Goal: Task Accomplishment & Management: Use online tool/utility

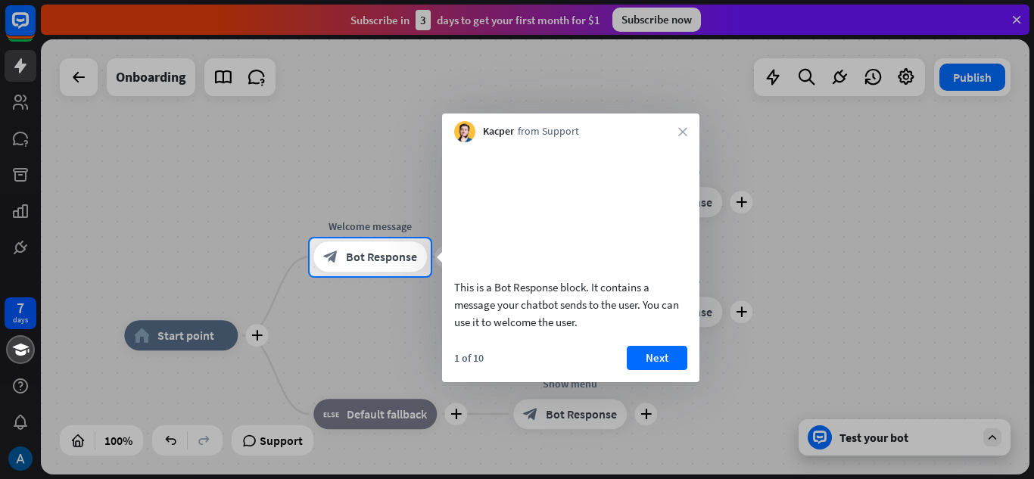
click at [678, 125] on div "Kacper from Support close" at bounding box center [570, 128] width 257 height 29
click at [680, 132] on icon "close" at bounding box center [682, 131] width 9 height 9
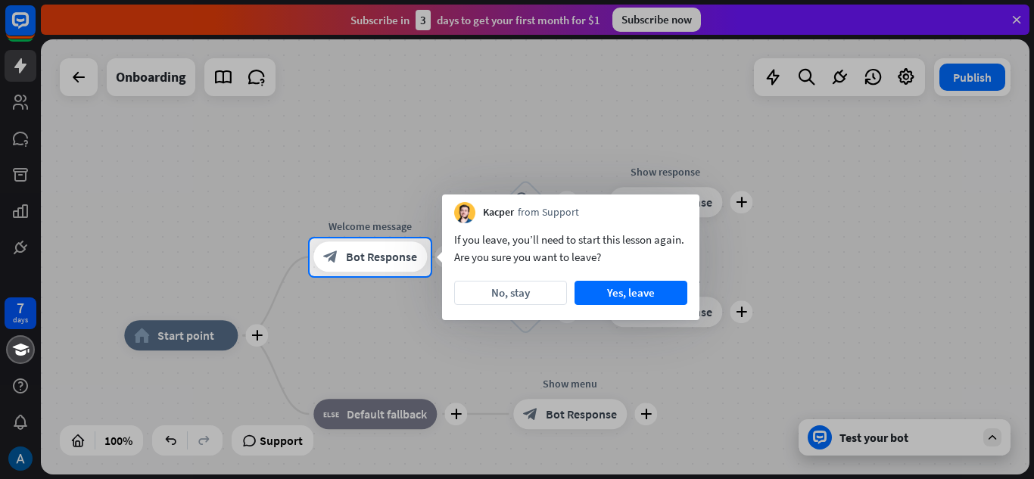
click at [78, 155] on div at bounding box center [517, 119] width 1034 height 238
click at [468, 288] on button "No, stay" at bounding box center [510, 293] width 113 height 24
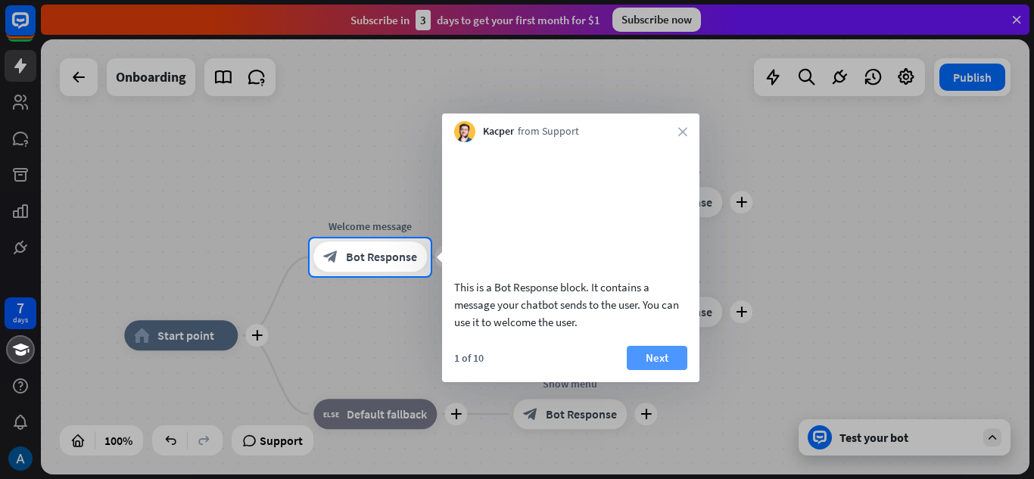
click at [661, 370] on button "Next" at bounding box center [657, 358] width 61 height 24
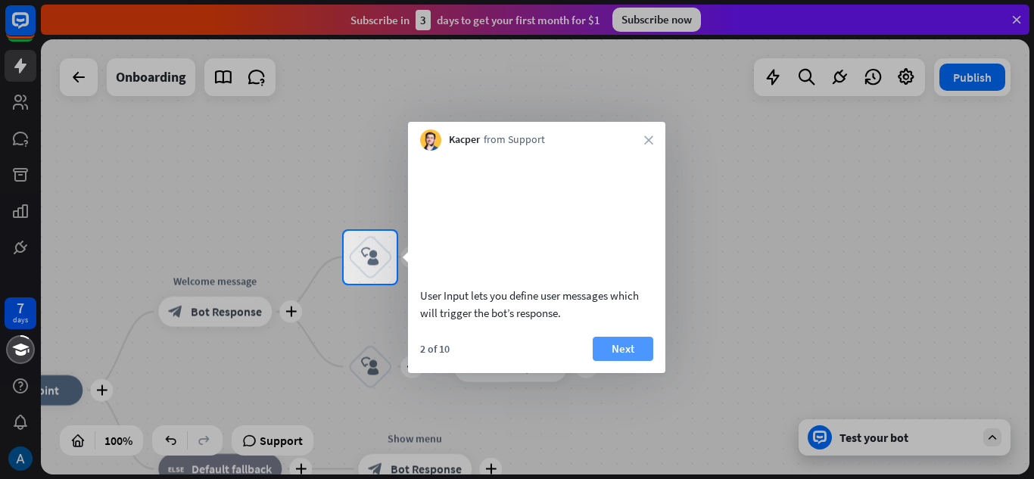
click at [641, 361] on button "Next" at bounding box center [623, 349] width 61 height 24
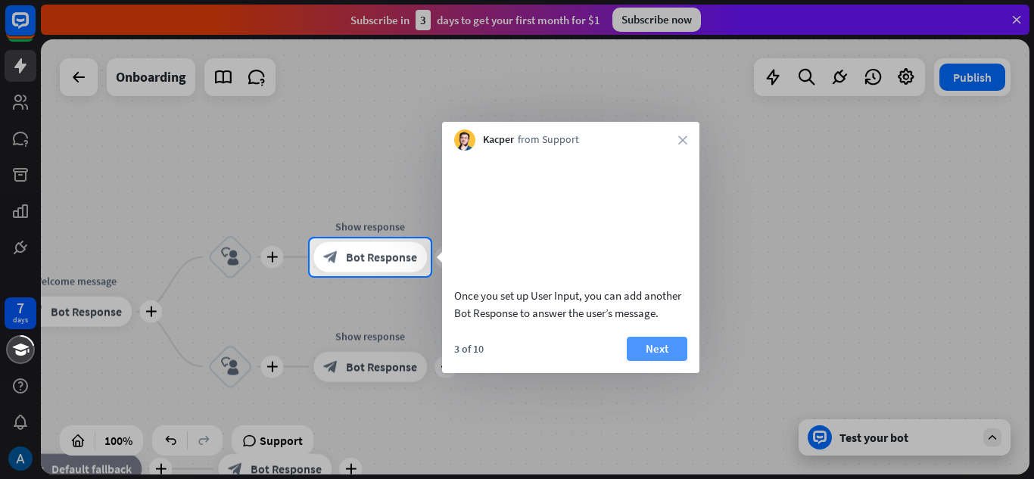
click at [648, 361] on button "Next" at bounding box center [657, 349] width 61 height 24
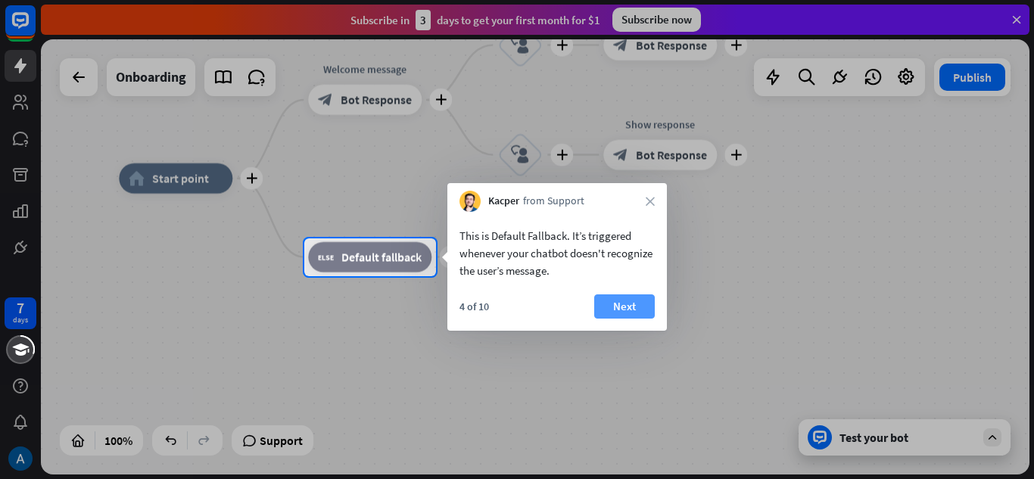
click at [618, 300] on button "Next" at bounding box center [624, 306] width 61 height 24
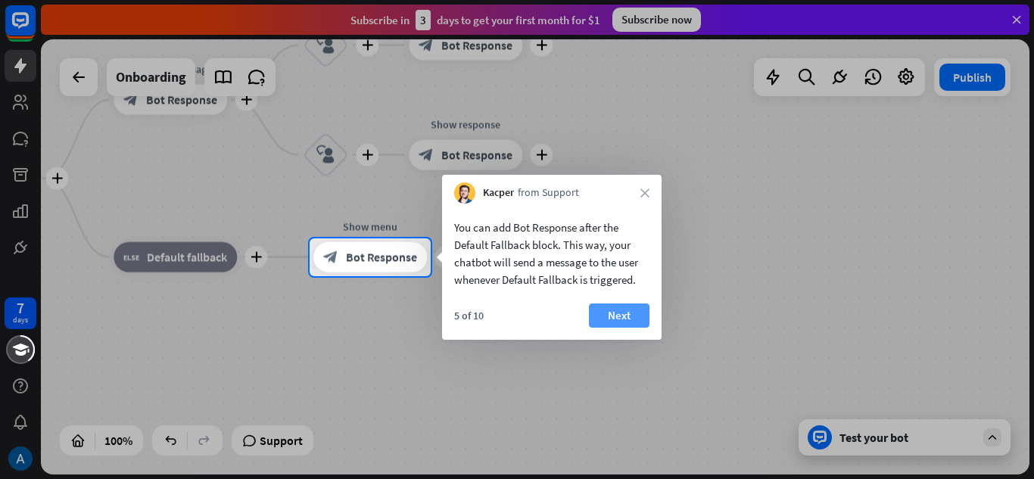
click at [617, 308] on button "Next" at bounding box center [619, 315] width 61 height 24
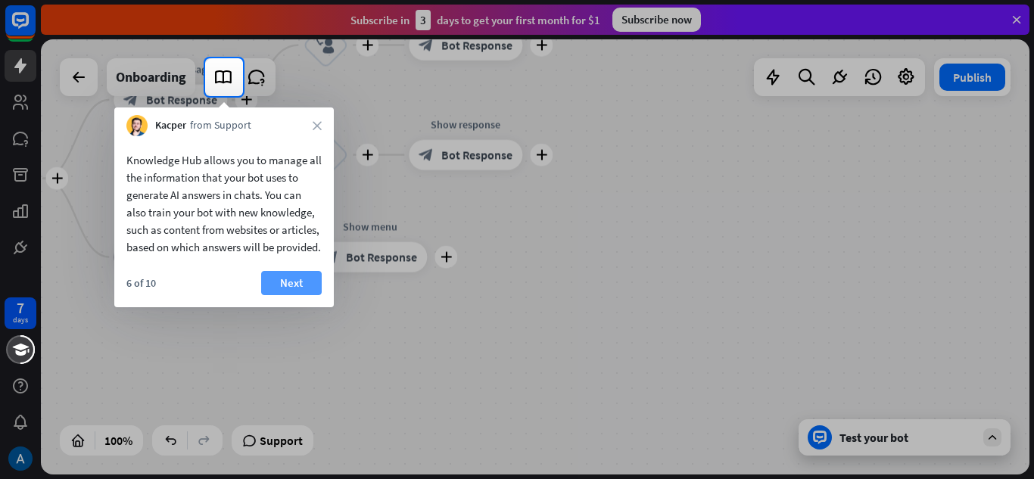
click at [301, 293] on button "Next" at bounding box center [291, 283] width 61 height 24
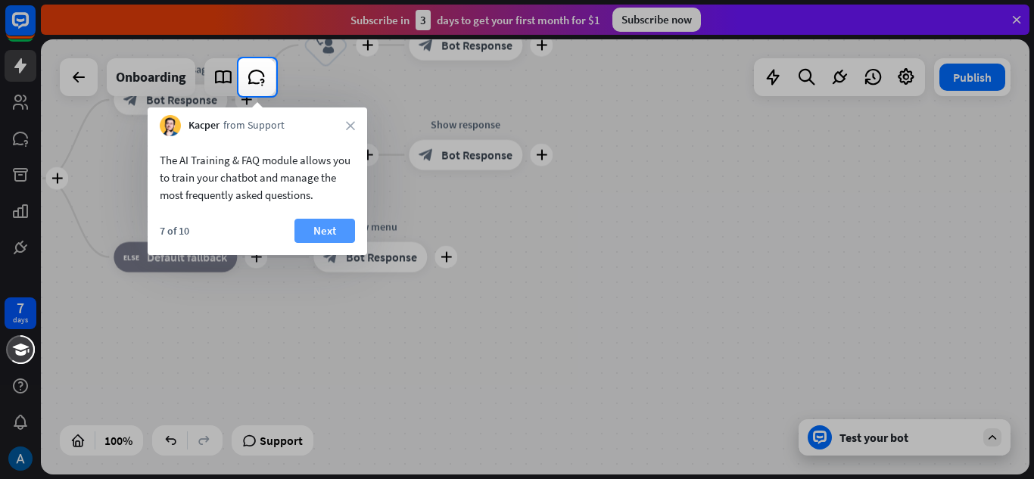
click at [308, 234] on button "Next" at bounding box center [324, 231] width 61 height 24
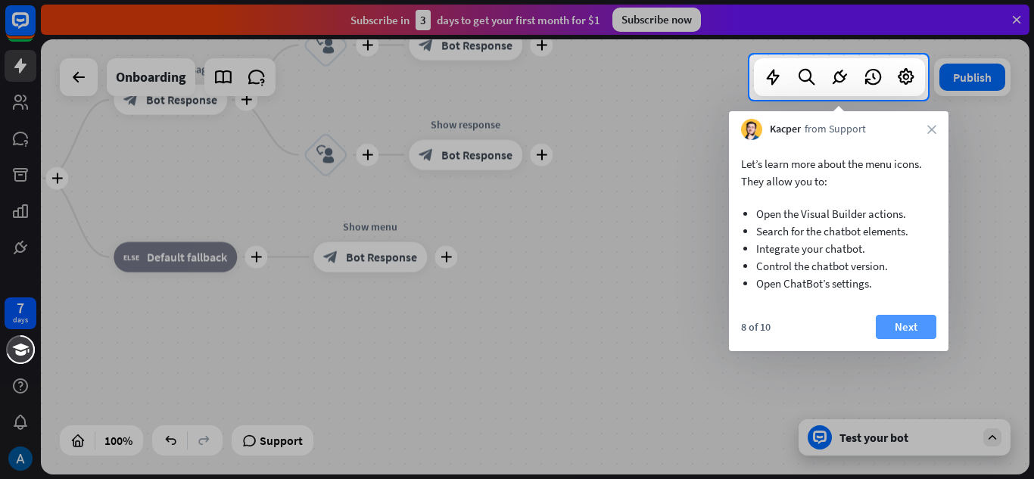
click at [888, 322] on button "Next" at bounding box center [906, 327] width 61 height 24
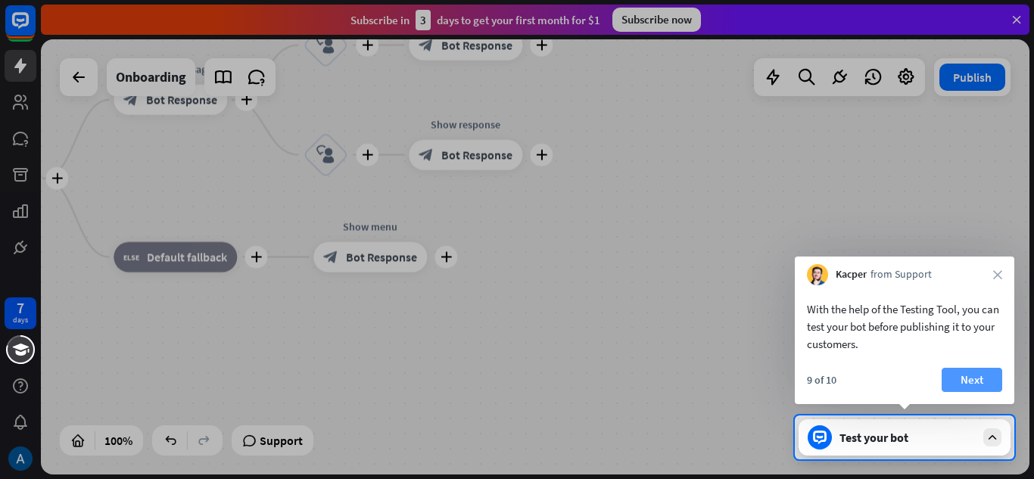
click at [953, 373] on button "Next" at bounding box center [971, 380] width 61 height 24
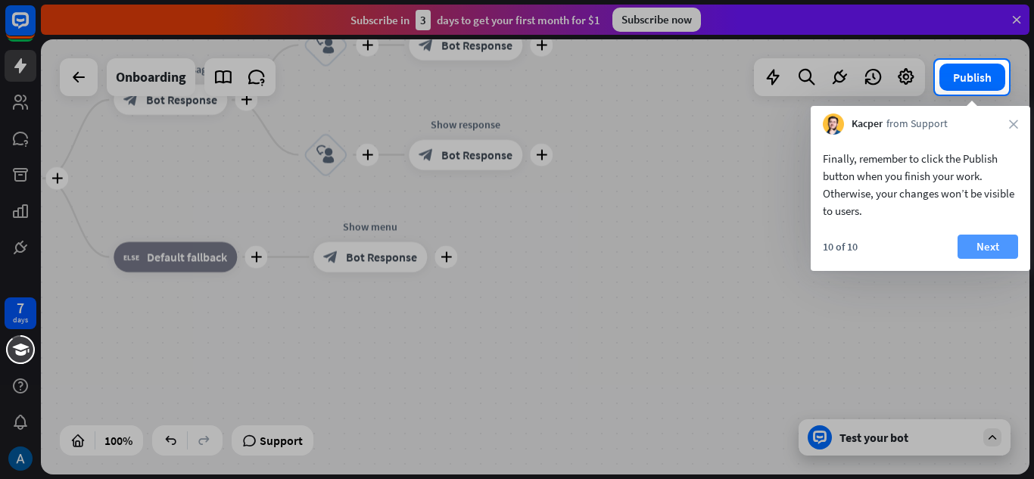
click at [976, 244] on button "Next" at bounding box center [987, 247] width 61 height 24
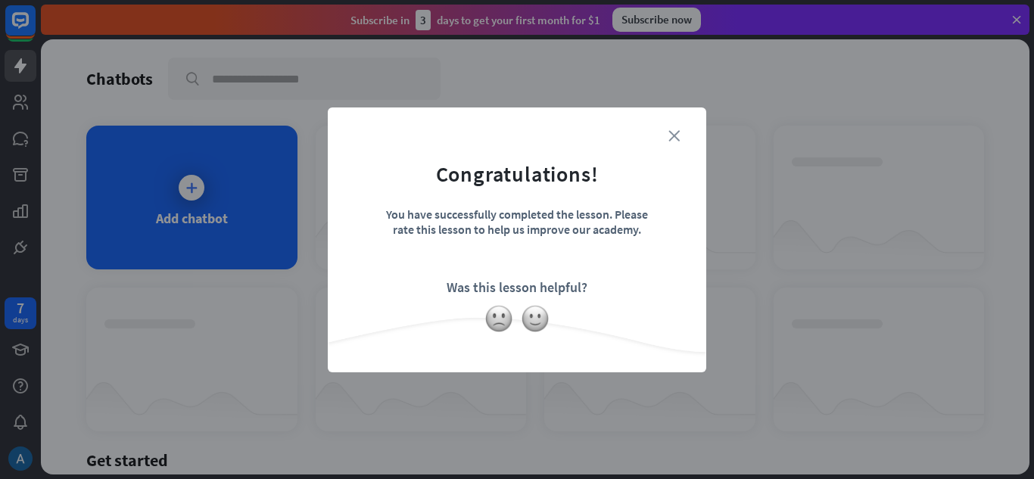
click at [676, 135] on icon "close" at bounding box center [673, 135] width 11 height 11
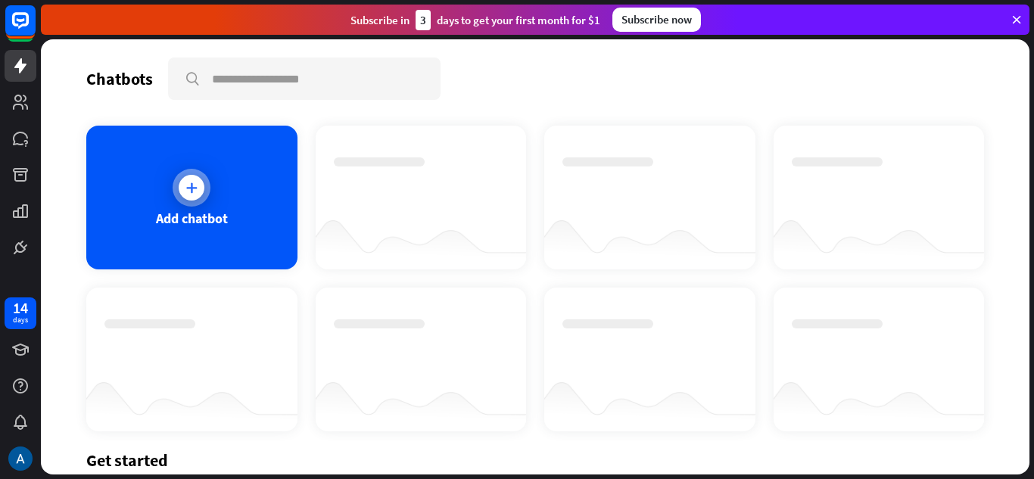
click at [215, 186] on div "Add chatbot" at bounding box center [191, 198] width 211 height 144
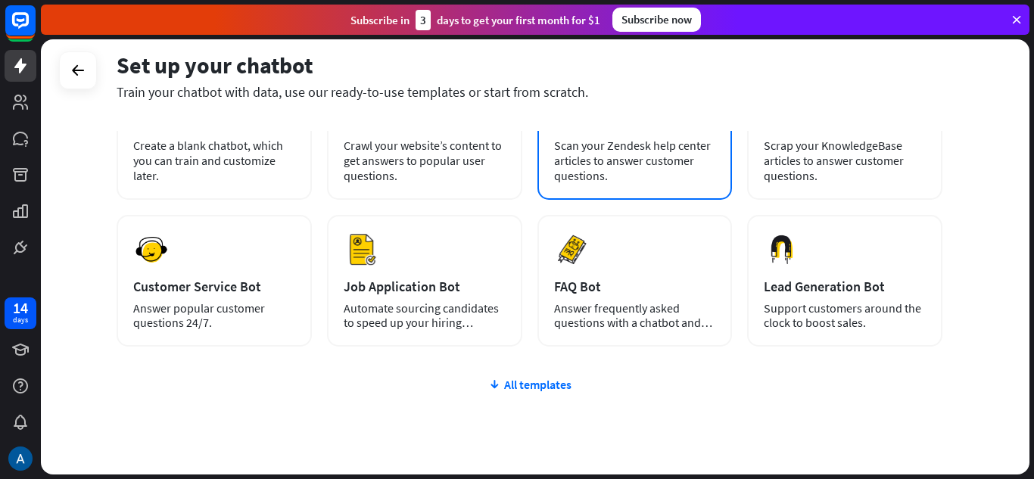
scroll to position [151, 0]
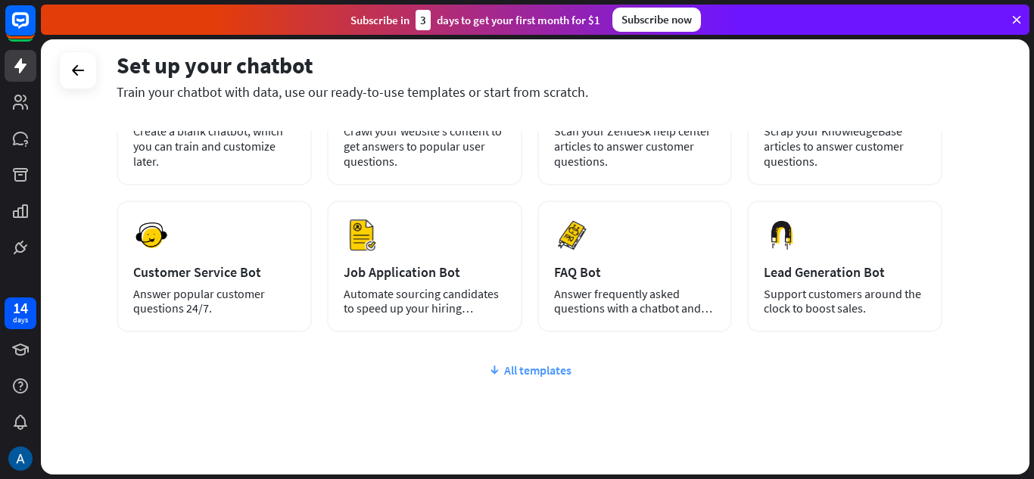
click at [520, 366] on div "All templates" at bounding box center [530, 369] width 826 height 15
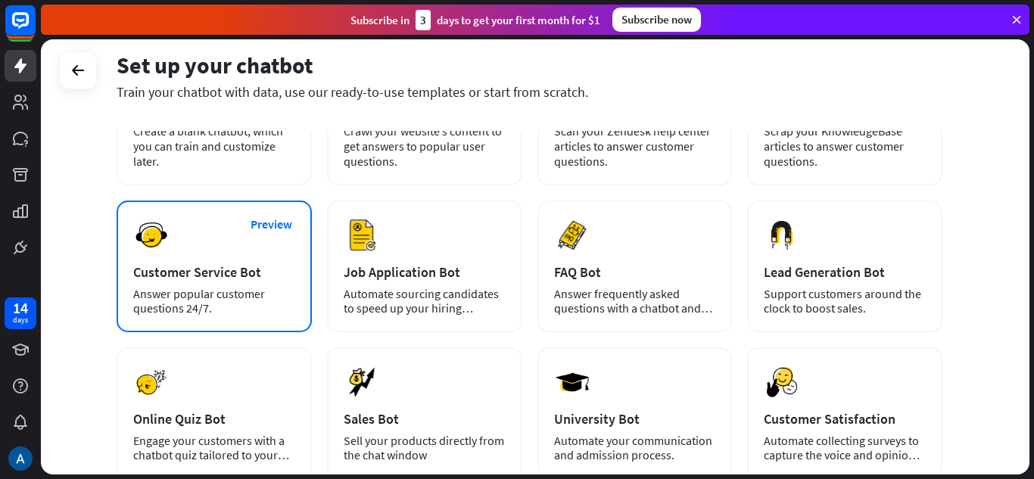
click at [251, 261] on div "Preview Customer Service Bot Answer popular customer questions 24/7." at bounding box center [214, 267] width 195 height 132
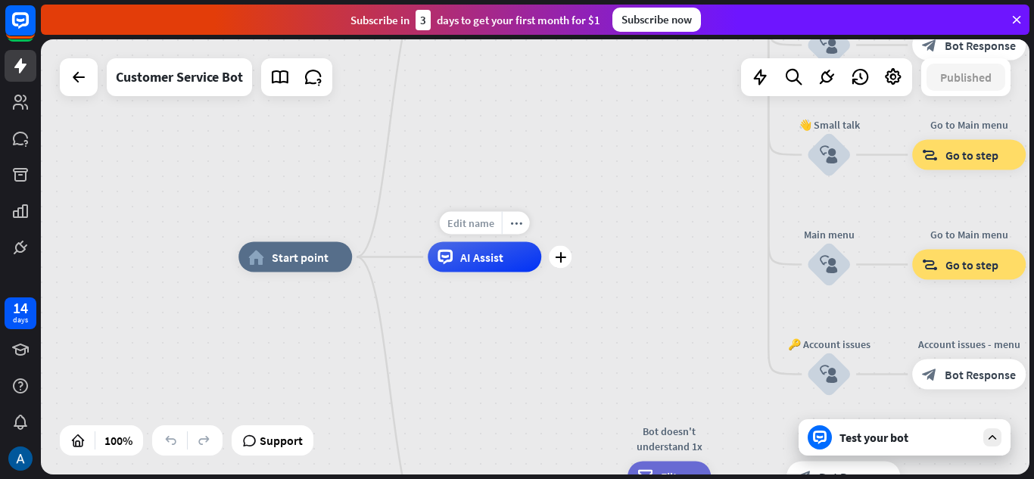
click at [487, 232] on div "Edit name" at bounding box center [471, 223] width 62 height 23
type input "**********"
click at [484, 257] on div "home_2 Start point Welcome message block_bot_response Bot Response 🔙 Main menu …" at bounding box center [535, 256] width 988 height 435
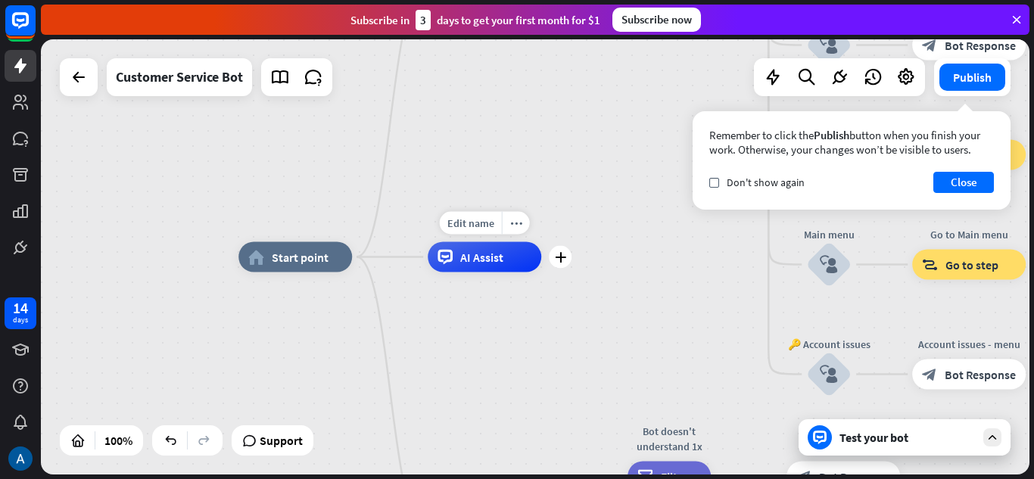
click at [567, 262] on div "plus" at bounding box center [560, 257] width 23 height 23
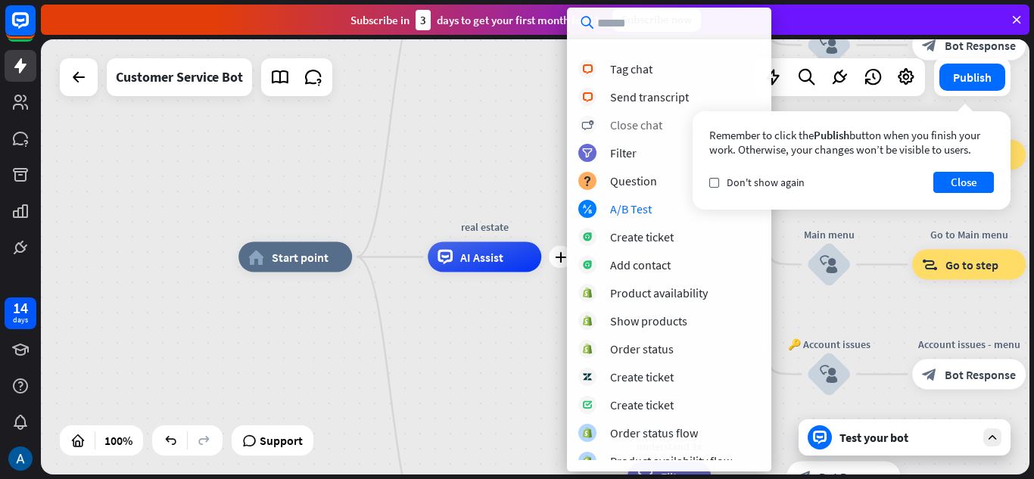
scroll to position [336, 0]
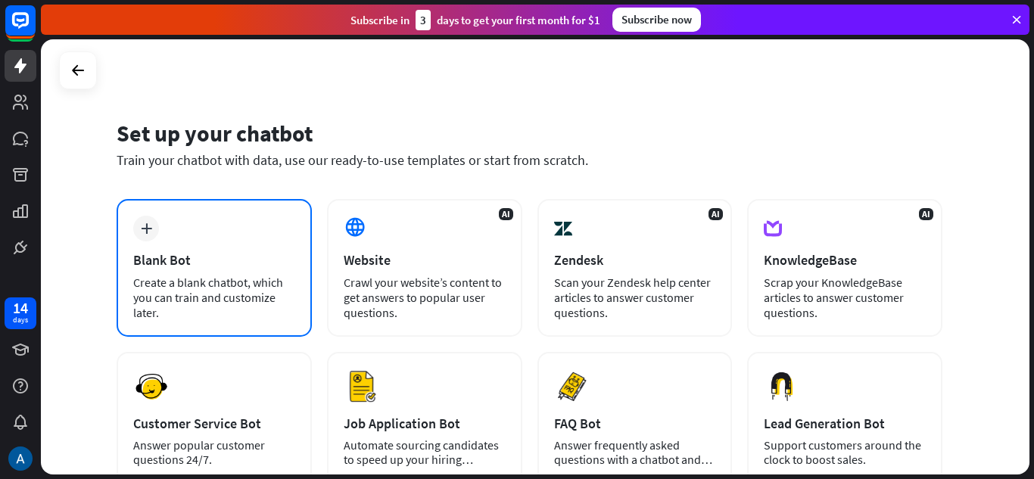
click at [167, 216] on div "plus Blank Bot Create a blank chatbot, which you can train and customize later." at bounding box center [214, 268] width 195 height 138
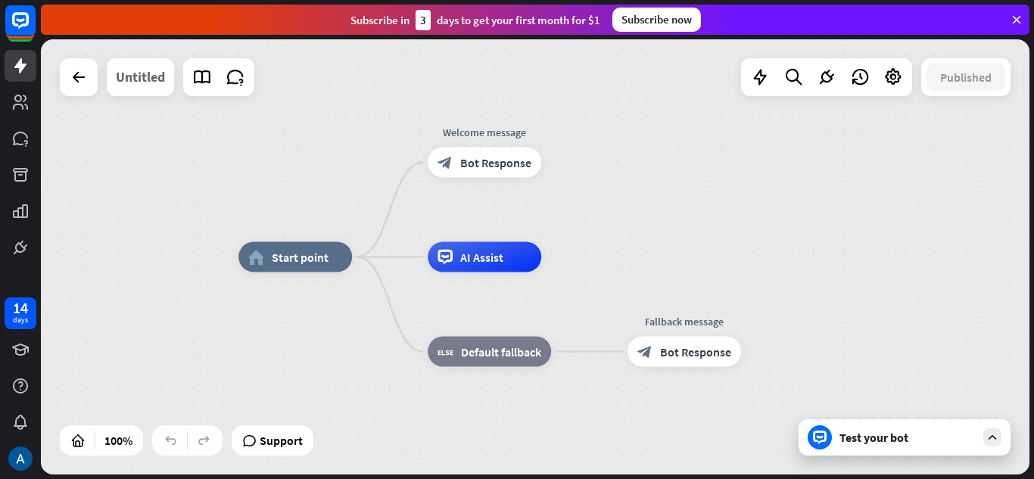
click at [135, 77] on div "Untitled" at bounding box center [140, 77] width 49 height 38
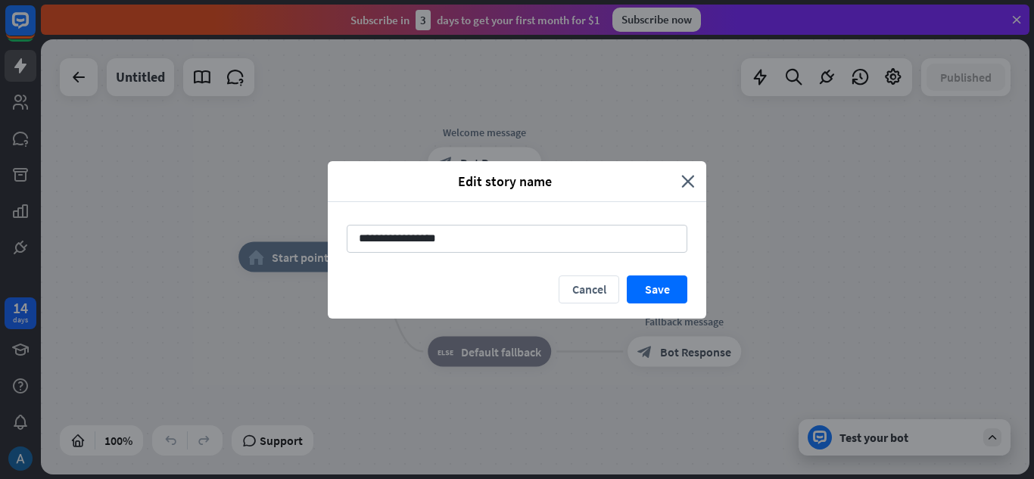
type input "**********"
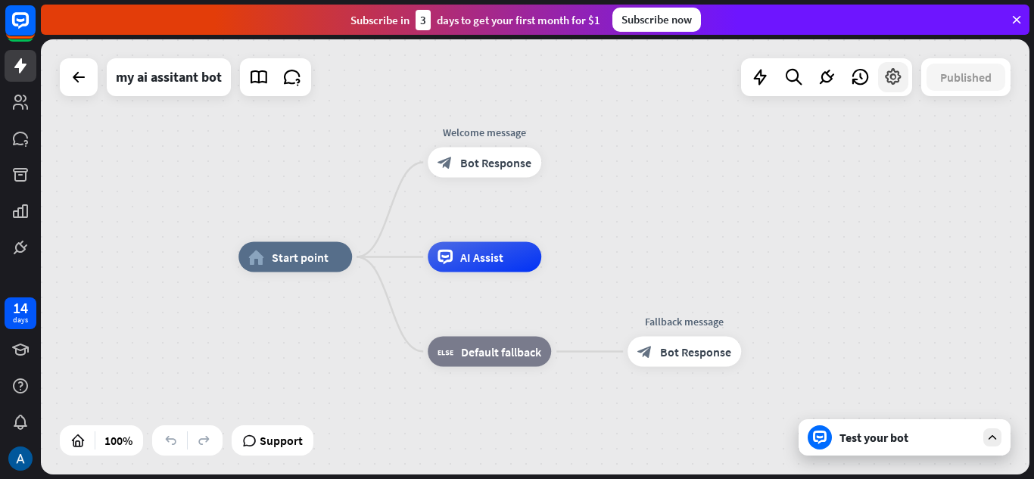
click at [883, 73] on icon at bounding box center [893, 77] width 20 height 20
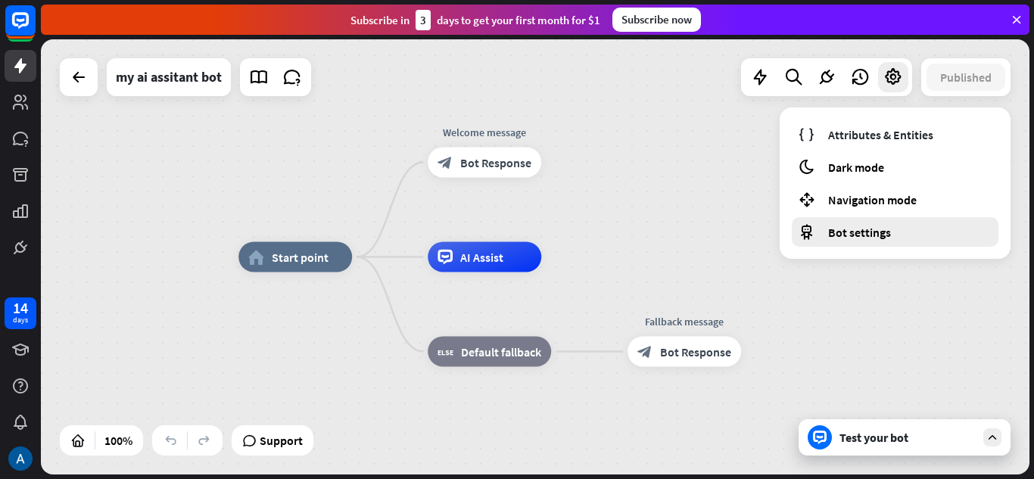
click at [835, 226] on span "Bot settings" at bounding box center [859, 232] width 63 height 15
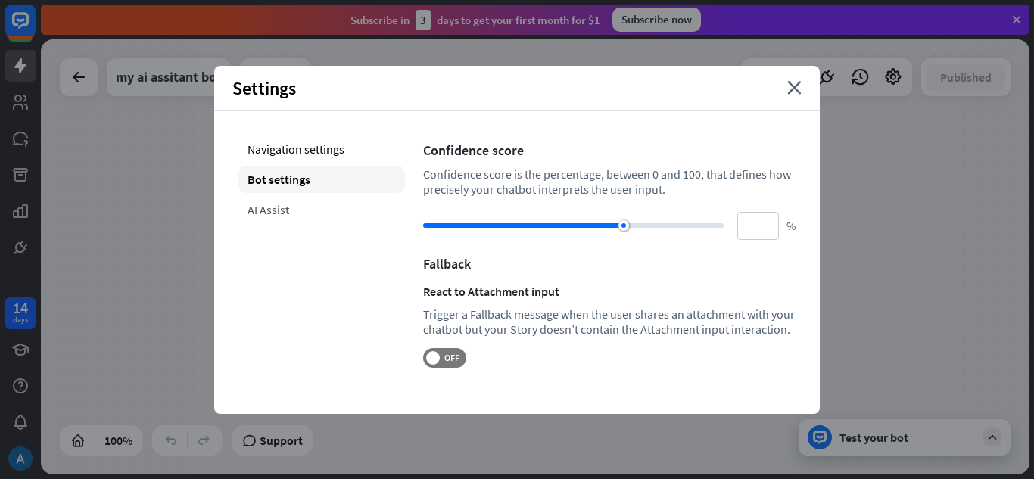
click at [356, 204] on div "AI Assist" at bounding box center [321, 209] width 166 height 27
type input "**"
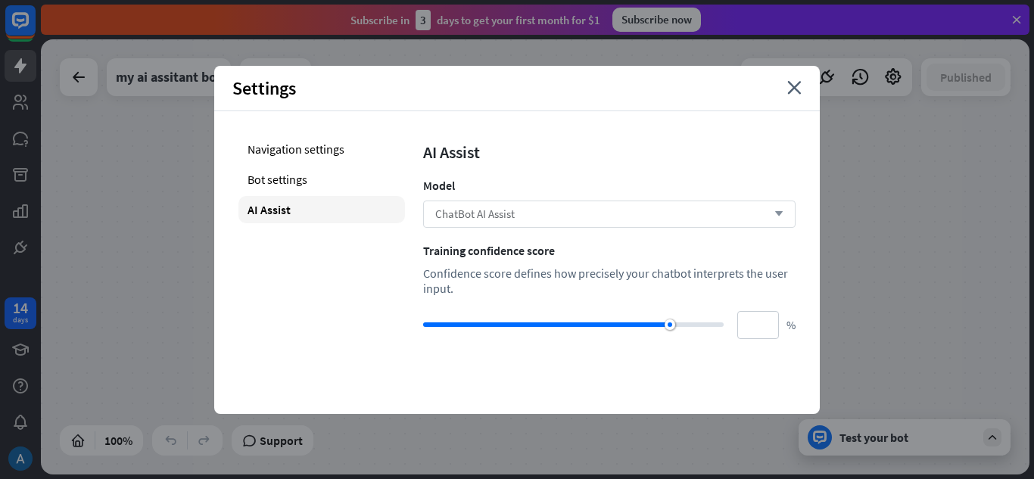
click at [487, 212] on span "ChatBot AI Assist" at bounding box center [474, 214] width 79 height 14
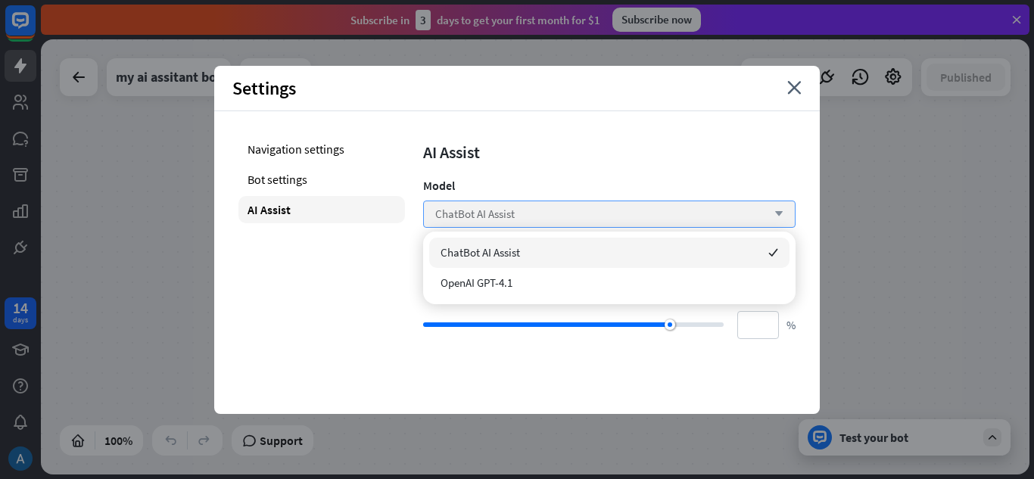
click at [493, 212] on span "ChatBot AI Assist" at bounding box center [474, 214] width 79 height 14
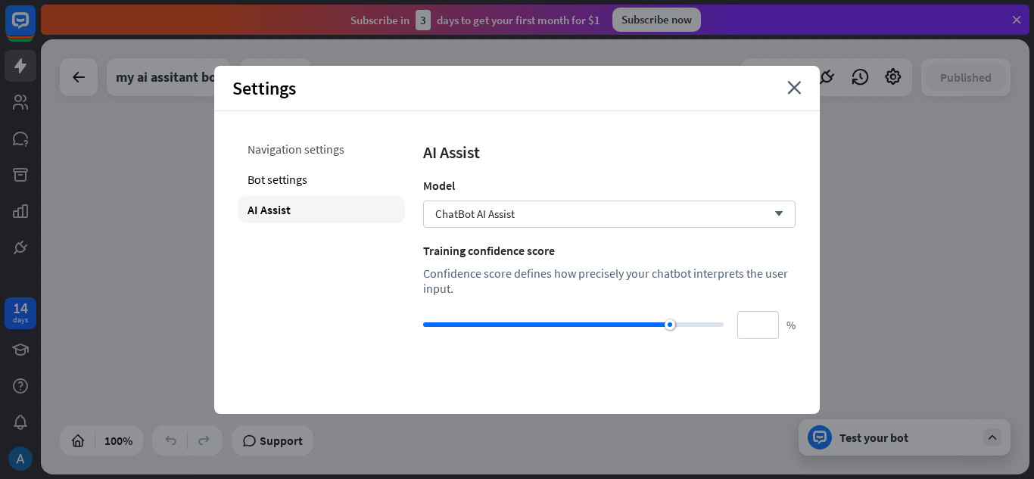
click at [284, 145] on div "Navigation settings" at bounding box center [321, 148] width 166 height 27
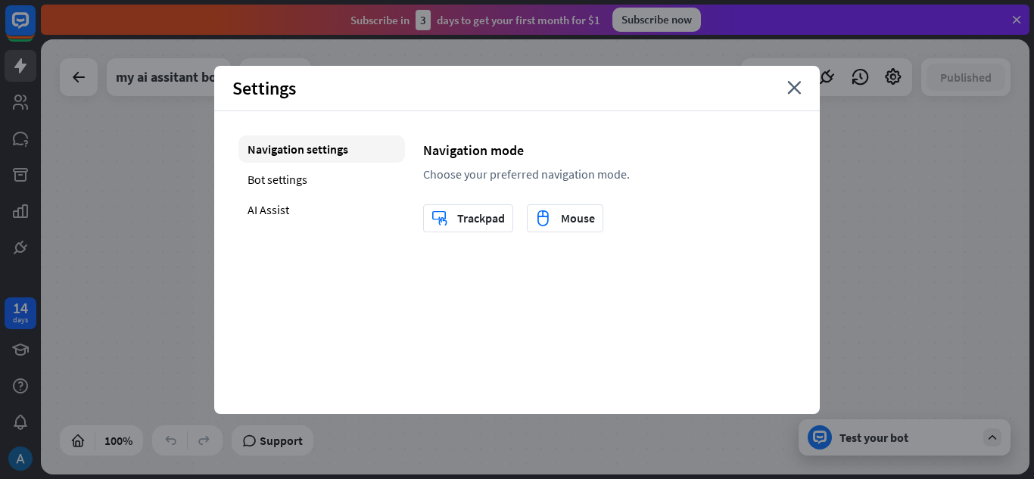
click at [897, 207] on div "home_2 Start point Welcome message block_bot_response Bot Response AI Assist bl…" at bounding box center [535, 256] width 988 height 435
click at [787, 90] on div "Settings close" at bounding box center [516, 88] width 605 height 45
click at [793, 81] on icon "close" at bounding box center [794, 88] width 14 height 14
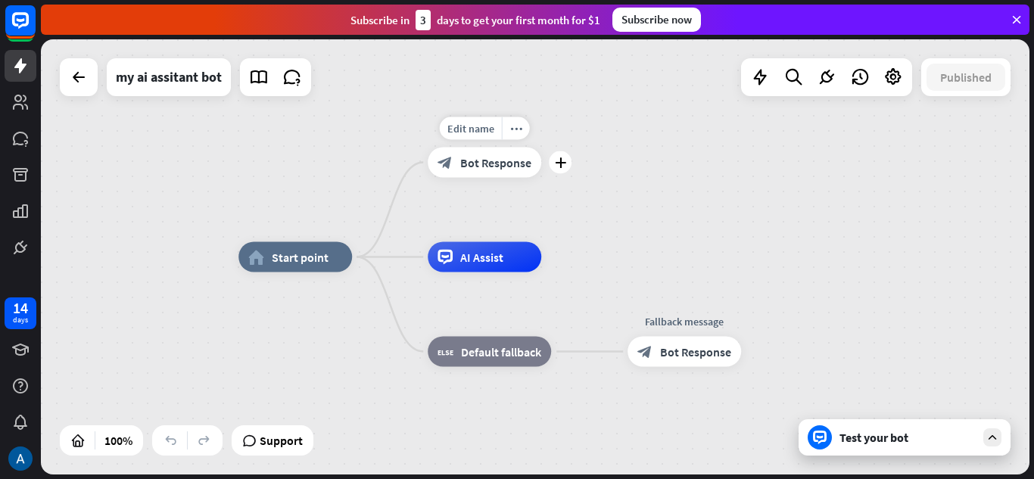
click at [465, 163] on span "Bot Response" at bounding box center [495, 162] width 71 height 15
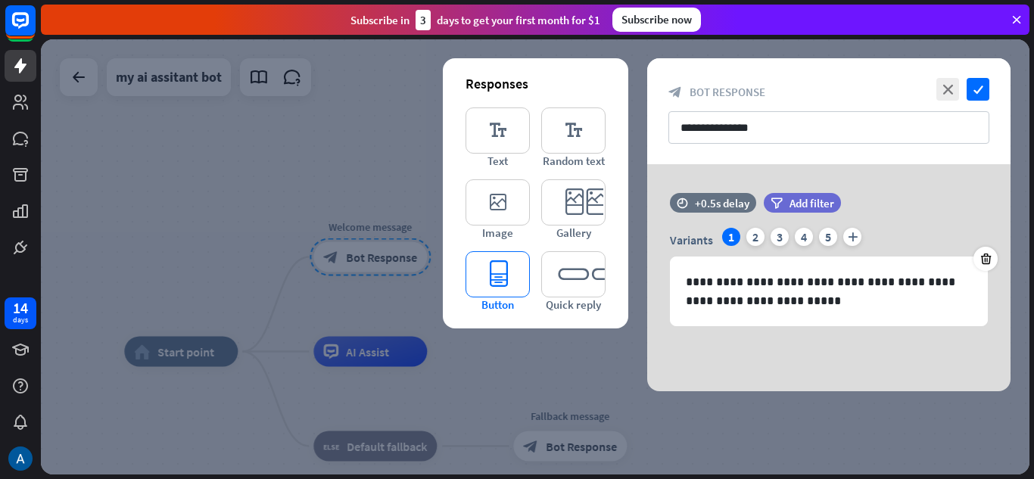
click at [510, 276] on icon "editor_button" at bounding box center [497, 274] width 64 height 46
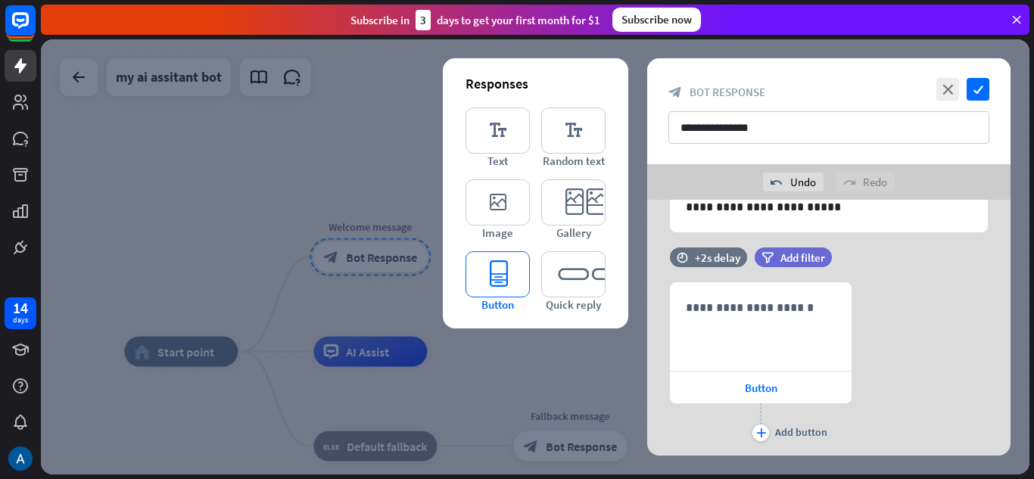
scroll to position [172, 0]
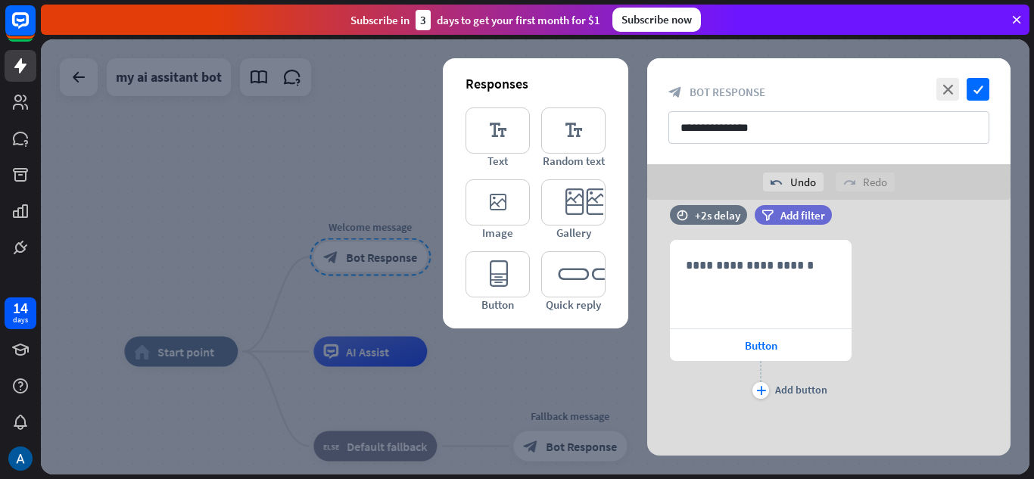
click at [340, 123] on div at bounding box center [535, 256] width 988 height 435
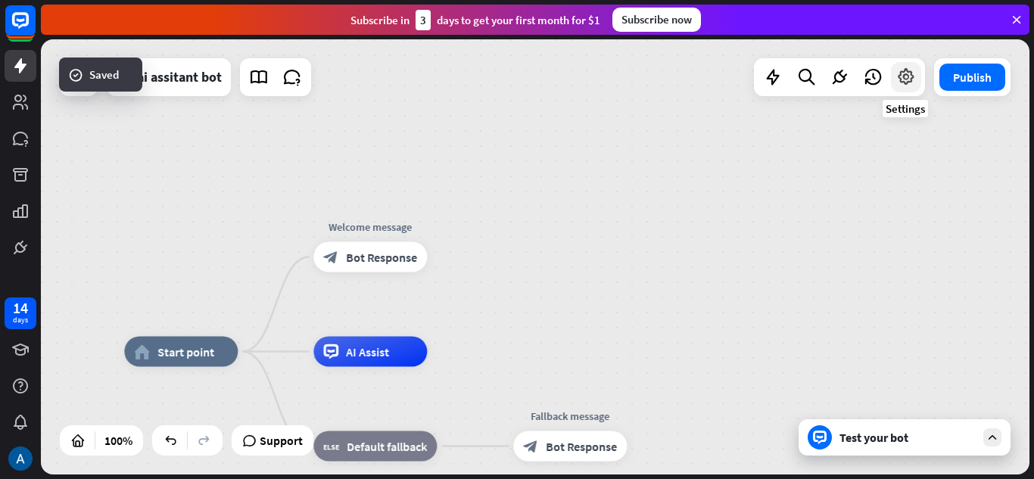
click at [908, 90] on div at bounding box center [906, 77] width 30 height 30
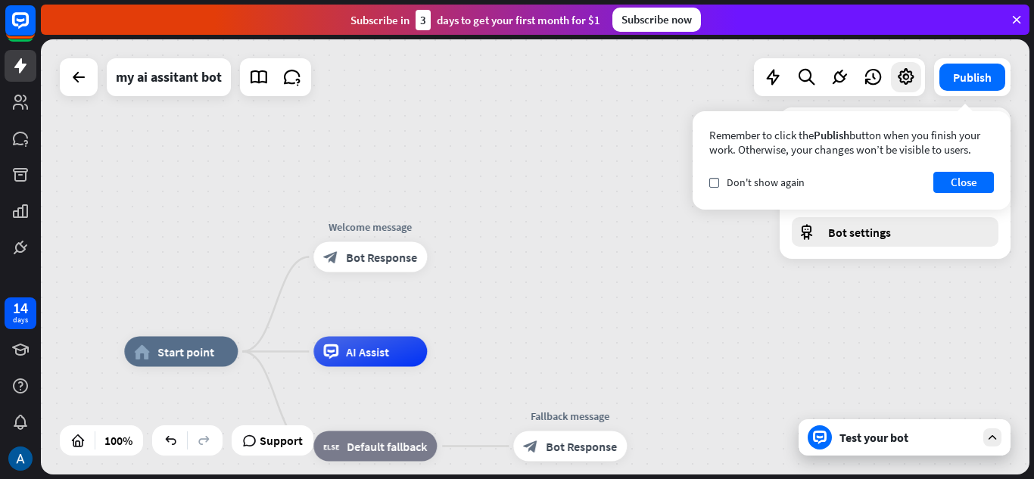
click at [836, 234] on span "Bot settings" at bounding box center [859, 232] width 63 height 15
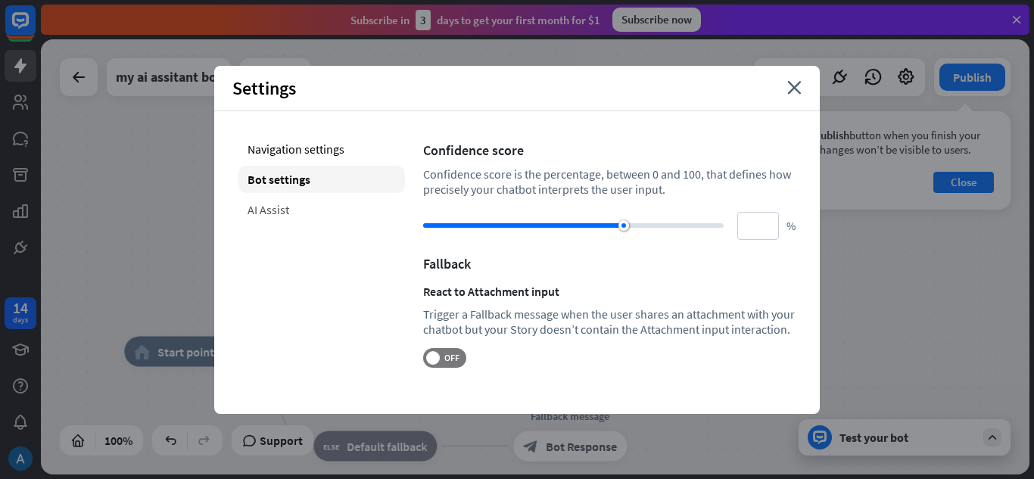
click at [260, 207] on div "AI Assist" at bounding box center [321, 209] width 166 height 27
type input "**"
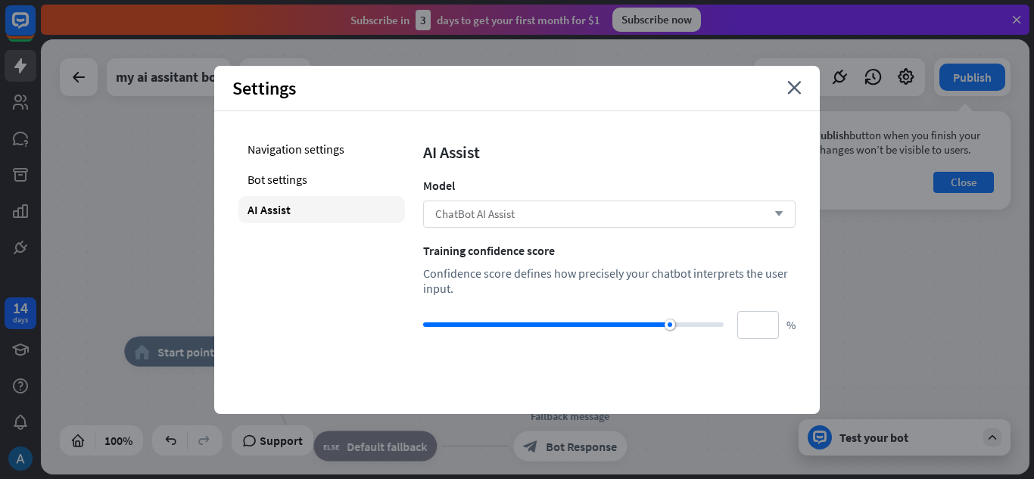
click at [452, 213] on span "ChatBot AI Assist" at bounding box center [474, 214] width 79 height 14
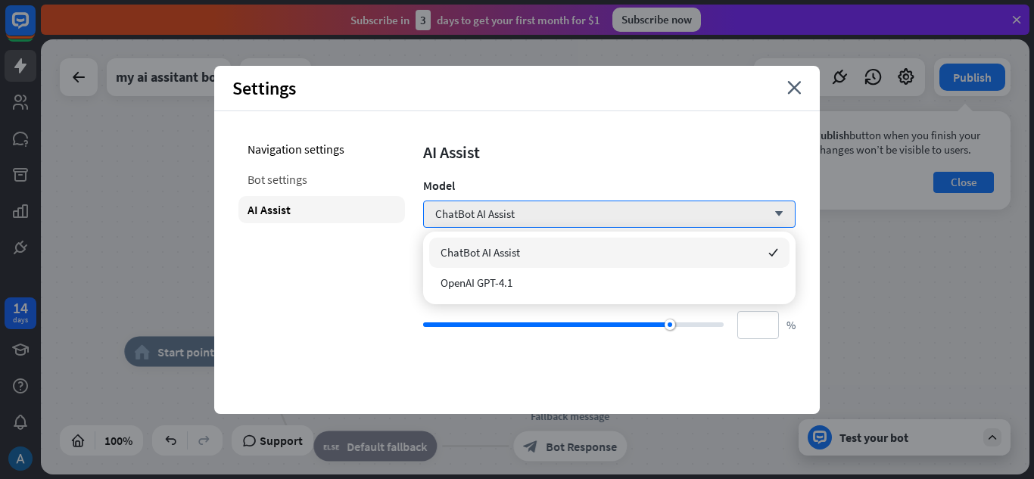
click at [298, 190] on div "Bot settings" at bounding box center [321, 179] width 166 height 27
type input "**"
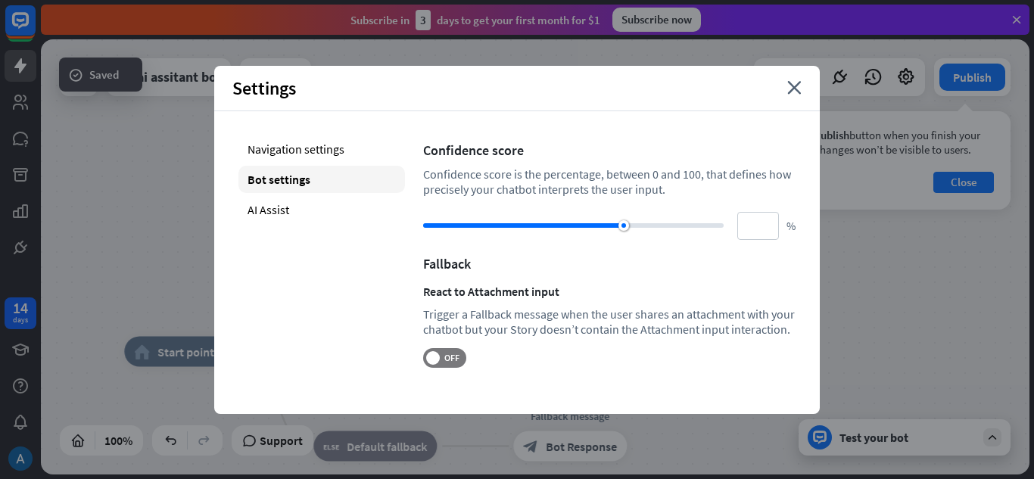
drag, startPoint x: 614, startPoint y: 222, endPoint x: 716, endPoint y: 240, distance: 103.6
click at [769, 247] on div "Confidence score Confidence score is the percentage, between 0 and 100, that de…" at bounding box center [609, 251] width 372 height 232
drag, startPoint x: 647, startPoint y: 223, endPoint x: 692, endPoint y: 223, distance: 44.6
click at [692, 223] on div at bounding box center [573, 225] width 300 height 5
type input "**"
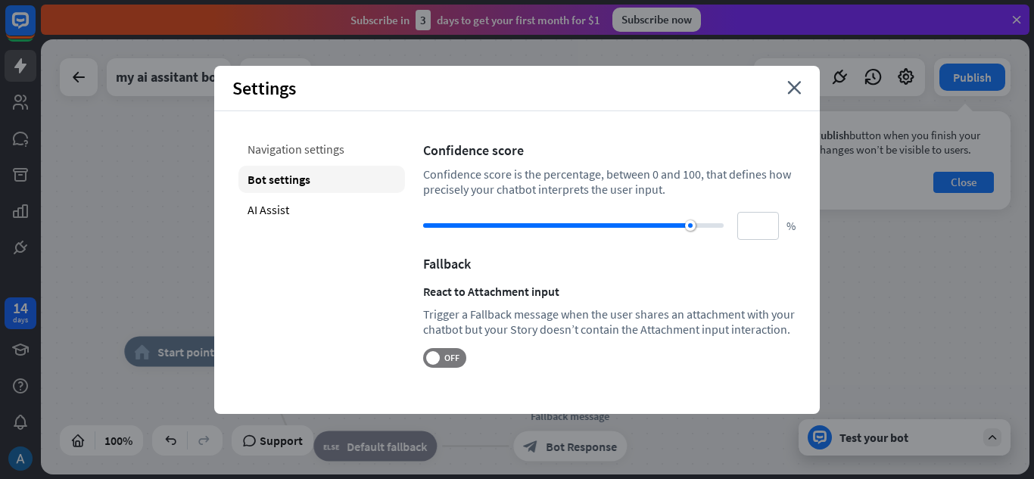
click at [297, 151] on div "Navigation settings" at bounding box center [321, 148] width 166 height 27
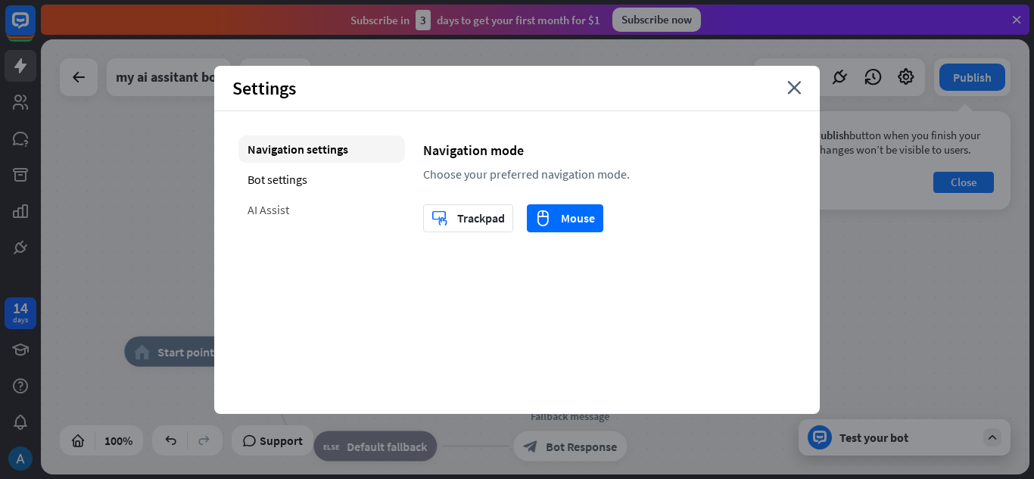
click at [265, 208] on div "AI Assist" at bounding box center [321, 209] width 166 height 27
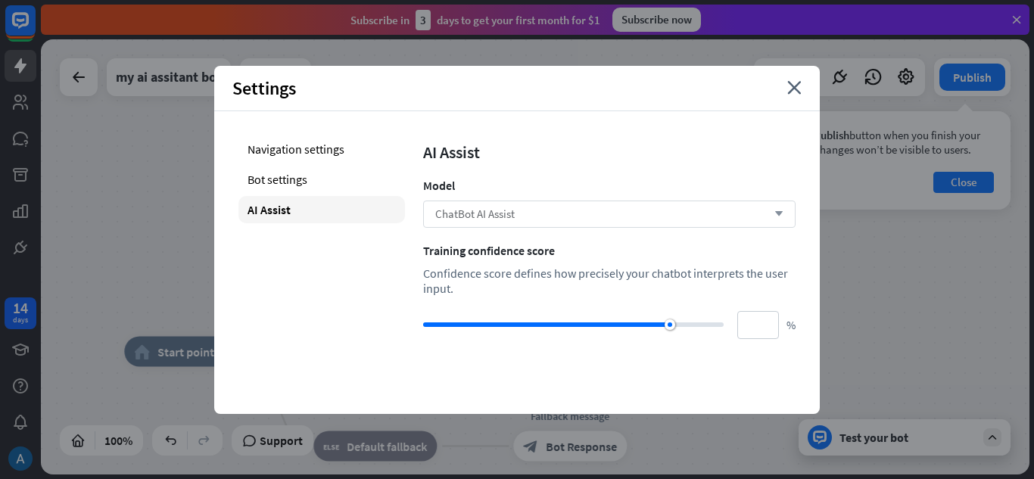
click at [485, 211] on span "ChatBot AI Assist" at bounding box center [474, 214] width 79 height 14
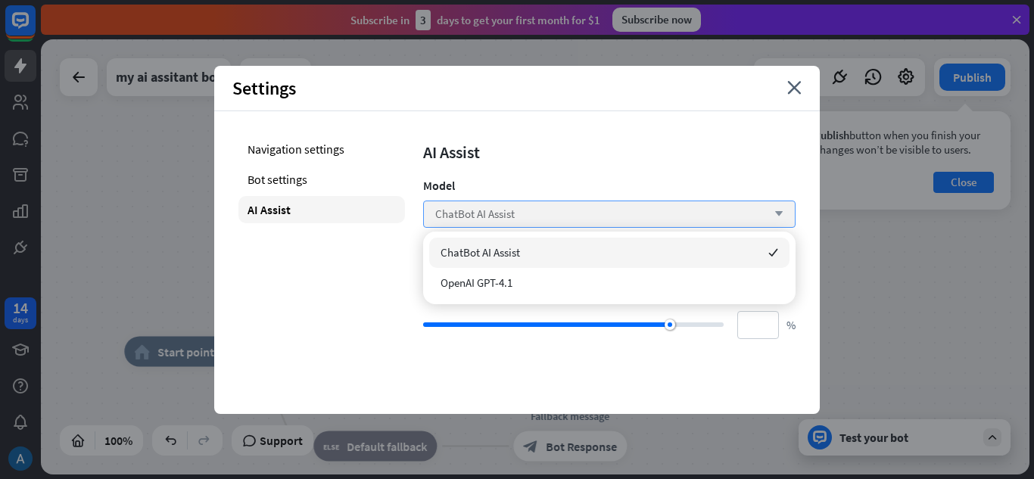
click at [481, 210] on span "ChatBot AI Assist" at bounding box center [474, 214] width 79 height 14
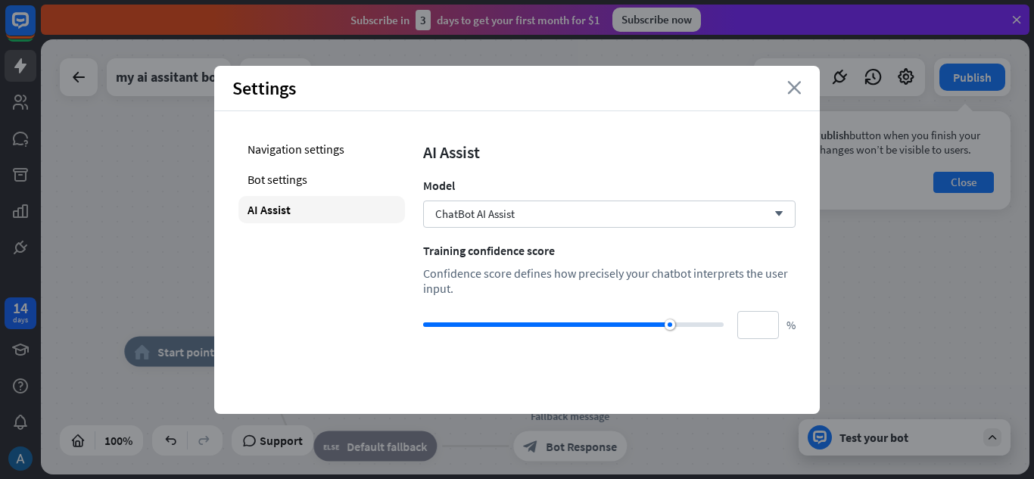
click at [791, 92] on icon "close" at bounding box center [794, 88] width 14 height 14
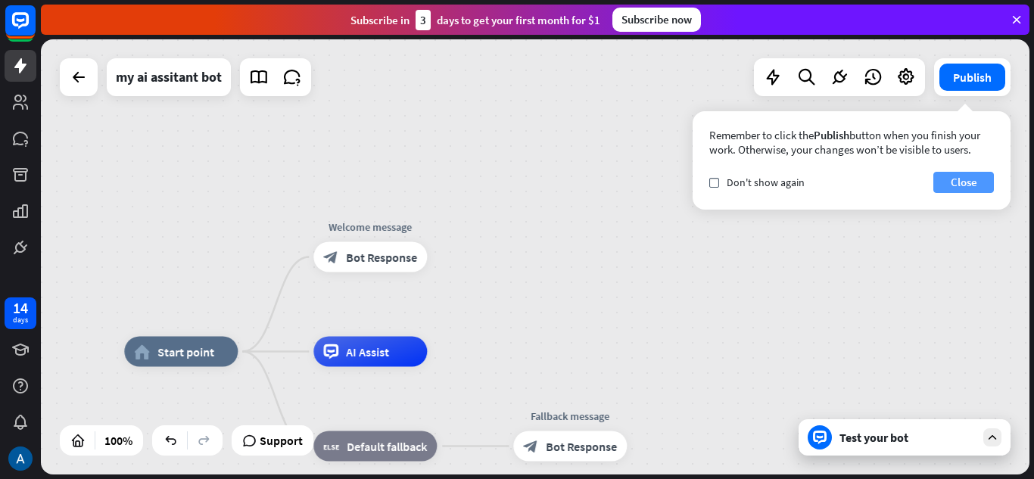
click at [953, 186] on button "Close" at bounding box center [963, 182] width 61 height 21
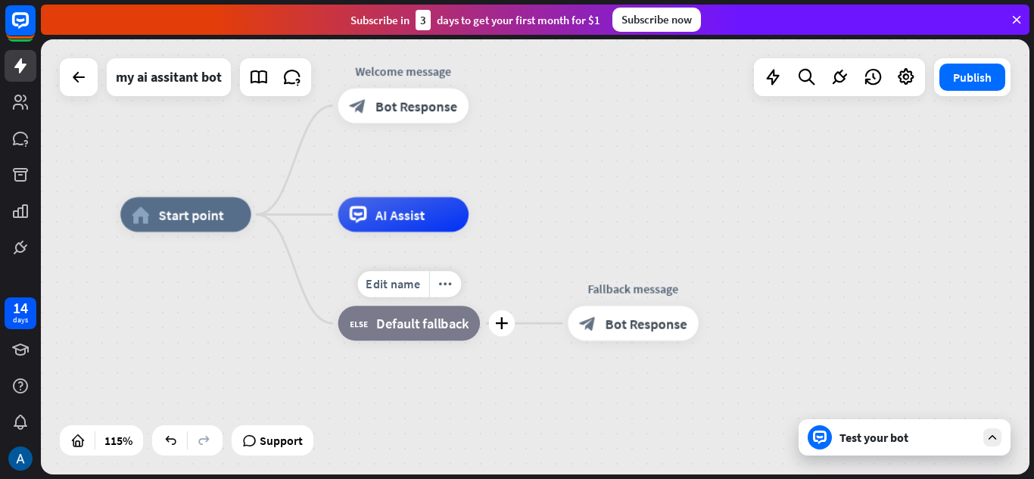
drag, startPoint x: 437, startPoint y: 360, endPoint x: 477, endPoint y: 287, distance: 83.6
click at [477, 306] on div "Edit name more_horiz plus block_fallback Default fallback" at bounding box center [409, 323] width 142 height 35
click at [367, 216] on div "AI Assist" at bounding box center [403, 214] width 131 height 35
click at [442, 185] on div "more_horiz" at bounding box center [439, 175] width 33 height 26
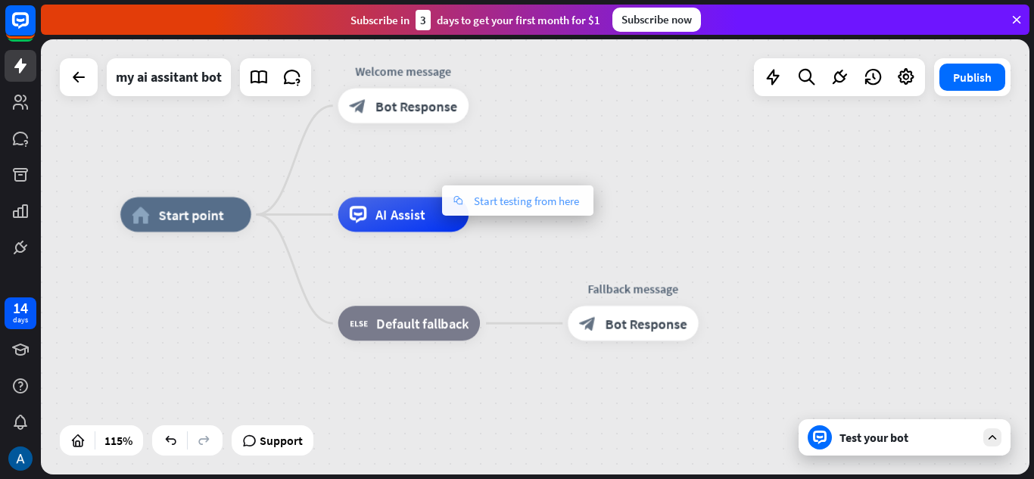
click at [460, 201] on icon "chat" at bounding box center [457, 200] width 17 height 9
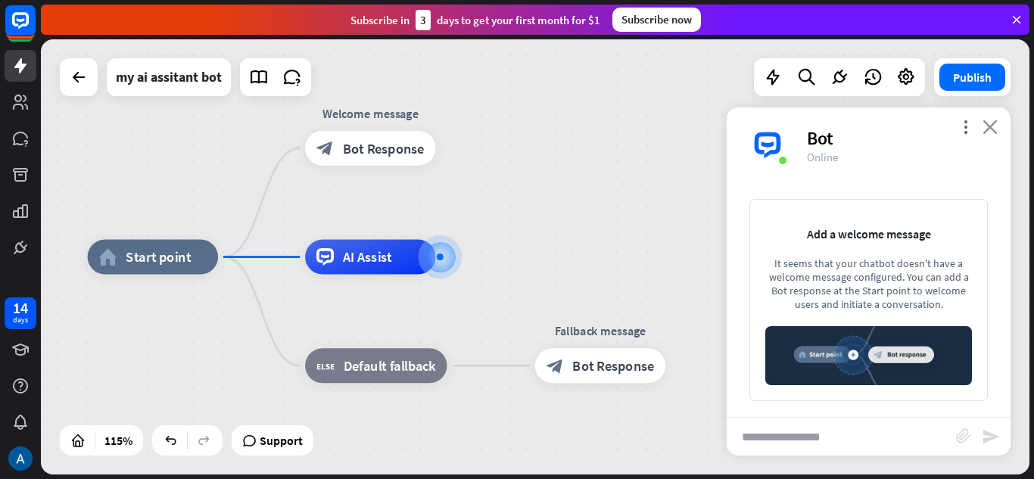
click at [984, 120] on icon "close" at bounding box center [989, 127] width 15 height 14
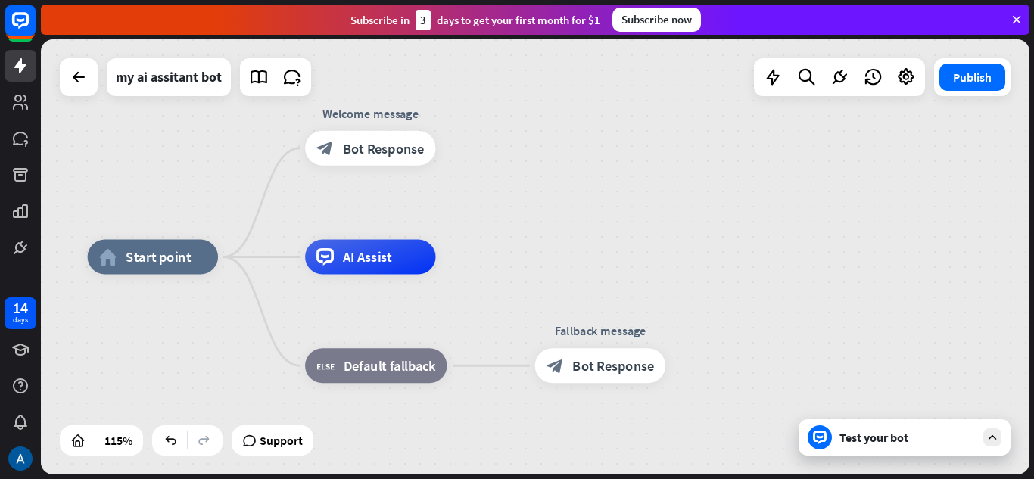
click at [853, 435] on div "Test your bot" at bounding box center [907, 437] width 136 height 15
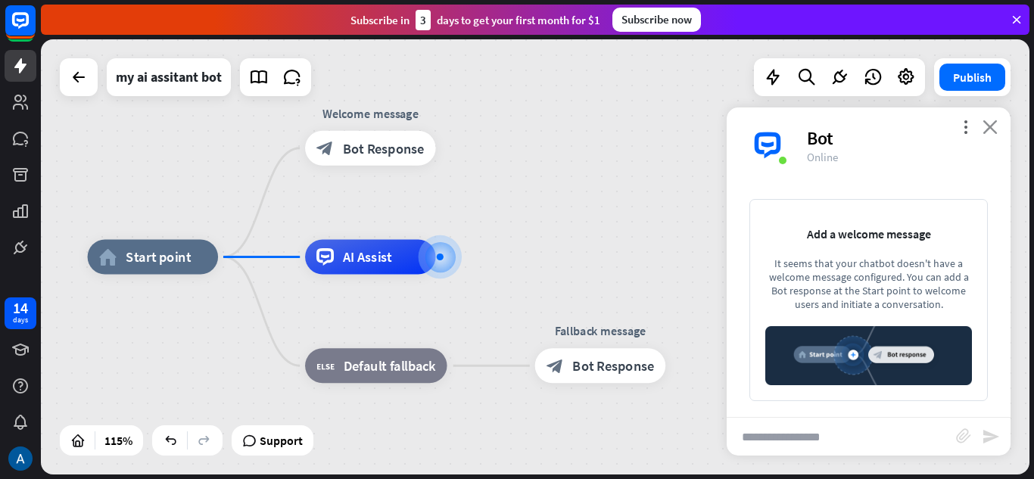
click at [994, 128] on icon "close" at bounding box center [989, 127] width 15 height 14
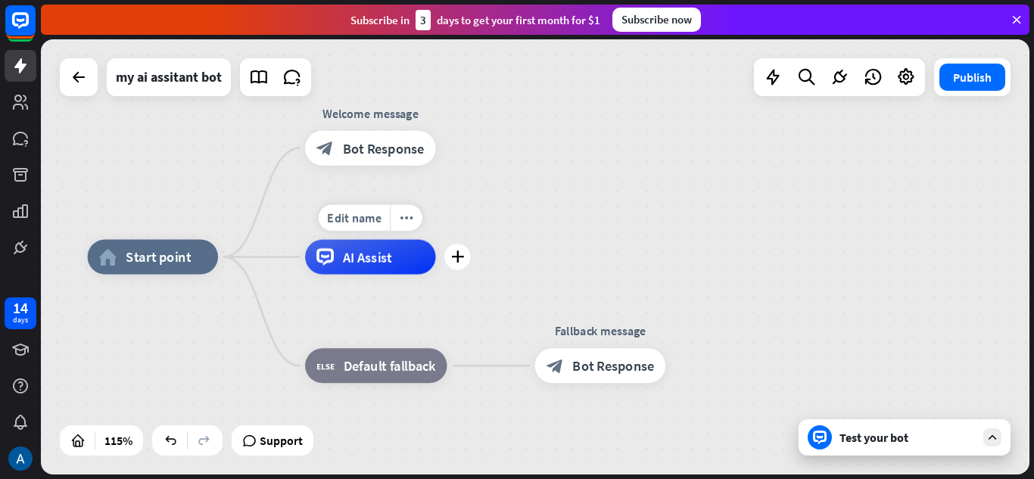
click at [377, 265] on span "AI Assist" at bounding box center [368, 256] width 50 height 17
click at [400, 240] on div "Edit name more_horiz plus AI Assist" at bounding box center [370, 257] width 131 height 35
click at [406, 229] on div "more_horiz" at bounding box center [406, 218] width 33 height 26
click at [375, 275] on div "plus AI Assist" at bounding box center [370, 257] width 131 height 35
click at [350, 226] on div "Edit name" at bounding box center [354, 218] width 71 height 26
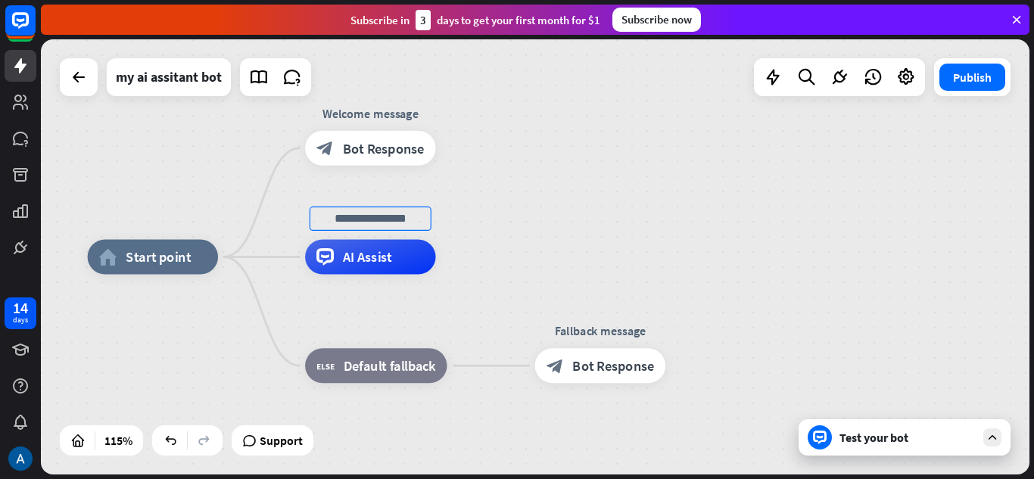
click at [393, 365] on span "Default fallback" at bounding box center [390, 365] width 92 height 17
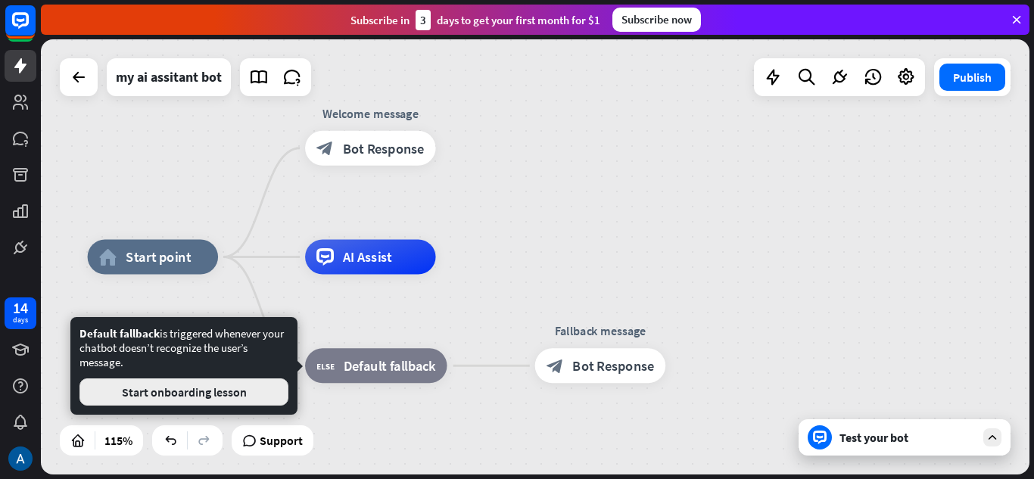
click at [205, 385] on button "Start onboarding lesson" at bounding box center [183, 391] width 209 height 27
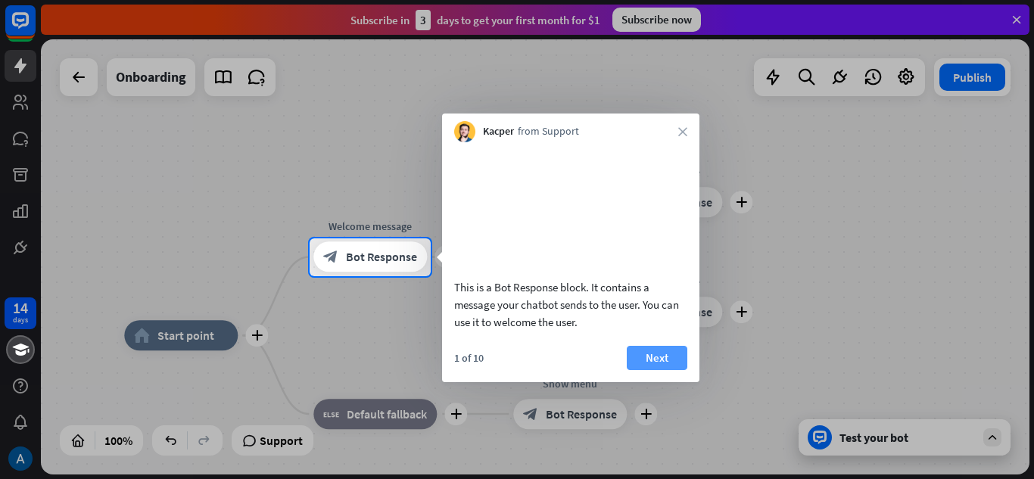
click at [632, 370] on button "Next" at bounding box center [657, 358] width 61 height 24
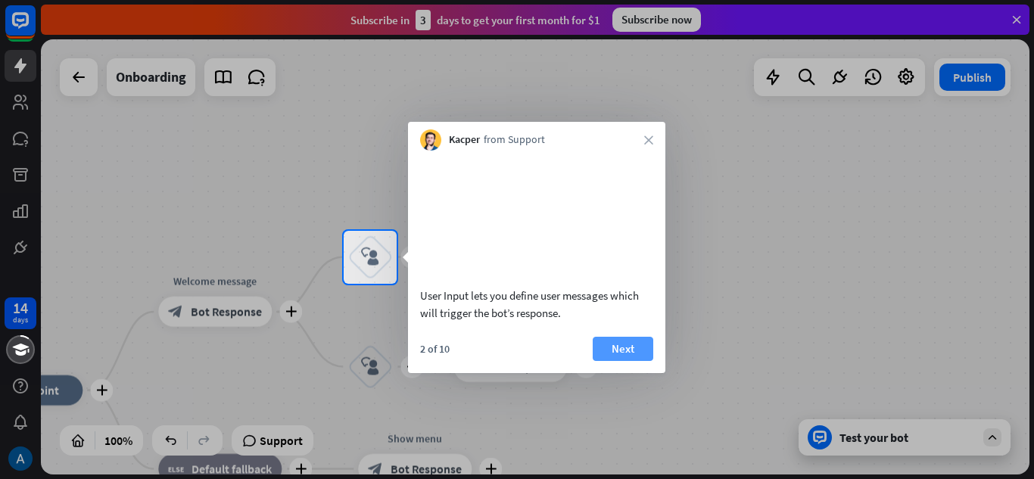
click at [618, 361] on button "Next" at bounding box center [623, 349] width 61 height 24
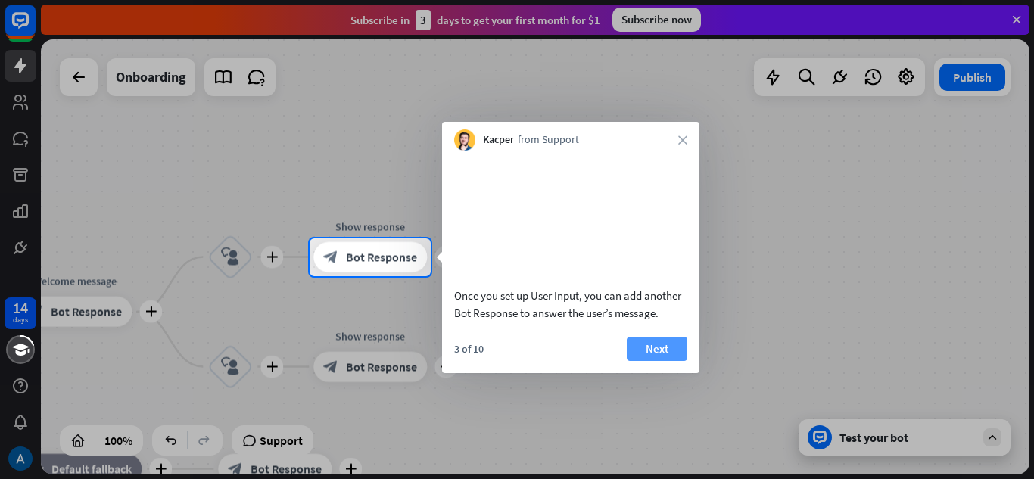
click at [653, 356] on button "Next" at bounding box center [657, 349] width 61 height 24
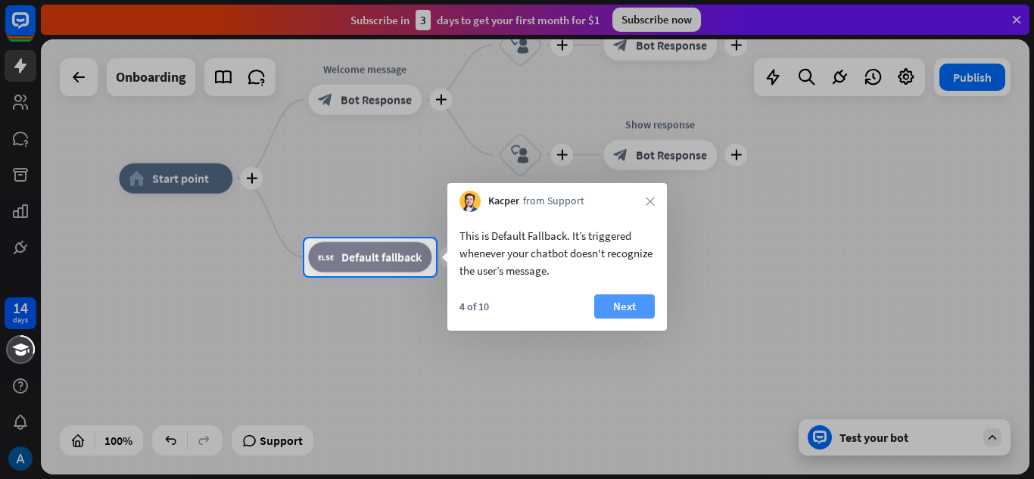
click at [616, 305] on button "Next" at bounding box center [624, 306] width 61 height 24
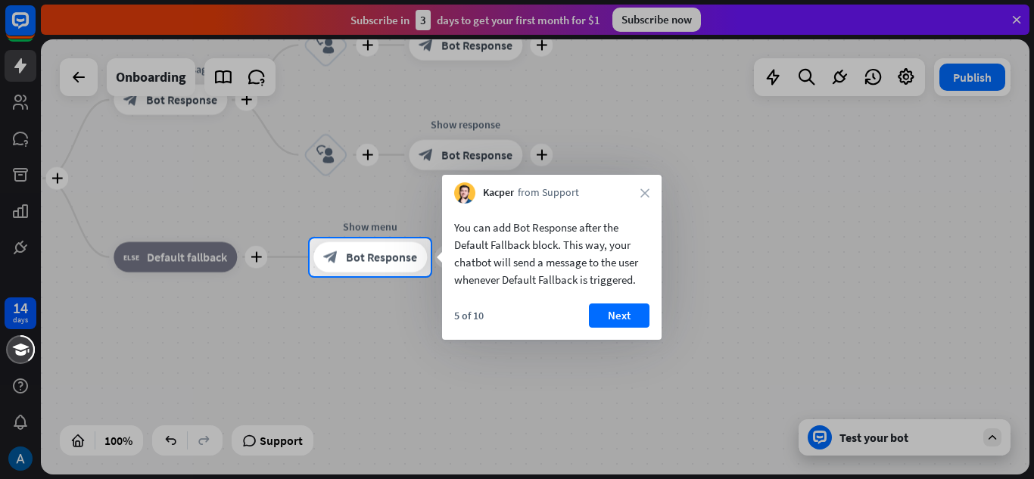
click at [639, 302] on div "You can add Bot Response after the Default Fallback block. This way, your chatb…" at bounding box center [551, 272] width 219 height 136
click at [617, 310] on button "Next" at bounding box center [619, 315] width 61 height 24
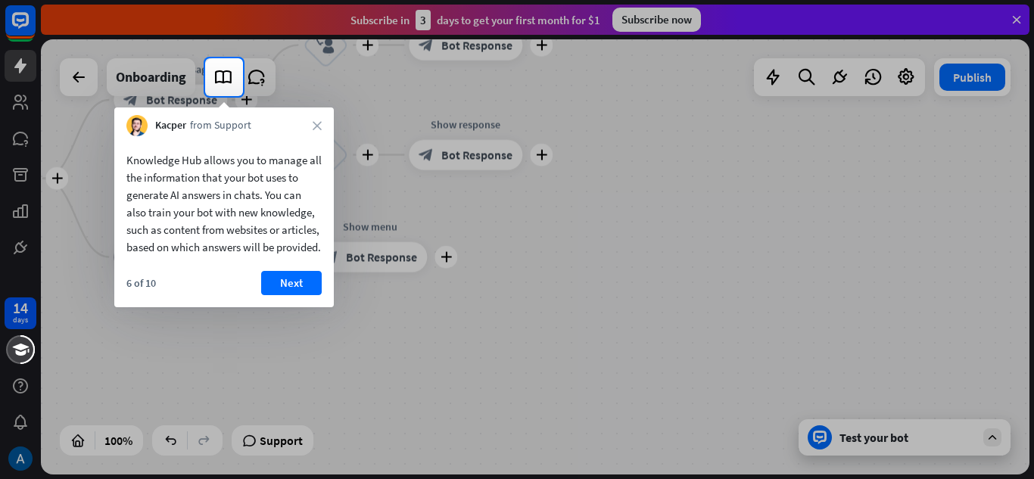
click at [270, 294] on button "Next" at bounding box center [291, 283] width 61 height 24
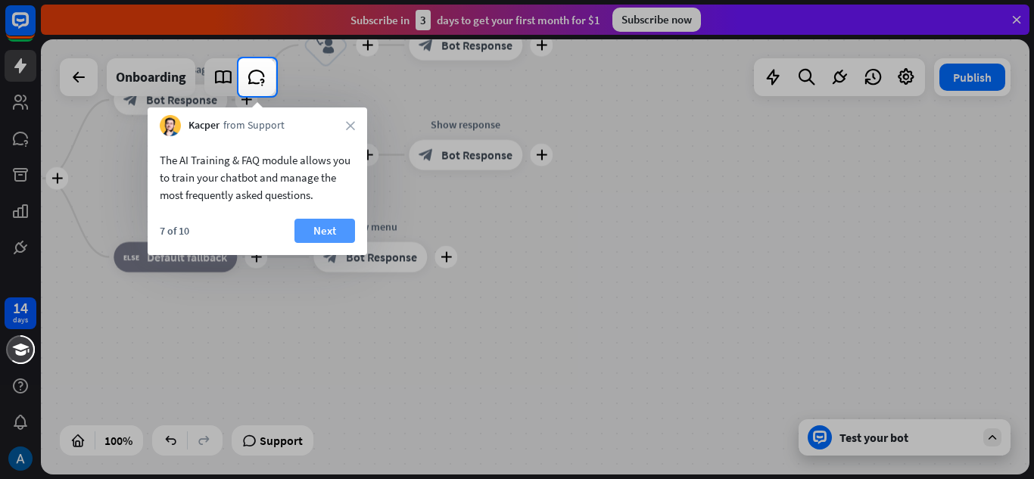
click at [306, 229] on button "Next" at bounding box center [324, 231] width 61 height 24
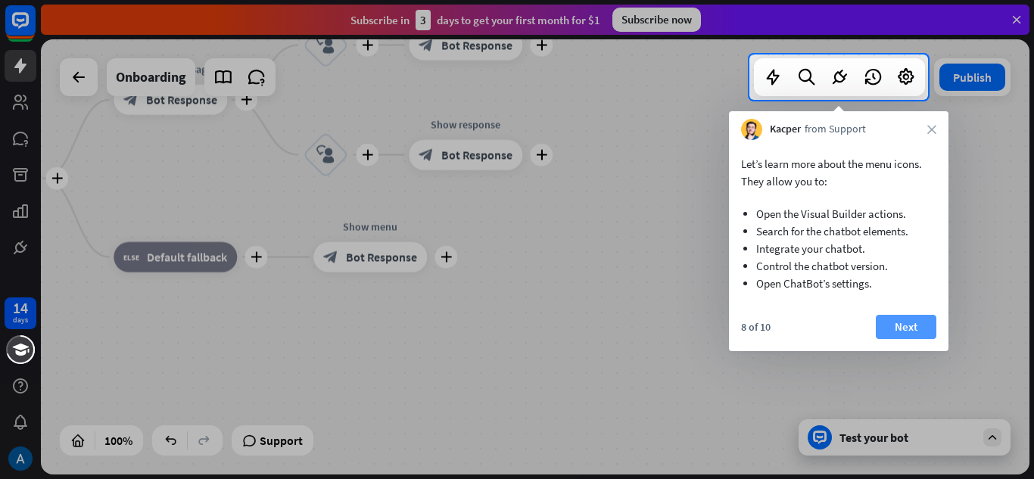
click at [905, 327] on button "Next" at bounding box center [906, 327] width 61 height 24
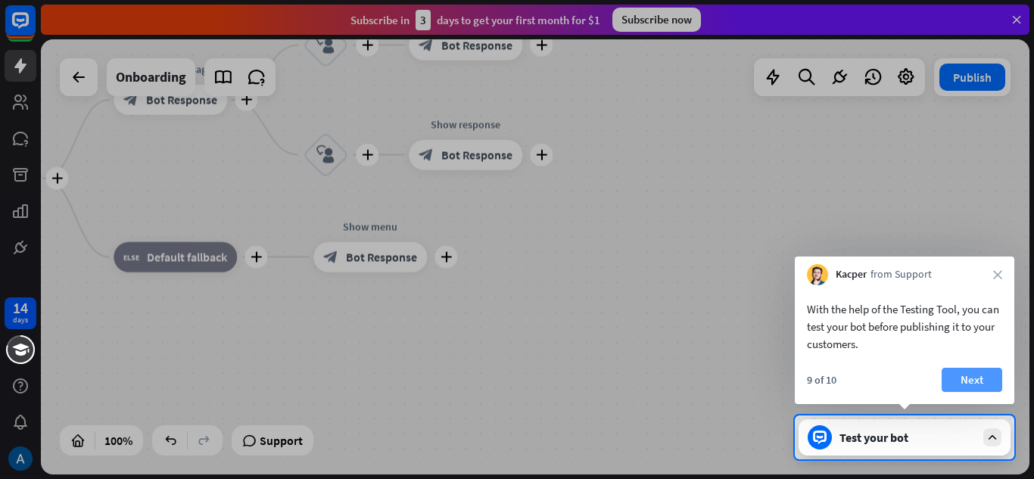
click at [963, 381] on button "Next" at bounding box center [971, 380] width 61 height 24
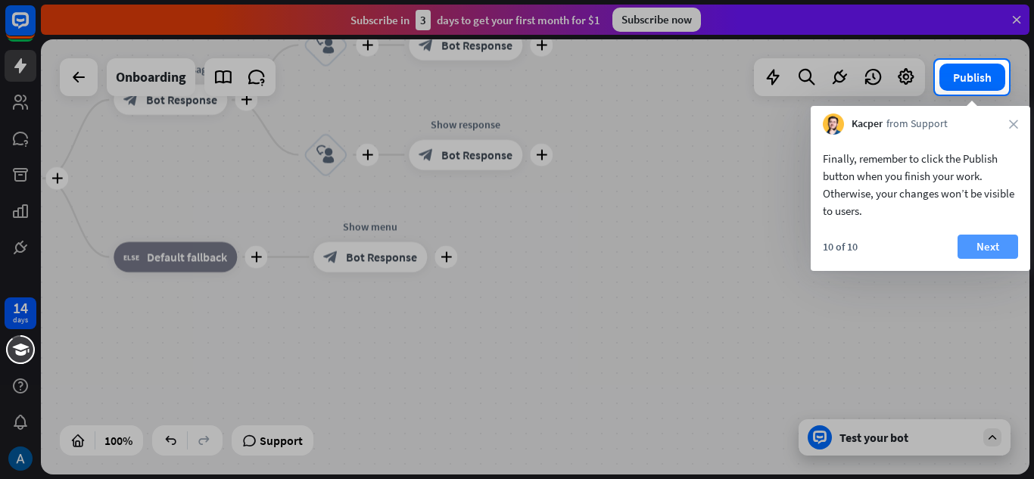
click at [975, 250] on button "Next" at bounding box center [987, 247] width 61 height 24
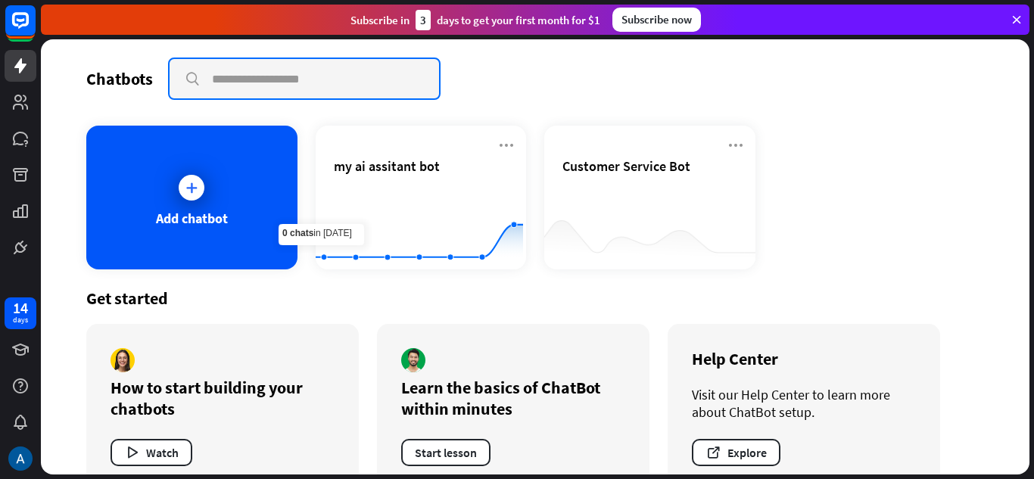
click at [226, 77] on input "text" at bounding box center [304, 78] width 269 height 39
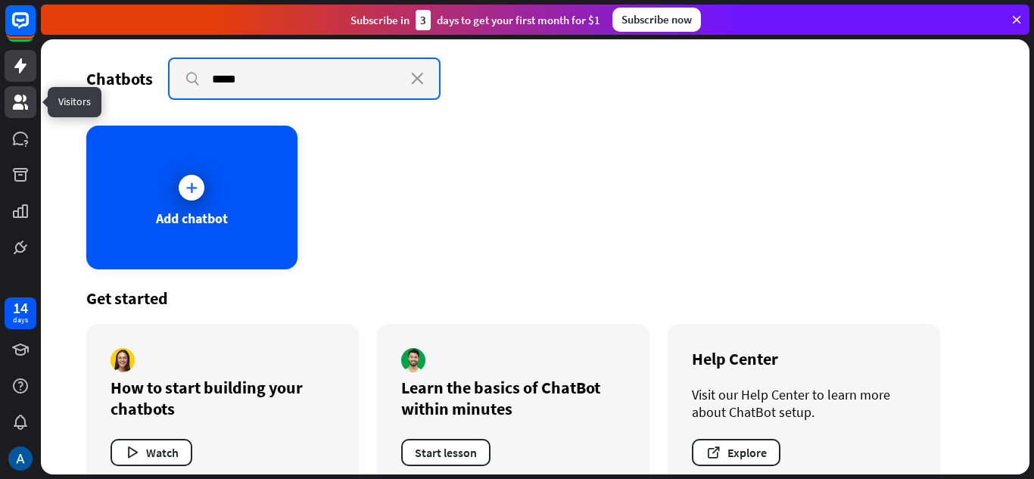
type input "*****"
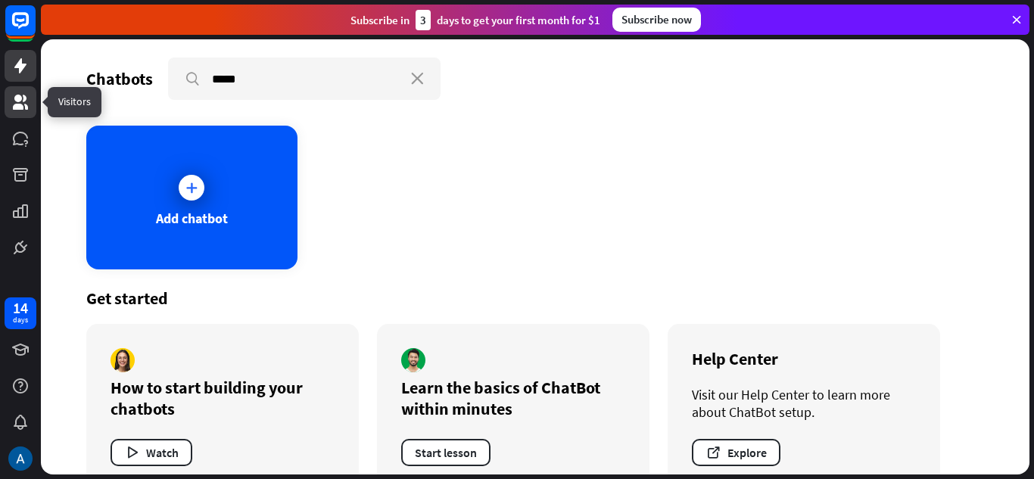
click at [19, 104] on icon at bounding box center [20, 102] width 15 height 15
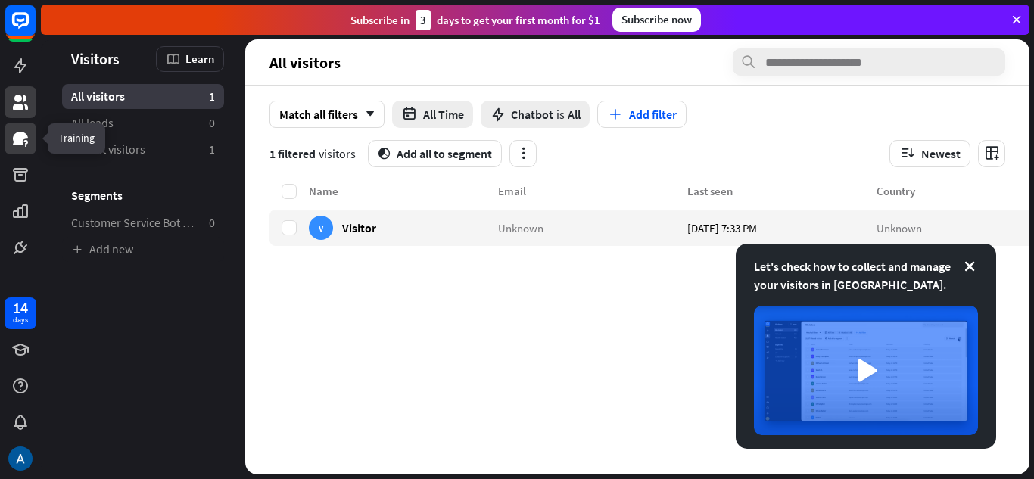
click at [15, 147] on icon at bounding box center [20, 138] width 18 height 18
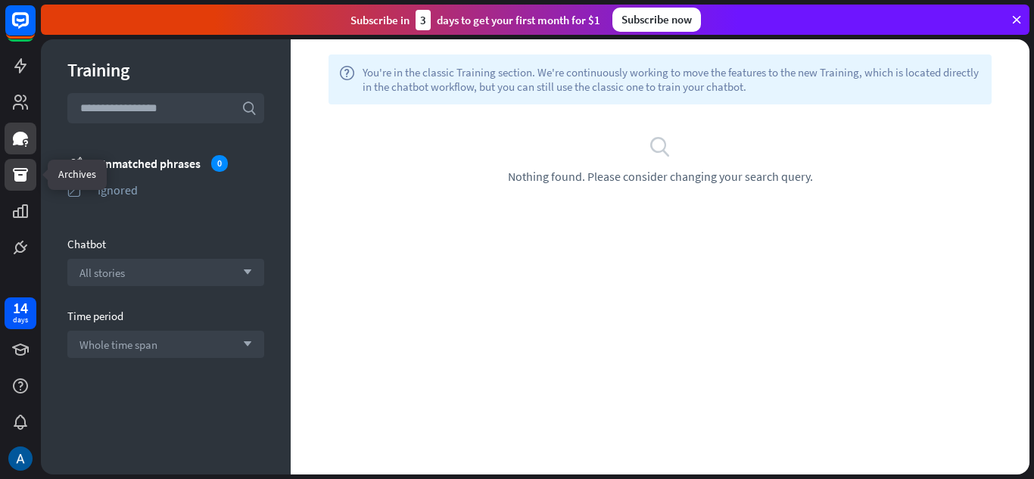
click at [30, 167] on link at bounding box center [21, 175] width 32 height 32
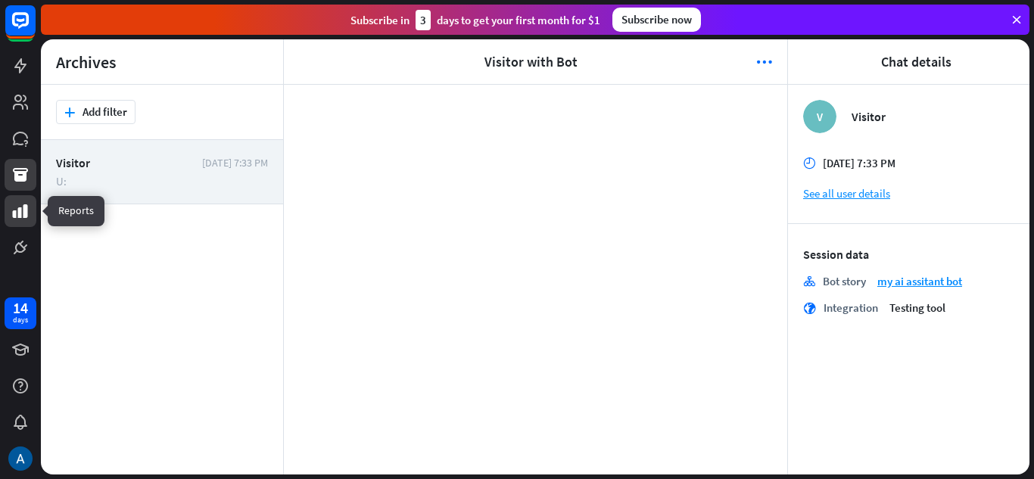
click at [12, 219] on icon at bounding box center [20, 211] width 18 height 18
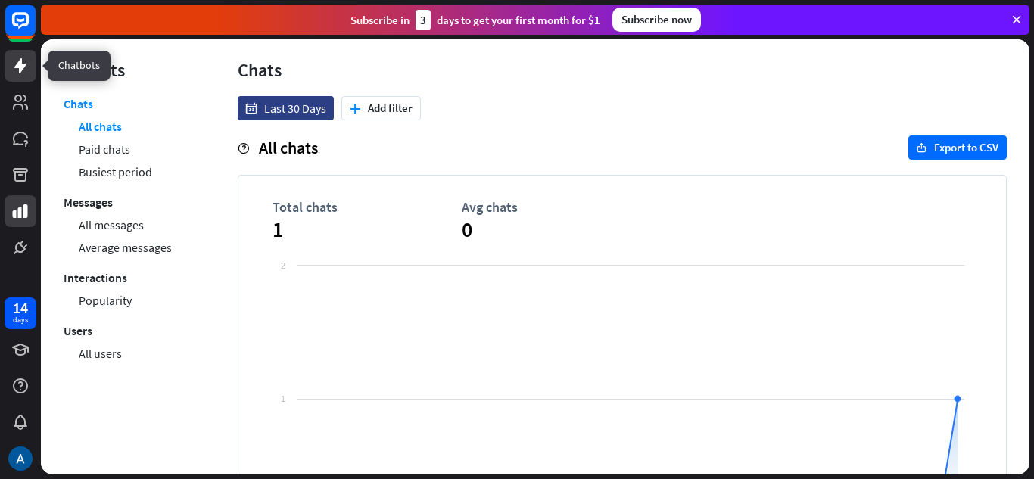
click at [18, 73] on icon at bounding box center [20, 66] width 18 height 18
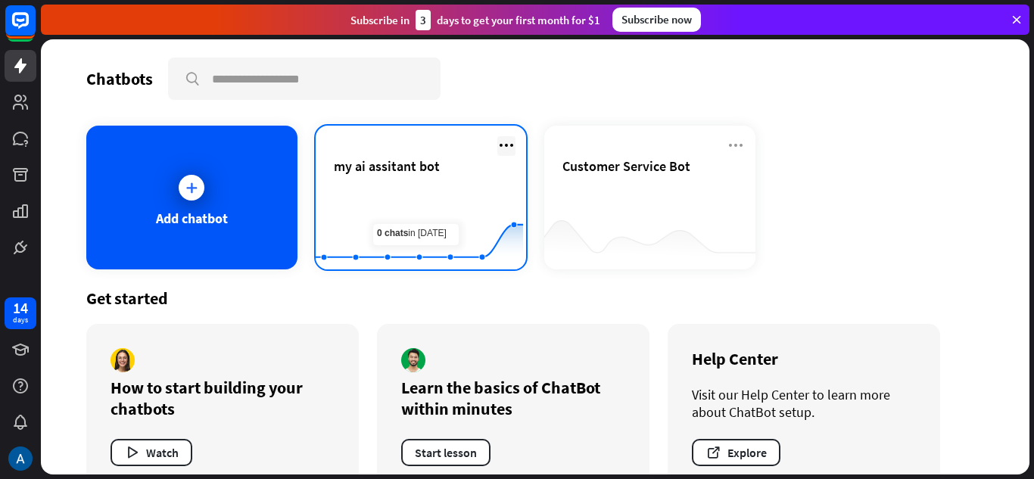
click at [499, 140] on icon at bounding box center [506, 145] width 18 height 18
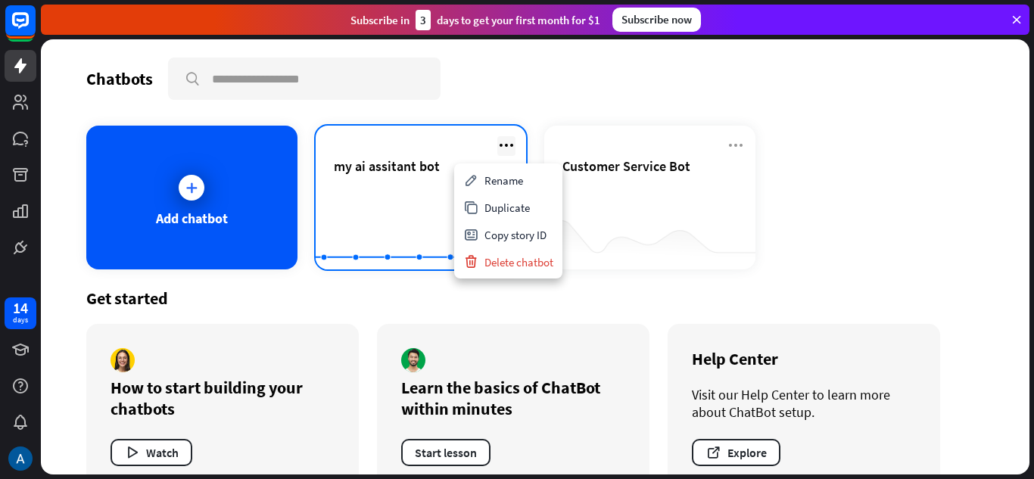
click at [499, 140] on icon at bounding box center [506, 145] width 18 height 18
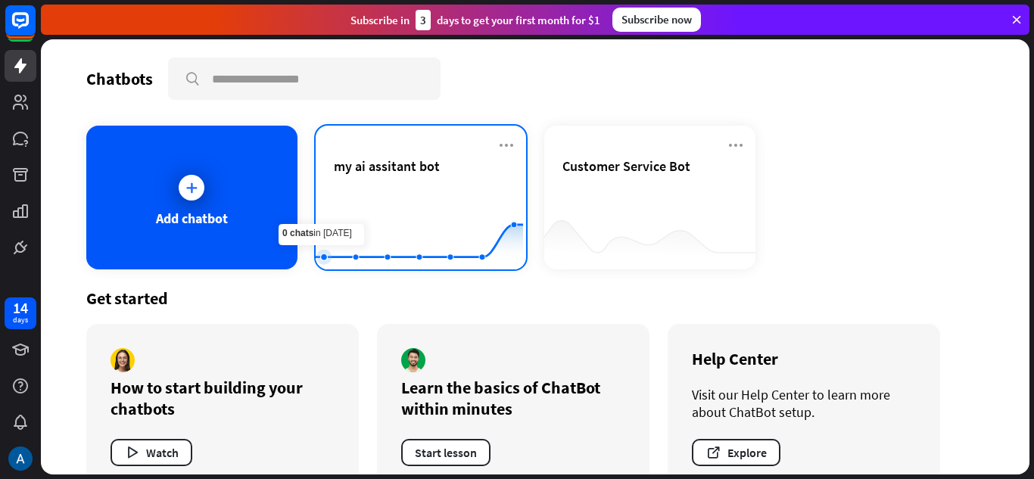
click at [326, 204] on rect at bounding box center [419, 232] width 207 height 95
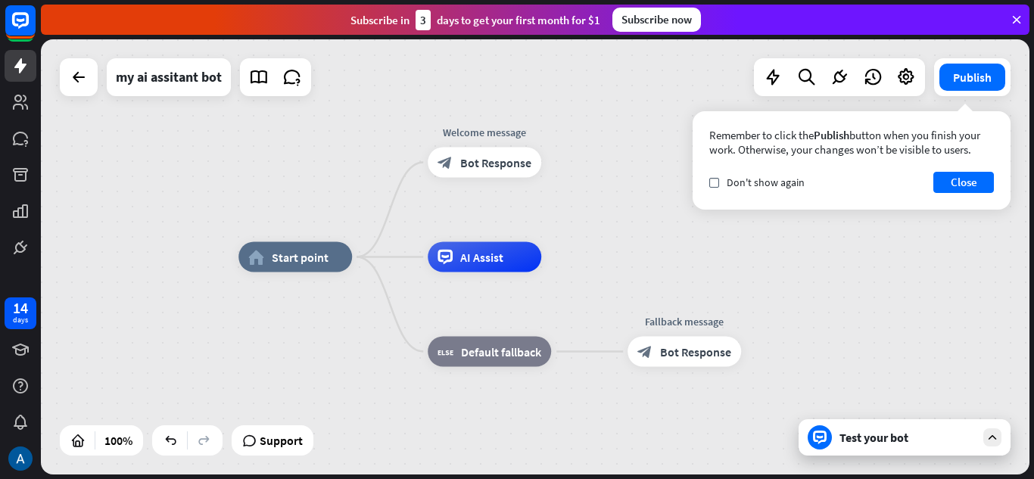
click at [985, 193] on div "Remember to click the Publish button when you finish your work. Otherwise, your…" at bounding box center [851, 160] width 318 height 98
click at [976, 191] on button "Close" at bounding box center [963, 182] width 61 height 21
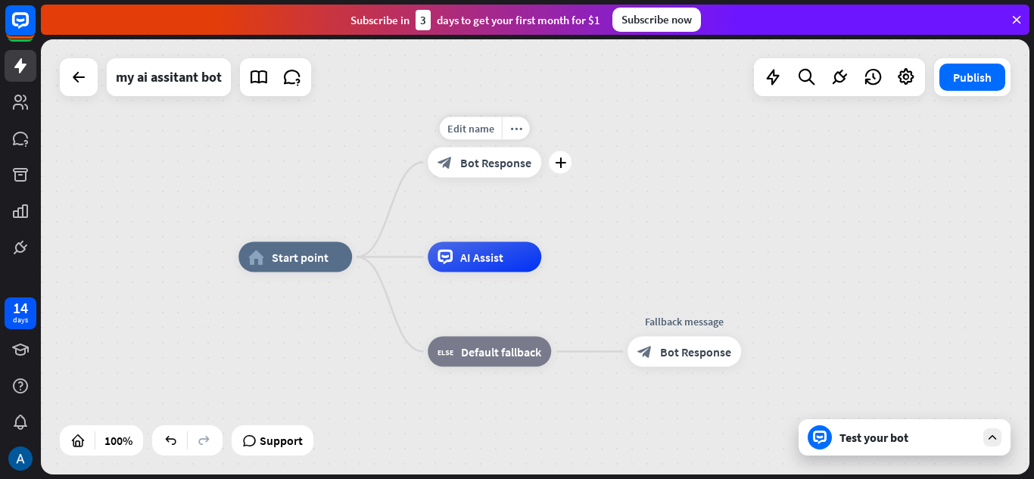
click at [488, 170] on div "block_bot_response Bot Response" at bounding box center [485, 163] width 114 height 30
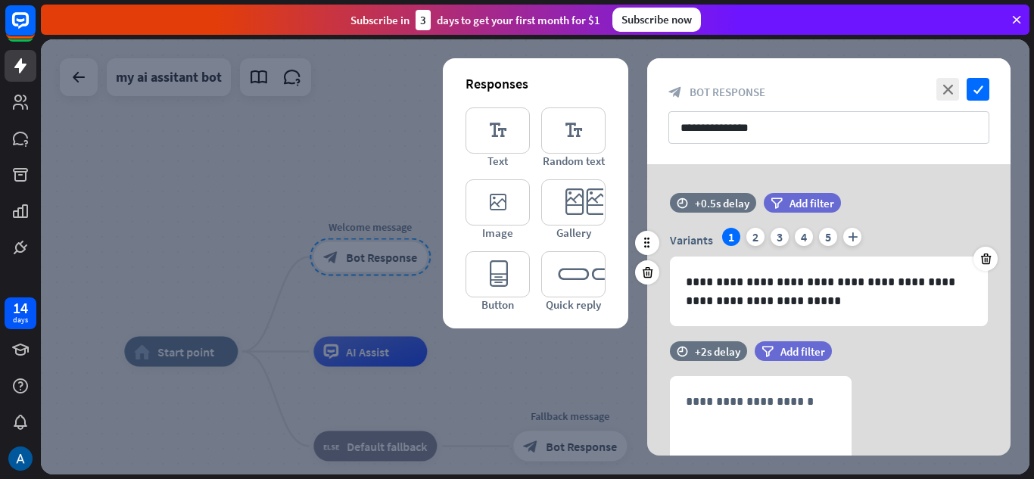
click at [744, 239] on div "Variants 1 2 3 4 5 plus" at bounding box center [829, 240] width 318 height 24
click at [751, 236] on div "2" at bounding box center [755, 237] width 18 height 18
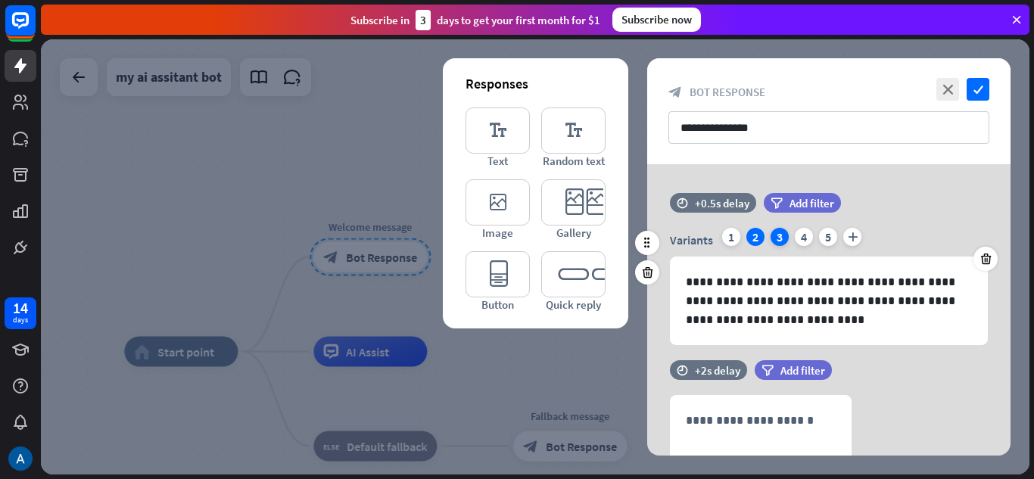
click at [773, 233] on div "3" at bounding box center [779, 237] width 18 height 18
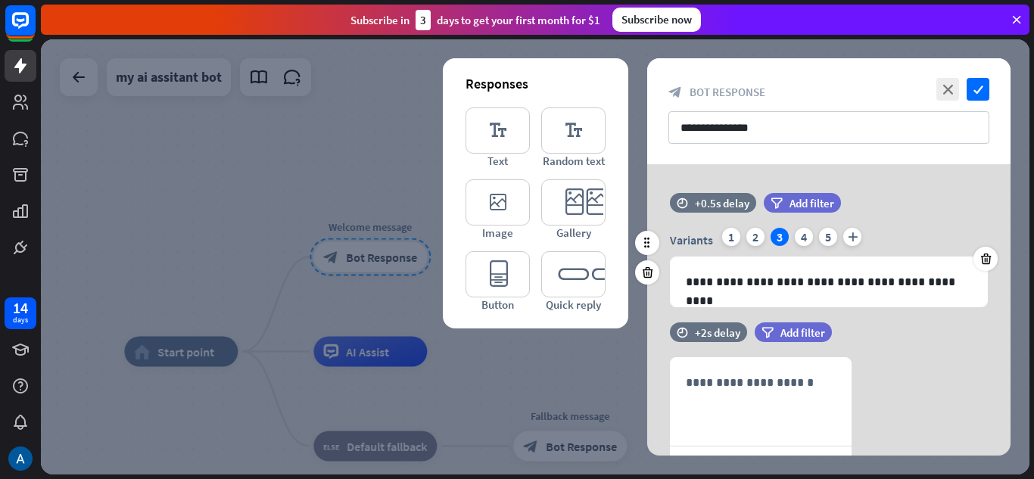
click at [795, 230] on div "Variants 1 2 3 4 5 plus" at bounding box center [829, 240] width 318 height 24
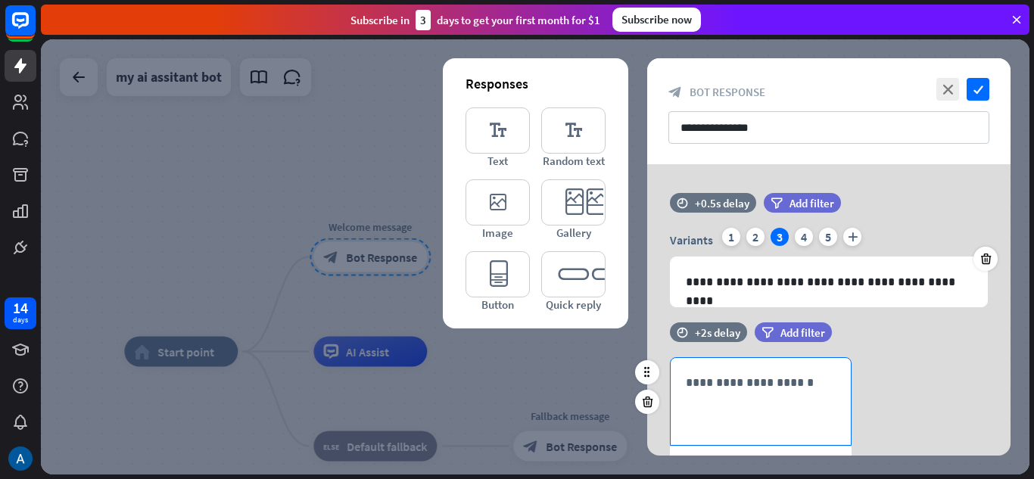
scroll to position [76, 0]
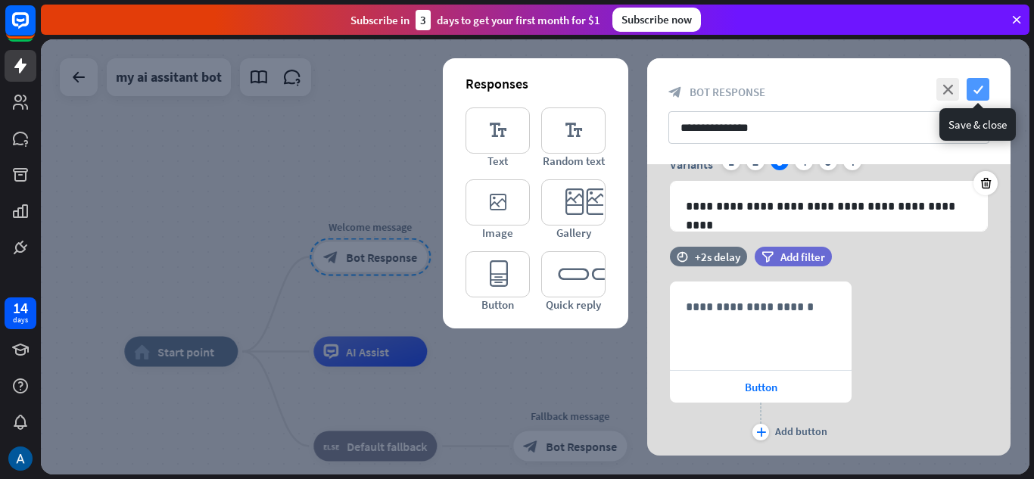
click at [981, 92] on icon "check" at bounding box center [977, 89] width 23 height 23
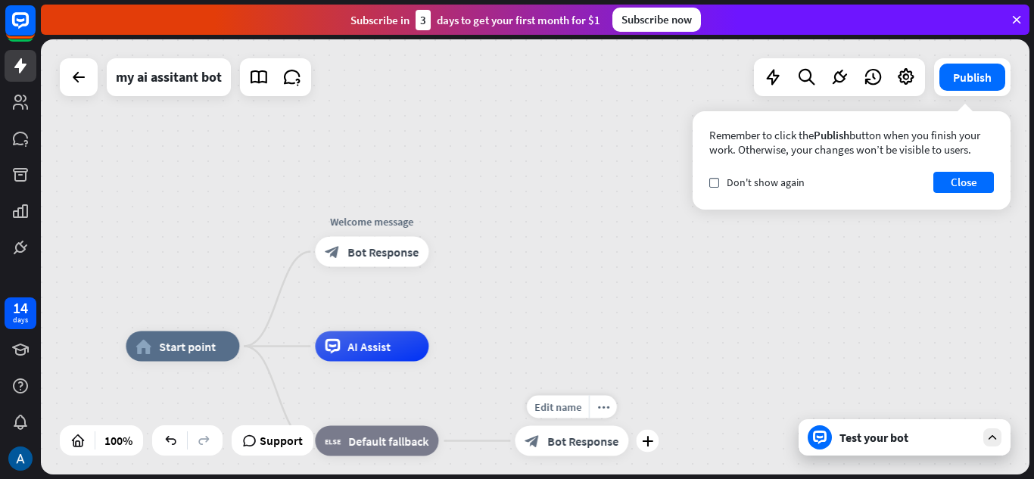
click at [533, 449] on div "block_bot_response Bot Response" at bounding box center [572, 441] width 114 height 30
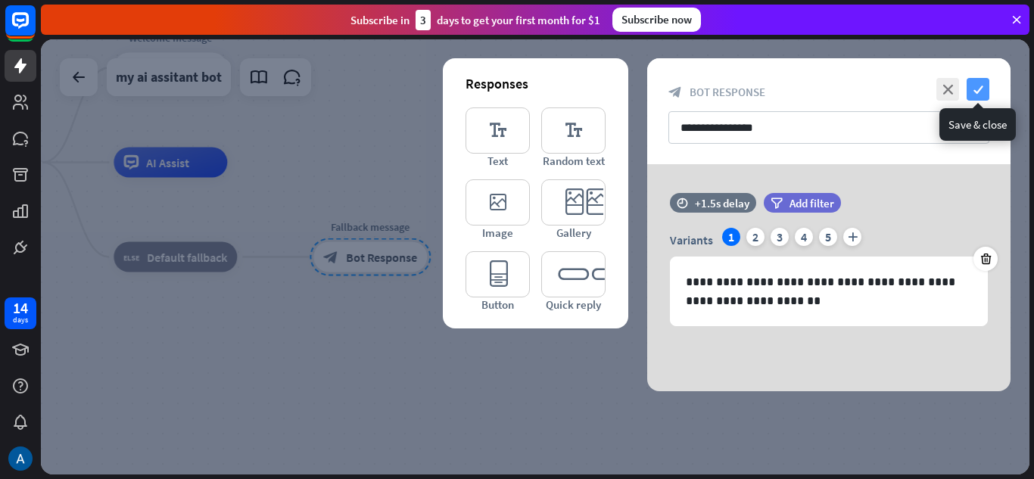
click at [976, 85] on icon "check" at bounding box center [977, 89] width 23 height 23
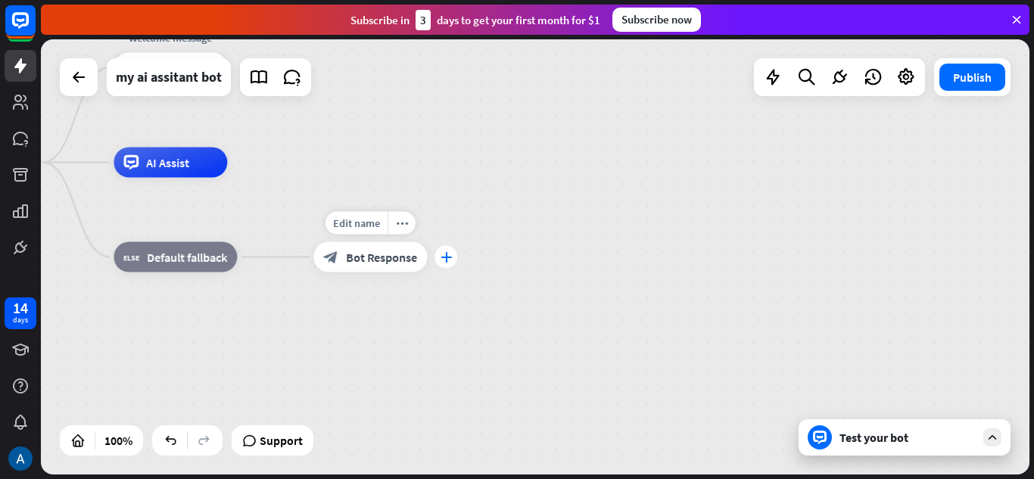
click at [446, 253] on icon "plus" at bounding box center [445, 257] width 11 height 11
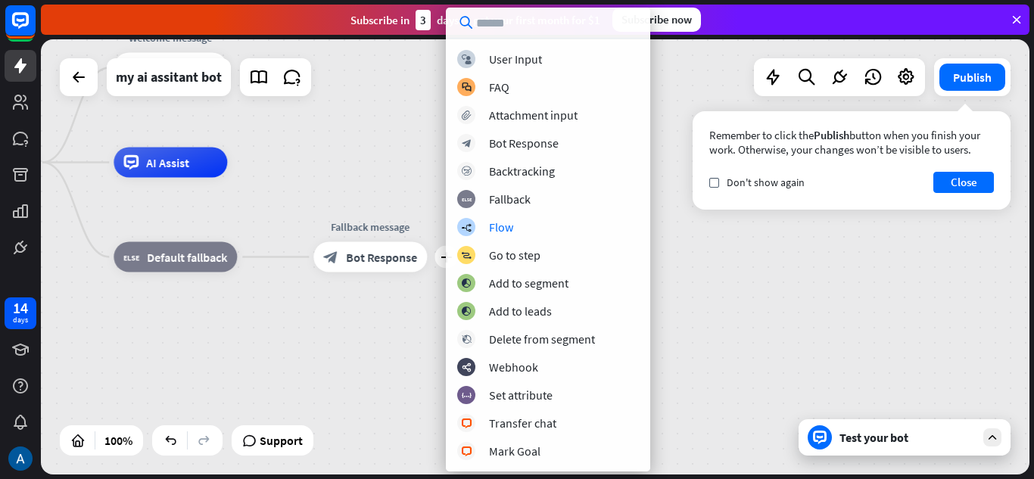
click at [309, 174] on div "home_2 Start point Welcome message block_bot_response Bot Response AI Assist bl…" at bounding box center [418, 380] width 988 height 435
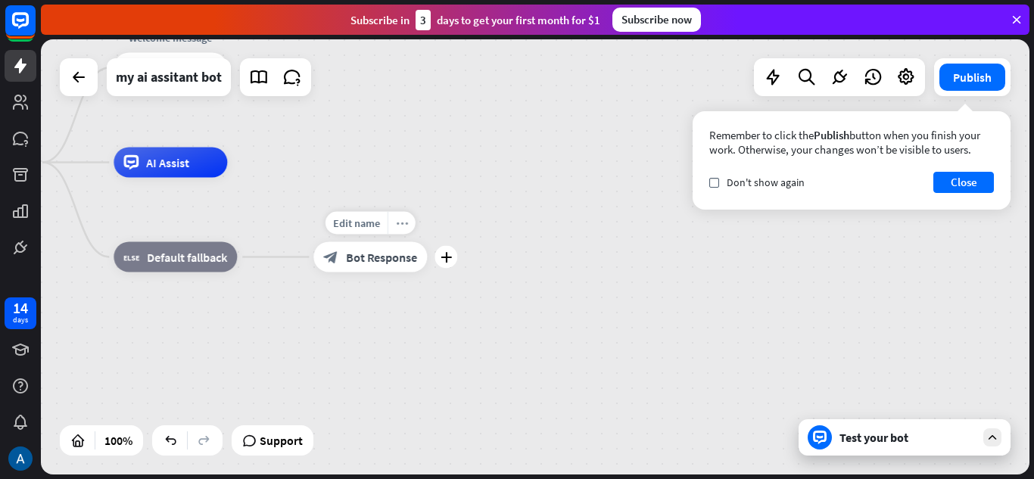
click at [410, 225] on div "more_horiz" at bounding box center [401, 223] width 28 height 23
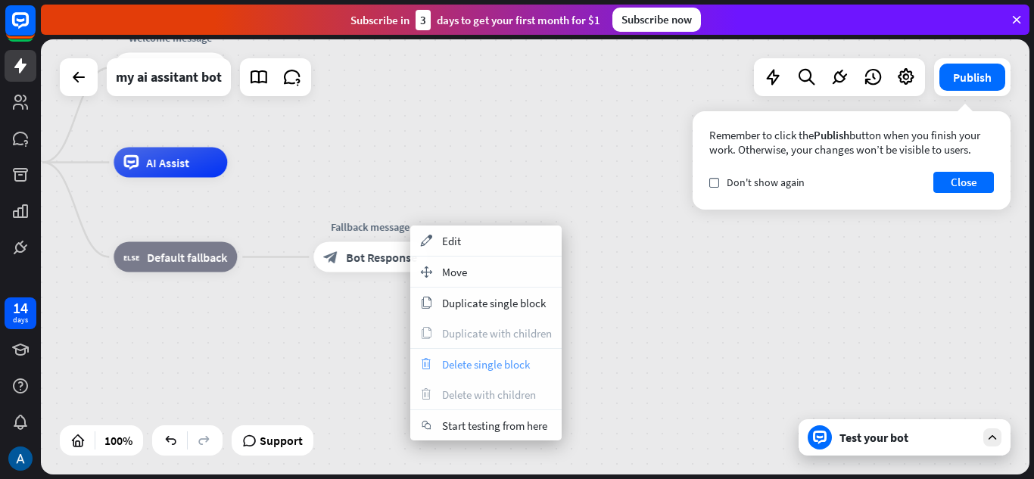
click at [452, 376] on div "trash Delete single block" at bounding box center [485, 364] width 151 height 30
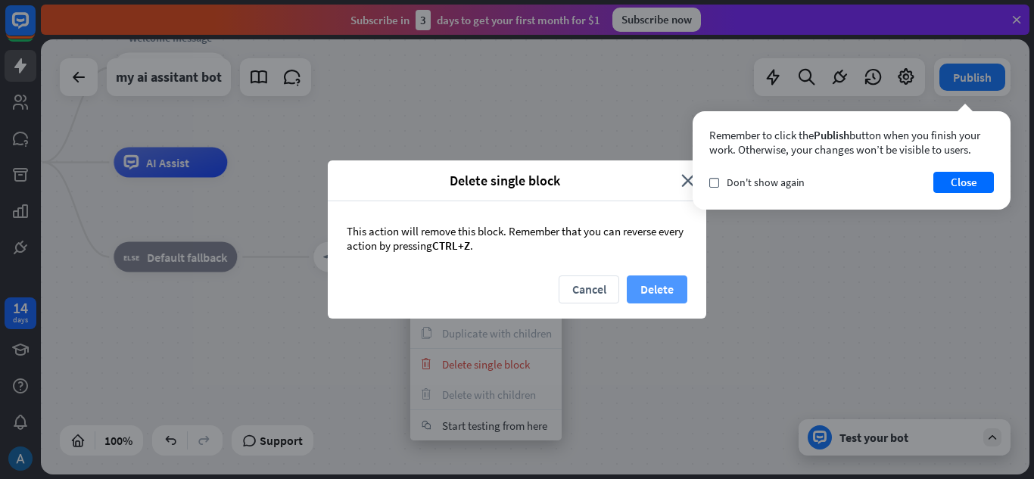
click at [638, 285] on button "Delete" at bounding box center [657, 289] width 61 height 28
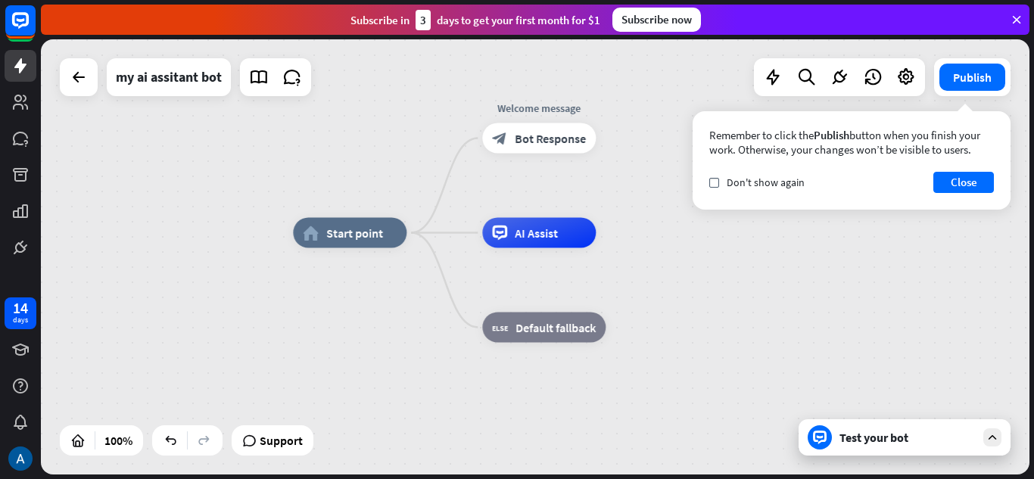
drag, startPoint x: 329, startPoint y: 326, endPoint x: 698, endPoint y: 397, distance: 375.2
click at [698, 397] on div "home_2 Start point Welcome message block_bot_response Bot Response AI Assist bl…" at bounding box center [787, 450] width 988 height 435
click at [566, 111] on div "more_horiz" at bounding box center [570, 104] width 28 height 23
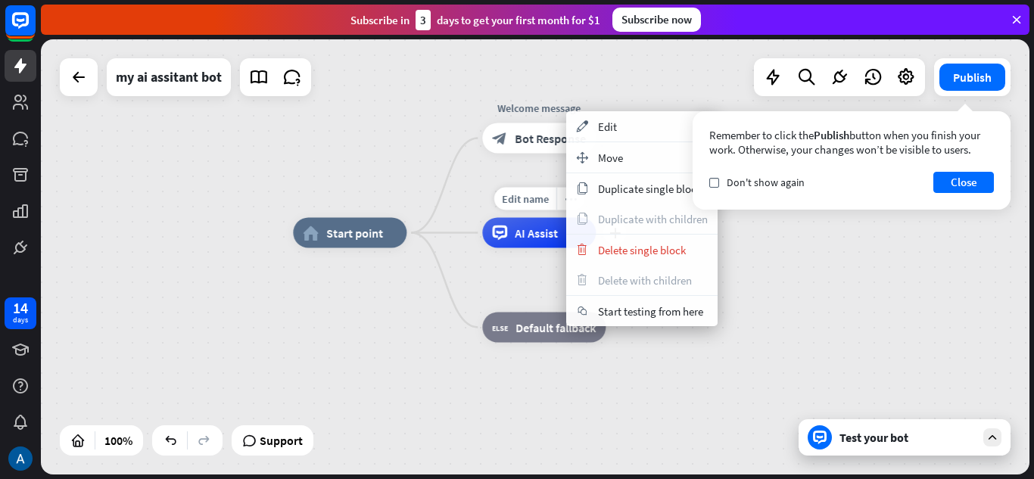
click at [501, 248] on div "Edit name more_horiz plus AI Assist" at bounding box center [539, 233] width 114 height 30
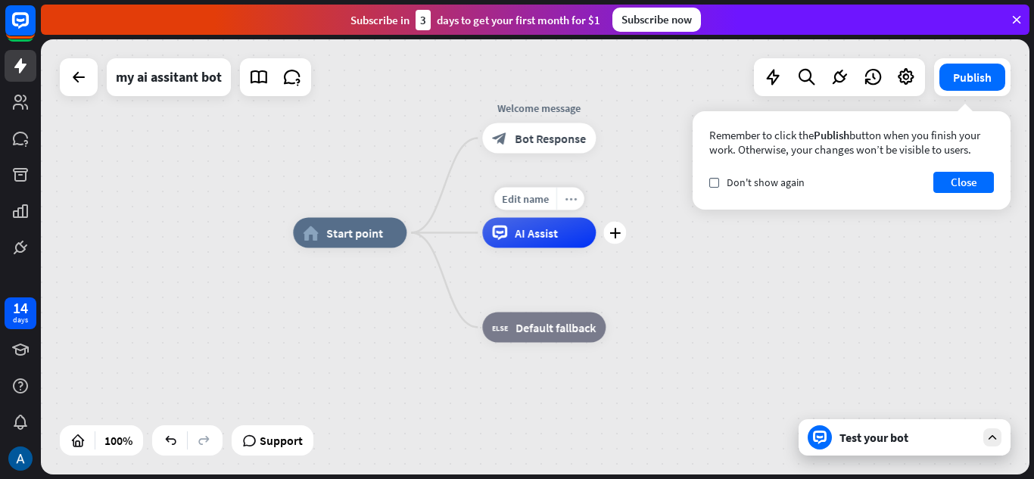
click at [570, 203] on icon "more_horiz" at bounding box center [571, 198] width 12 height 11
click at [572, 292] on icon "more_horiz" at bounding box center [575, 293] width 12 height 11
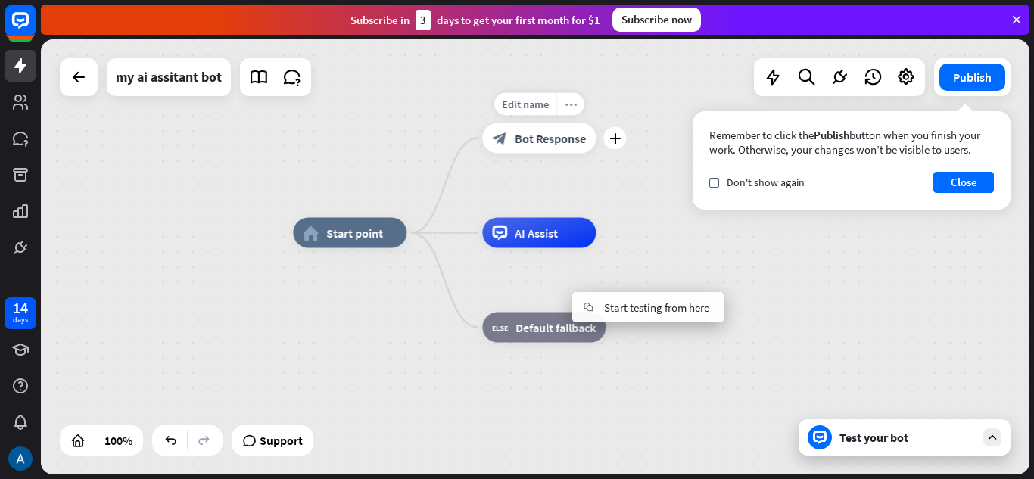
click at [566, 104] on icon "more_horiz" at bounding box center [571, 103] width 12 height 11
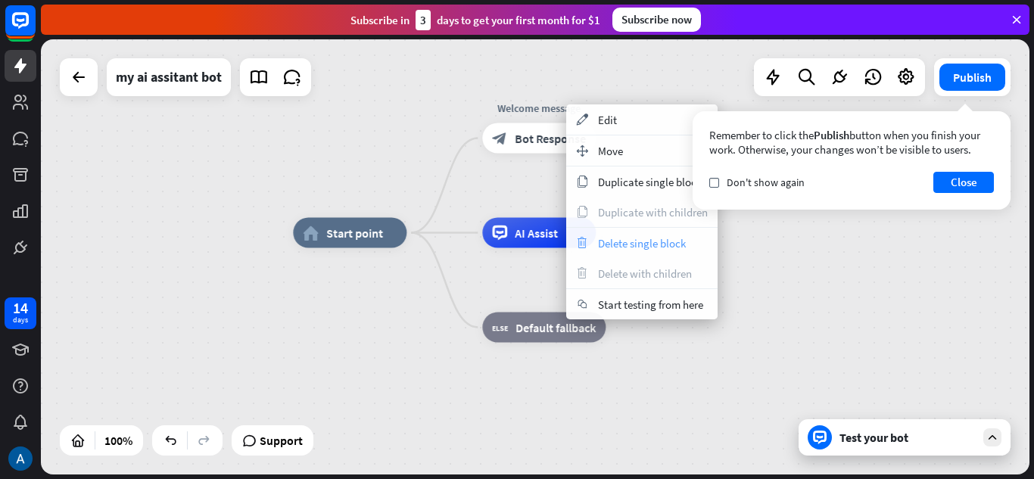
click at [608, 245] on span "Delete single block" at bounding box center [642, 243] width 88 height 14
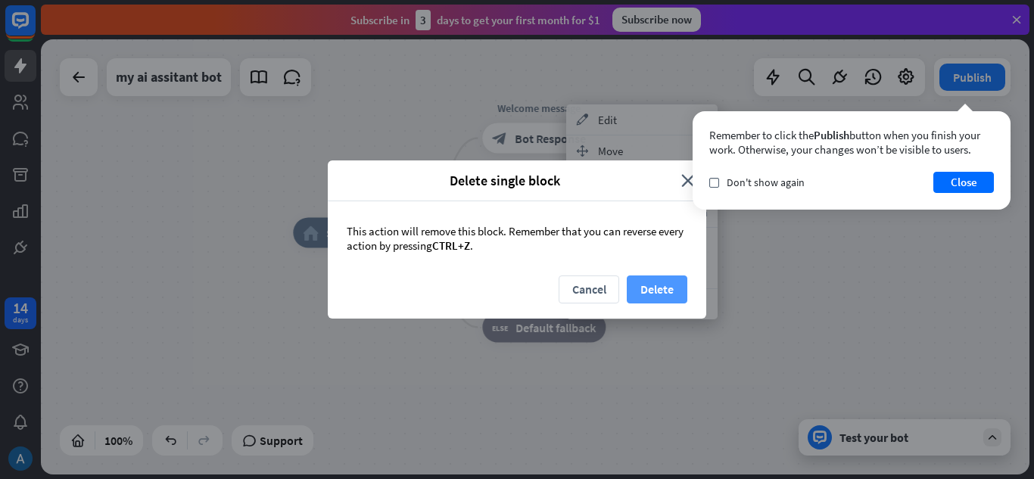
click at [646, 277] on button "Delete" at bounding box center [657, 289] width 61 height 28
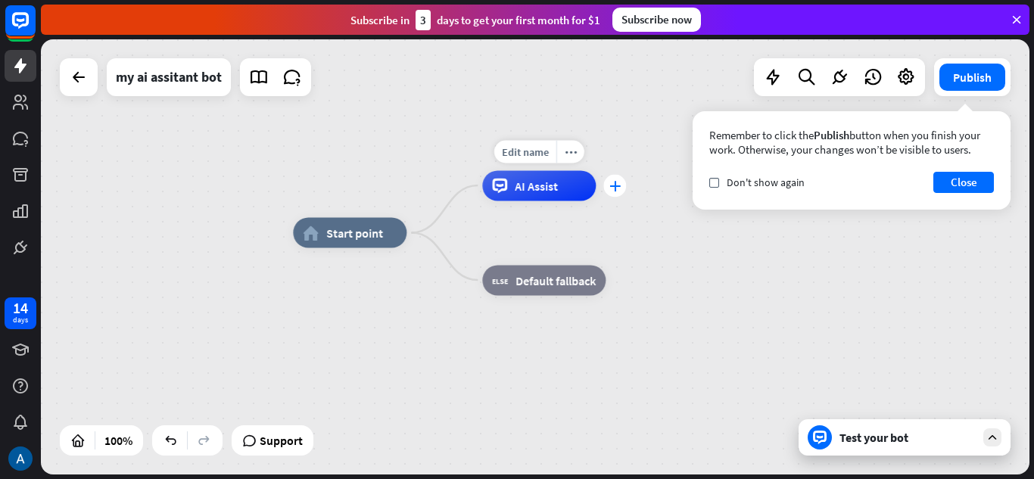
click at [619, 191] on div "plus" at bounding box center [614, 185] width 23 height 23
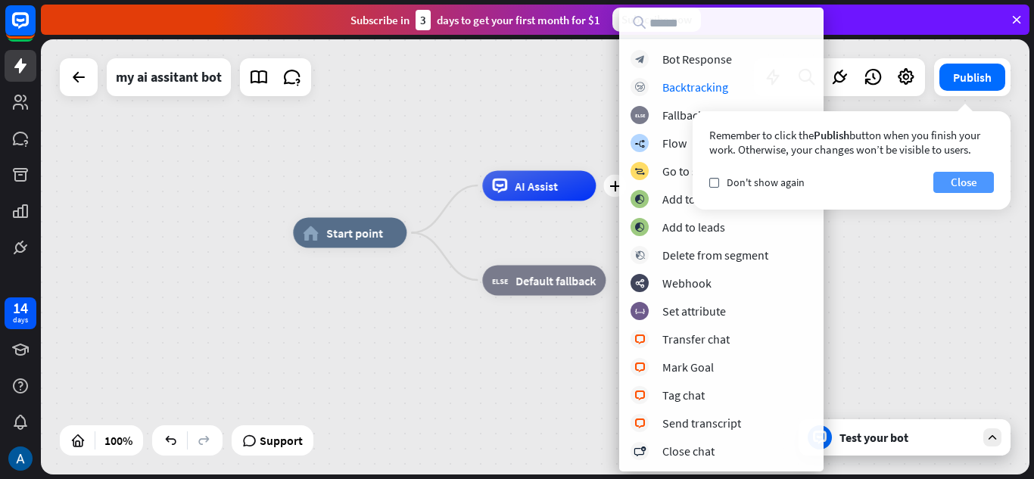
click at [950, 182] on button "Close" at bounding box center [963, 182] width 61 height 21
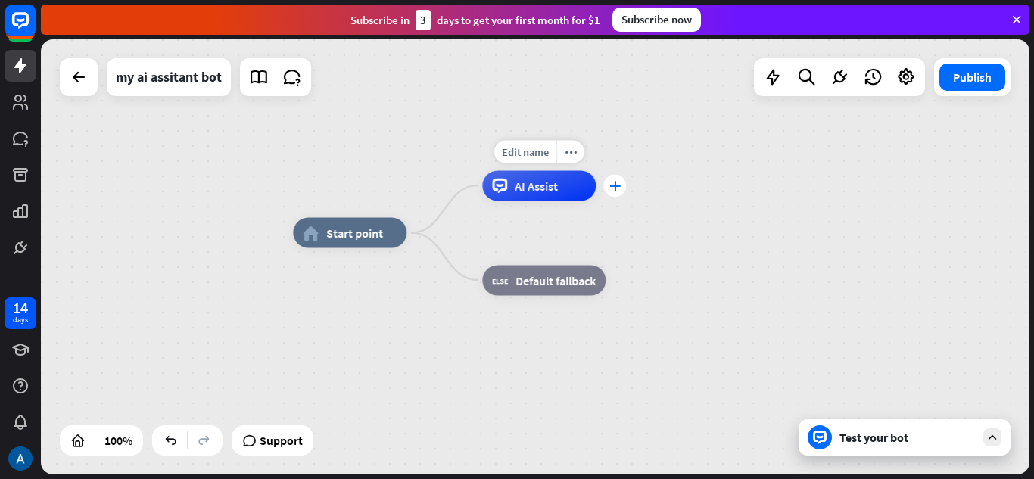
click at [618, 185] on icon "plus" at bounding box center [614, 185] width 11 height 11
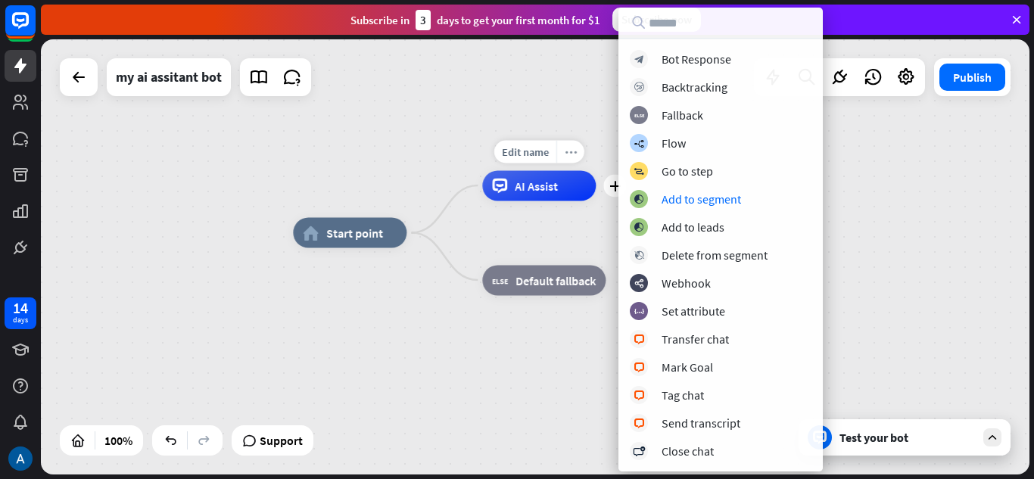
click at [582, 157] on div "more_horiz" at bounding box center [570, 151] width 28 height 23
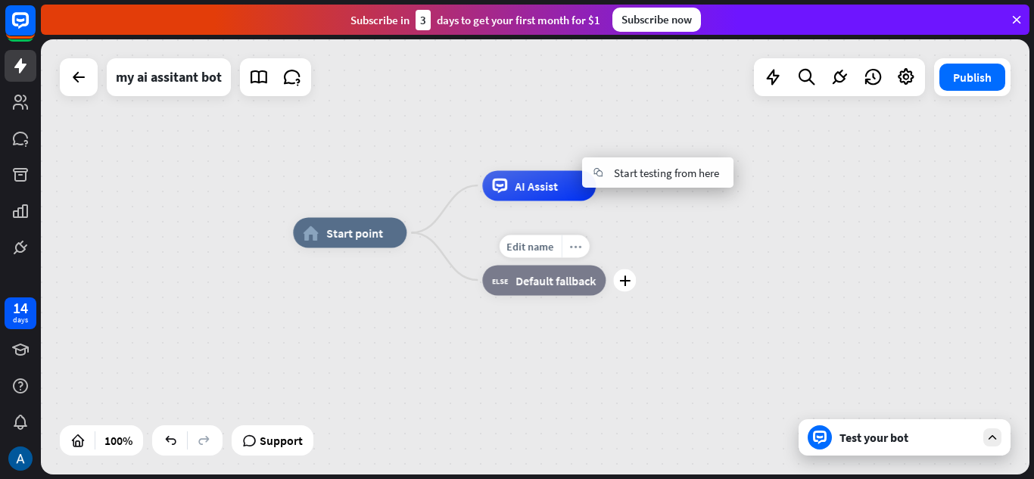
click at [577, 252] on div "more_horiz" at bounding box center [575, 246] width 28 height 23
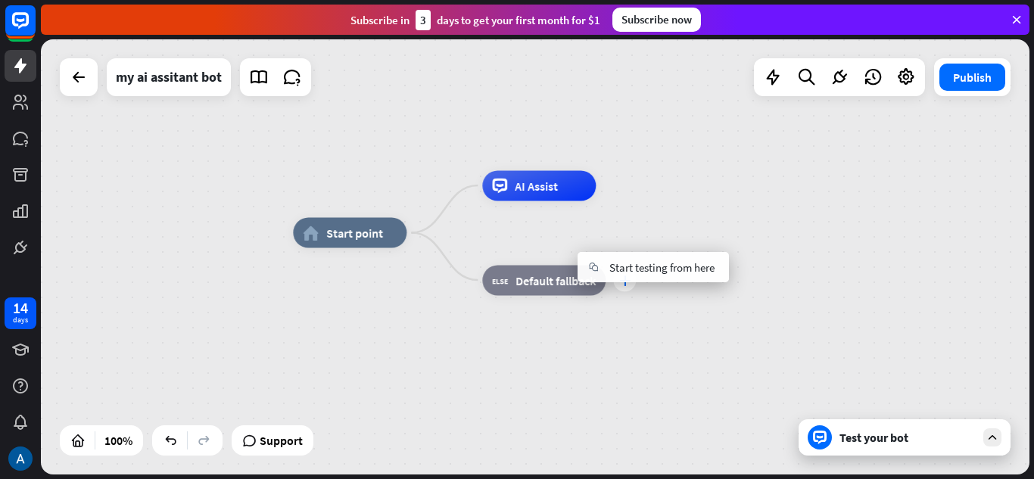
click at [623, 290] on div "plus" at bounding box center [624, 280] width 23 height 23
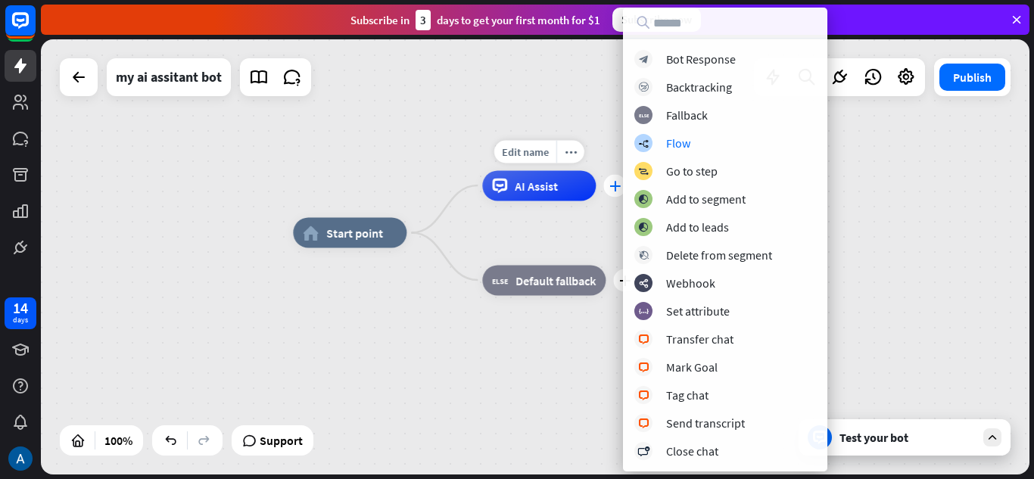
click at [611, 190] on icon "plus" at bounding box center [614, 185] width 11 height 11
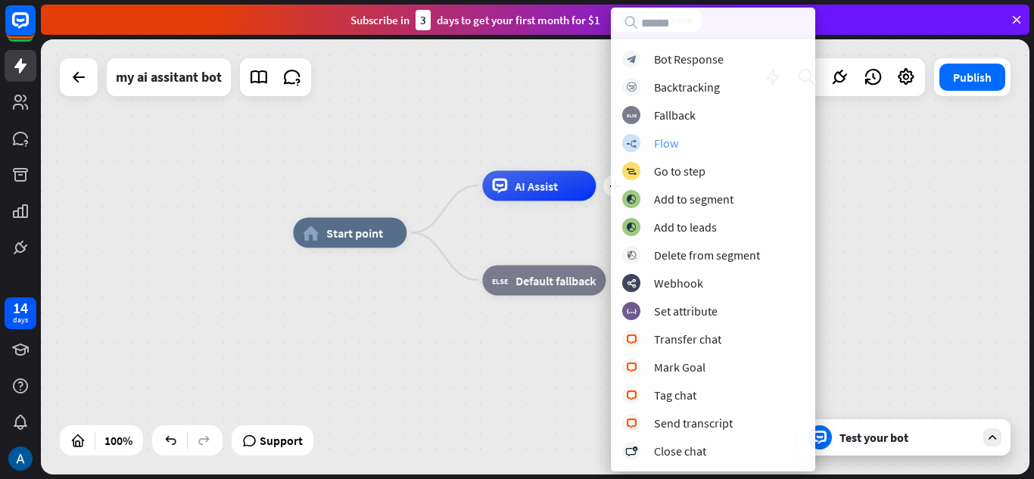
click at [686, 139] on div "builder_tree Flow" at bounding box center [713, 143] width 182 height 18
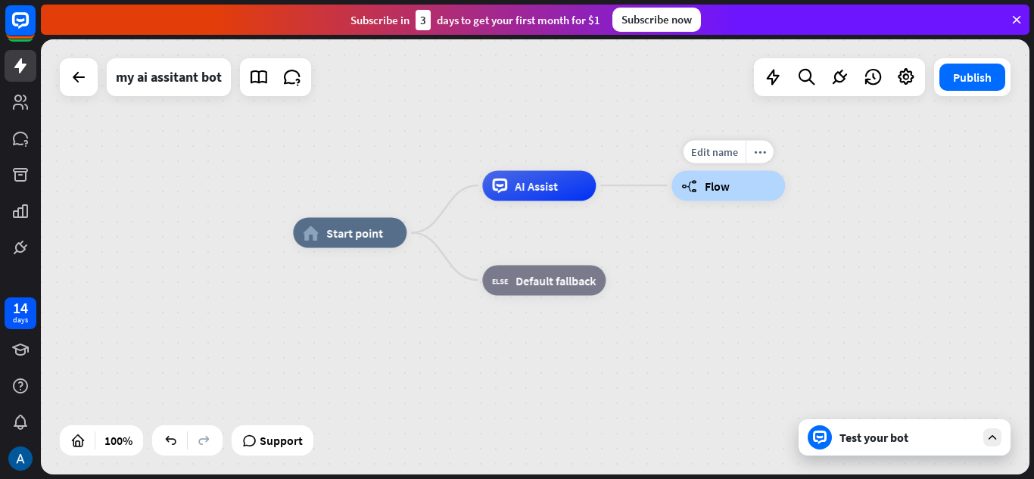
click at [719, 192] on span "Flow" at bounding box center [716, 185] width 25 height 15
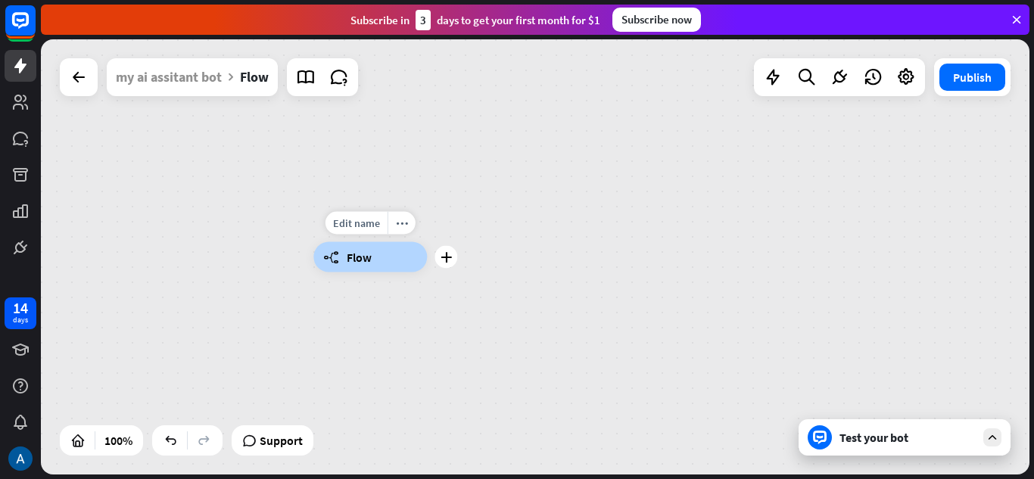
click at [392, 261] on div "builder_tree Flow" at bounding box center [370, 257] width 114 height 30
click at [446, 263] on div "plus" at bounding box center [445, 257] width 23 height 23
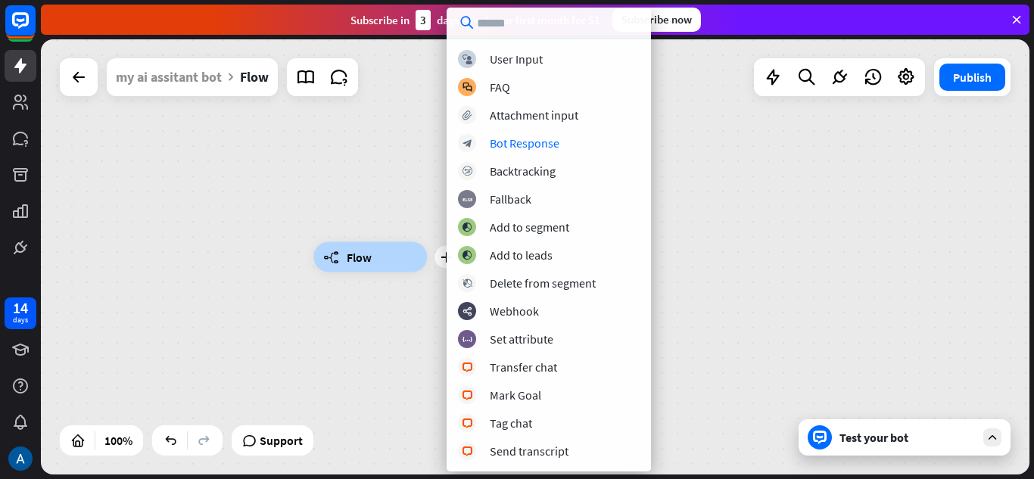
click at [515, 25] on input "text" at bounding box center [548, 23] width 204 height 30
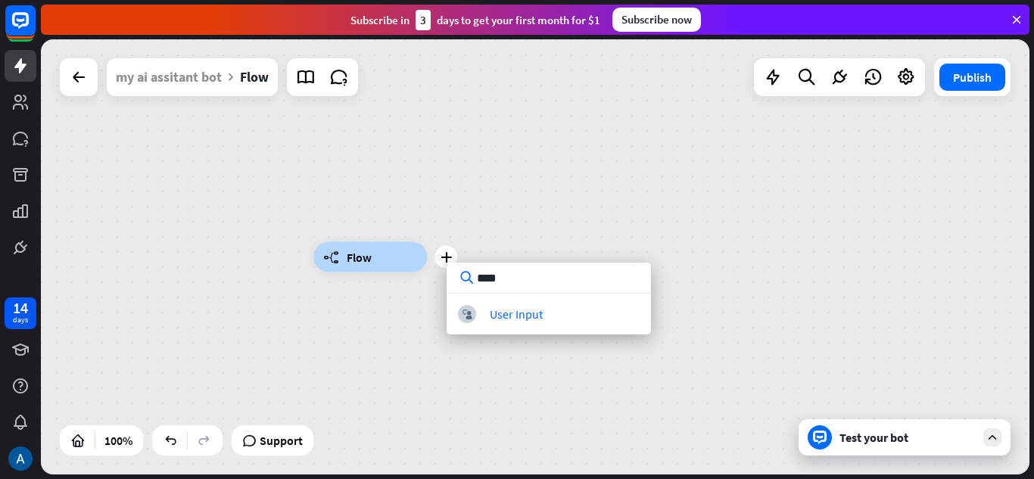
type input "****"
click at [522, 334] on div "plus builder_tree Flow" at bounding box center [807, 474] width 988 height 435
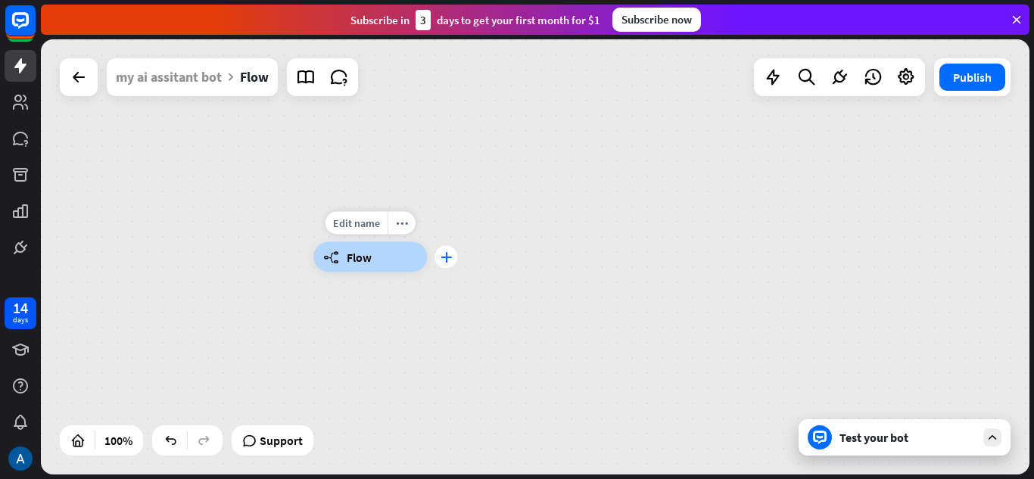
click at [449, 260] on icon "plus" at bounding box center [445, 257] width 11 height 11
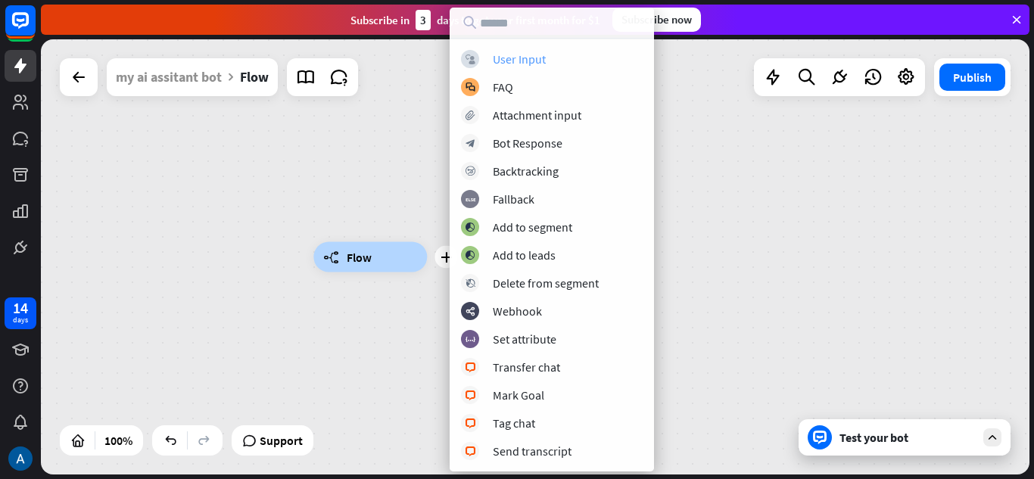
click at [533, 62] on div "User Input" at bounding box center [519, 58] width 53 height 15
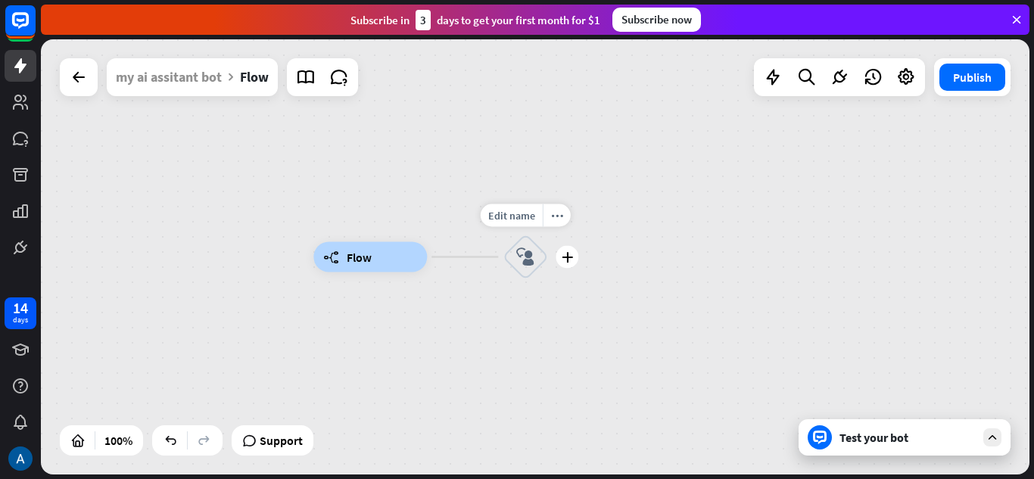
click at [528, 260] on icon "block_user_input" at bounding box center [525, 257] width 18 height 18
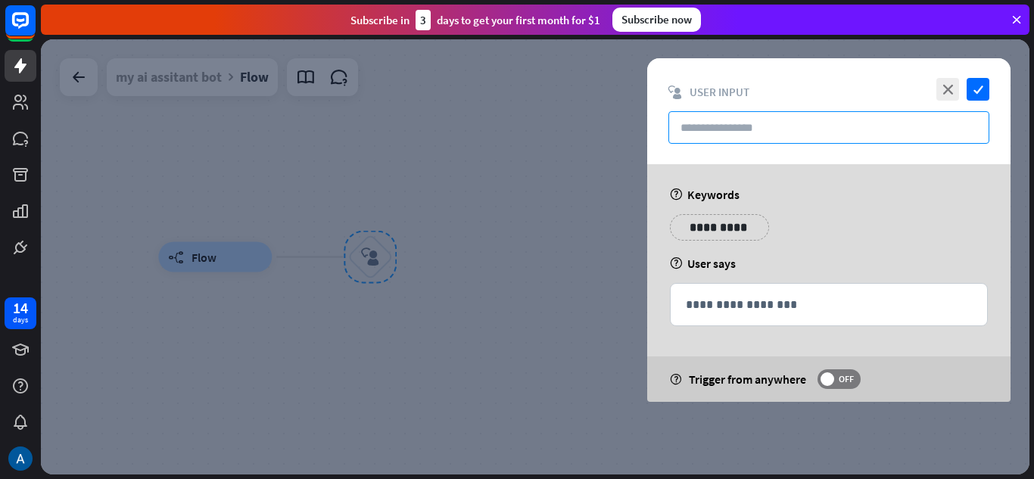
click at [774, 135] on input "text" at bounding box center [828, 127] width 321 height 33
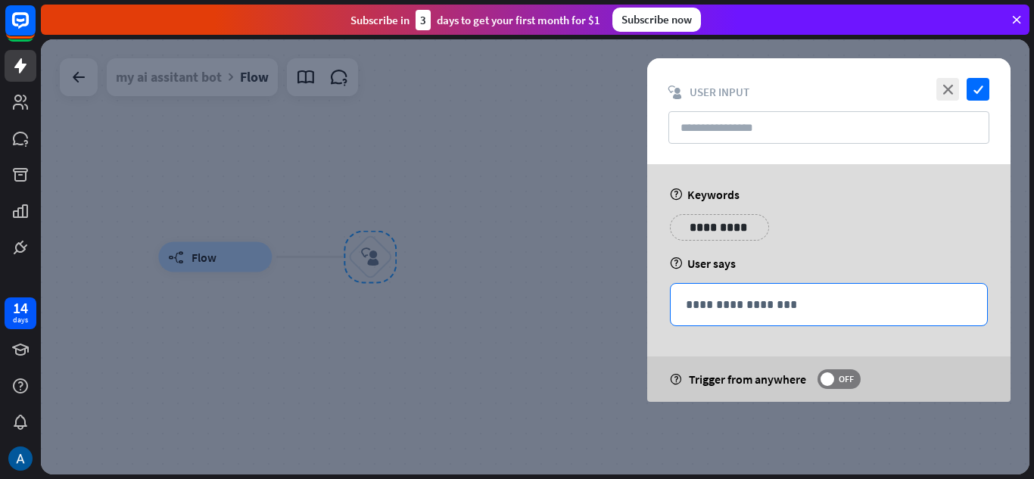
click at [744, 307] on p "**********" at bounding box center [829, 304] width 286 height 19
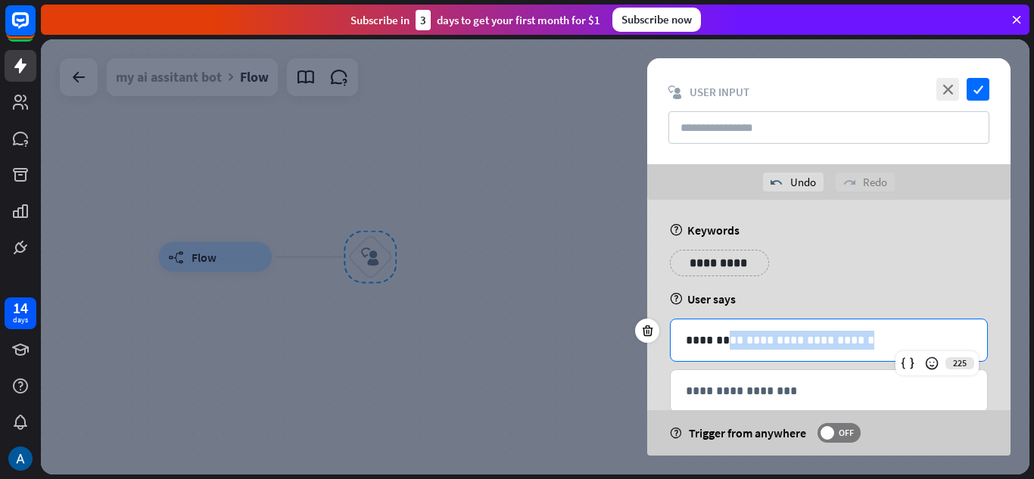
drag, startPoint x: 833, startPoint y: 331, endPoint x: 722, endPoint y: 328, distance: 111.3
click at [722, 328] on div "**********" at bounding box center [828, 340] width 316 height 42
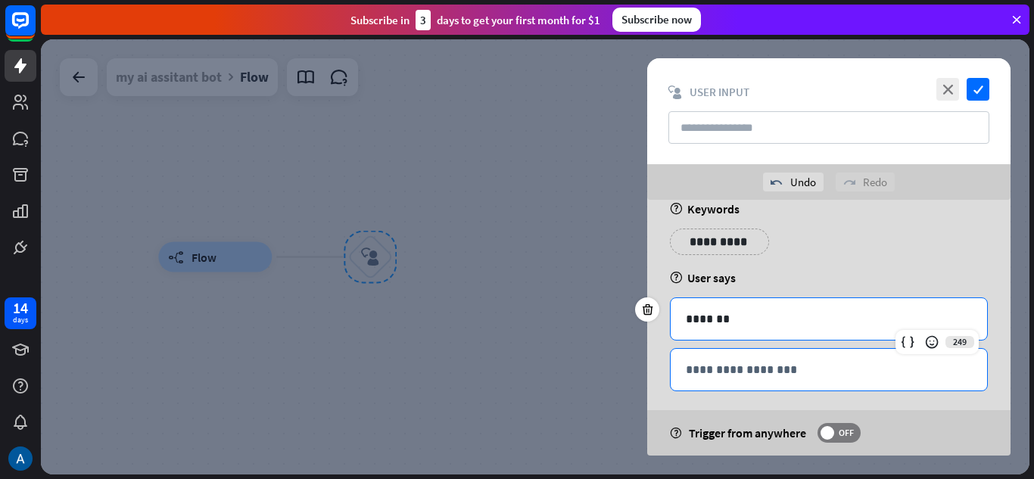
scroll to position [33, 0]
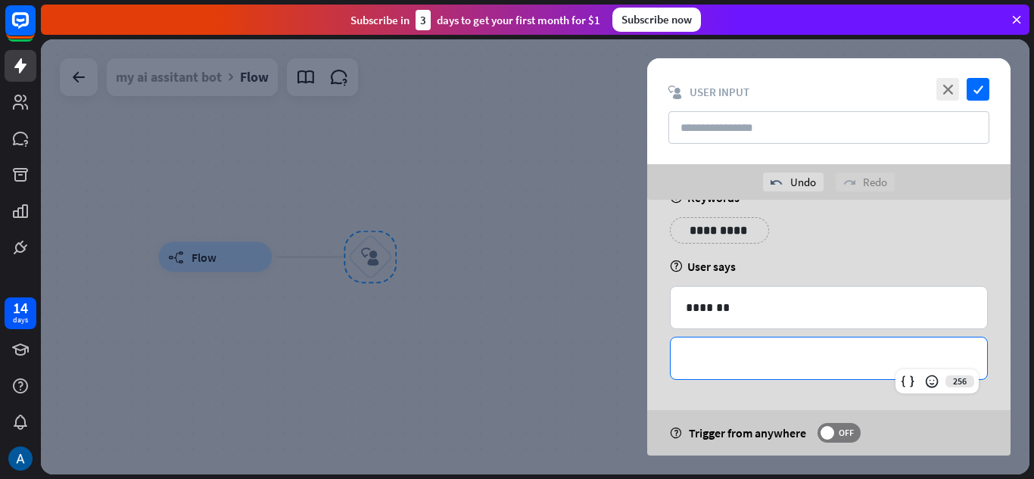
click at [736, 359] on p "**********" at bounding box center [829, 358] width 286 height 19
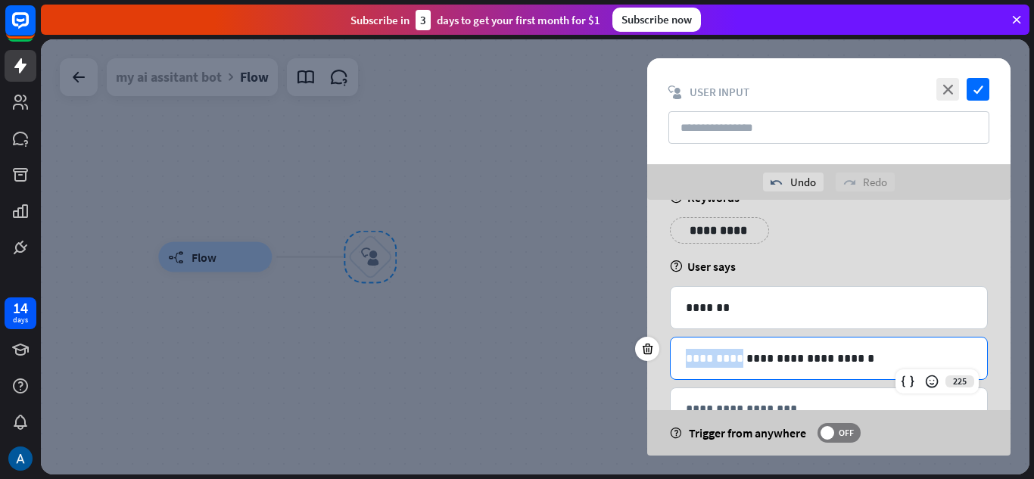
drag, startPoint x: 727, startPoint y: 359, endPoint x: 668, endPoint y: 364, distance: 59.3
click at [668, 364] on div "**********" at bounding box center [828, 336] width 363 height 339
drag, startPoint x: 754, startPoint y: 356, endPoint x: 808, endPoint y: 360, distance: 54.7
click at [808, 360] on p "**********" at bounding box center [829, 358] width 286 height 19
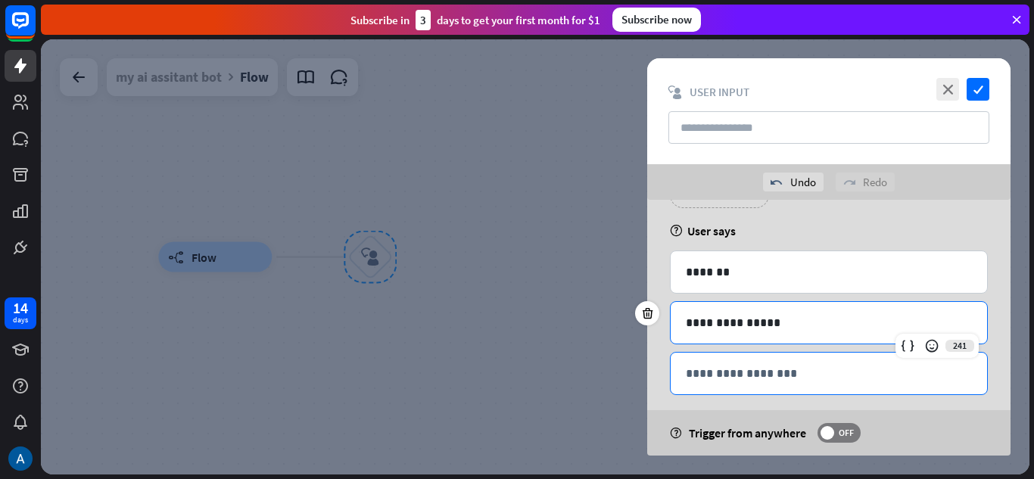
scroll to position [83, 0]
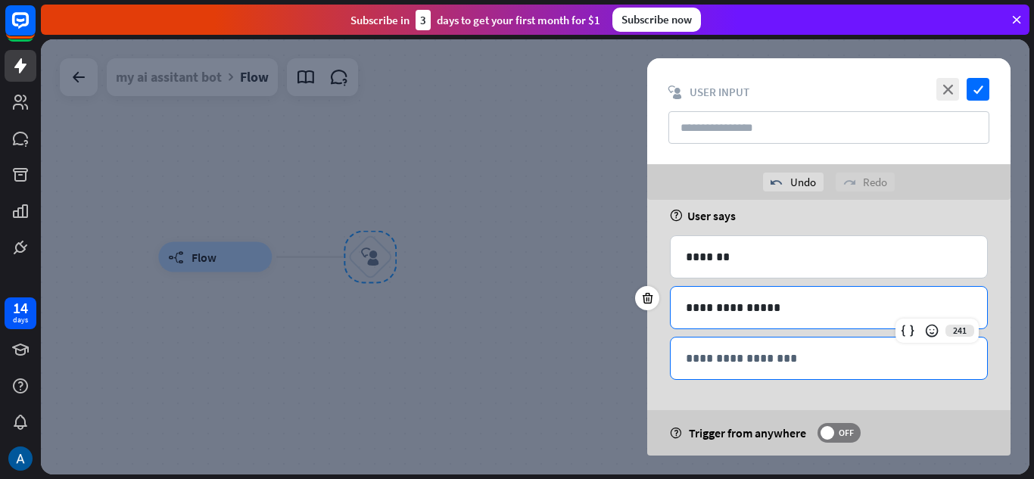
click at [788, 361] on p "**********" at bounding box center [829, 358] width 286 height 19
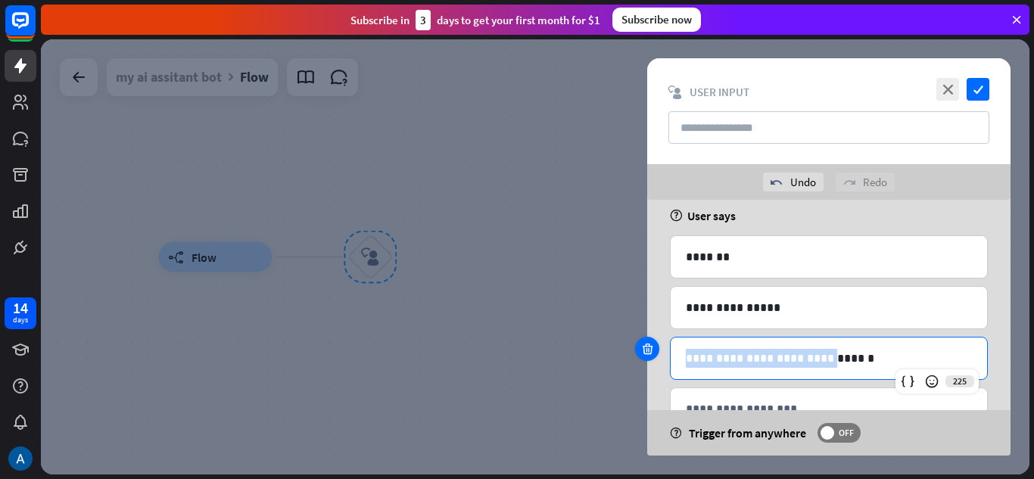
drag, startPoint x: 796, startPoint y: 358, endPoint x: 647, endPoint y: 359, distance: 149.1
click at [670, 359] on div "**********" at bounding box center [829, 358] width 318 height 43
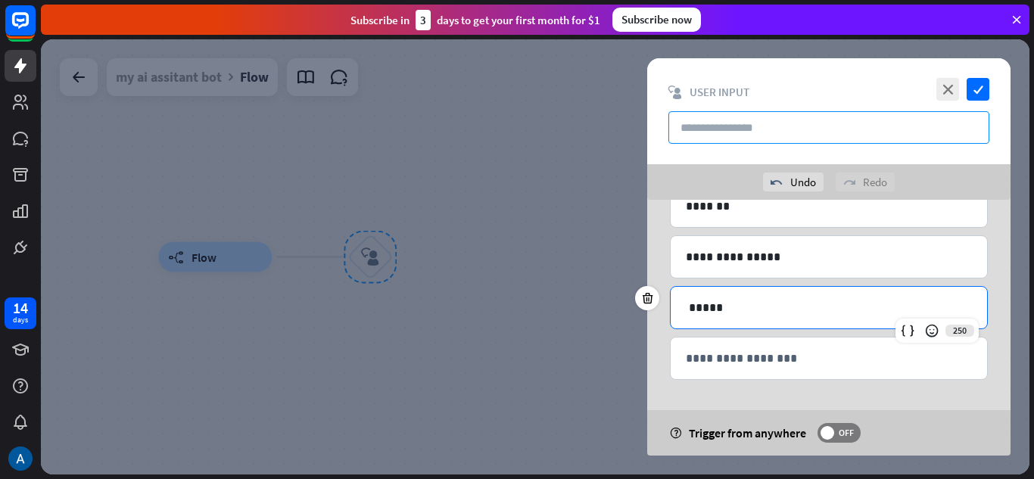
click at [851, 134] on input "text" at bounding box center [828, 127] width 321 height 33
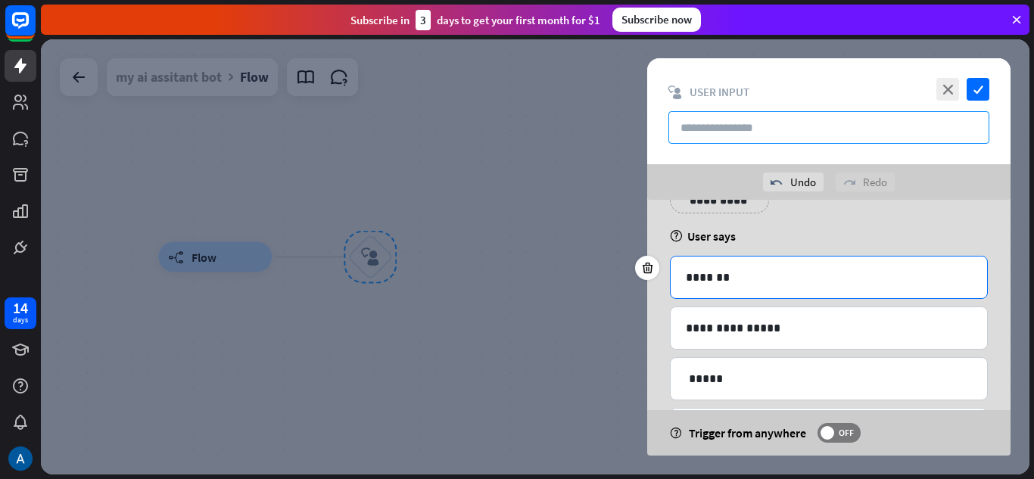
scroll to position [0, 0]
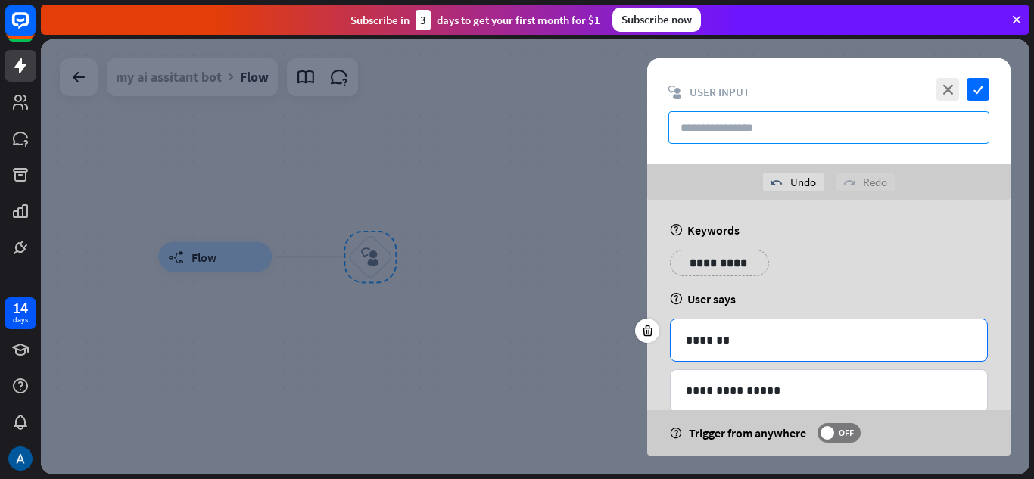
type input "*"
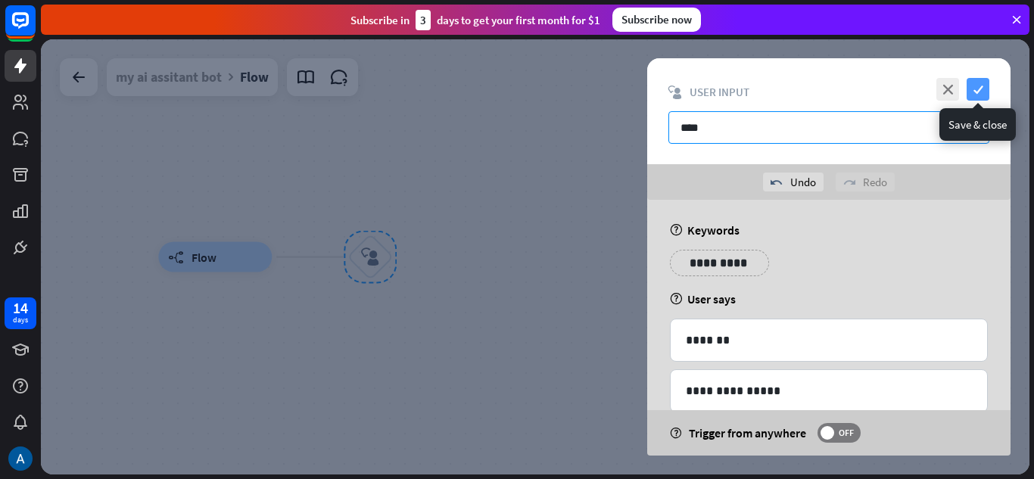
type input "****"
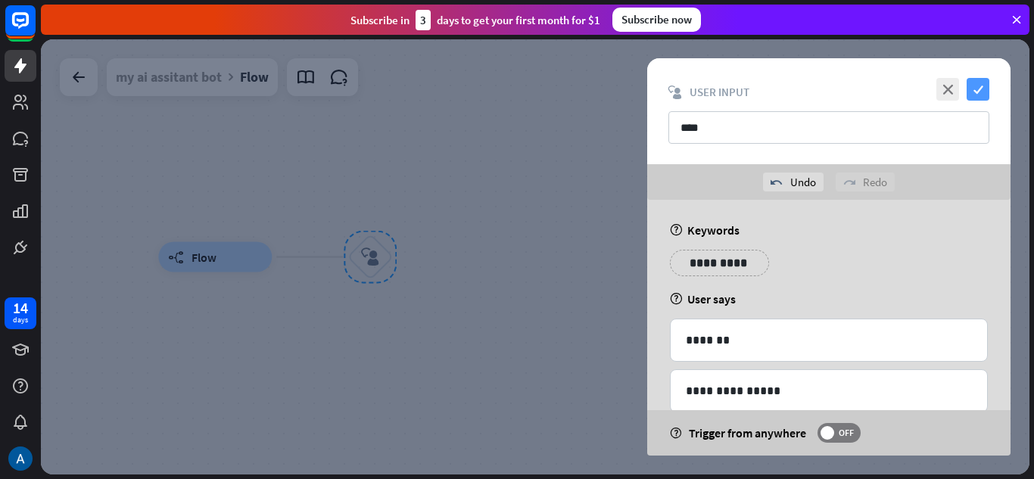
click at [978, 85] on icon "check" at bounding box center [977, 89] width 23 height 23
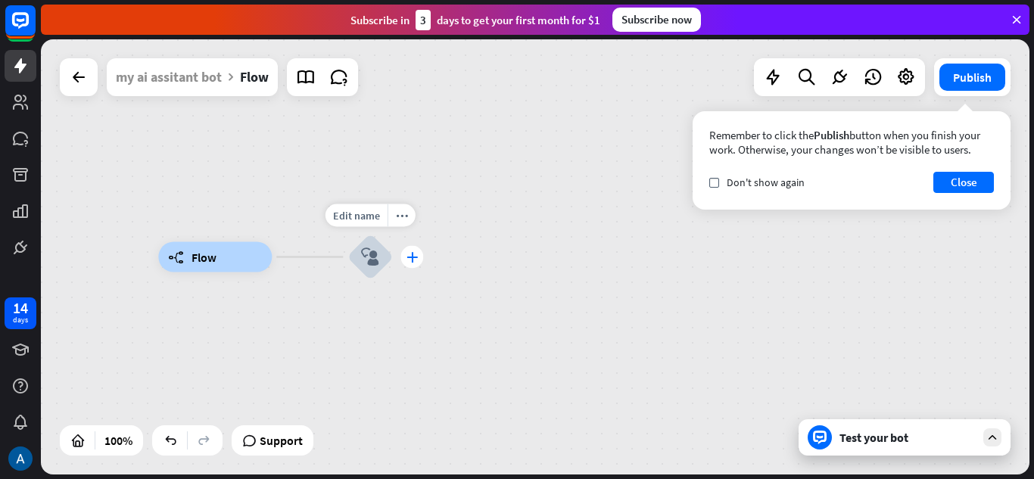
click at [414, 260] on icon "plus" at bounding box center [411, 257] width 11 height 11
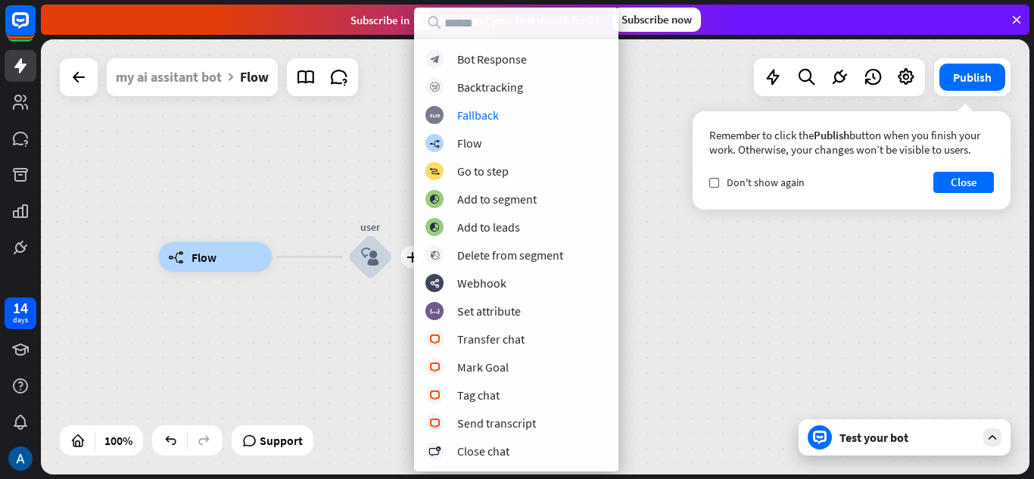
click at [670, 129] on div "builder_tree Flow plus user block_user_input" at bounding box center [535, 256] width 988 height 435
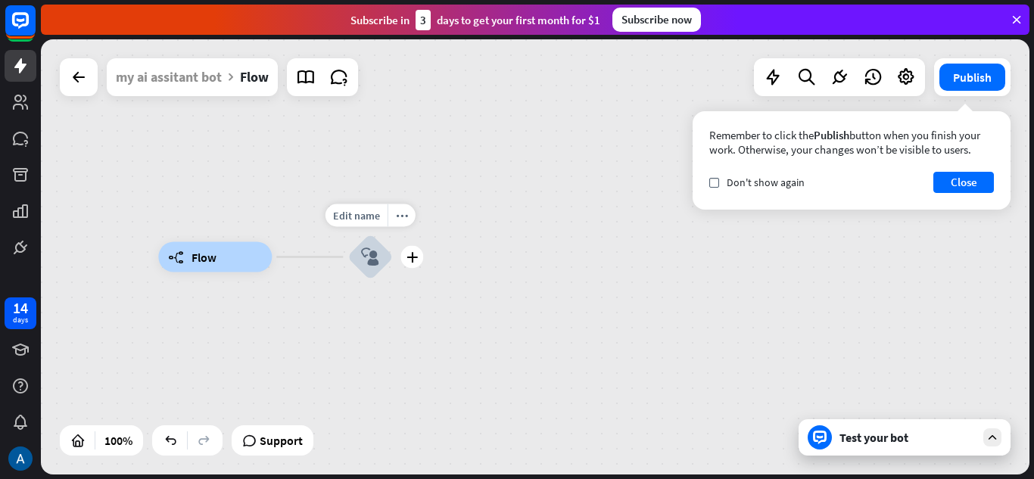
click at [360, 269] on div "block_user_input" at bounding box center [369, 257] width 45 height 45
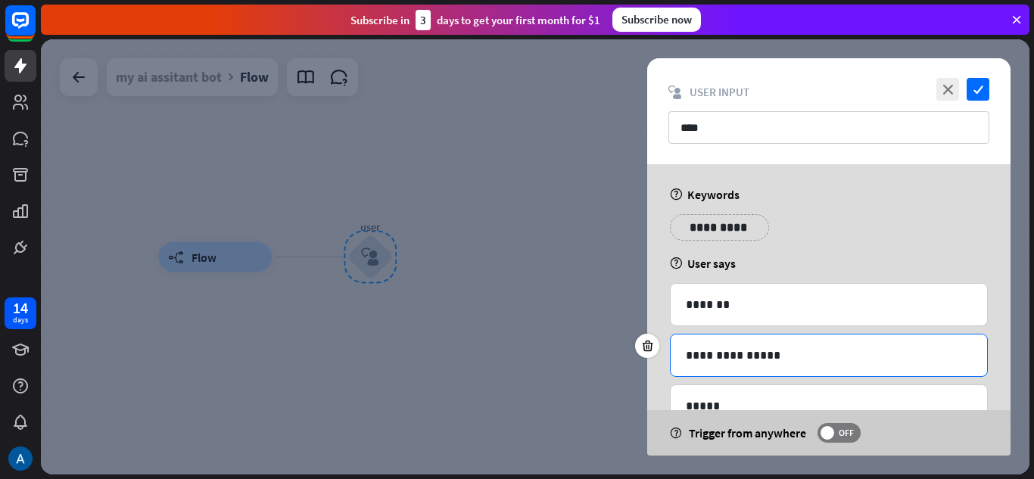
scroll to position [98, 0]
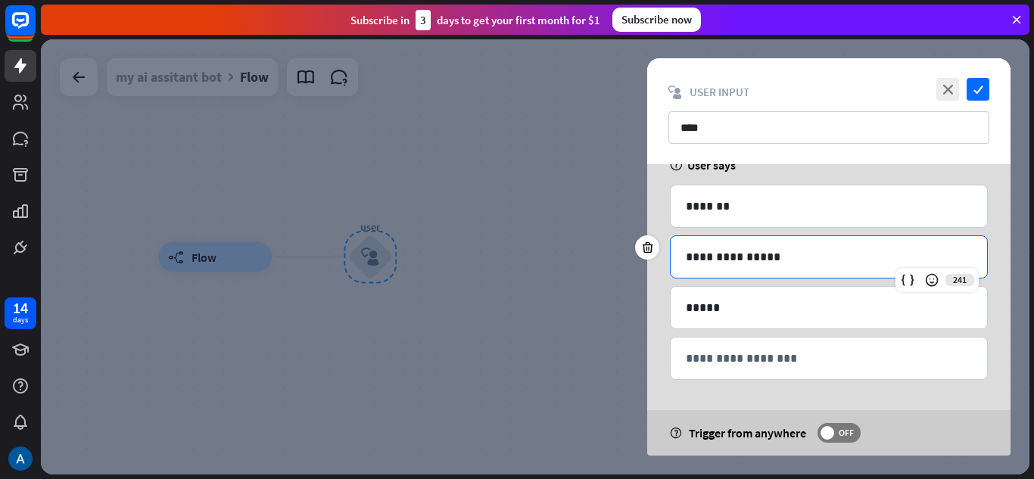
click at [844, 247] on div "**********" at bounding box center [828, 257] width 316 height 42
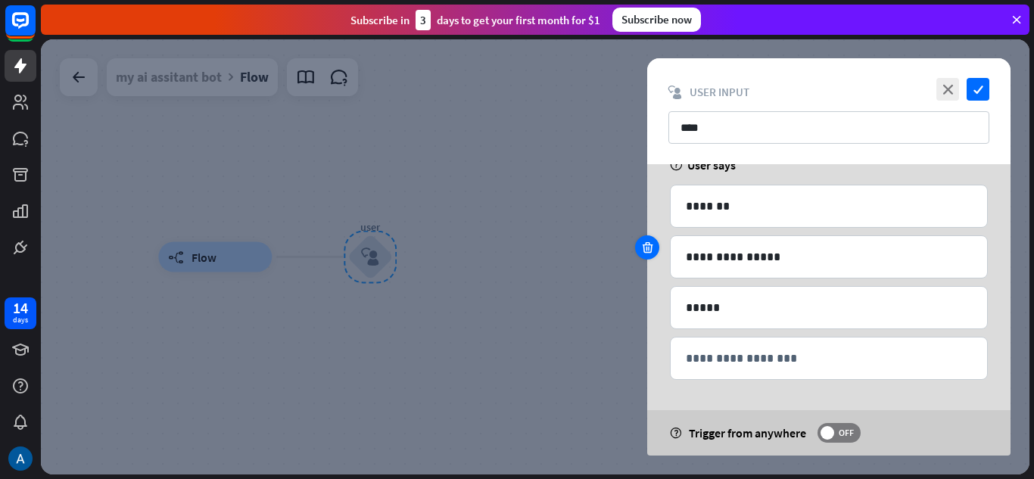
click at [649, 240] on div at bounding box center [647, 247] width 24 height 24
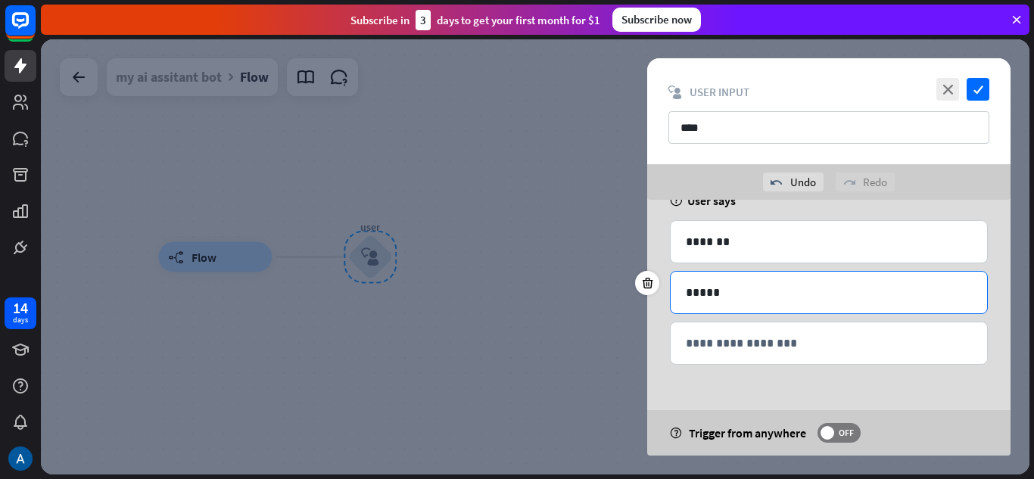
scroll to position [83, 0]
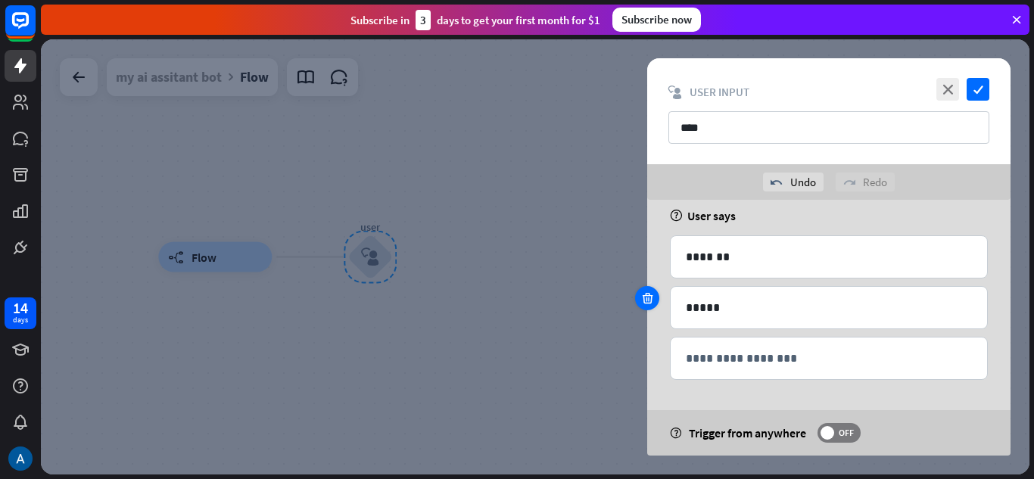
click at [649, 292] on icon at bounding box center [647, 298] width 14 height 14
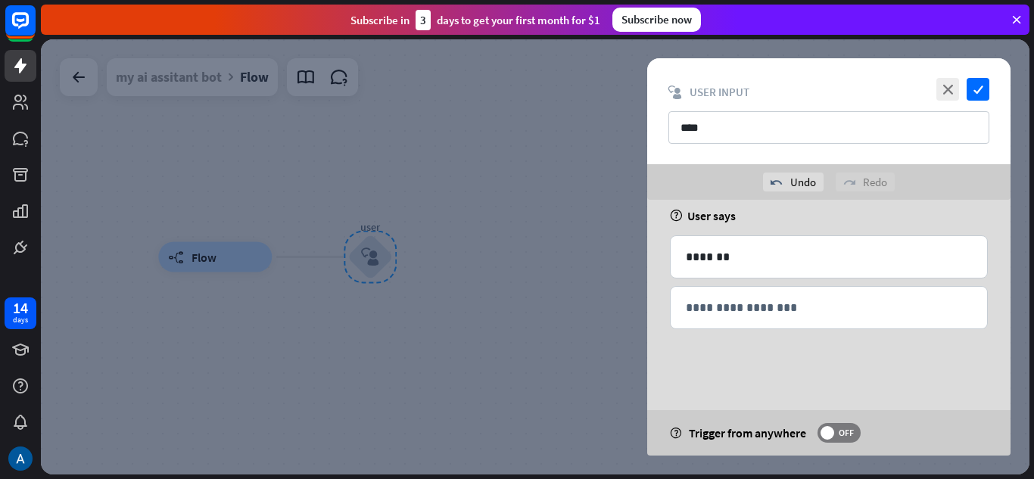
scroll to position [33, 0]
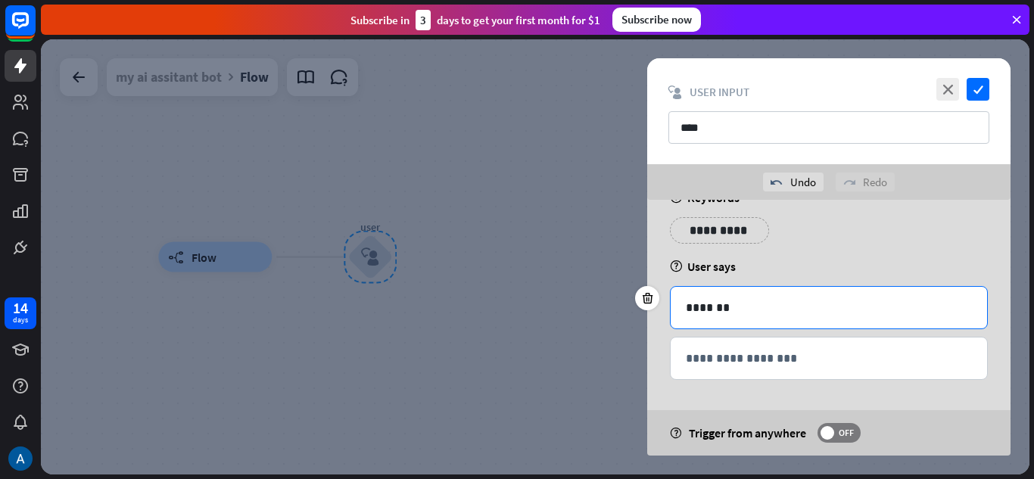
click at [728, 310] on p "*******" at bounding box center [829, 307] width 286 height 19
click at [976, 92] on icon "check" at bounding box center [977, 89] width 23 height 23
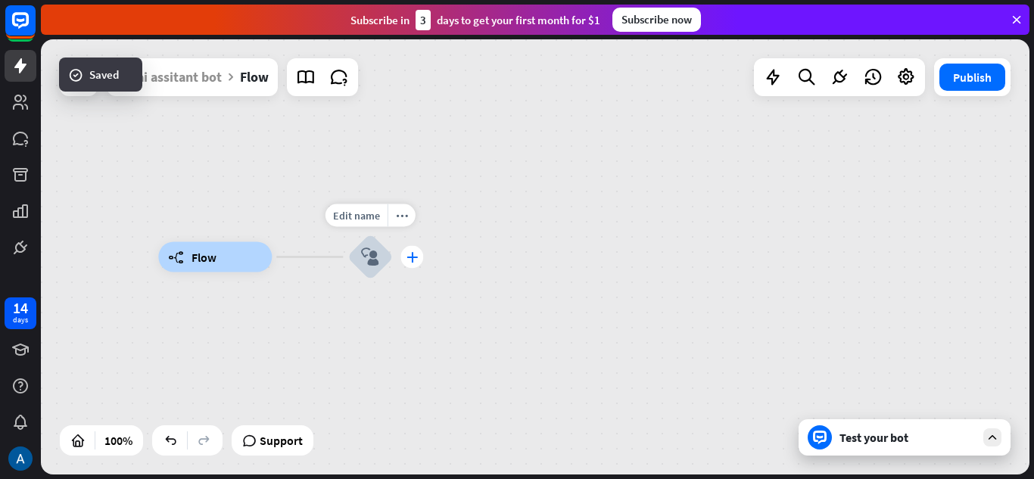
click at [412, 263] on div "plus" at bounding box center [411, 257] width 23 height 23
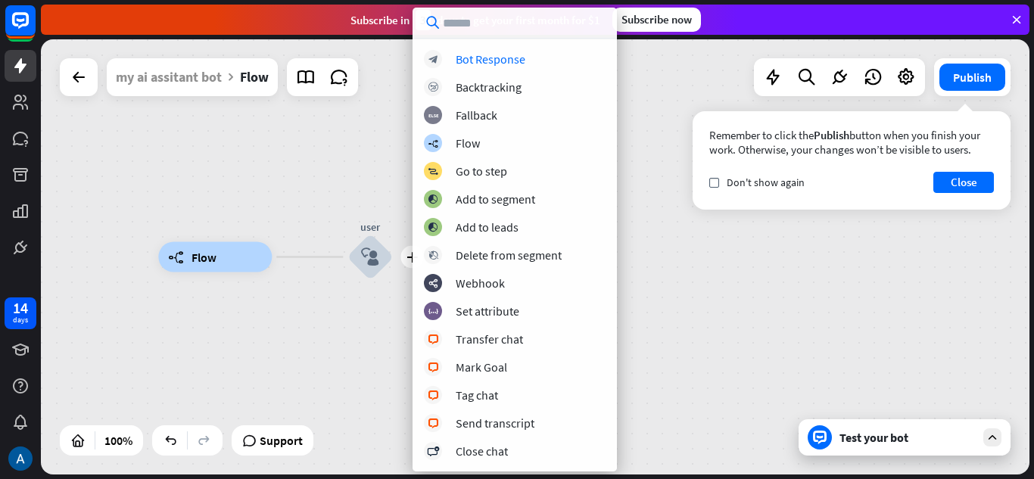
click at [493, 68] on div "block_bot_response Bot Response block_backtracking Backtracking block_fallback …" at bounding box center [514, 255] width 204 height 410
click at [935, 182] on button "Close" at bounding box center [963, 182] width 61 height 21
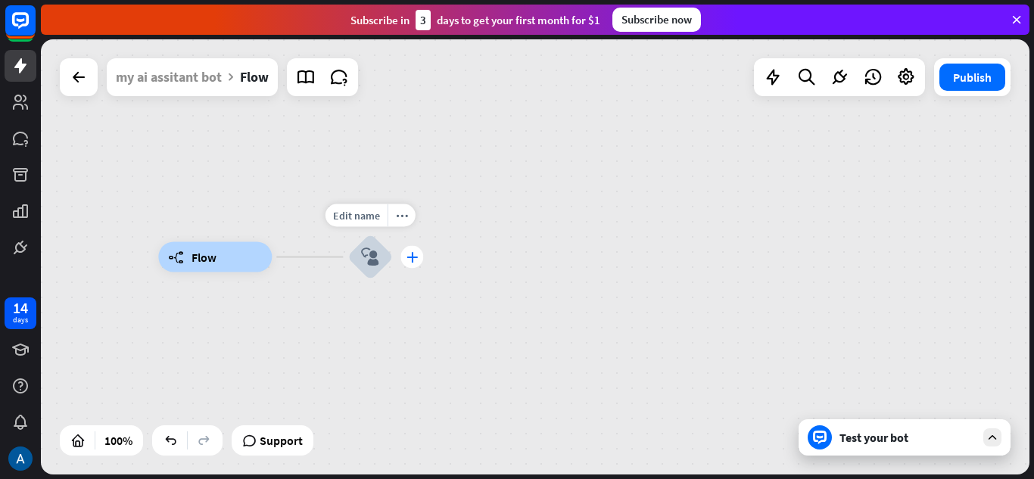
click at [406, 252] on icon "plus" at bounding box center [411, 257] width 11 height 11
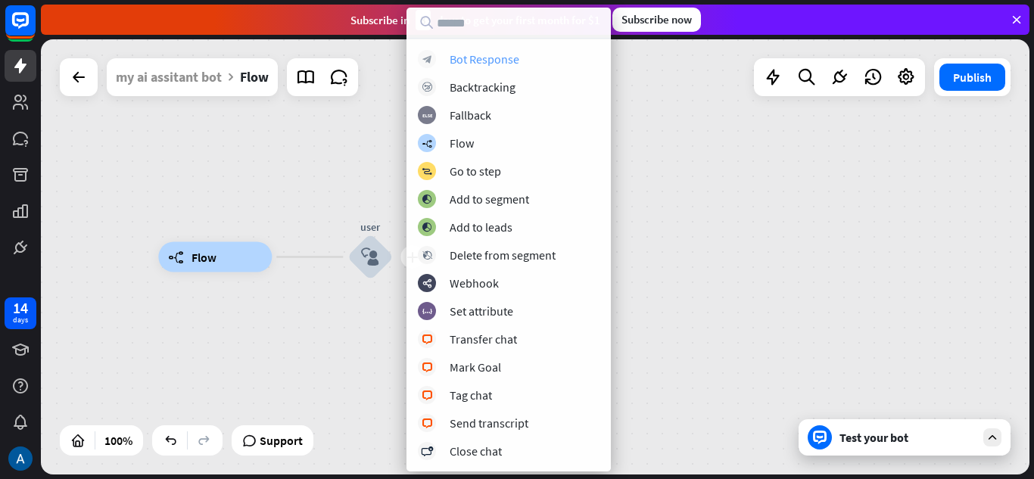
click at [443, 67] on div "block_bot_response Bot Response" at bounding box center [509, 59] width 182 height 18
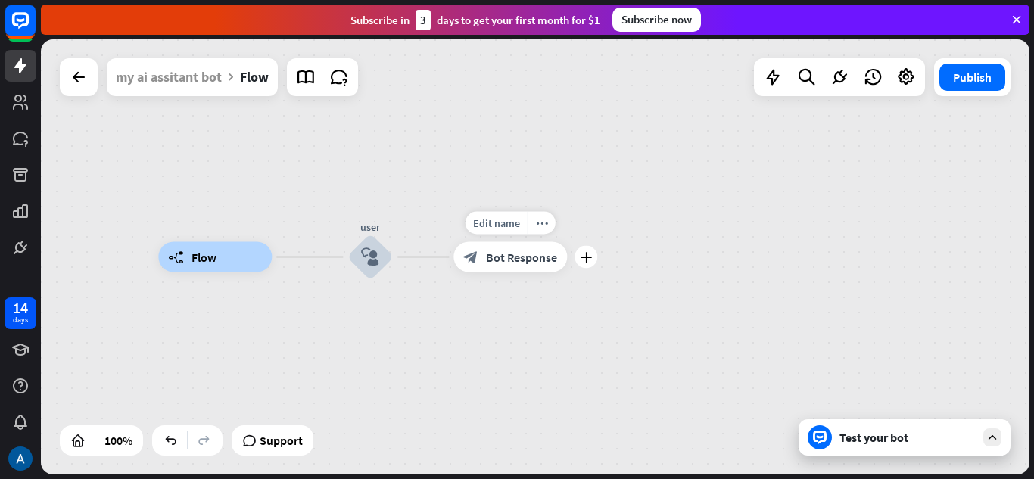
click at [506, 257] on span "Bot Response" at bounding box center [521, 257] width 71 height 15
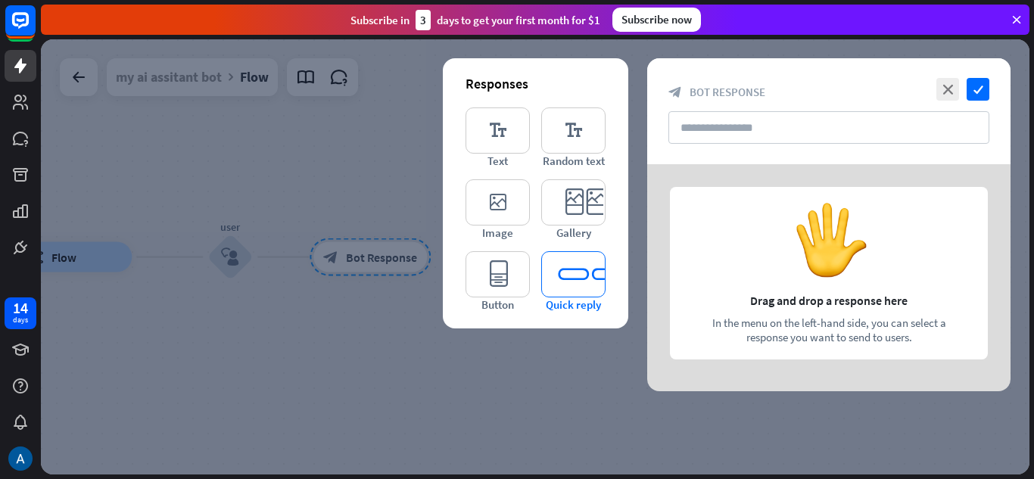
click at [560, 255] on icon "editor_quick_replies" at bounding box center [573, 274] width 64 height 46
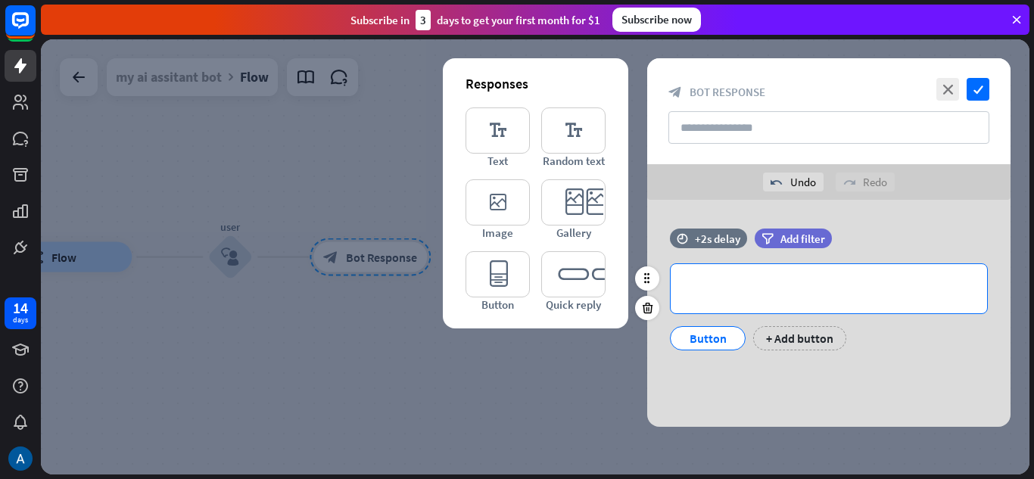
click at [787, 299] on div "**********" at bounding box center [828, 288] width 316 height 49
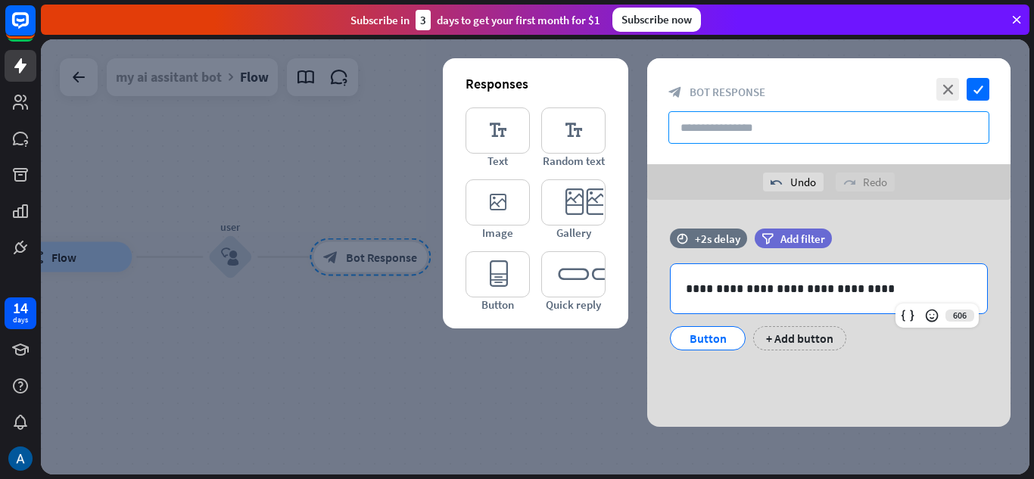
click at [823, 127] on input "text" at bounding box center [828, 127] width 321 height 33
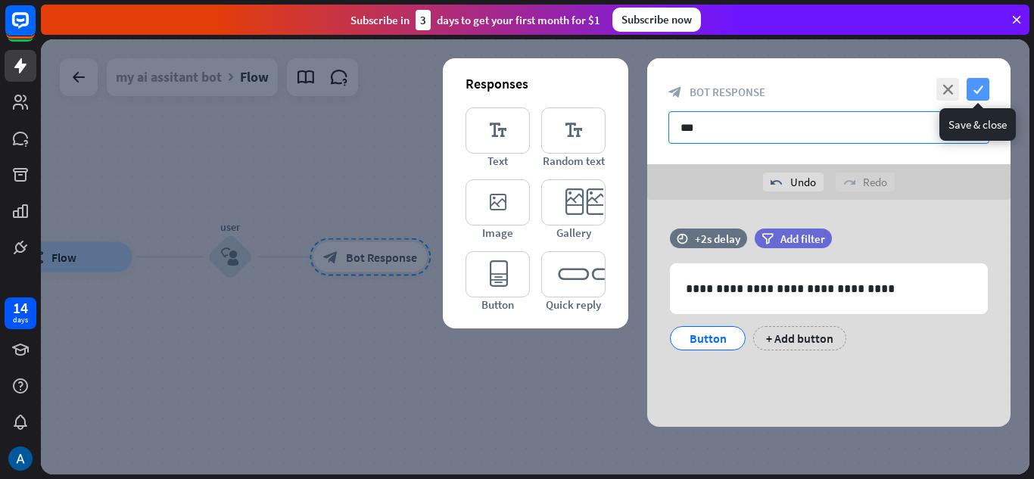
type input "***"
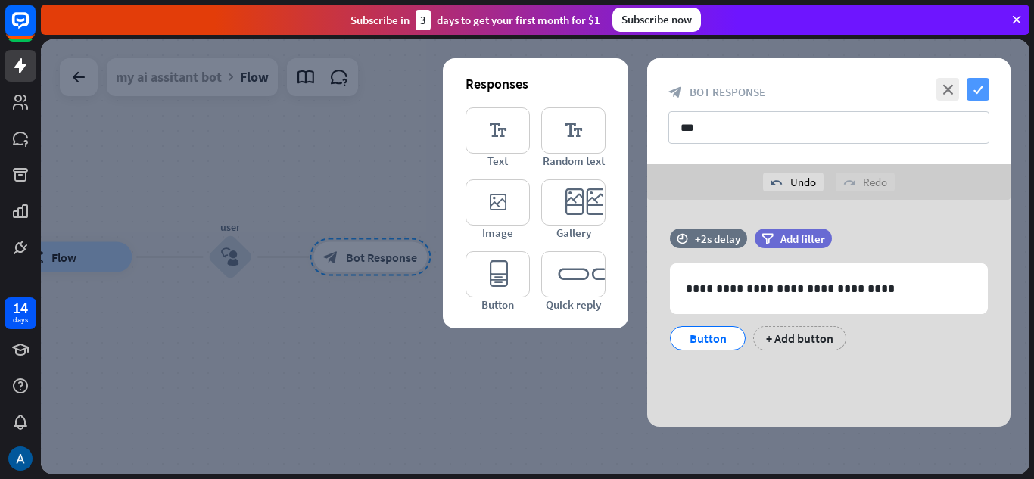
click at [969, 82] on icon "check" at bounding box center [977, 89] width 23 height 23
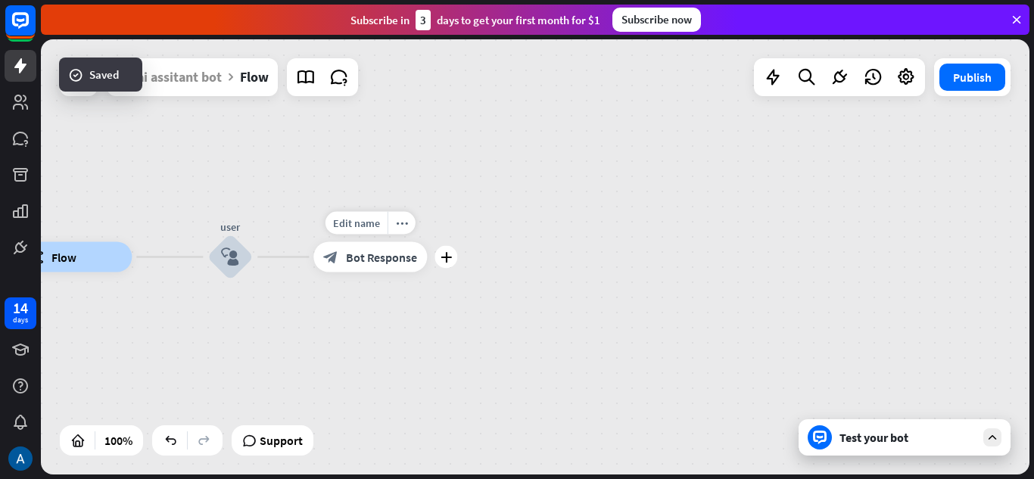
click at [427, 267] on div "Edit name more_horiz plus block_bot_response Bot Response" at bounding box center [370, 257] width 114 height 30
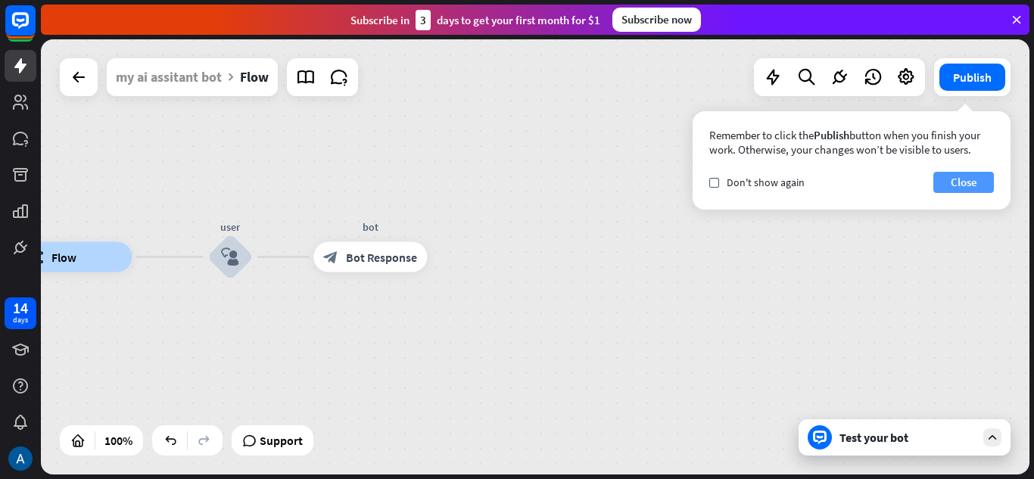
click at [950, 182] on button "Close" at bounding box center [963, 182] width 61 height 21
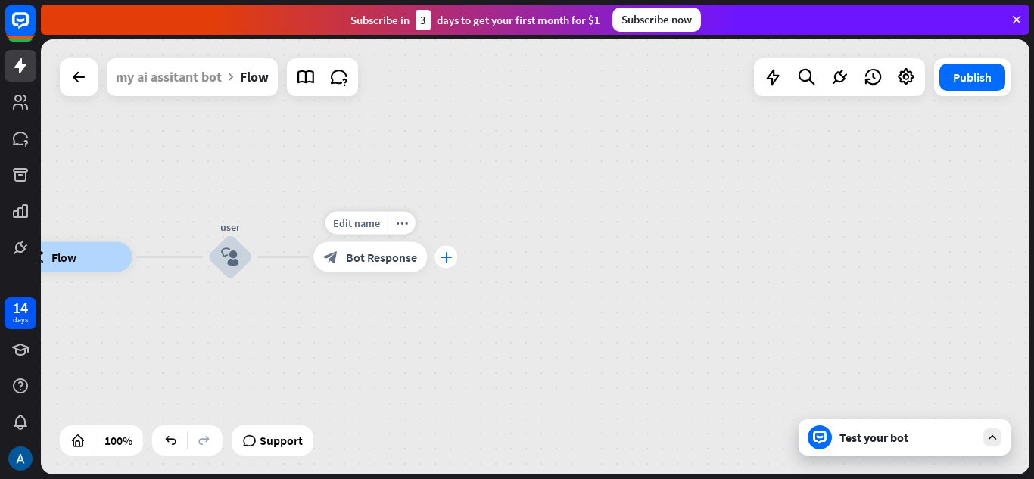
click at [455, 260] on div "plus" at bounding box center [445, 257] width 23 height 23
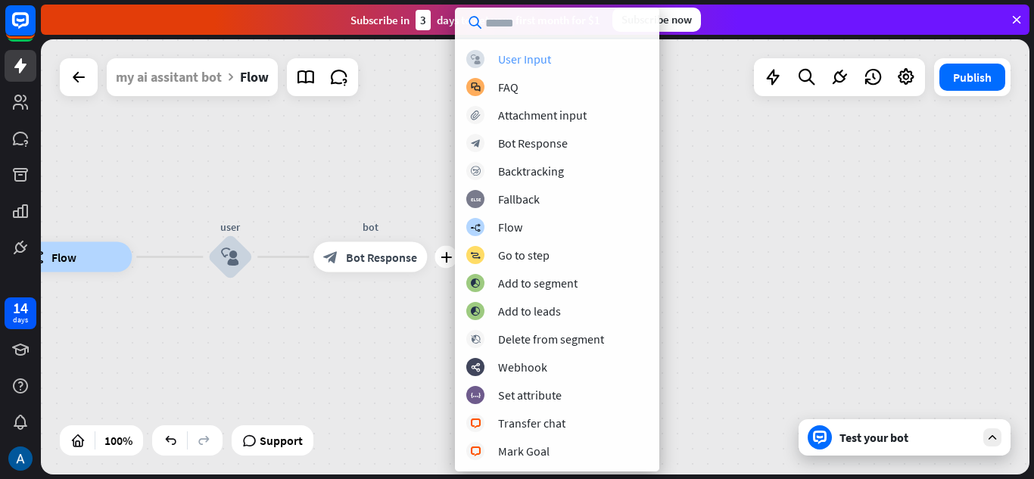
click at [527, 57] on div "User Input" at bounding box center [524, 58] width 53 height 15
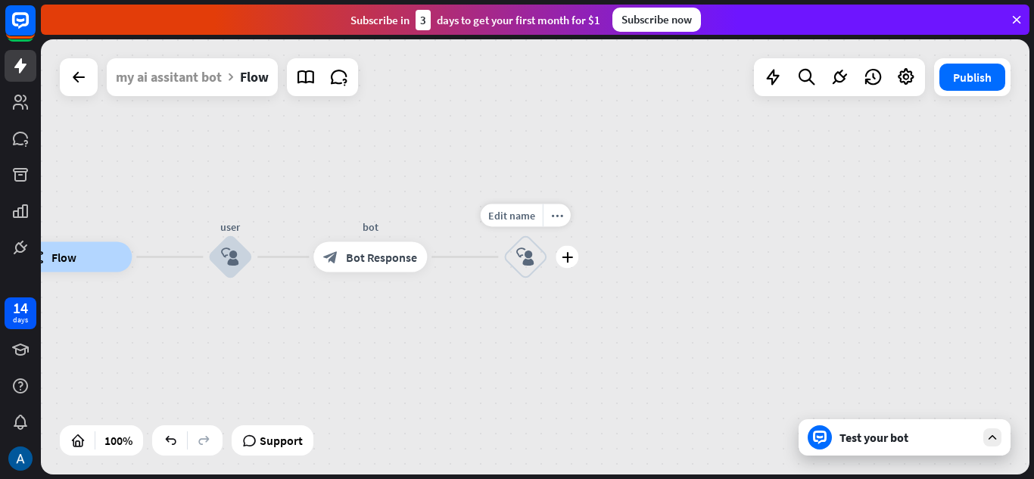
click at [519, 253] on icon "block_user_input" at bounding box center [525, 257] width 18 height 18
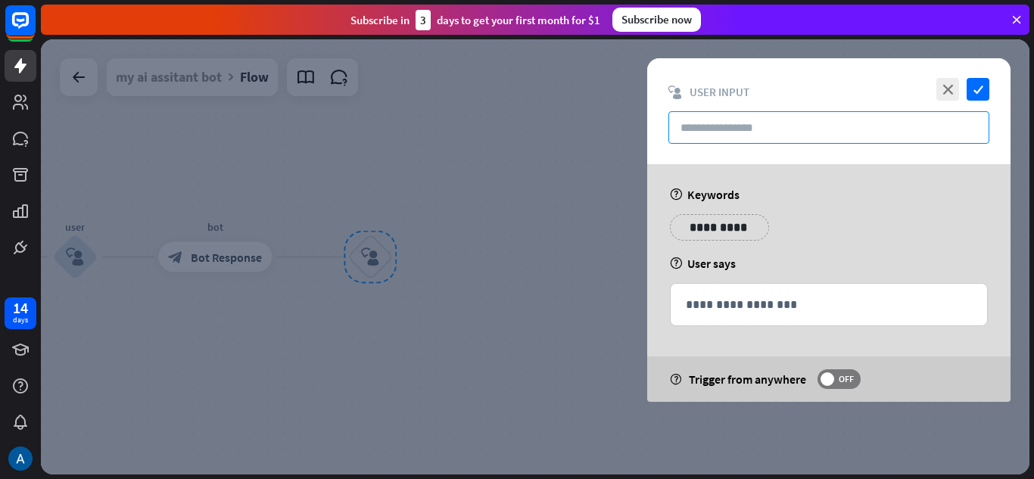
click at [804, 127] on input "text" at bounding box center [828, 127] width 321 height 33
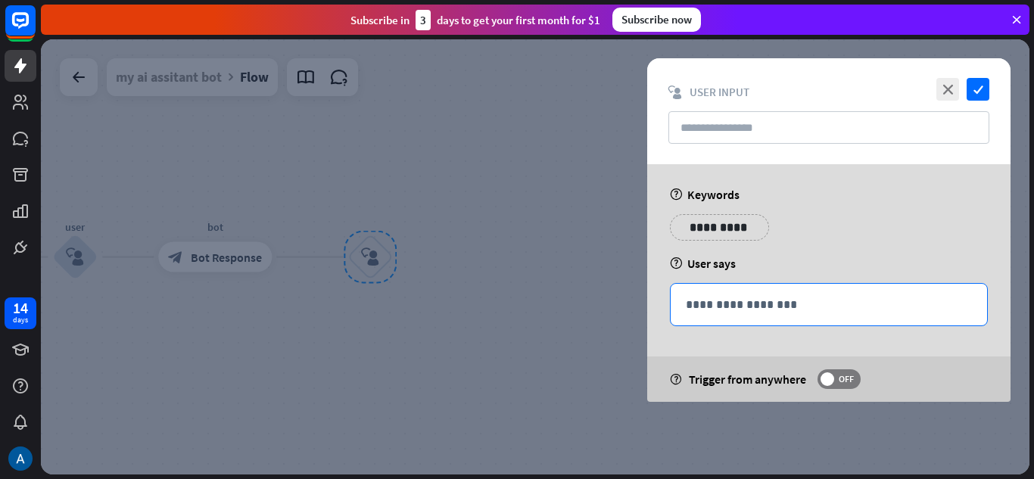
click at [740, 319] on div "**********" at bounding box center [828, 305] width 316 height 42
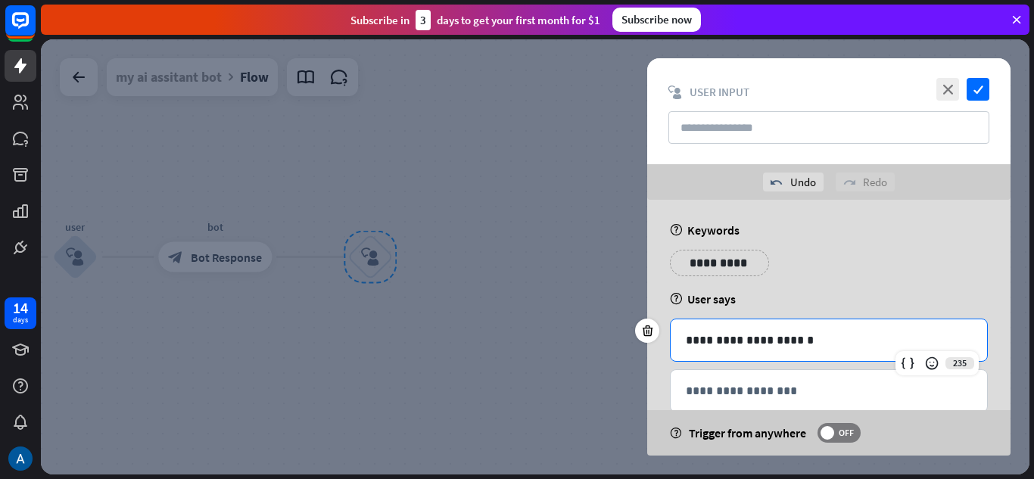
click at [736, 101] on div "close check block_user_input User Input" at bounding box center [828, 111] width 363 height 106
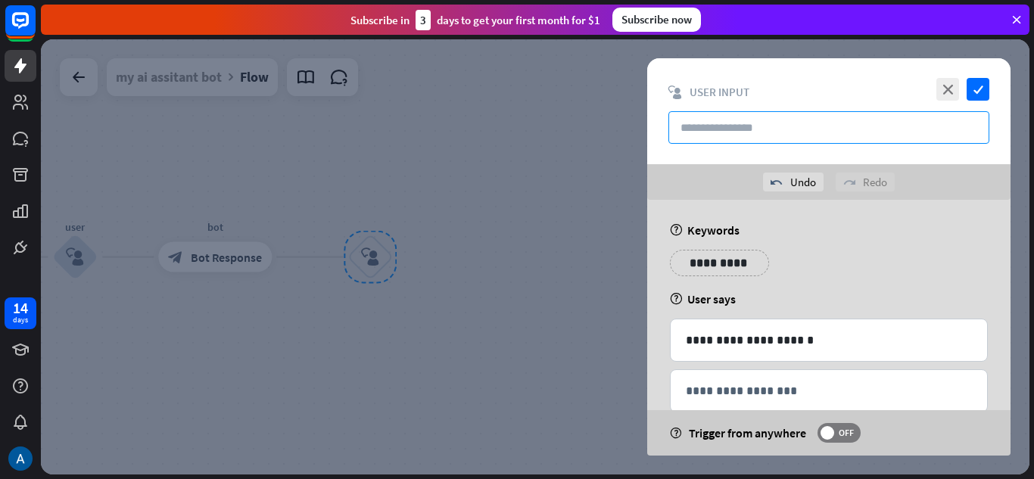
click at [756, 138] on input "text" at bounding box center [828, 127] width 321 height 33
type input "****"
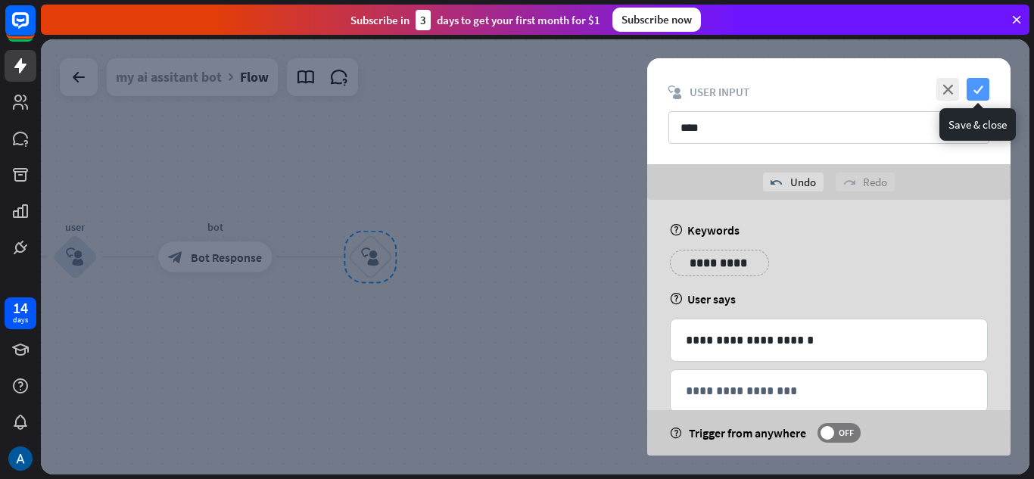
click at [969, 95] on icon "check" at bounding box center [977, 89] width 23 height 23
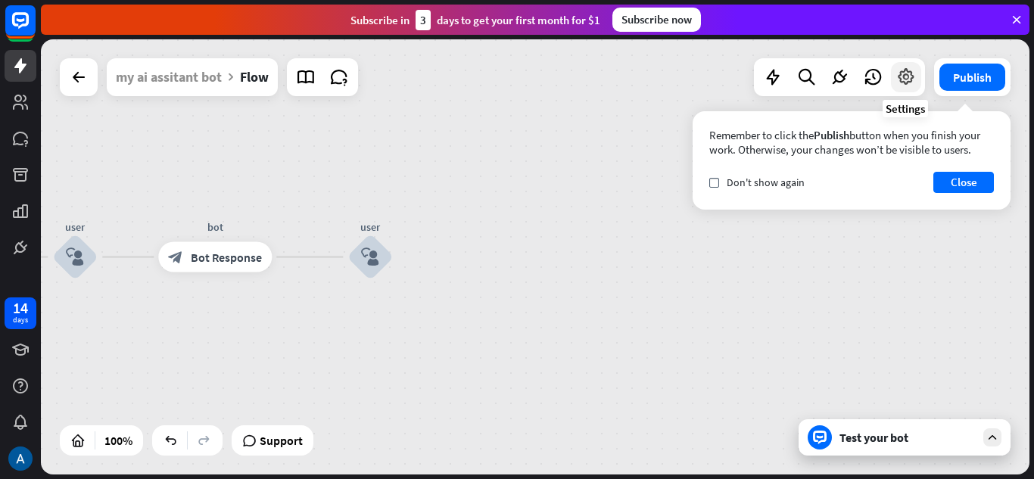
click at [900, 79] on icon at bounding box center [906, 77] width 20 height 20
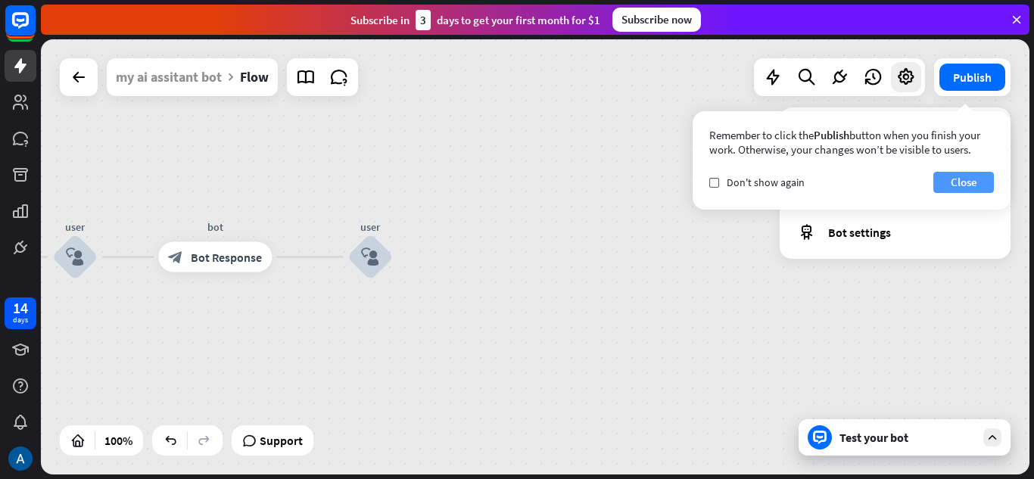
click at [965, 182] on button "Close" at bounding box center [963, 182] width 61 height 21
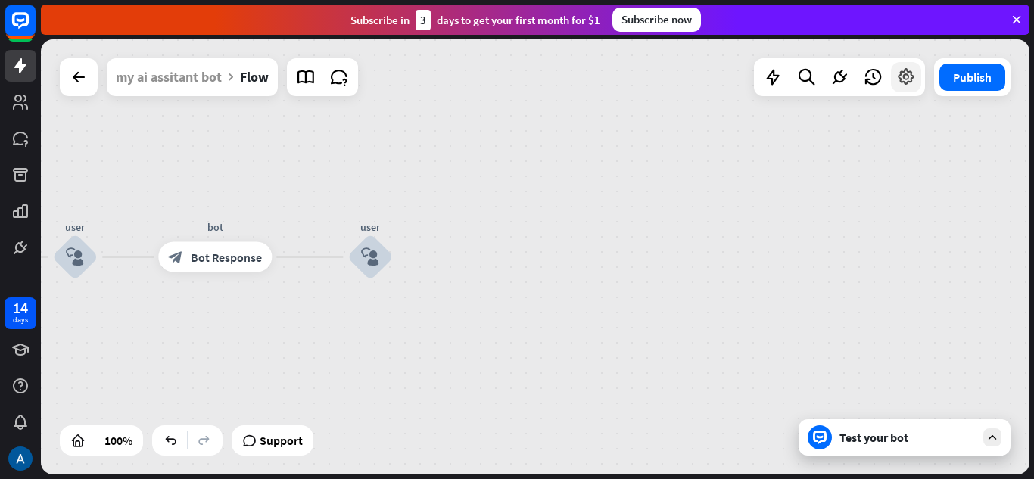
click at [894, 73] on div at bounding box center [906, 77] width 30 height 30
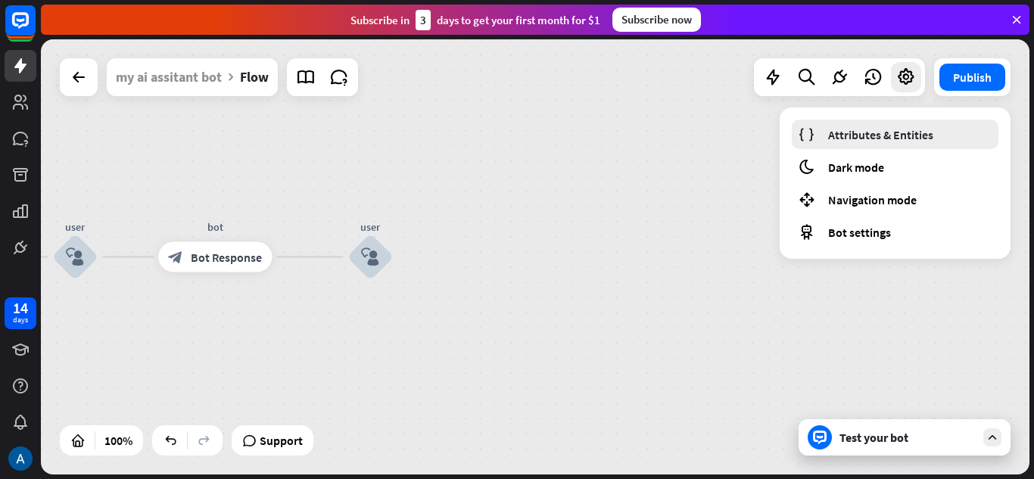
click at [885, 131] on span "Attributes & Entities" at bounding box center [880, 134] width 105 height 15
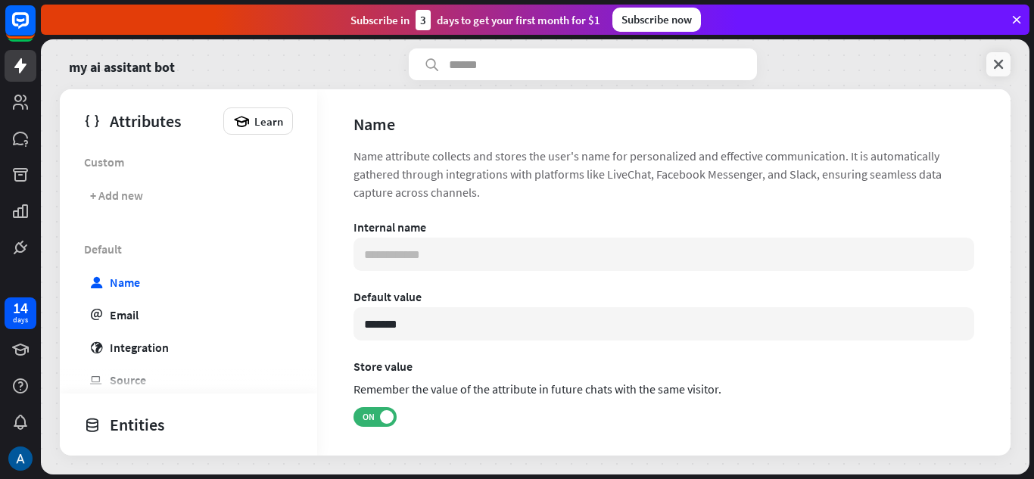
click at [997, 57] on icon at bounding box center [998, 64] width 15 height 15
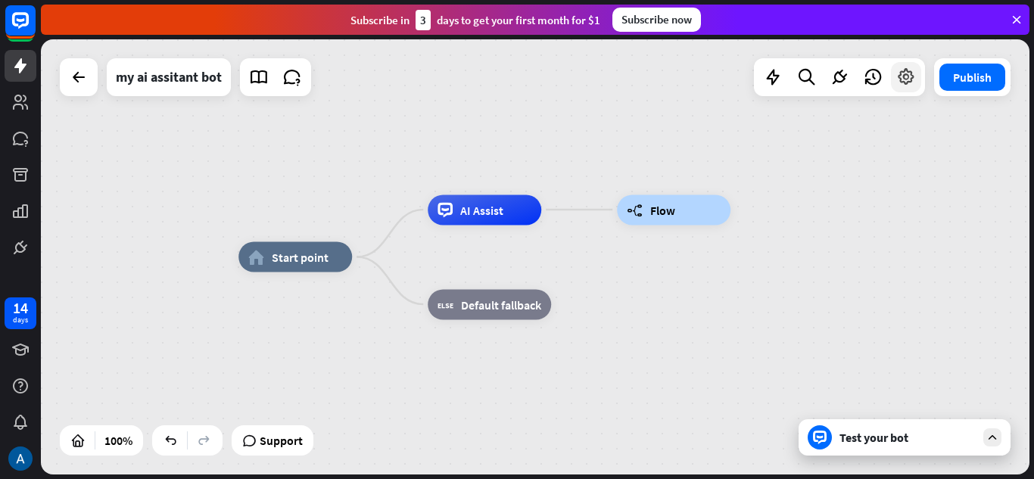
click at [904, 88] on div at bounding box center [906, 77] width 30 height 30
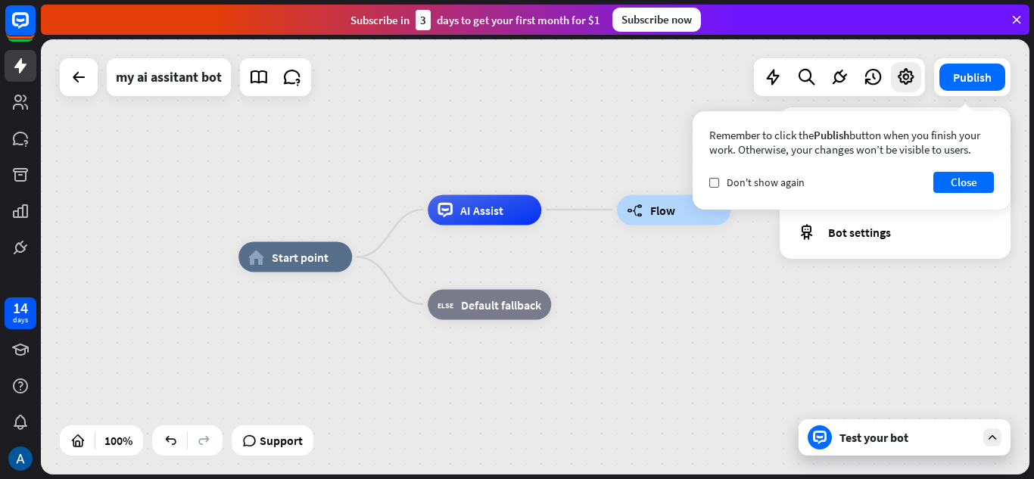
click at [641, 279] on div "home_2 Start point AI Assist Edit name more_horiz builder_tree Flow block_fallb…" at bounding box center [732, 474] width 988 height 435
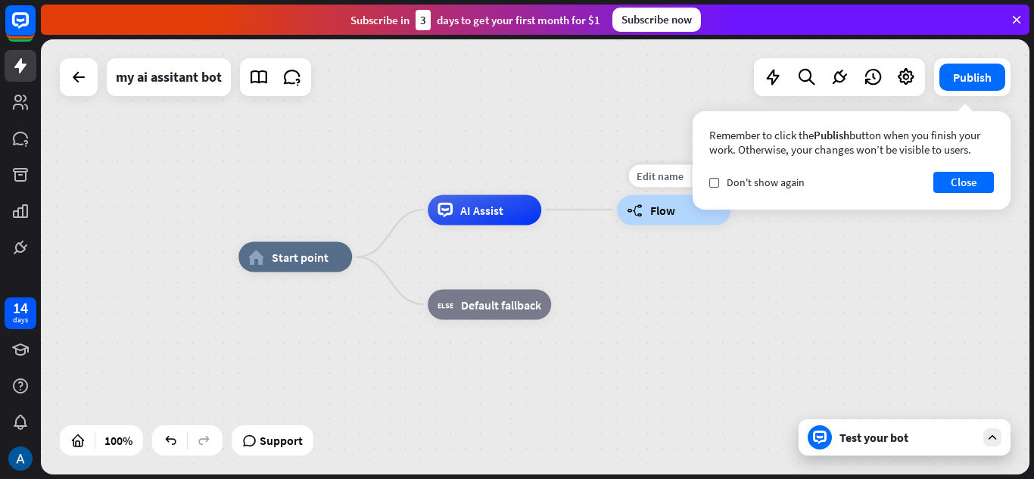
click at [657, 216] on span "Flow" at bounding box center [662, 209] width 25 height 15
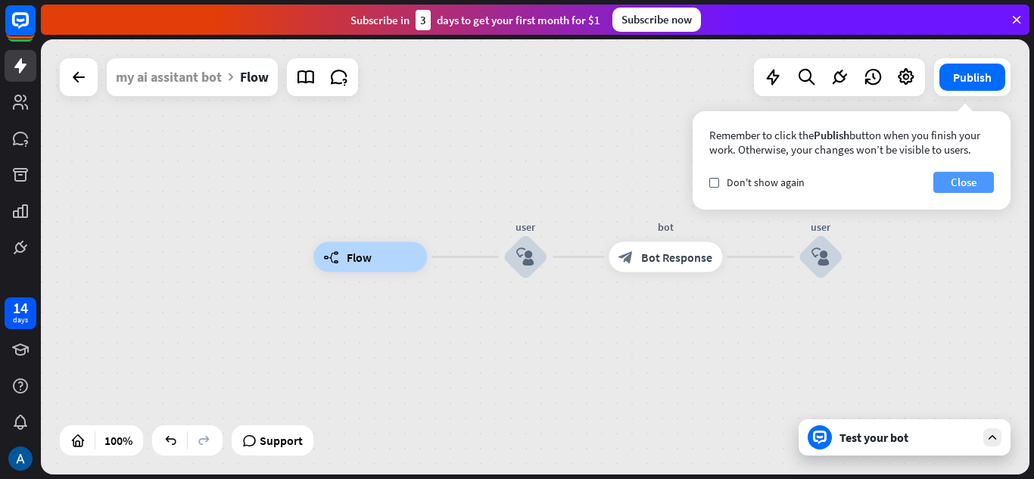
click at [962, 178] on button "Close" at bounding box center [963, 182] width 61 height 21
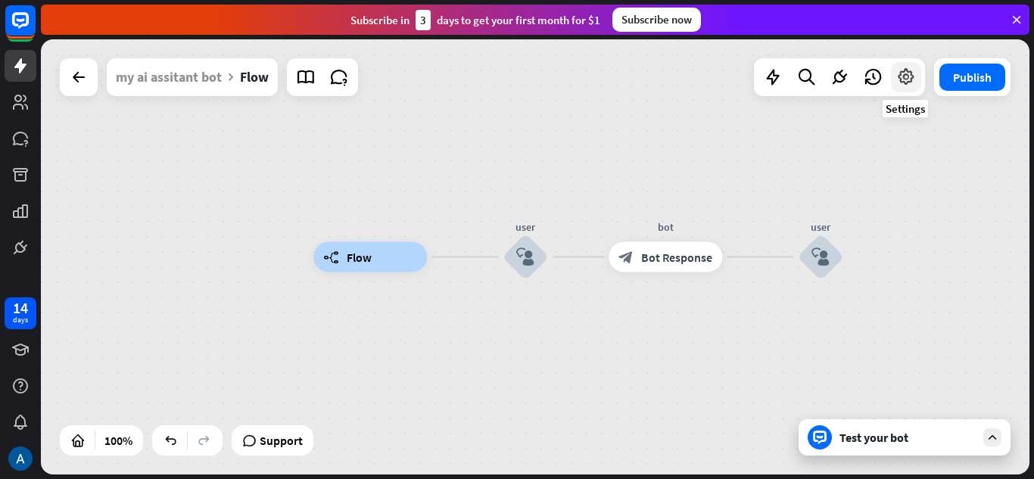
click at [900, 82] on icon at bounding box center [906, 77] width 20 height 20
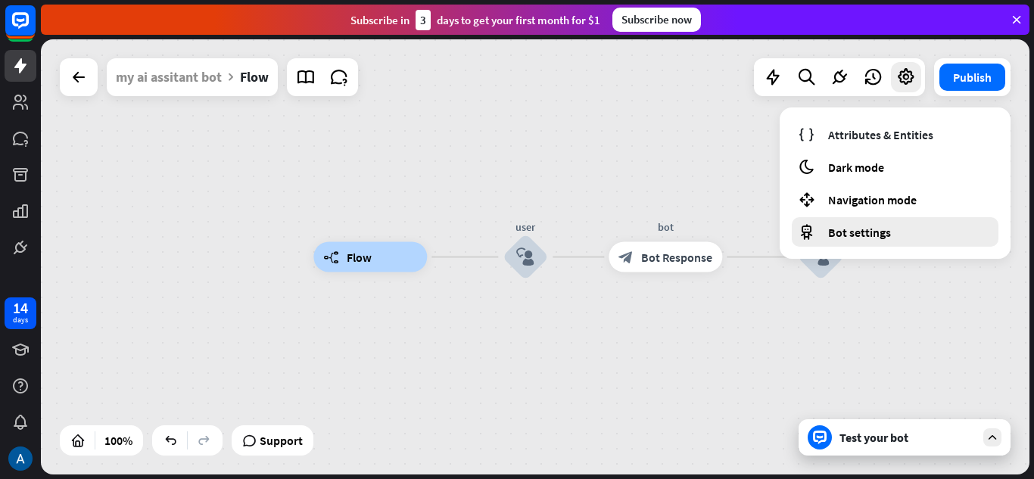
click at [855, 229] on span "Bot settings" at bounding box center [859, 232] width 63 height 15
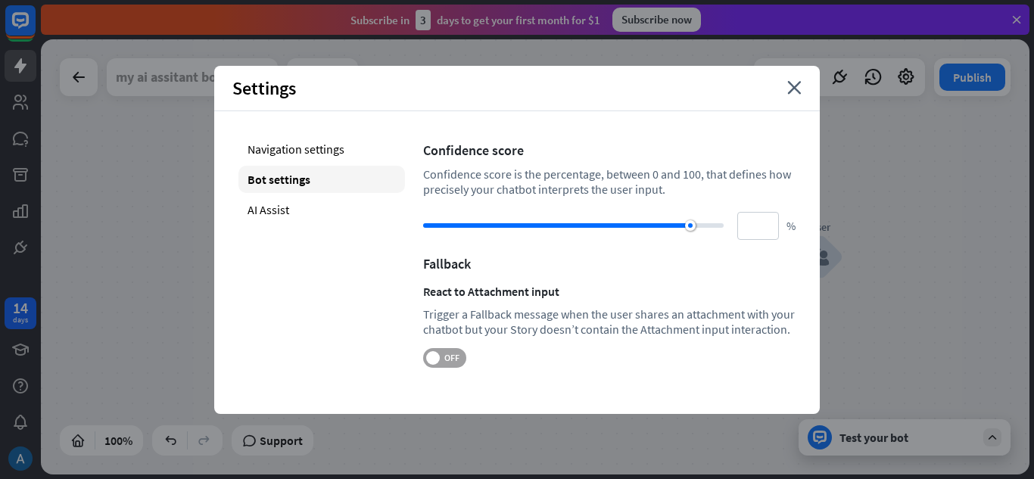
click at [430, 352] on span at bounding box center [433, 358] width 14 height 14
click at [462, 360] on span at bounding box center [456, 358] width 14 height 14
click at [320, 215] on div "AI Assist" at bounding box center [321, 209] width 166 height 27
type input "**"
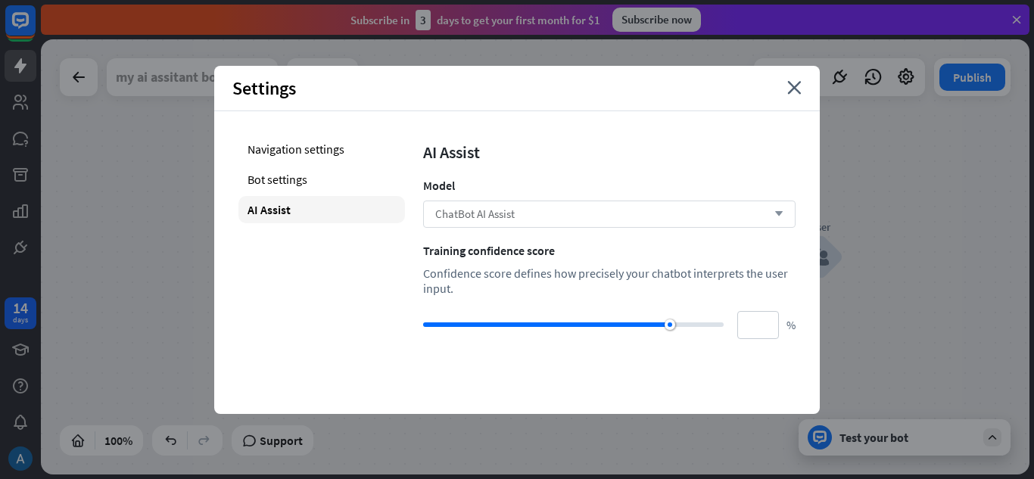
click at [661, 207] on div "ChatBot AI Assist arrow_down" at bounding box center [609, 214] width 372 height 27
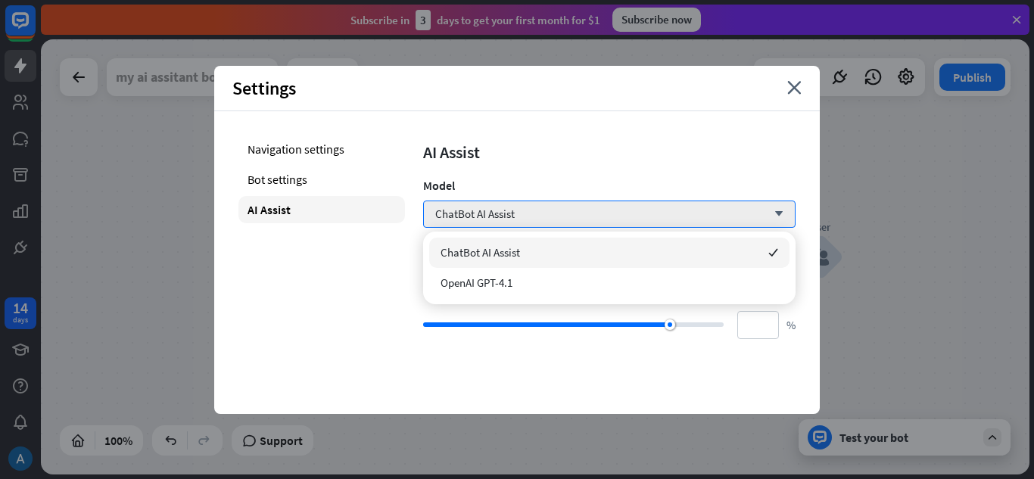
click at [533, 250] on div "ChatBot AI Assist checked" at bounding box center [609, 253] width 360 height 30
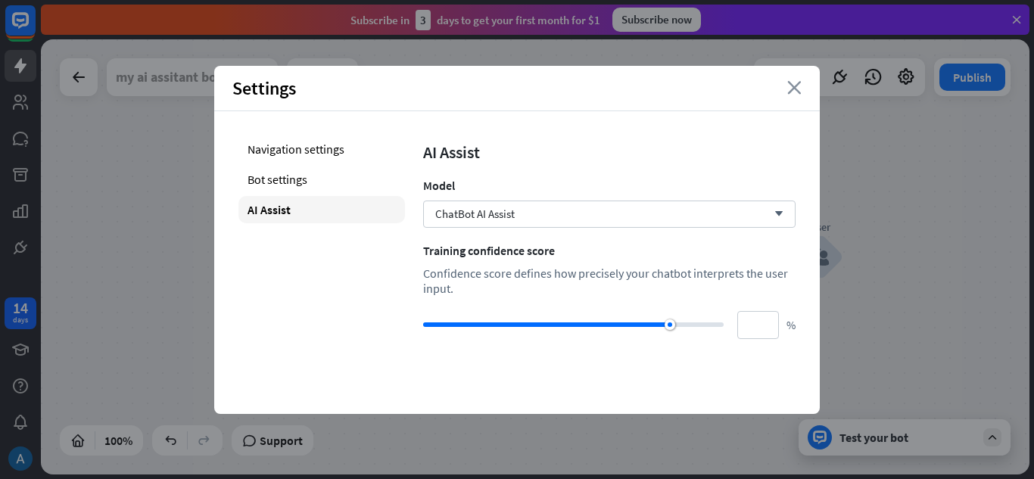
click at [799, 81] on icon "close" at bounding box center [794, 88] width 14 height 14
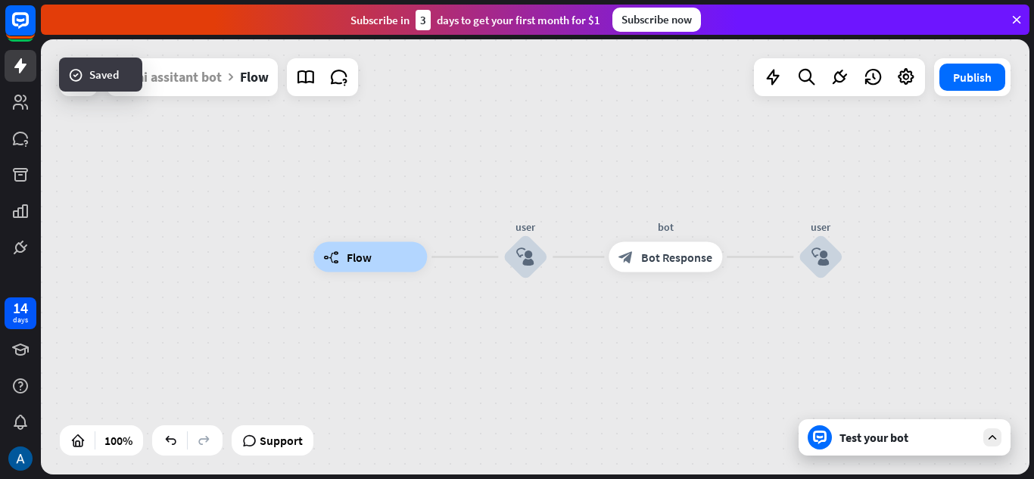
click at [856, 442] on div "Test your bot" at bounding box center [907, 437] width 136 height 15
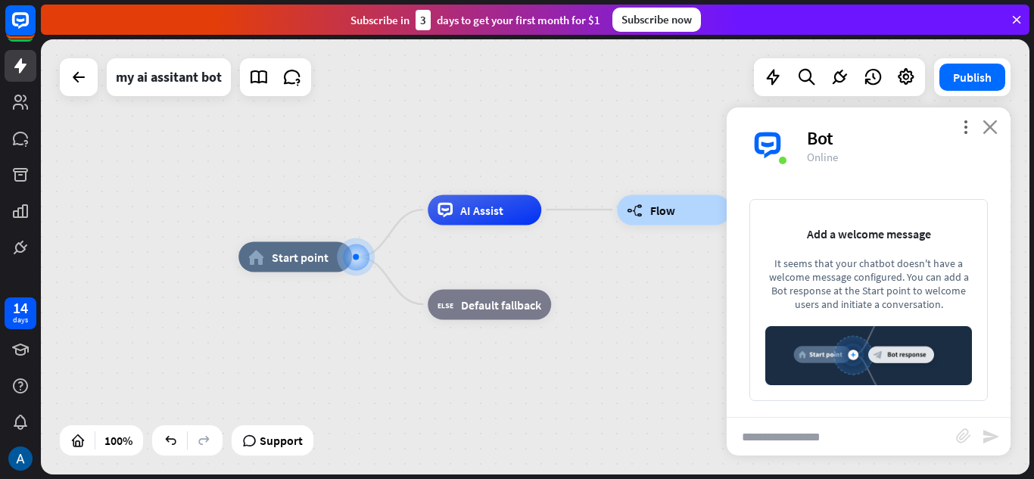
click at [987, 125] on icon "close" at bounding box center [989, 127] width 15 height 14
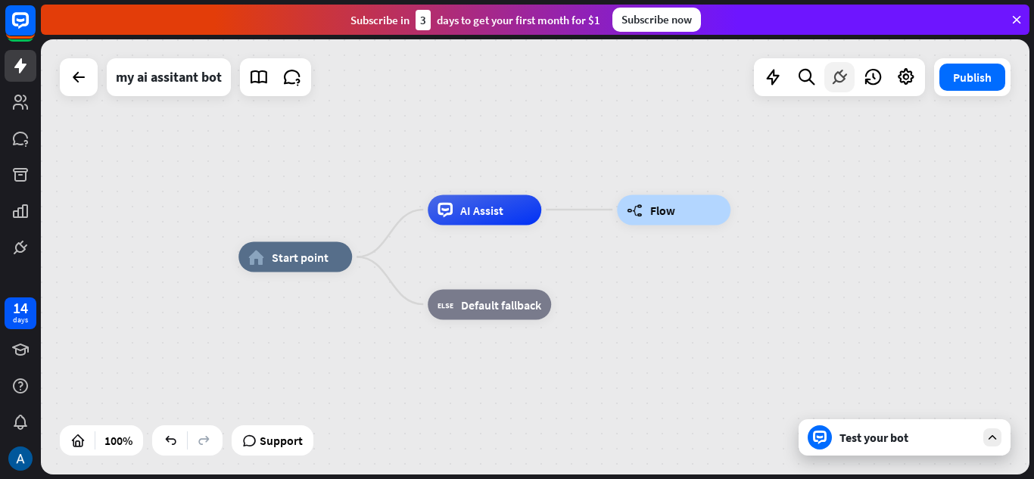
click at [832, 66] on div at bounding box center [839, 77] width 30 height 30
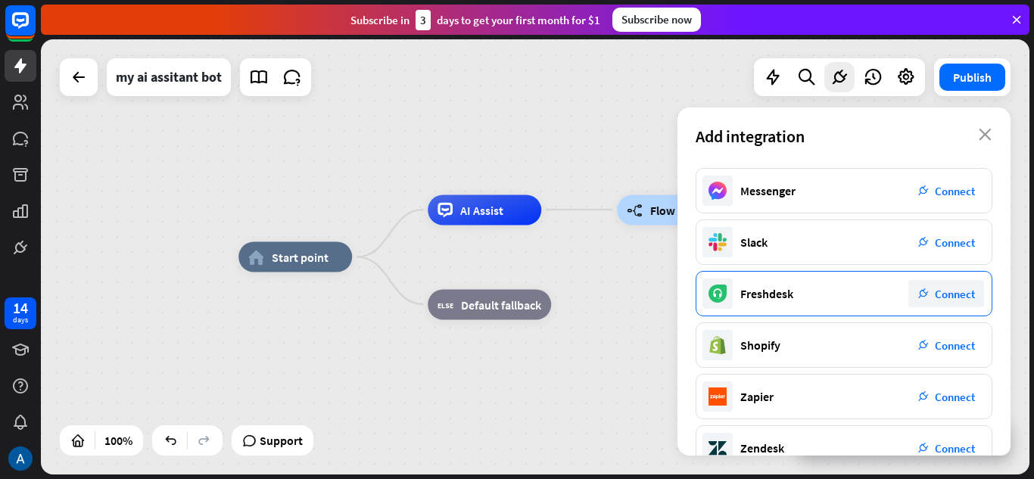
scroll to position [288, 0]
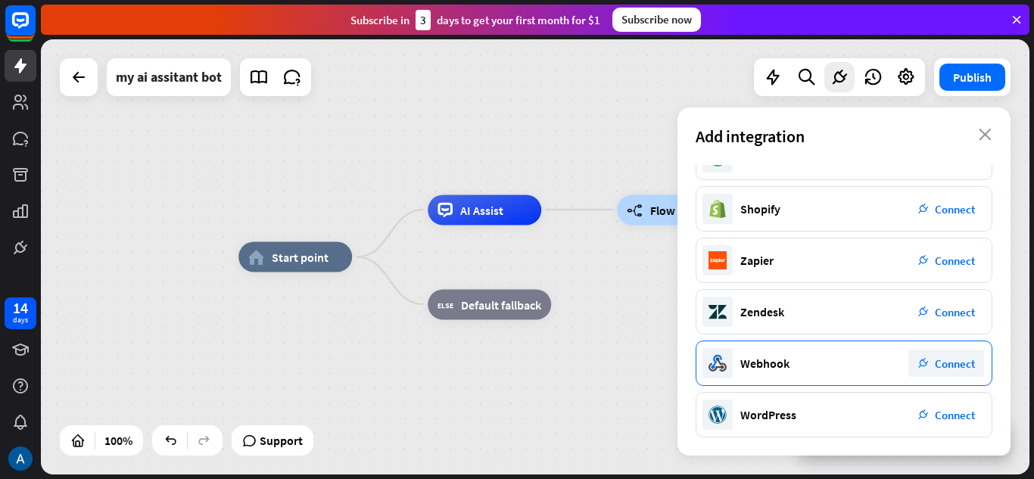
click at [941, 361] on span "Connect" at bounding box center [955, 363] width 40 height 14
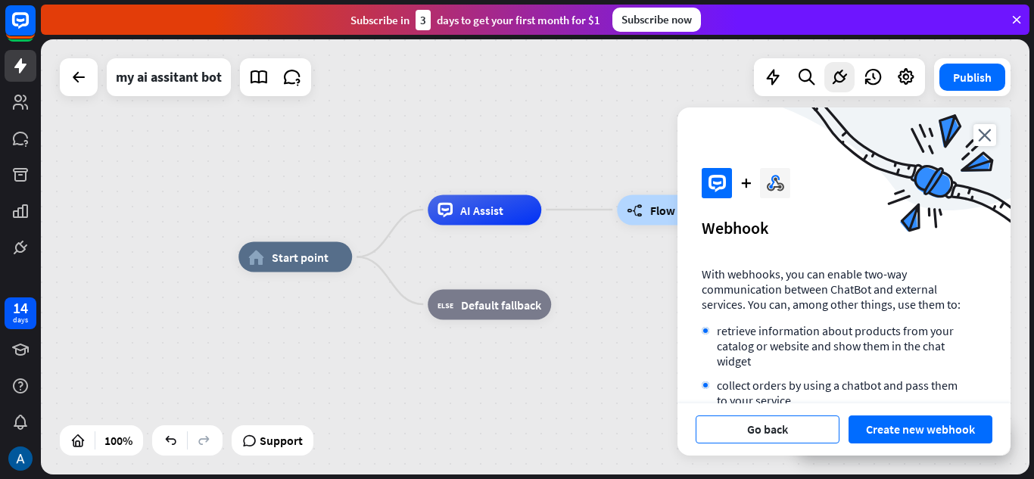
click at [790, 425] on button "Go back" at bounding box center [767, 429] width 144 height 28
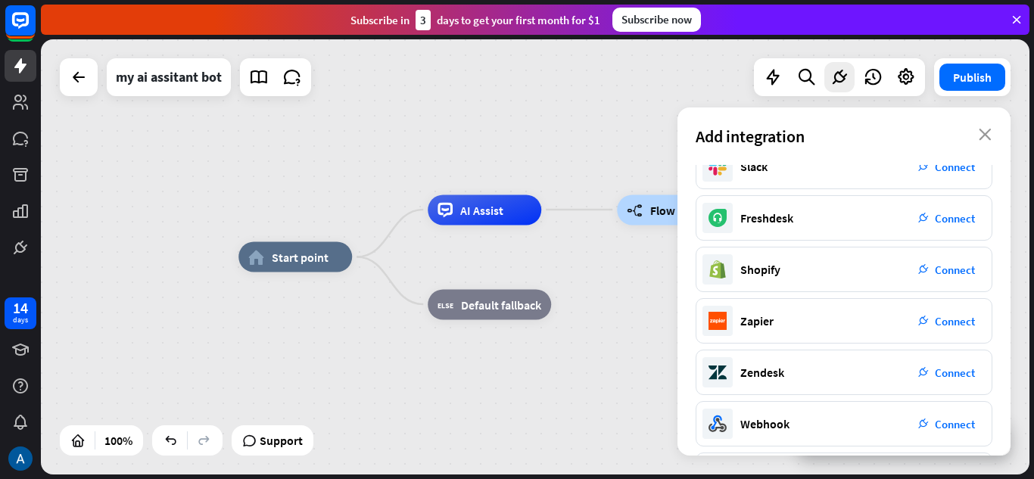
scroll to position [288, 0]
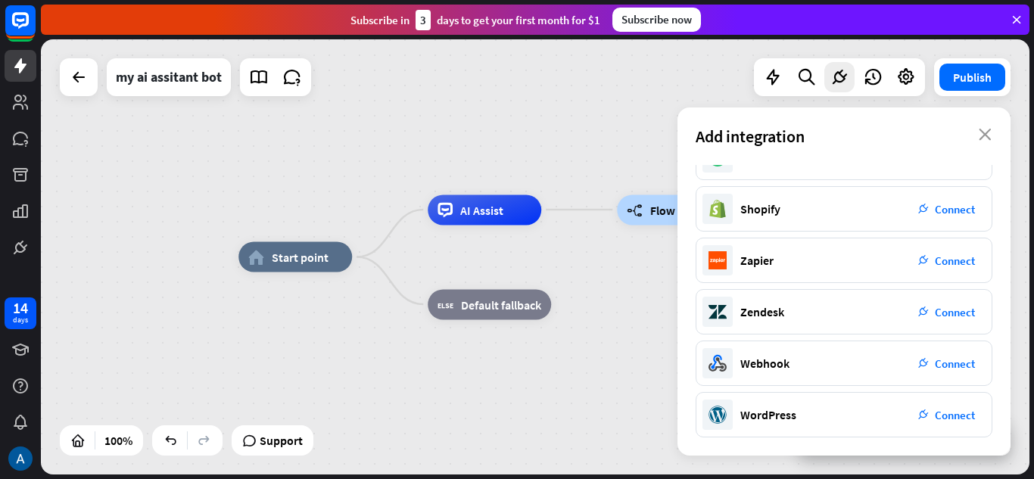
click at [875, 94] on div at bounding box center [839, 77] width 171 height 38
click at [877, 84] on icon at bounding box center [873, 77] width 20 height 20
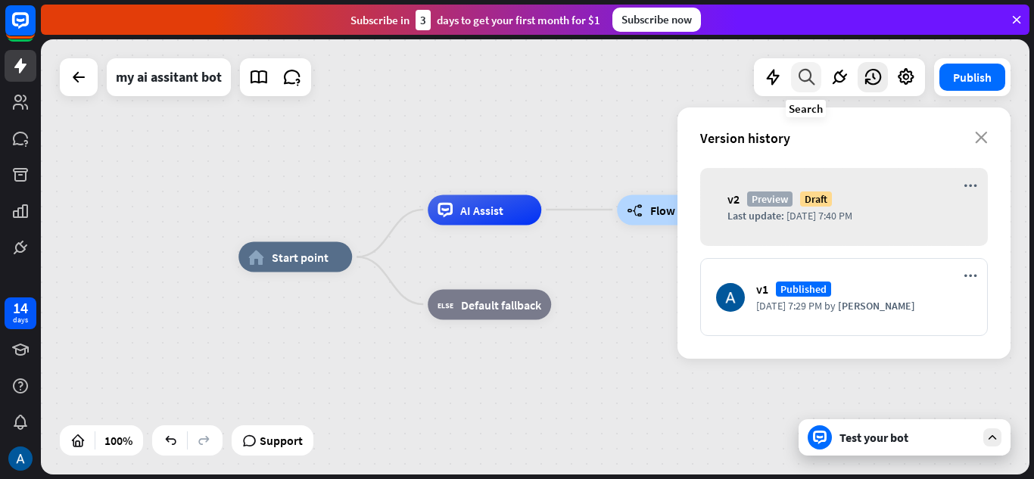
click at [792, 76] on div at bounding box center [806, 77] width 30 height 30
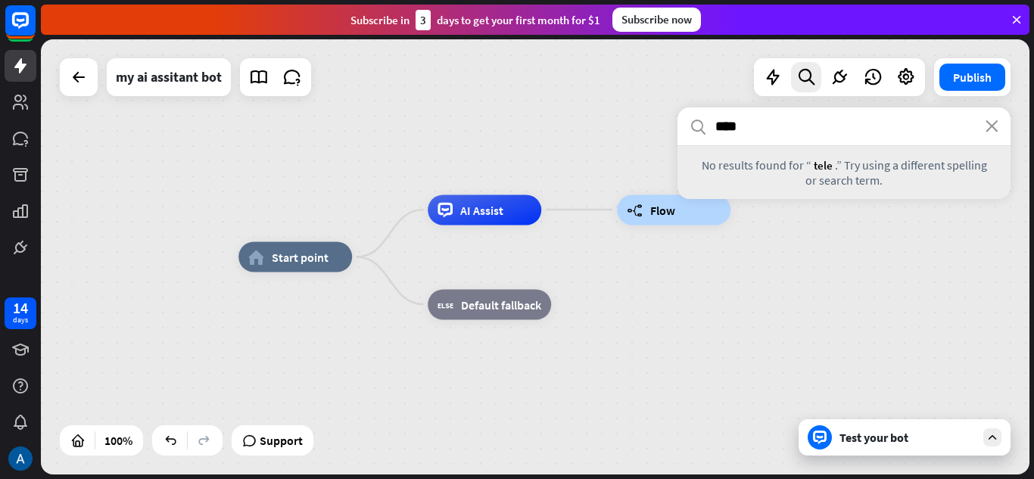
click at [998, 132] on input "****" at bounding box center [843, 126] width 333 height 38
click at [983, 125] on input "****" at bounding box center [843, 126] width 333 height 38
type input "****"
click at [992, 123] on icon "close" at bounding box center [991, 126] width 13 height 12
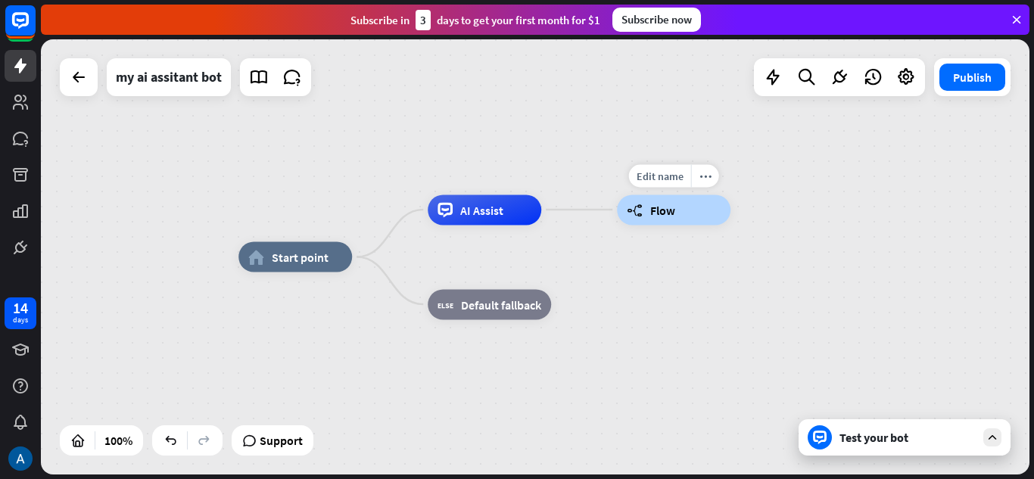
click at [645, 220] on div "builder_tree Flow" at bounding box center [674, 209] width 114 height 30
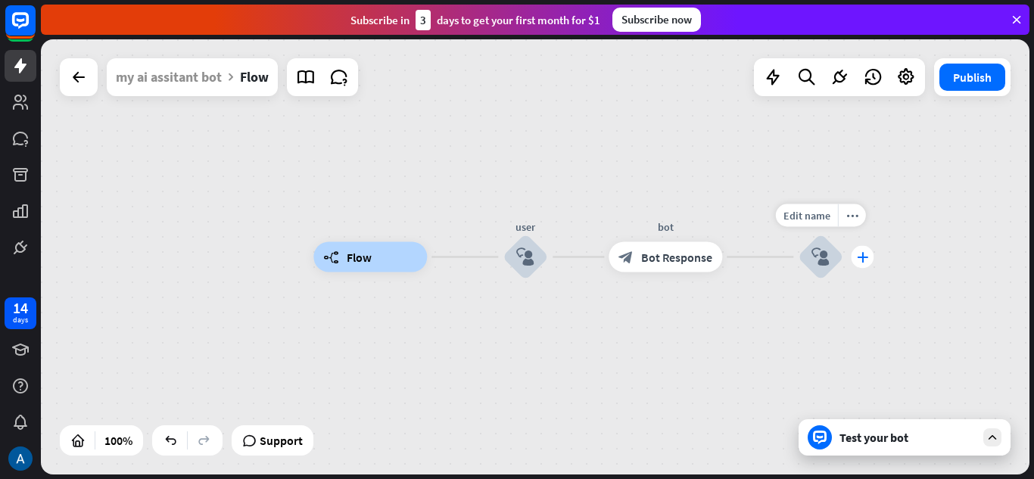
click at [862, 253] on icon "plus" at bounding box center [862, 257] width 11 height 11
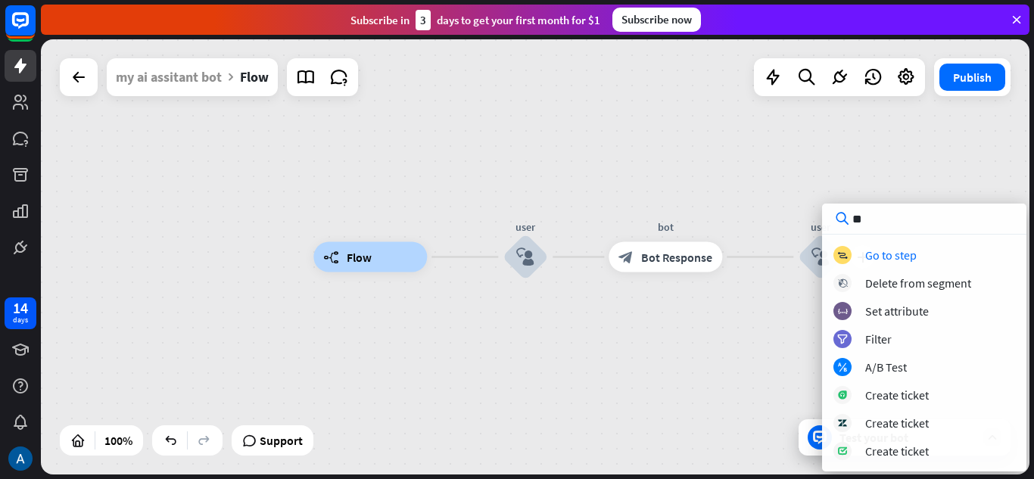
type input "***"
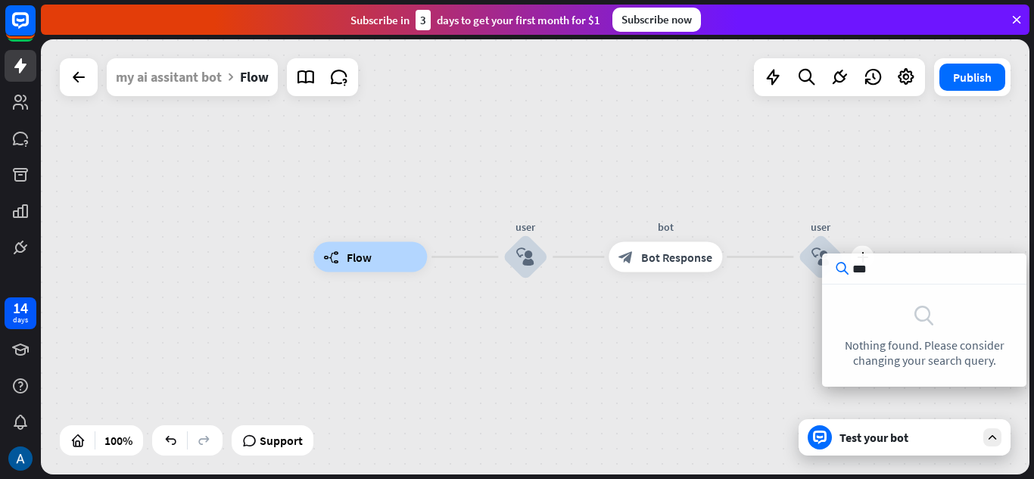
click at [936, 213] on div "builder_tree Flow user block_user_input bot block_bot_response Bot Response plu…" at bounding box center [535, 256] width 988 height 435
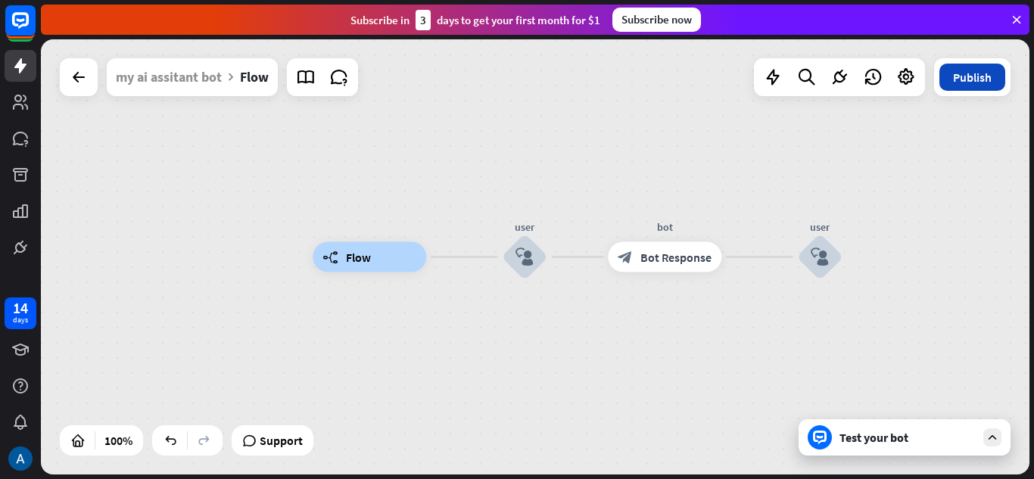
click at [959, 78] on button "Publish" at bounding box center [972, 77] width 66 height 27
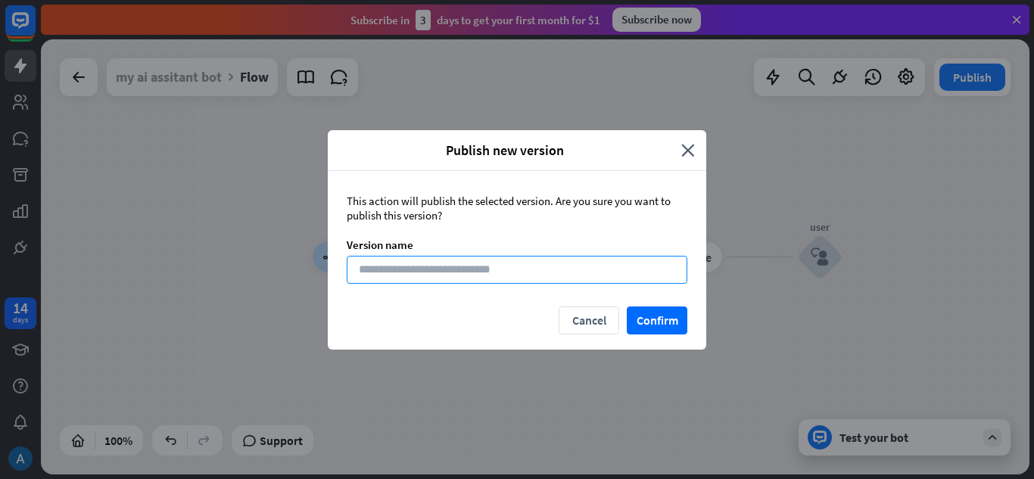
click at [535, 271] on input at bounding box center [517, 270] width 341 height 28
type input "********"
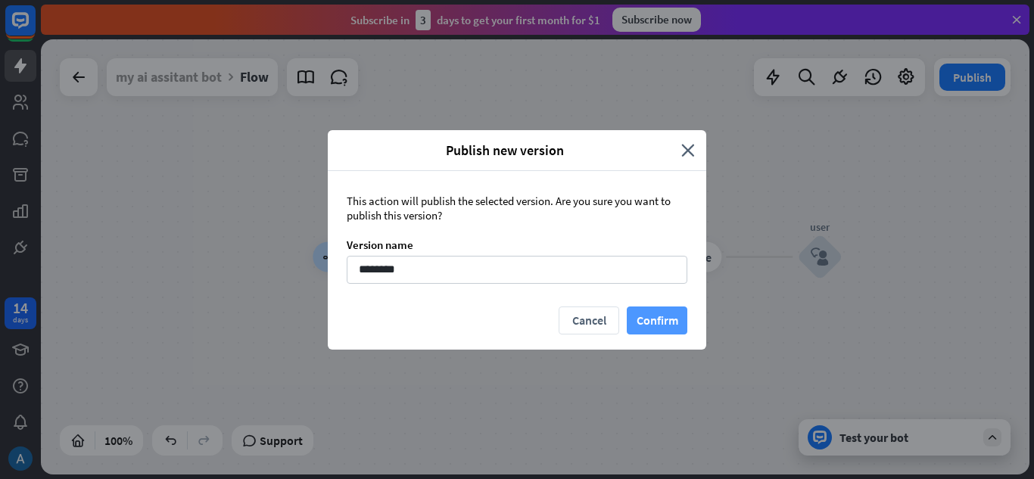
click at [661, 325] on button "Confirm" at bounding box center [657, 320] width 61 height 28
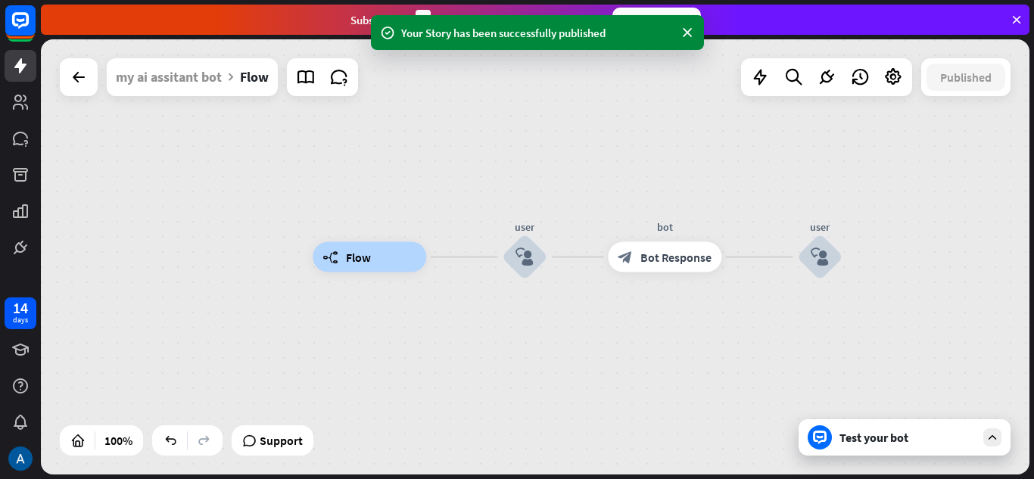
click at [935, 435] on div "Test your bot" at bounding box center [907, 437] width 136 height 15
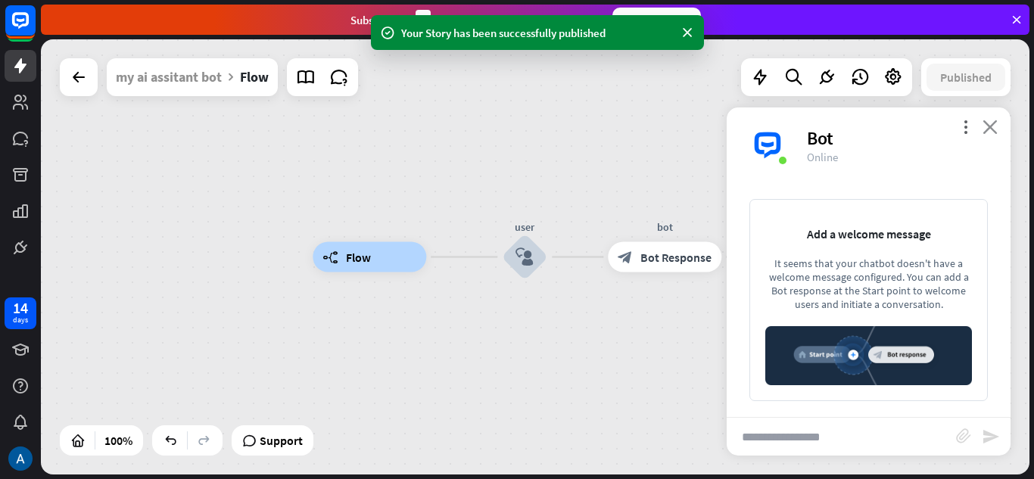
click at [997, 132] on icon "close" at bounding box center [989, 127] width 15 height 14
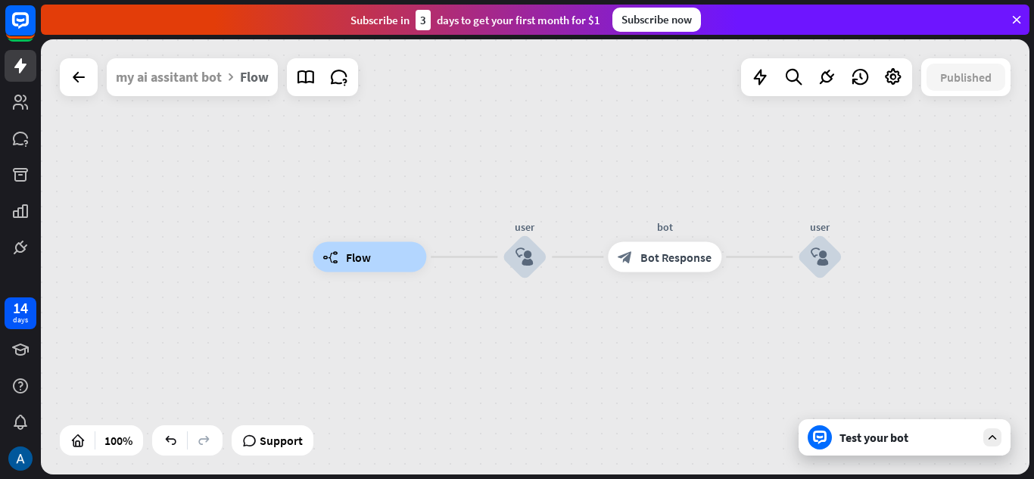
click at [260, 81] on div "Flow" at bounding box center [254, 77] width 29 height 38
click at [900, 73] on icon at bounding box center [893, 77] width 20 height 20
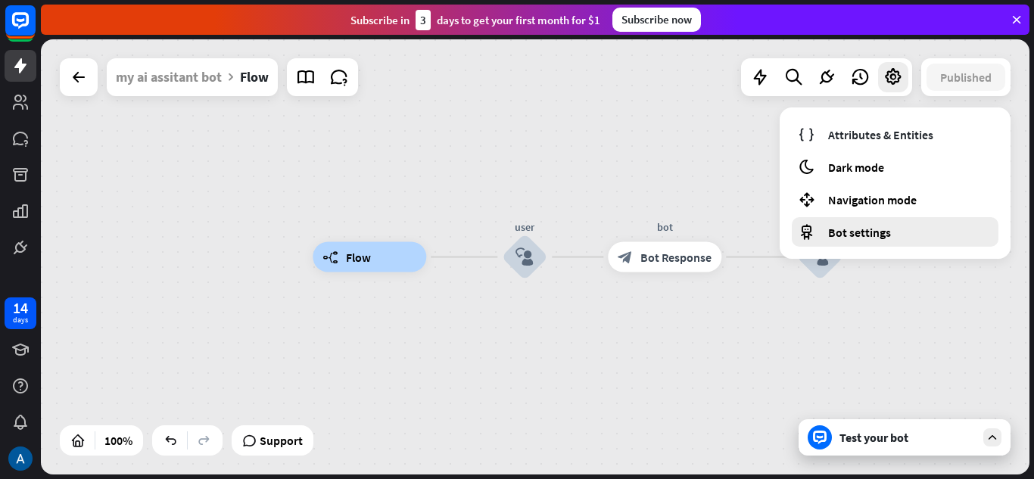
click at [868, 227] on span "Bot settings" at bounding box center [859, 232] width 63 height 15
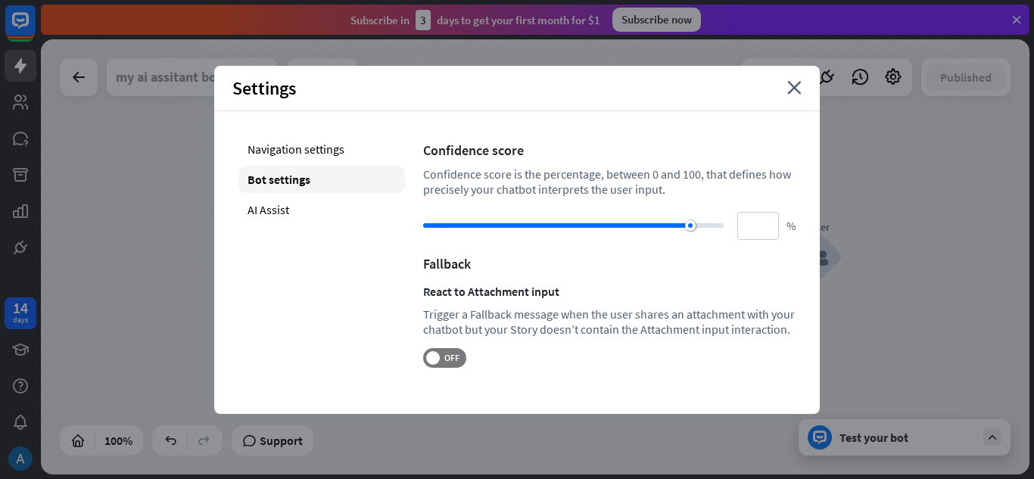
click at [802, 78] on div "Settings close" at bounding box center [516, 88] width 605 height 45
click at [789, 94] on icon "close" at bounding box center [794, 88] width 14 height 14
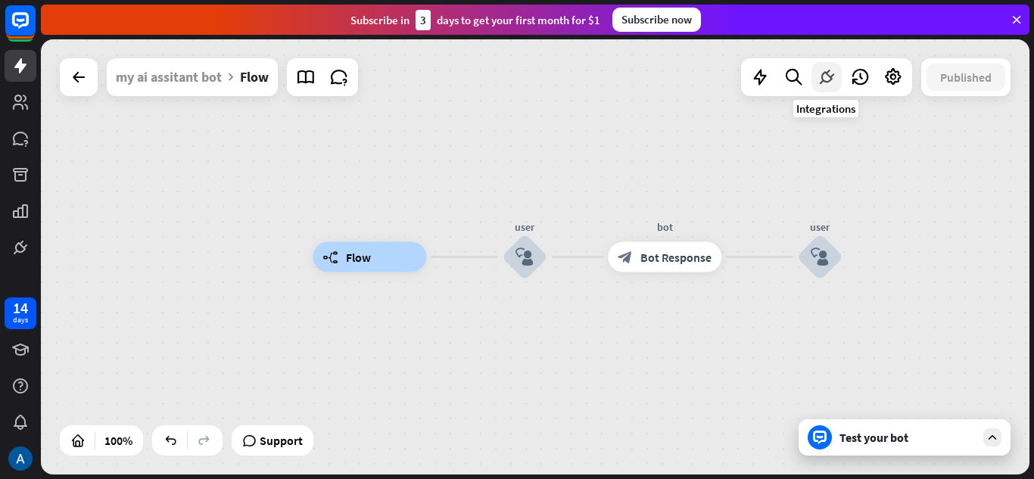
click at [818, 84] on icon at bounding box center [826, 77] width 20 height 20
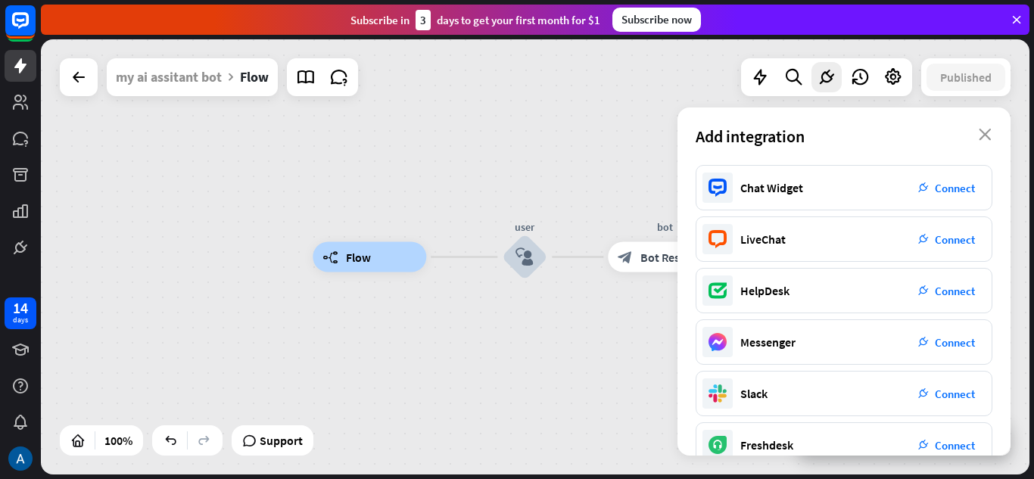
click at [715, 142] on span "Add integration" at bounding box center [749, 136] width 109 height 21
click at [456, 149] on div "builder_tree Flow user block_user_input bot block_bot_response Bot Response use…" at bounding box center [535, 256] width 988 height 435
click at [12, 243] on icon at bounding box center [20, 247] width 18 height 18
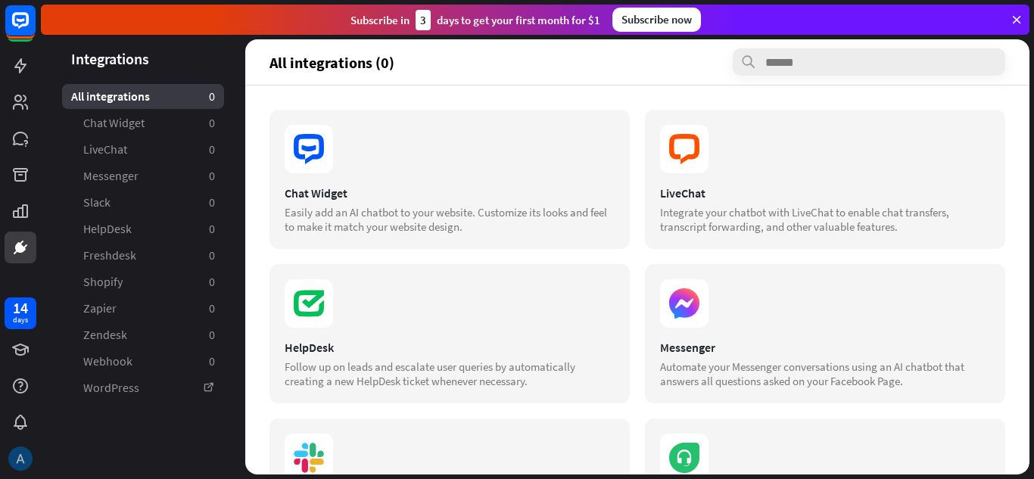
click at [14, 450] on img at bounding box center [20, 458] width 24 height 24
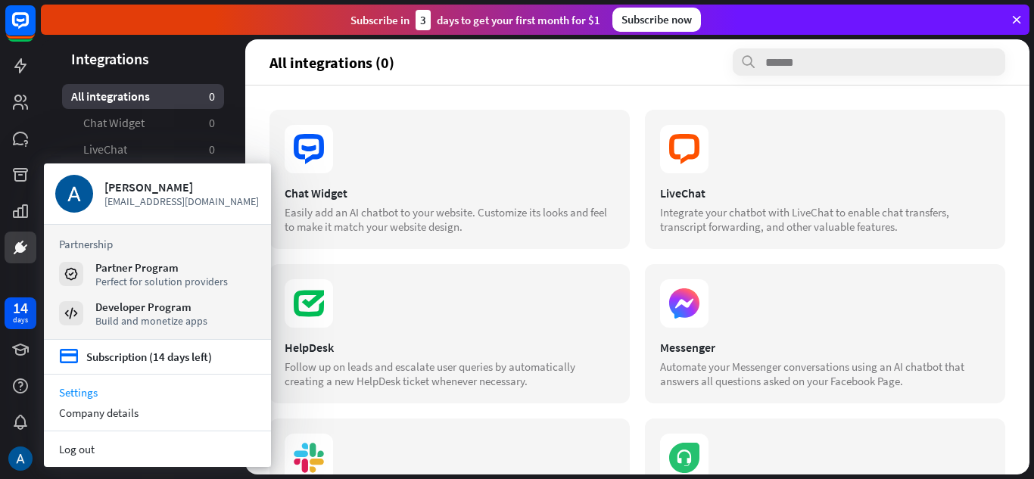
click at [76, 394] on link "Settings" at bounding box center [157, 392] width 227 height 20
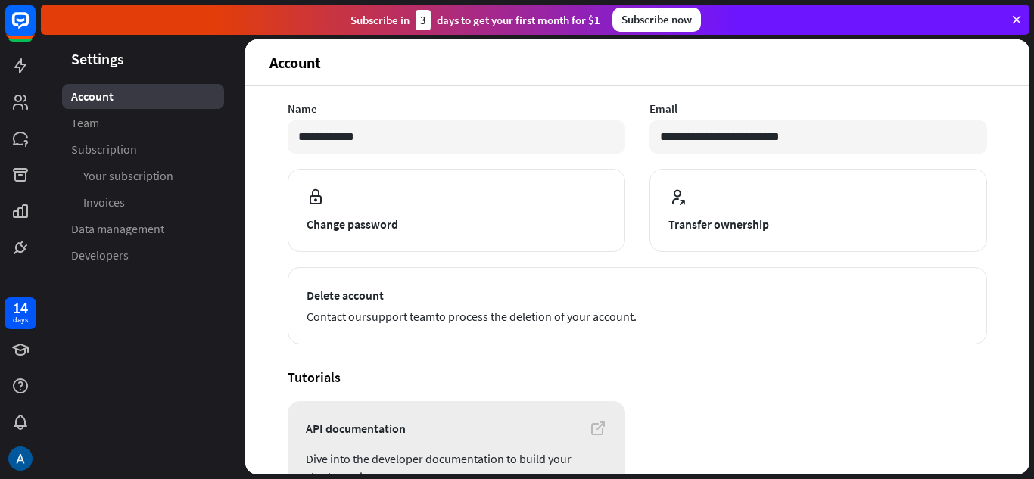
scroll to position [192, 0]
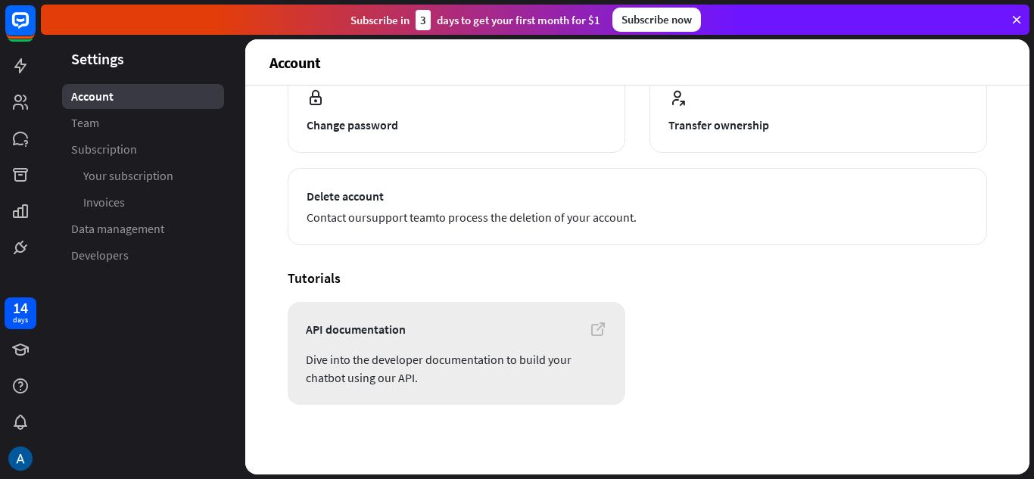
click at [512, 364] on span "Dive into the developer documentation to build your chatbot using our API." at bounding box center [456, 368] width 301 height 36
click at [137, 203] on link "Invoices" at bounding box center [143, 202] width 162 height 25
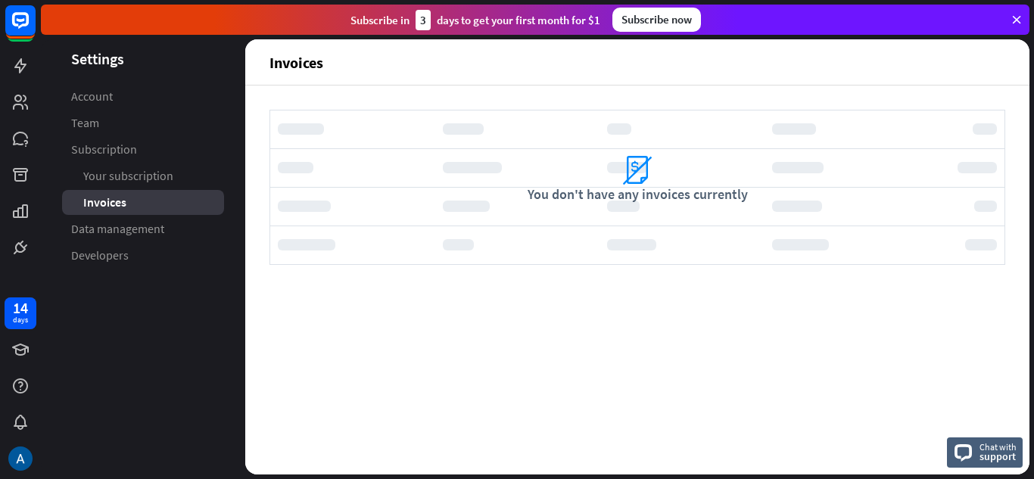
click at [638, 182] on icon "invoices" at bounding box center [637, 170] width 30 height 30
click at [163, 238] on link "Data management" at bounding box center [143, 228] width 162 height 25
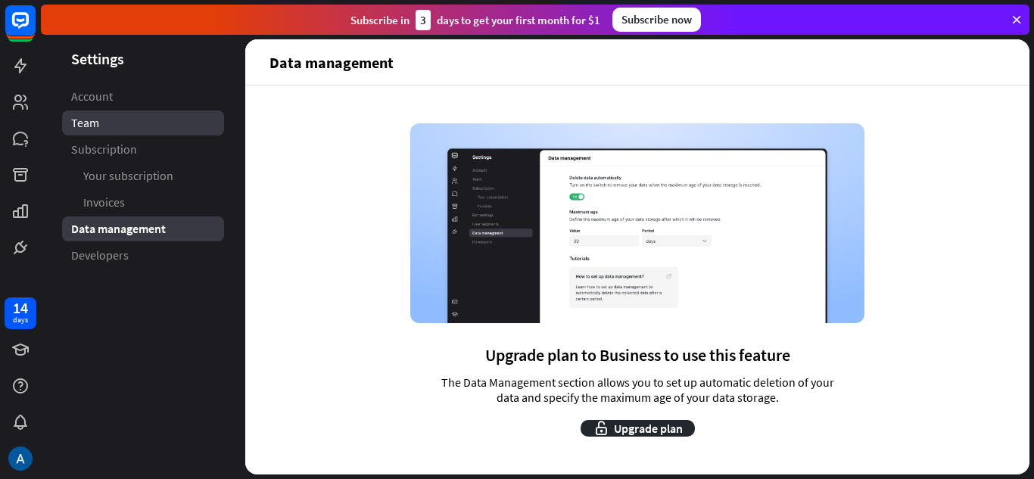
click at [124, 130] on link "Team" at bounding box center [143, 122] width 162 height 25
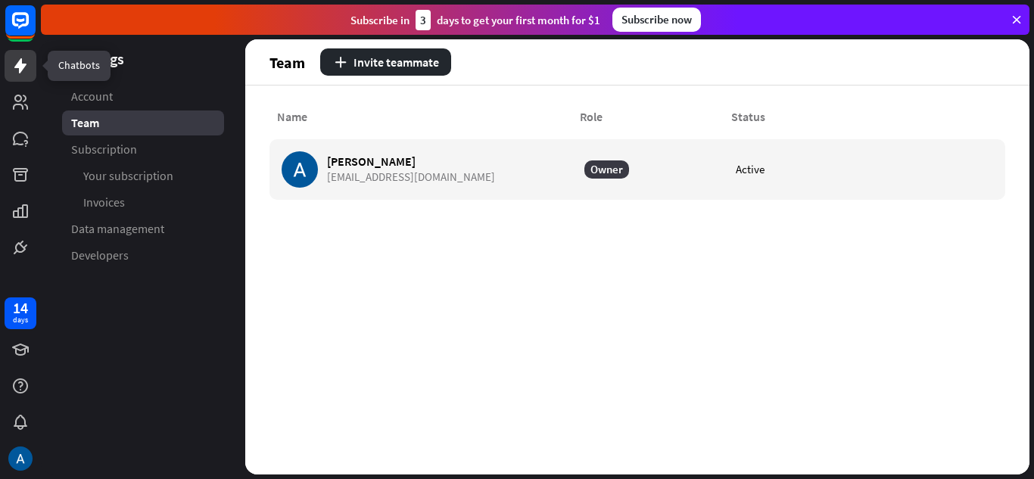
click at [17, 74] on icon at bounding box center [20, 66] width 18 height 18
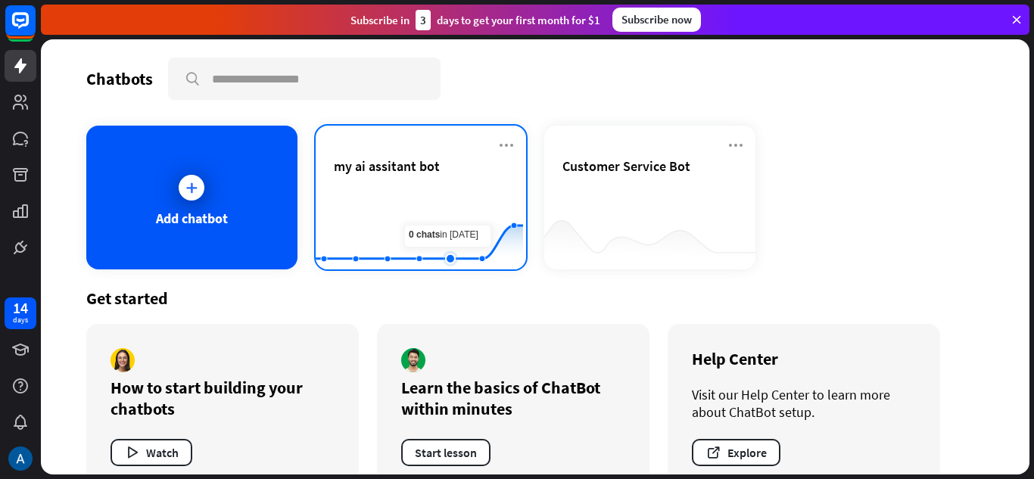
click at [434, 236] on rect at bounding box center [419, 232] width 207 height 95
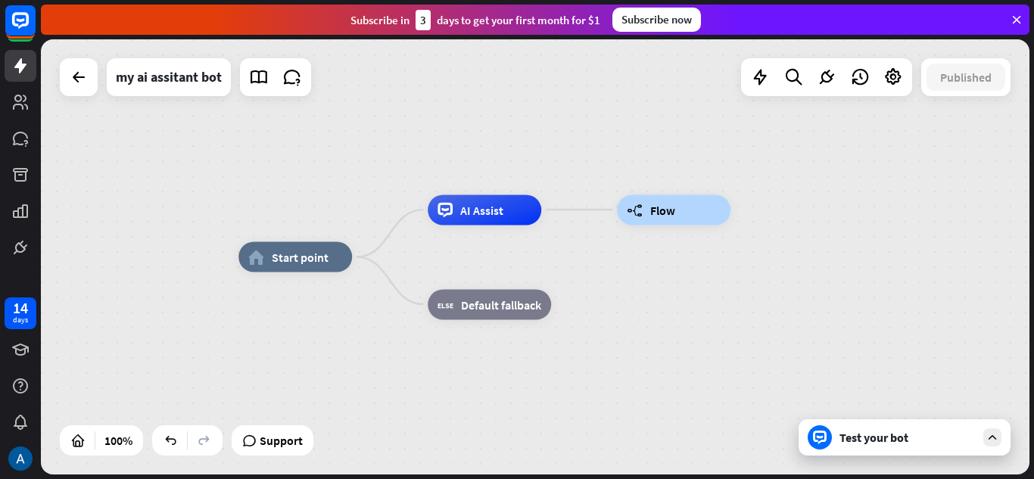
click at [63, 77] on div at bounding box center [79, 77] width 38 height 38
click at [76, 82] on icon at bounding box center [79, 77] width 18 height 18
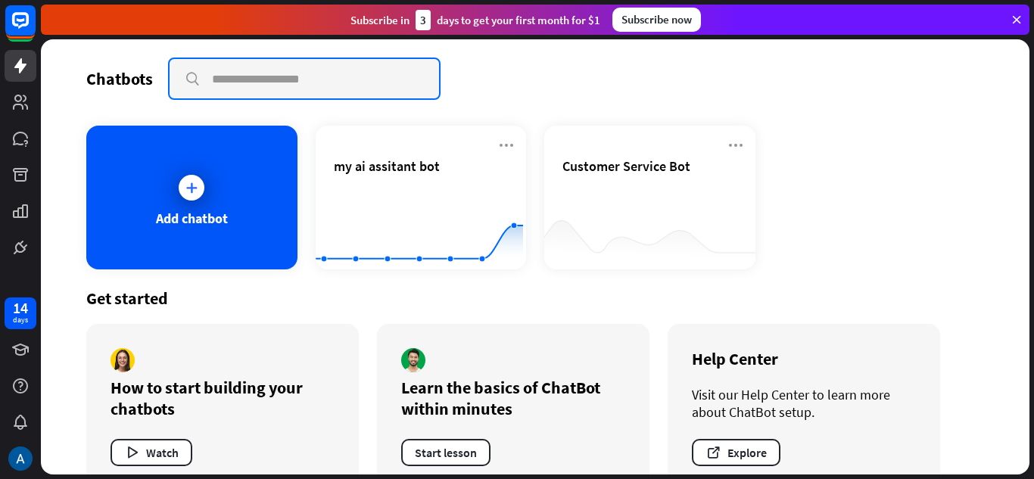
click at [221, 77] on input "text" at bounding box center [304, 78] width 269 height 39
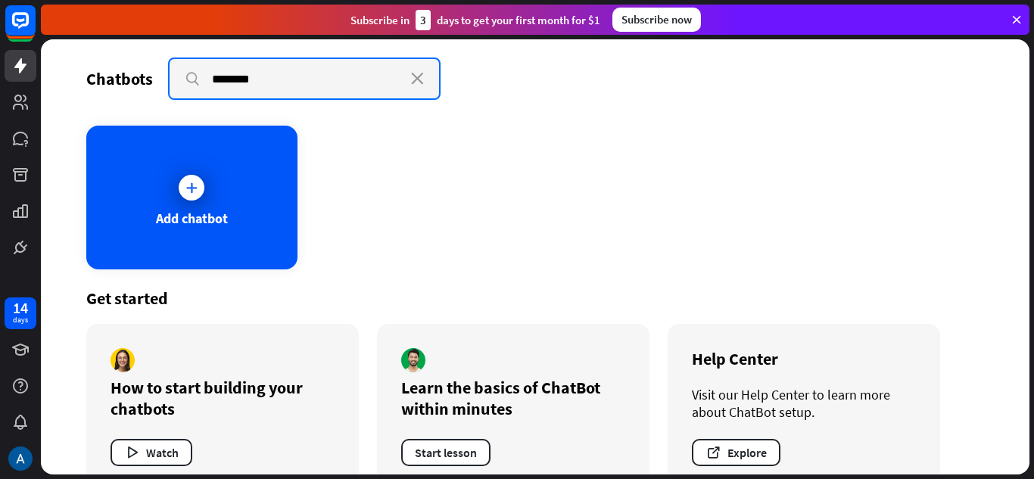
type input "********"
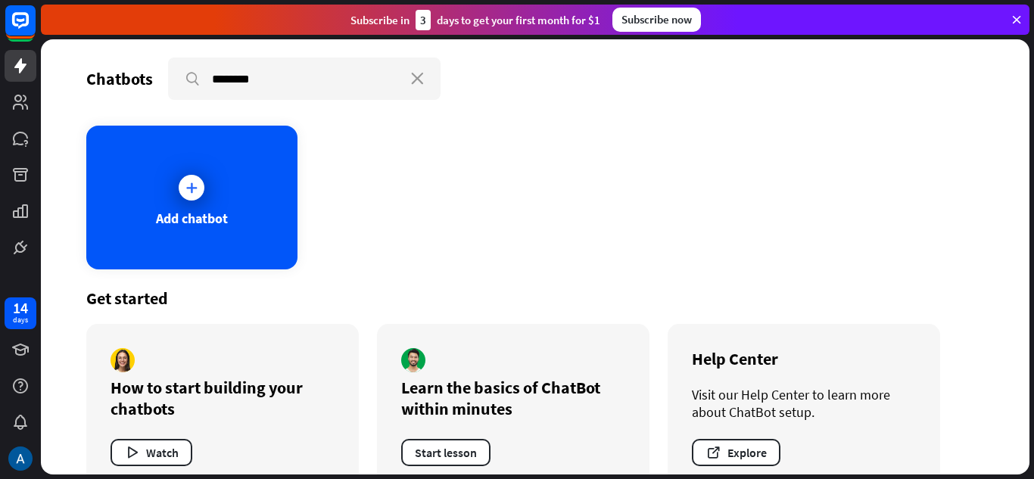
click at [694, 214] on div "Add chatbot" at bounding box center [534, 198] width 897 height 144
click at [415, 84] on icon "close" at bounding box center [417, 79] width 13 height 12
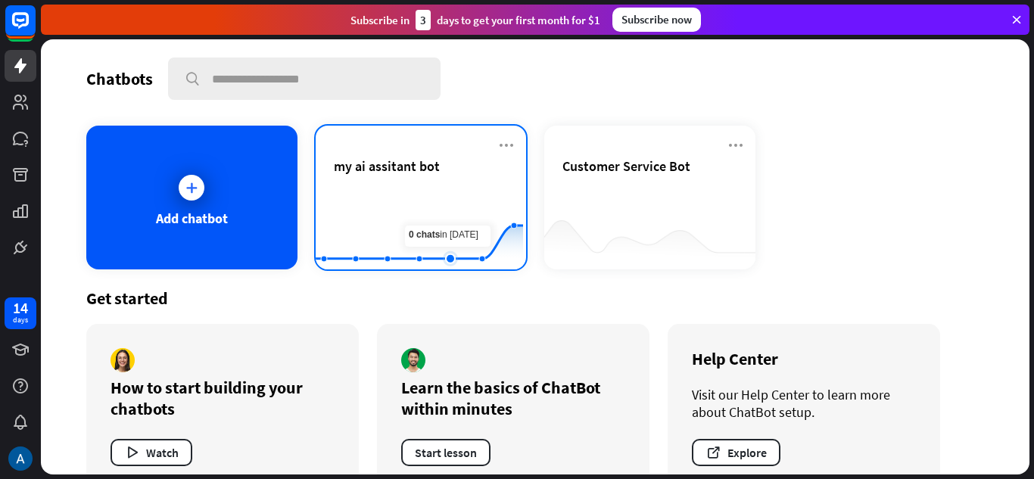
click at [456, 202] on rect at bounding box center [419, 232] width 207 height 95
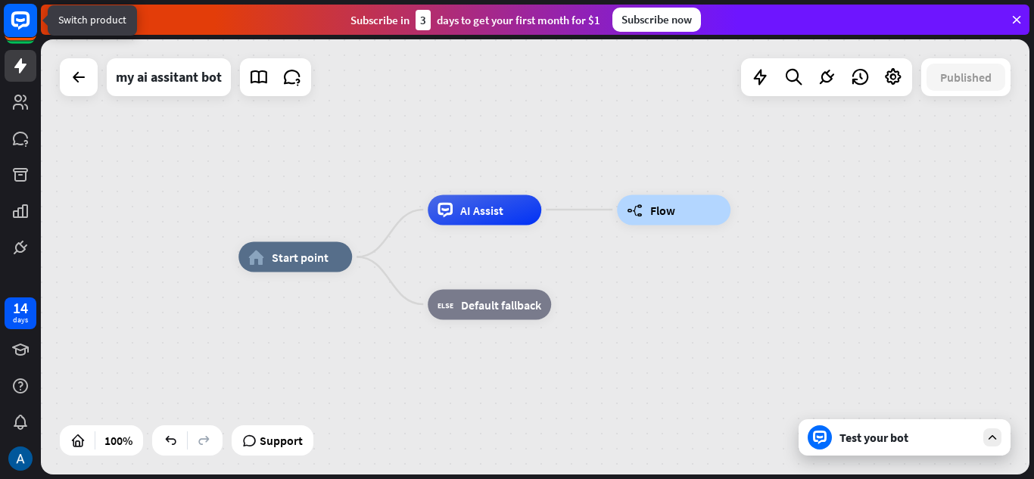
click at [20, 18] on rect at bounding box center [20, 20] width 33 height 33
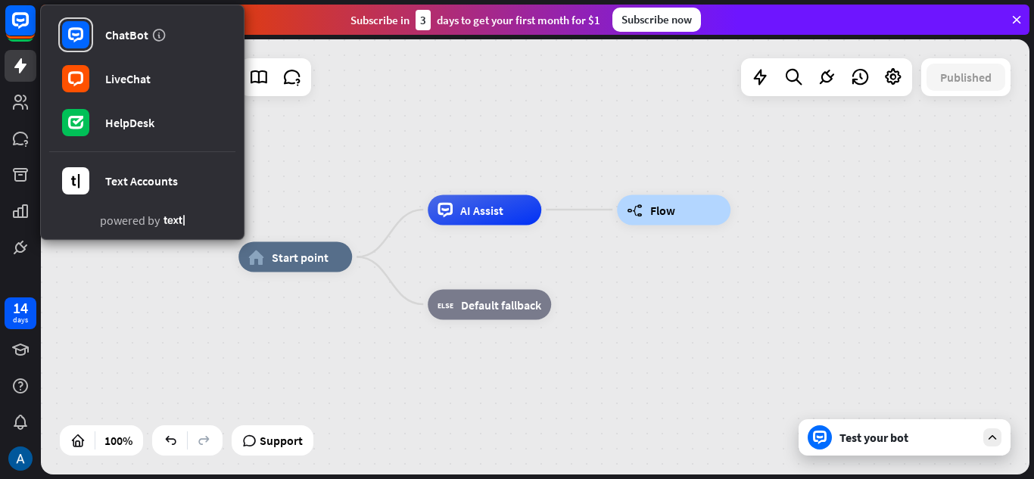
click at [330, 190] on div "home_2 Start point AI Assist builder_tree Flow block_fallback Default fallback" at bounding box center [535, 256] width 988 height 435
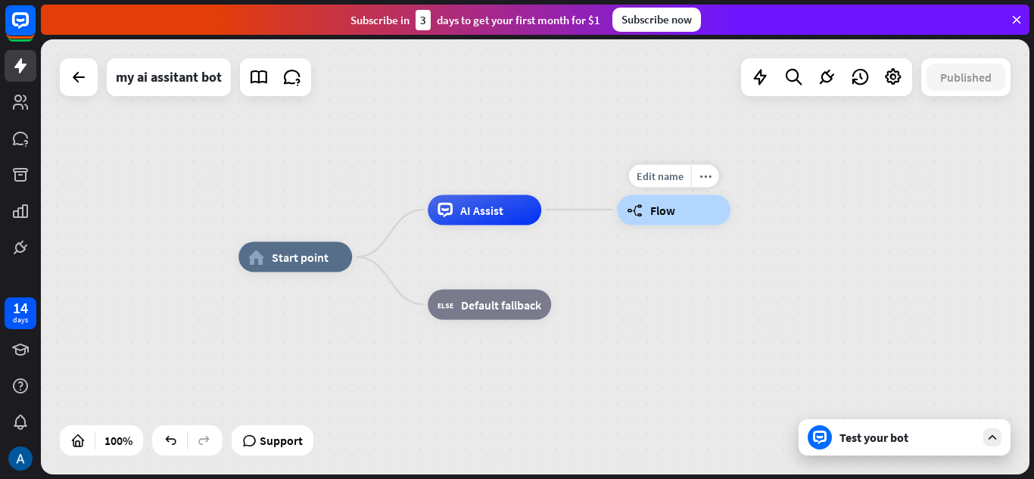
click at [646, 210] on div "builder_tree Flow" at bounding box center [674, 209] width 114 height 30
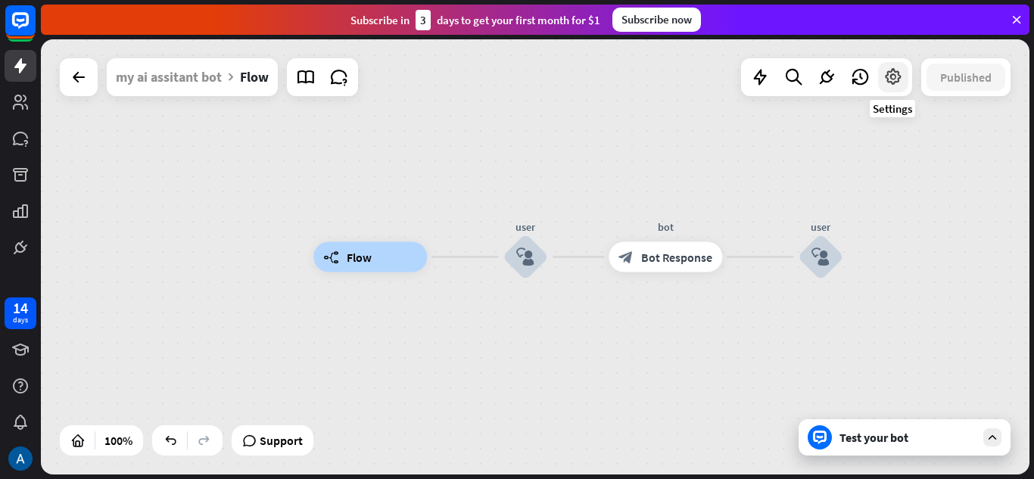
click at [888, 80] on icon at bounding box center [893, 77] width 20 height 20
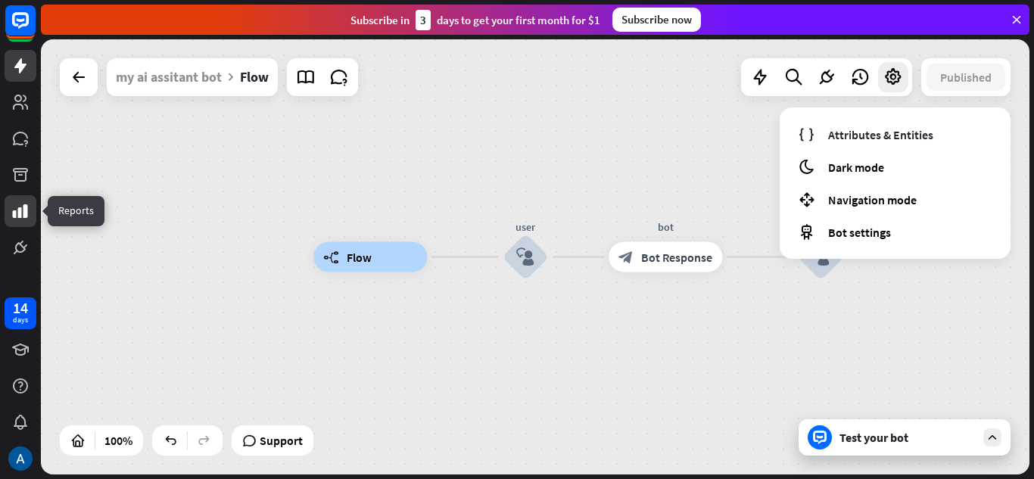
click at [26, 204] on icon at bounding box center [20, 211] width 18 height 18
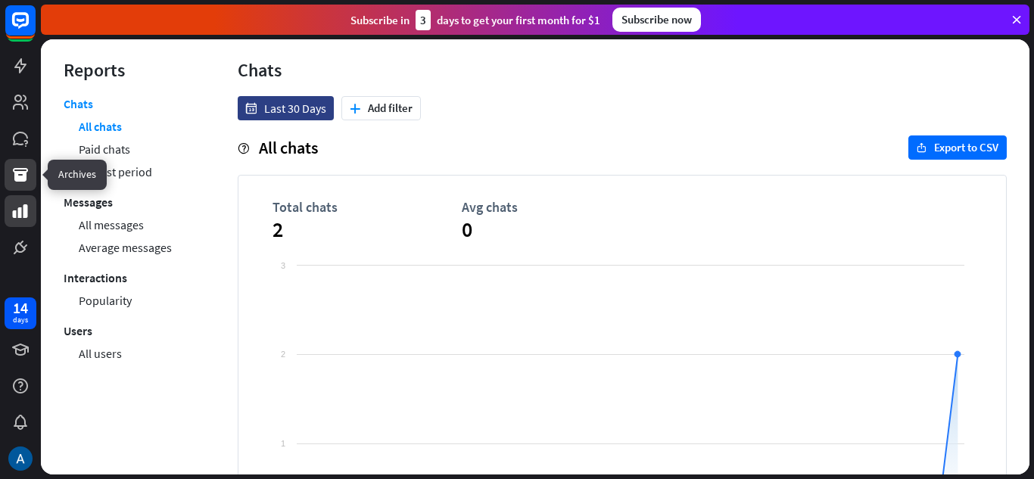
click at [26, 183] on icon at bounding box center [20, 175] width 18 height 18
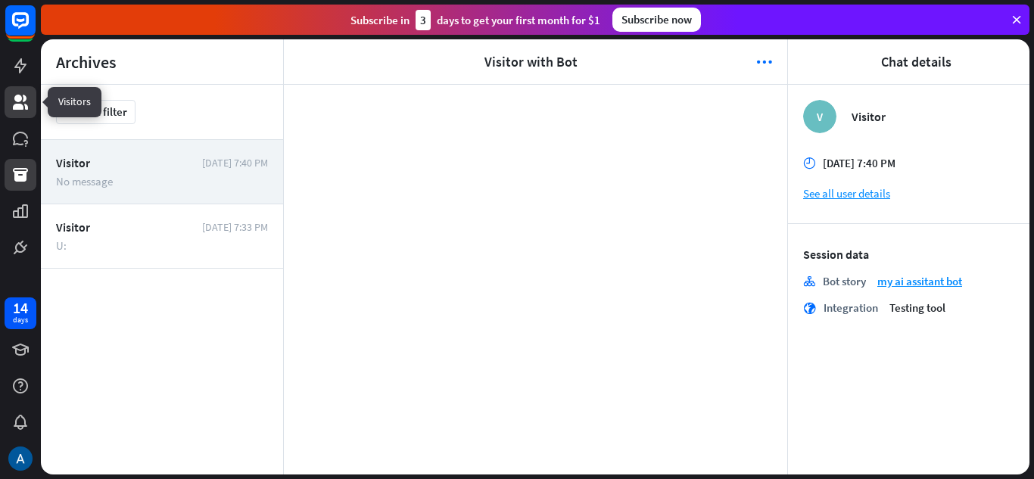
click at [23, 101] on icon at bounding box center [20, 102] width 15 height 15
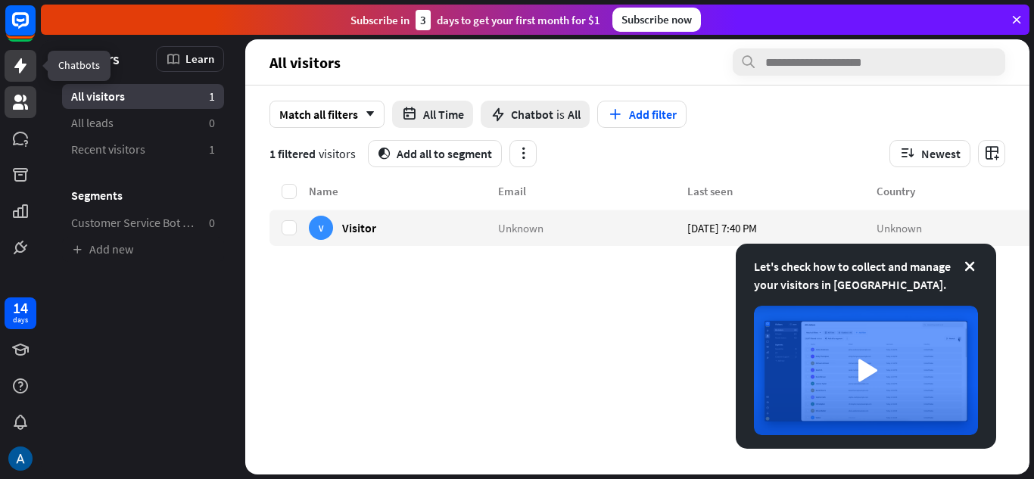
click at [11, 63] on icon at bounding box center [20, 66] width 18 height 18
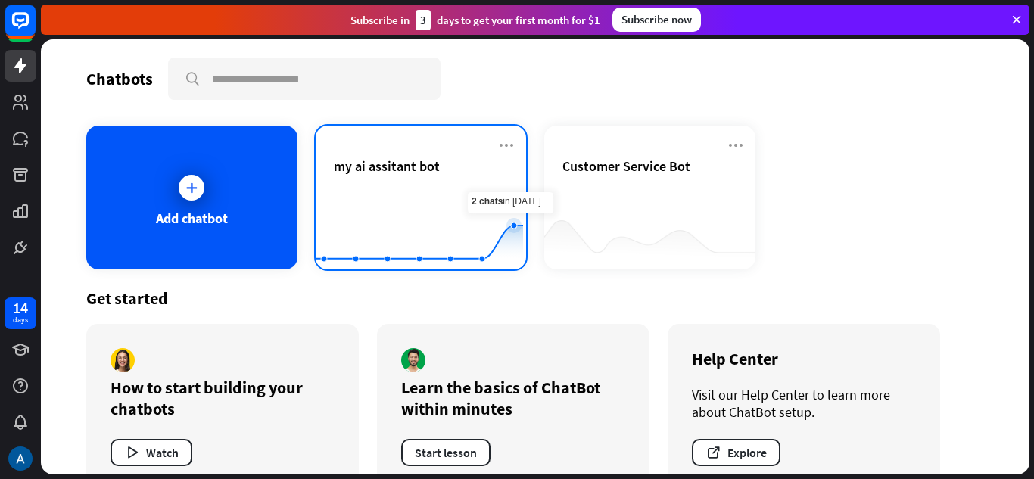
click at [477, 194] on rect at bounding box center [419, 232] width 207 height 95
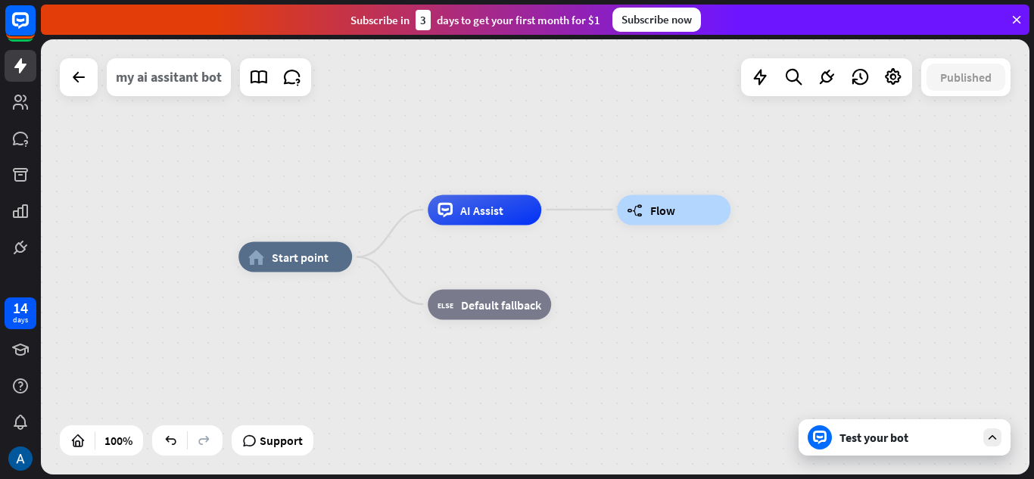
click at [135, 75] on div "my ai assitant bot" at bounding box center [169, 77] width 106 height 38
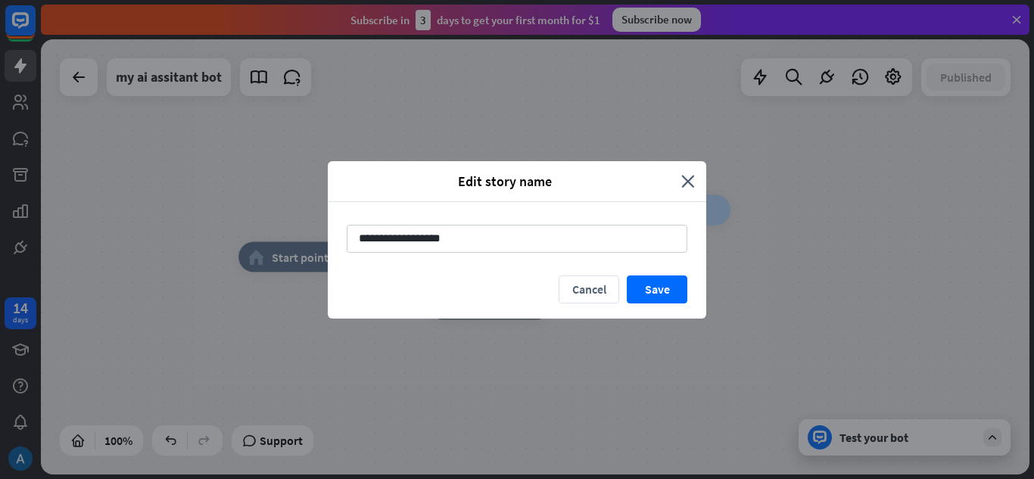
click at [228, 168] on div "**********" at bounding box center [517, 239] width 1034 height 479
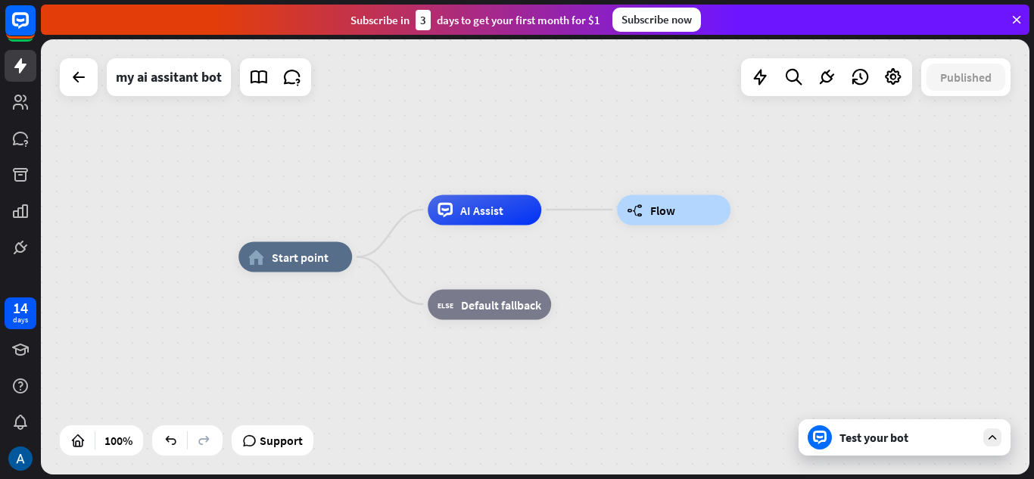
drag, startPoint x: 49, startPoint y: 435, endPoint x: 63, endPoint y: 438, distance: 14.0
click at [51, 435] on div "home_2 Start point AI Assist builder_tree Flow block_fallback Default fallback" at bounding box center [535, 256] width 988 height 435
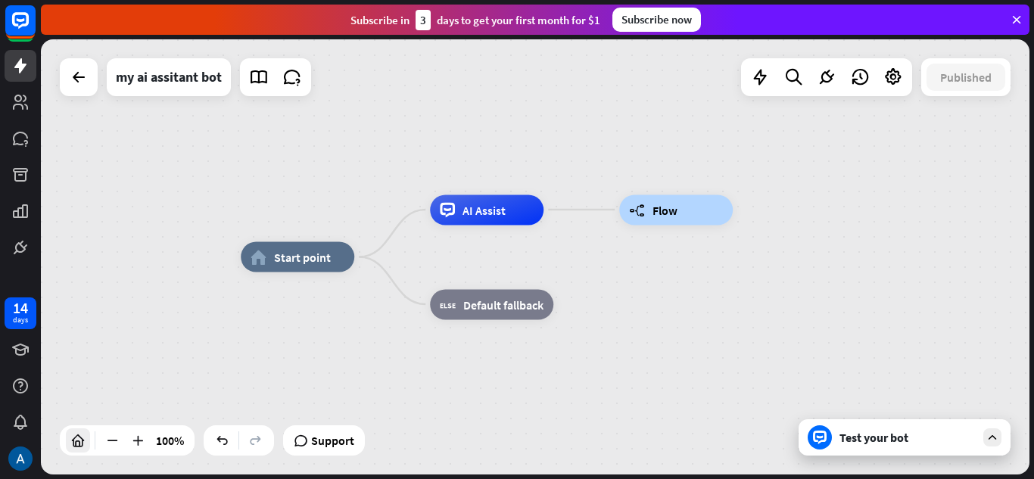
click at [73, 442] on icon at bounding box center [77, 440] width 15 height 15
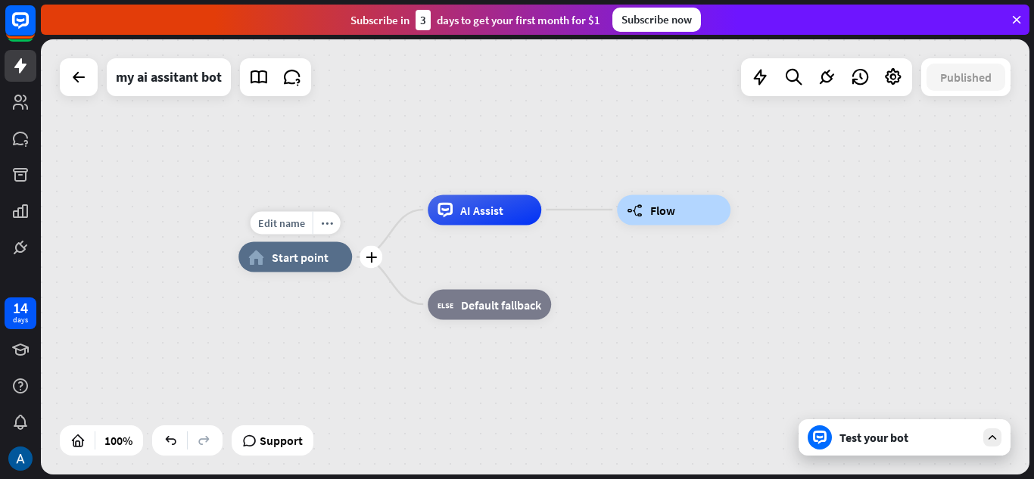
click at [263, 262] on icon "home_2" at bounding box center [256, 257] width 16 height 15
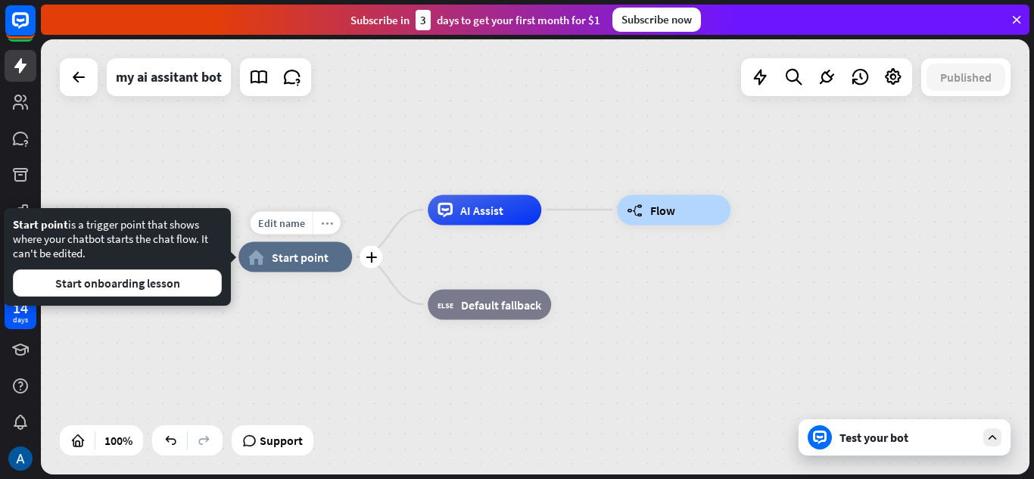
click at [325, 227] on icon "more_horiz" at bounding box center [327, 222] width 12 height 11
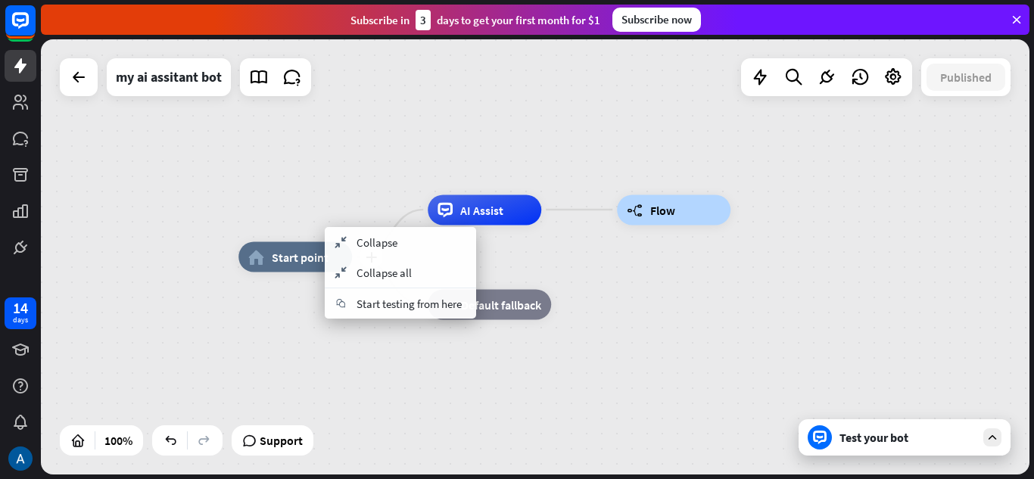
click at [288, 272] on div "plus home_2 Start point" at bounding box center [295, 257] width 114 height 30
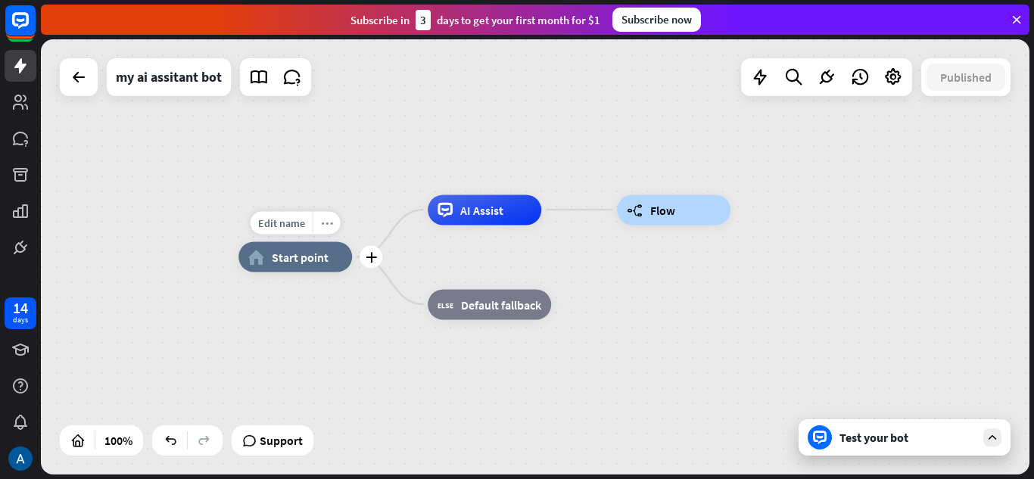
click at [327, 225] on icon "more_horiz" at bounding box center [327, 222] width 12 height 11
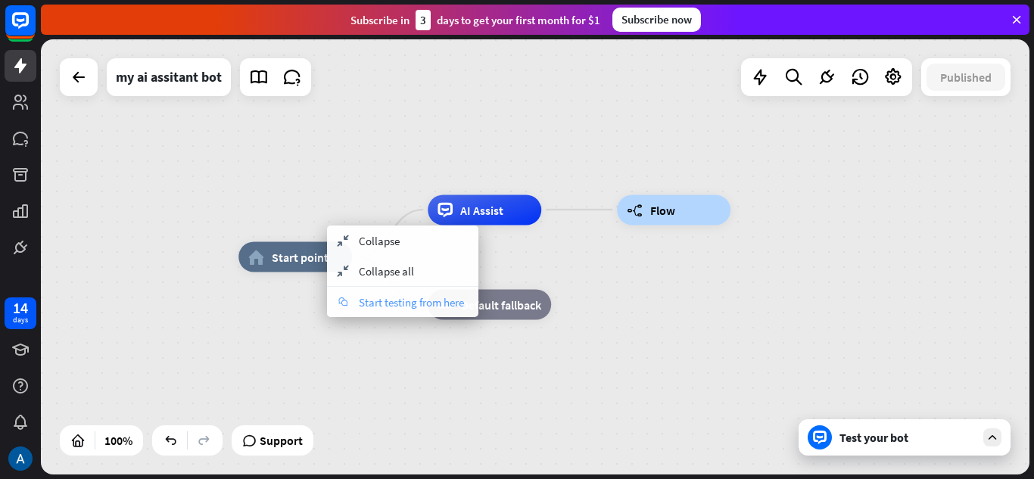
click at [383, 306] on span "Start testing from here" at bounding box center [411, 302] width 105 height 14
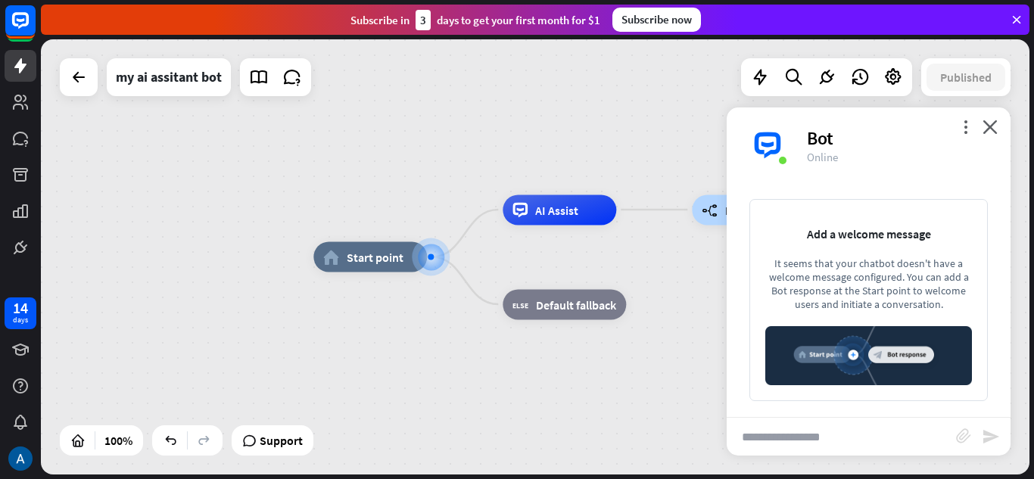
click at [869, 433] on input "text" at bounding box center [840, 437] width 229 height 38
type input "***"
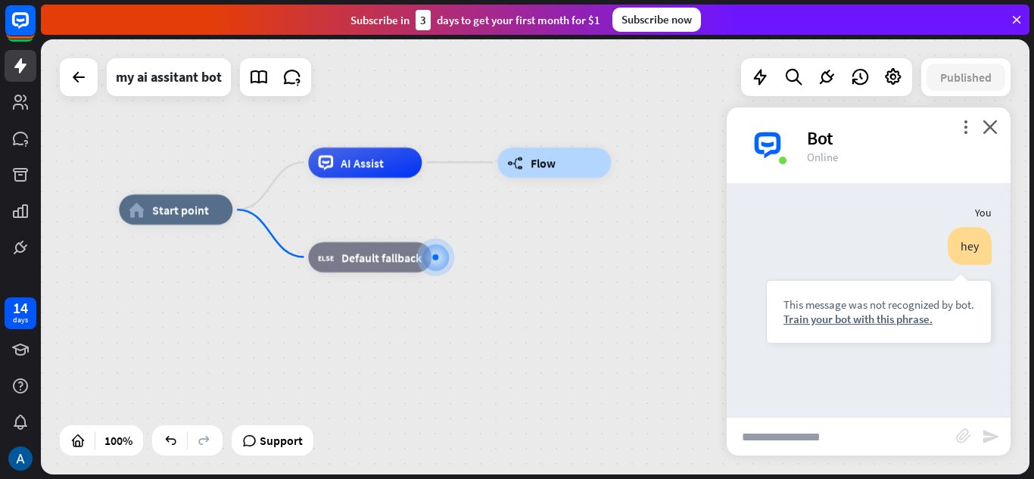
click at [277, 179] on div "home_2 Start point AI Assist builder_tree Flow block_fallback Default fallback" at bounding box center [535, 256] width 988 height 435
click at [319, 160] on icon at bounding box center [325, 162] width 15 height 15
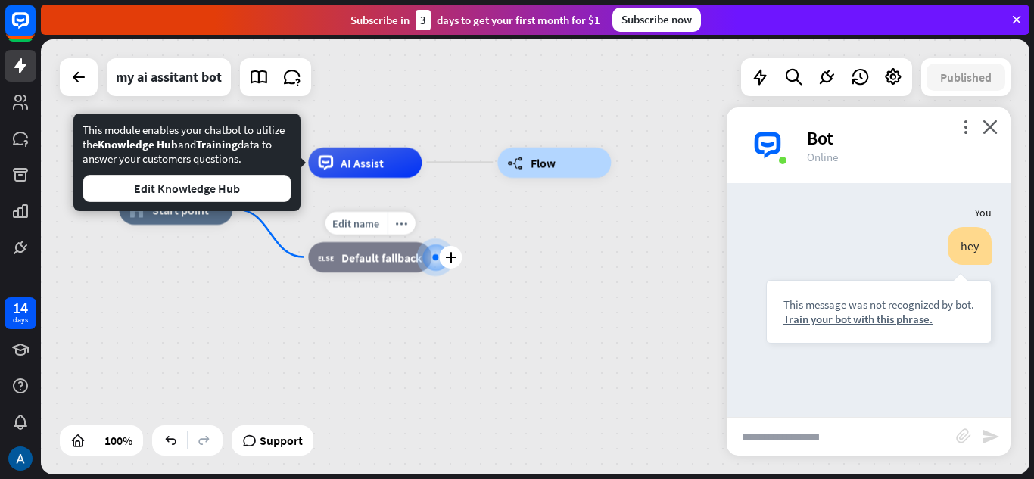
click at [368, 272] on div "Edit name more_horiz plus block_fallback Default fallback" at bounding box center [369, 257] width 123 height 30
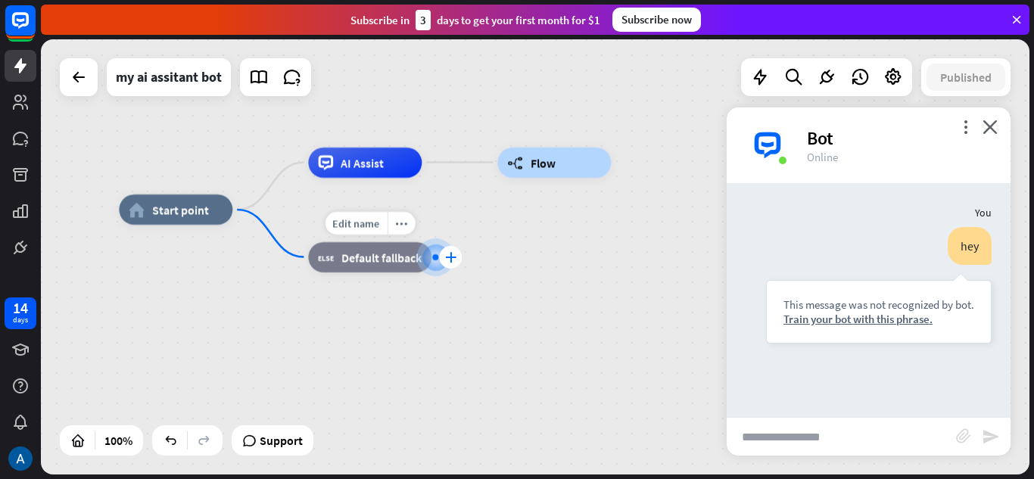
click at [444, 260] on div "plus" at bounding box center [450, 257] width 23 height 23
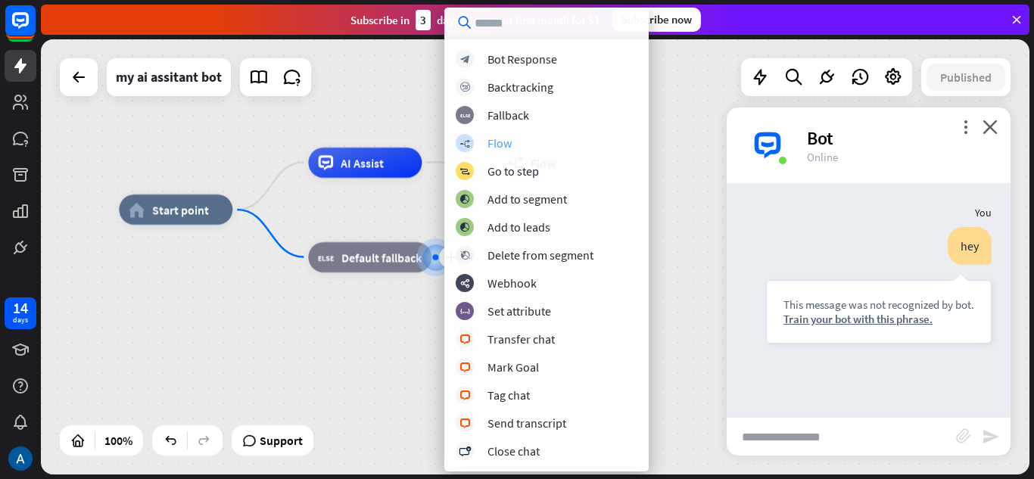
click at [521, 147] on div "builder_tree Flow" at bounding box center [547, 143] width 182 height 18
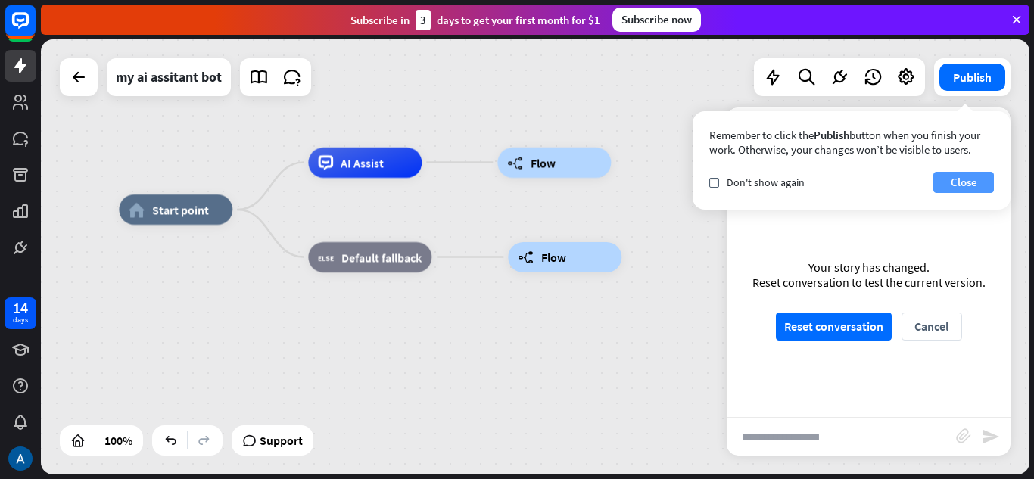
click at [944, 178] on button "Close" at bounding box center [963, 182] width 61 height 21
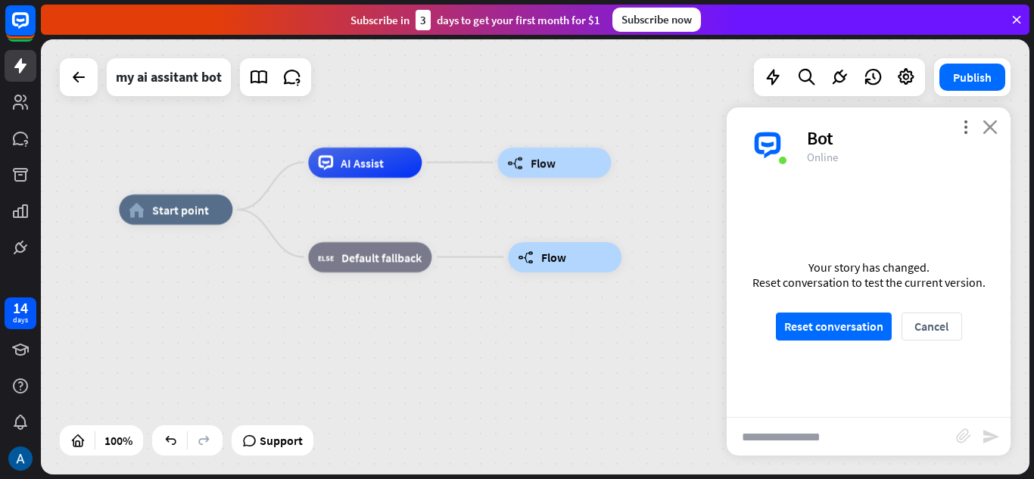
click at [991, 127] on icon "close" at bounding box center [989, 127] width 15 height 14
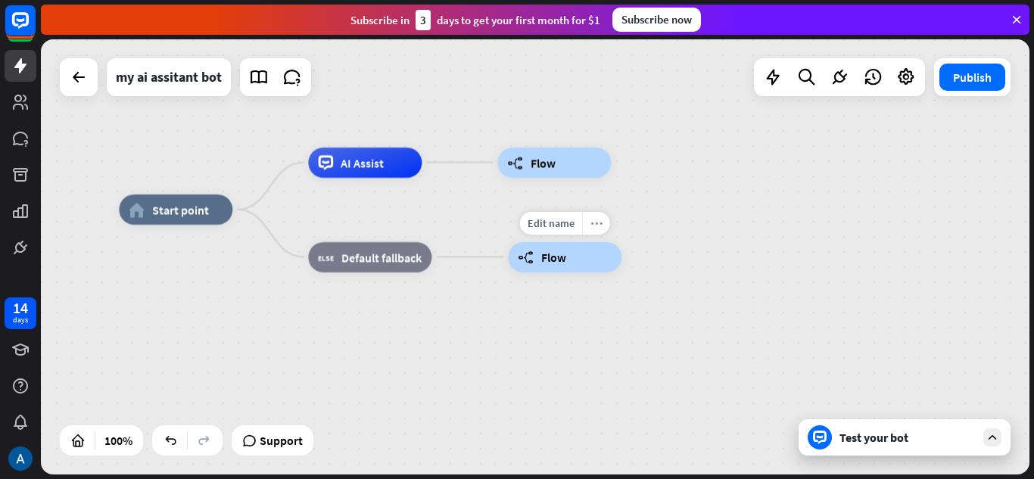
click at [591, 225] on icon "more_horiz" at bounding box center [596, 222] width 12 height 11
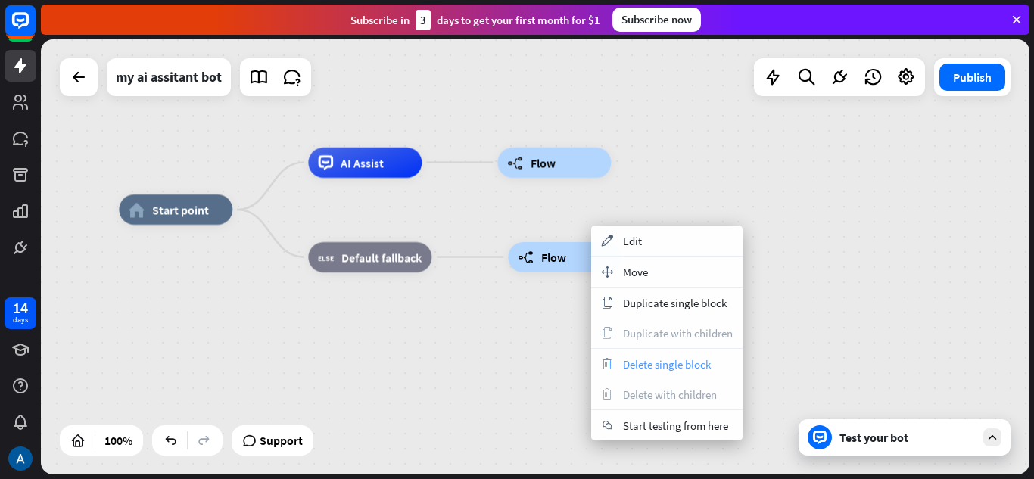
click at [664, 372] on div "trash Delete single block" at bounding box center [666, 364] width 151 height 30
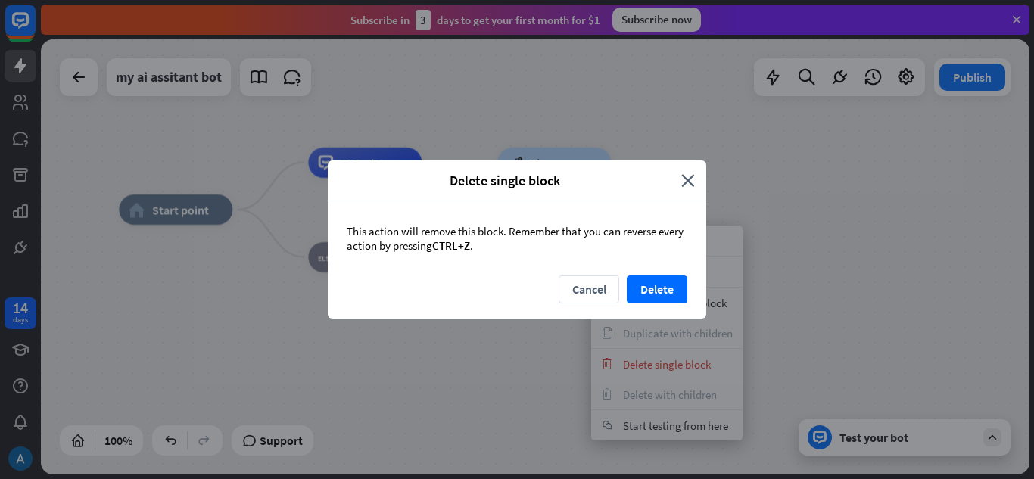
click at [626, 288] on div "Cancel Delete" at bounding box center [517, 296] width 378 height 43
click at [652, 291] on button "Delete" at bounding box center [657, 289] width 61 height 28
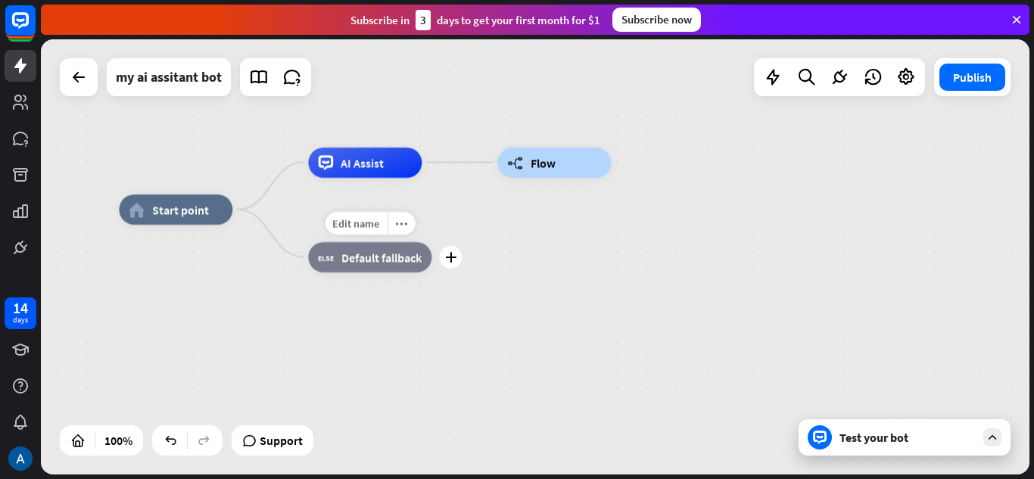
click at [381, 269] on div "block_fallback Default fallback" at bounding box center [369, 257] width 123 height 30
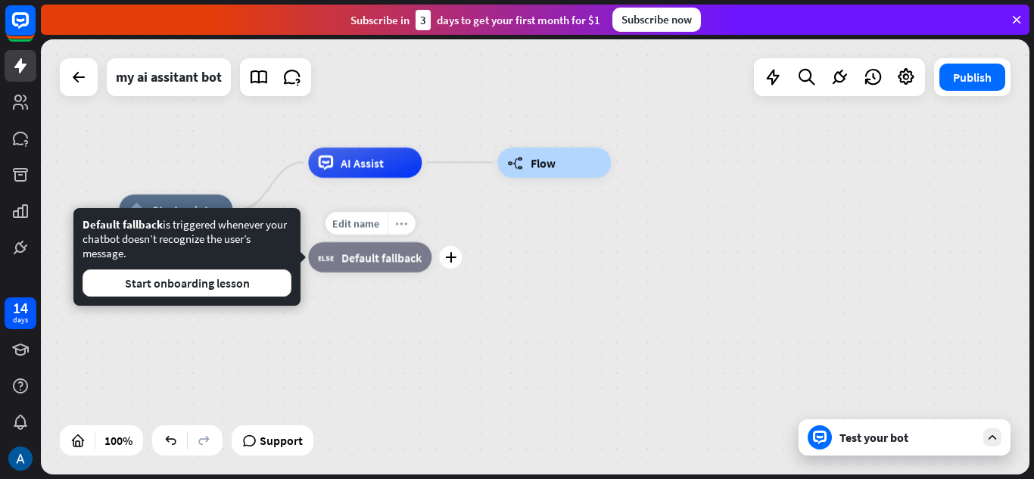
click at [408, 227] on div "more_horiz" at bounding box center [401, 223] width 28 height 23
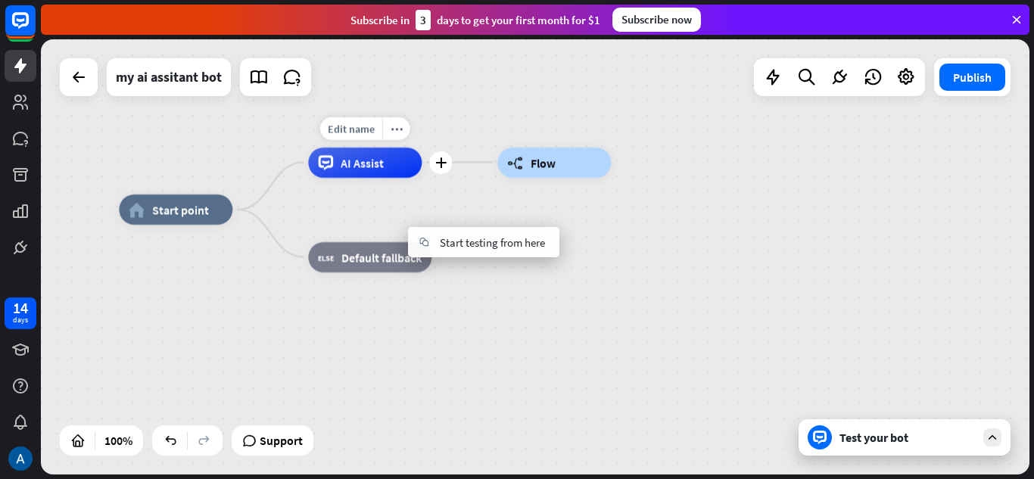
click at [387, 158] on div "AI Assist" at bounding box center [365, 163] width 114 height 30
click at [400, 131] on icon "more_horiz" at bounding box center [396, 128] width 12 height 11
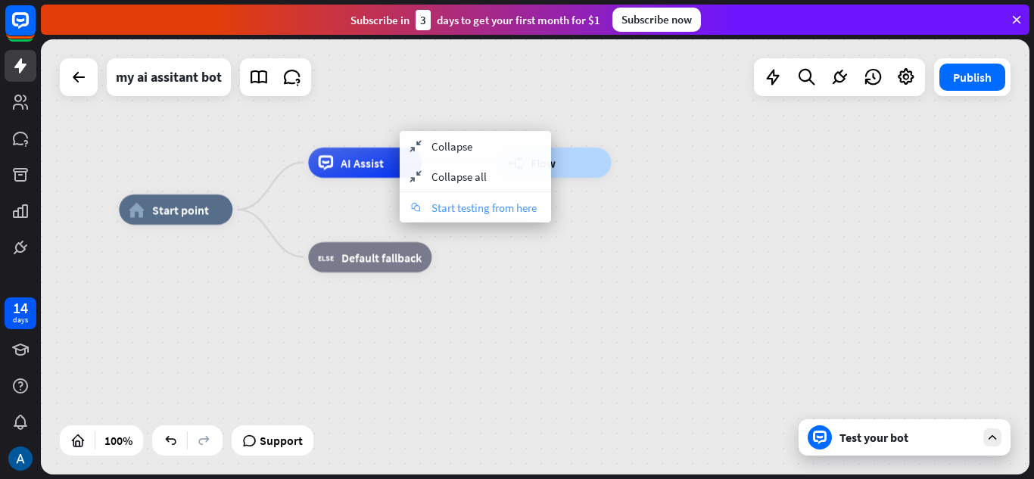
click at [449, 211] on span "Start testing from here" at bounding box center [483, 208] width 105 height 14
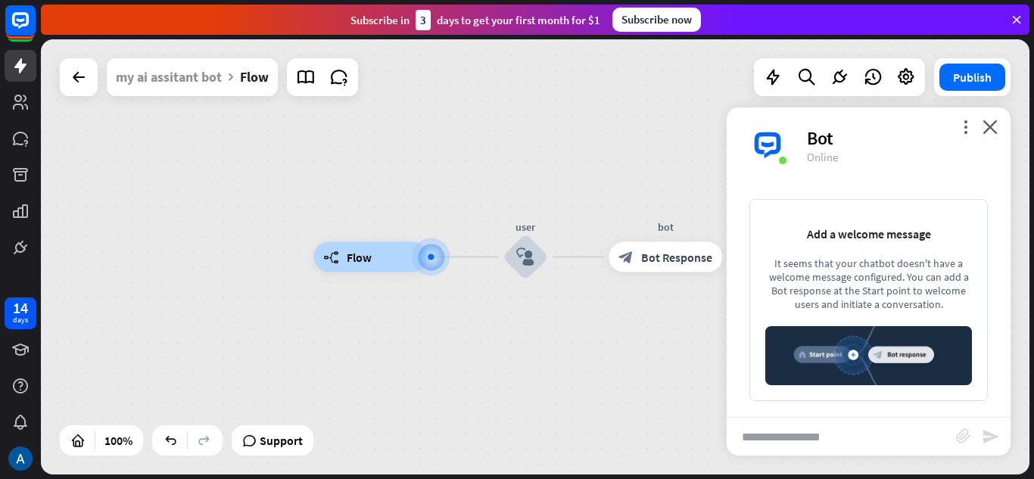
click at [812, 429] on input "text" at bounding box center [840, 437] width 229 height 38
type input "***"
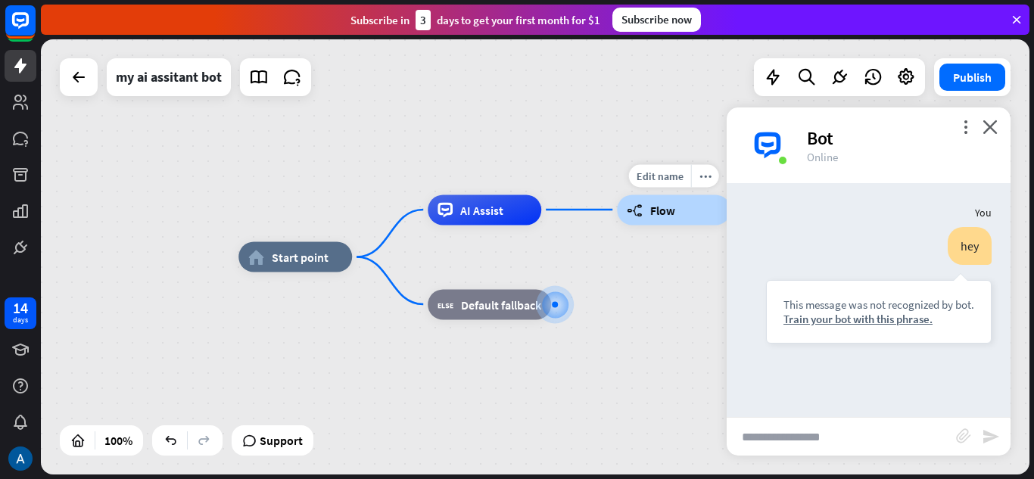
click at [646, 215] on div "builder_tree Flow" at bounding box center [674, 209] width 114 height 30
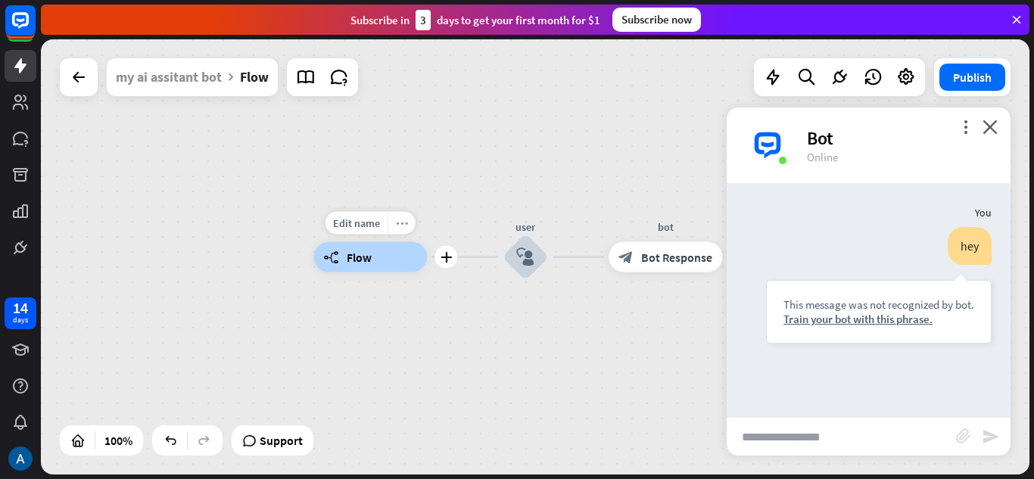
click at [403, 227] on icon "more_horiz" at bounding box center [402, 222] width 12 height 11
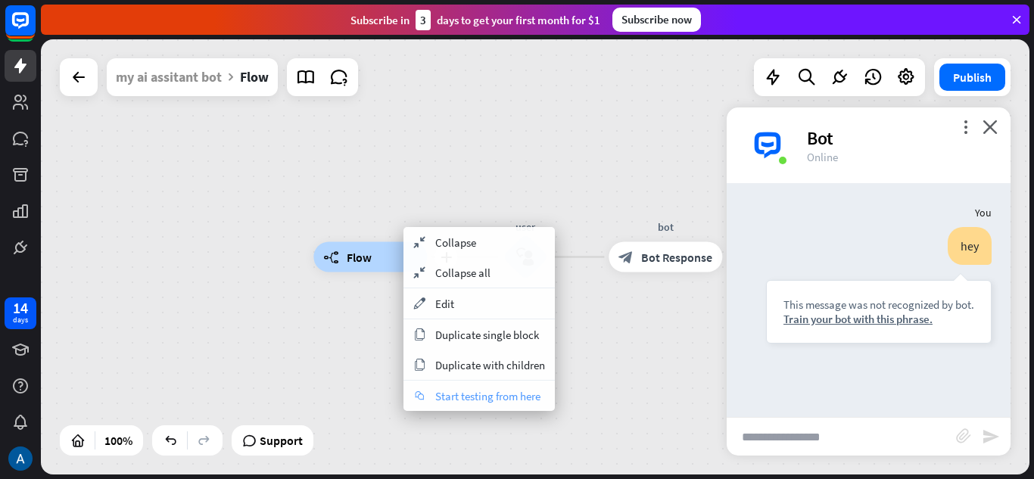
click at [471, 393] on span "Start testing from here" at bounding box center [487, 396] width 105 height 14
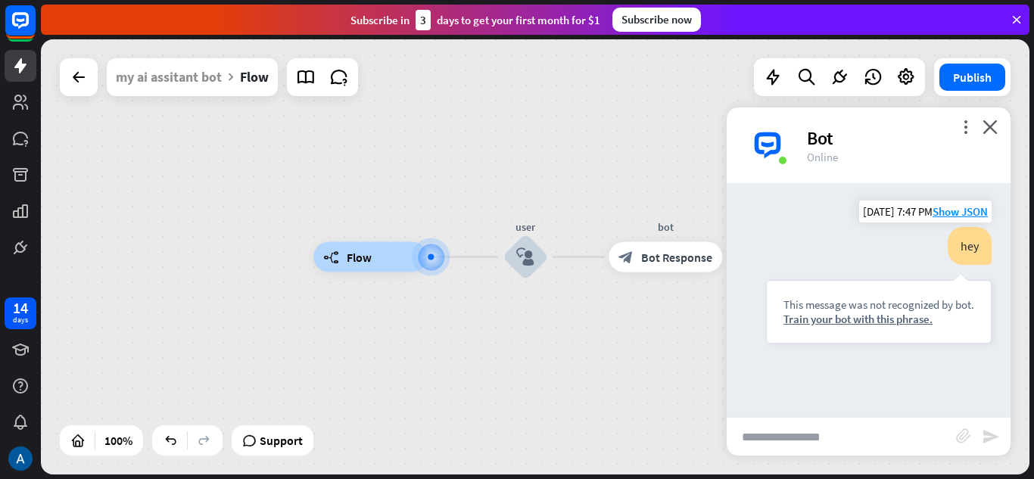
click at [971, 242] on div "hey" at bounding box center [969, 246] width 44 height 38
click at [852, 438] on input "text" at bounding box center [840, 437] width 229 height 38
type input "***"
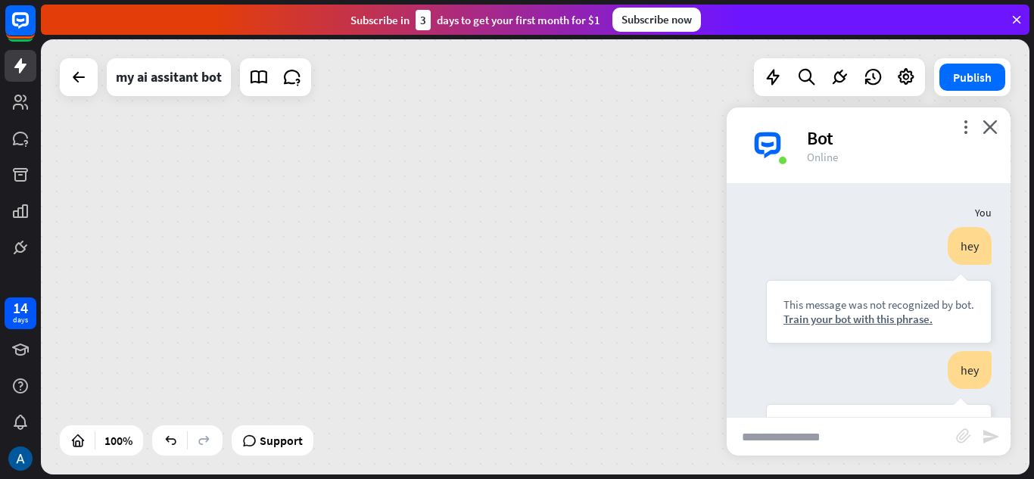
scroll to position [73, 0]
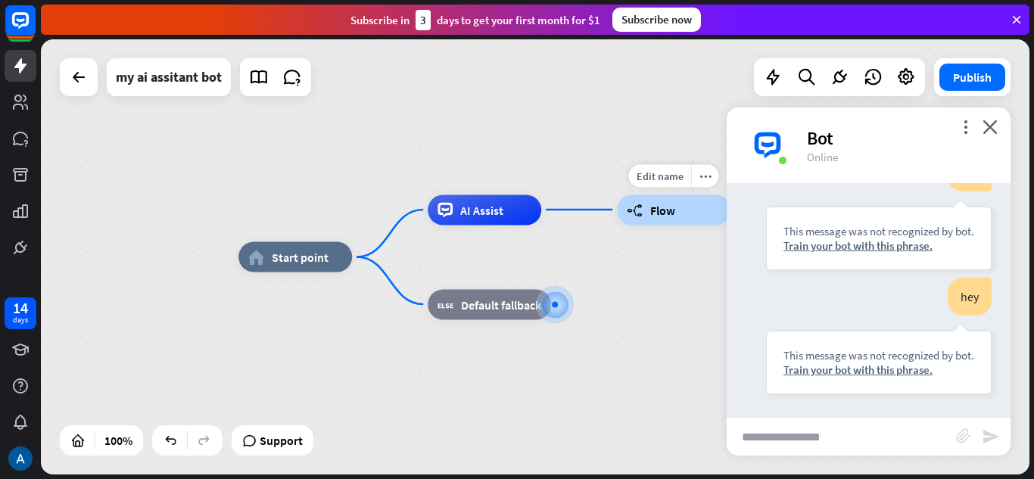
click at [645, 219] on div "builder_tree Flow" at bounding box center [674, 209] width 114 height 30
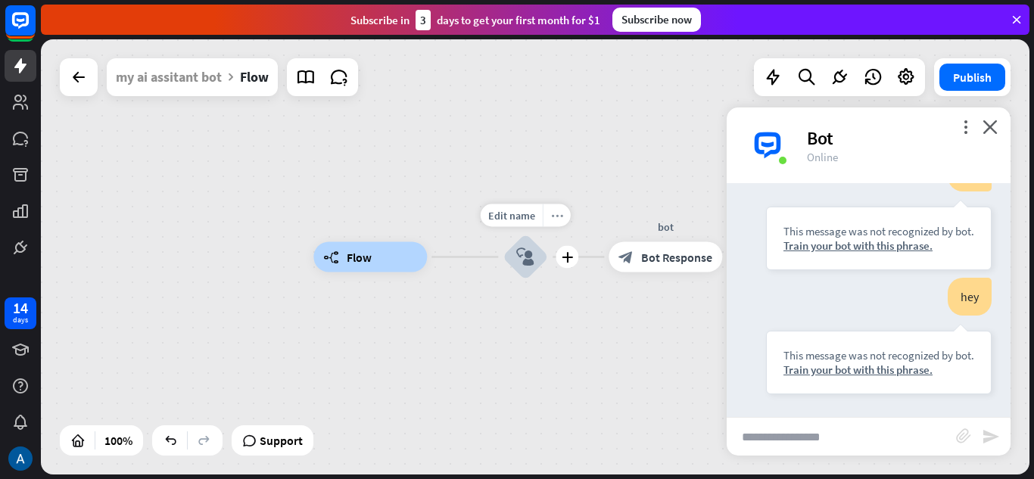
click at [552, 222] on div "more_horiz" at bounding box center [557, 215] width 28 height 23
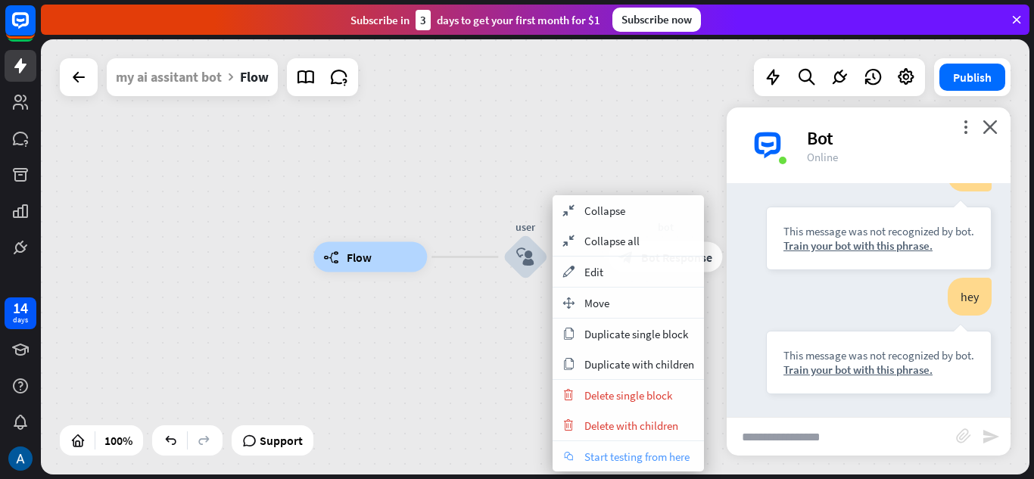
click at [596, 451] on span "Start testing from here" at bounding box center [636, 456] width 105 height 14
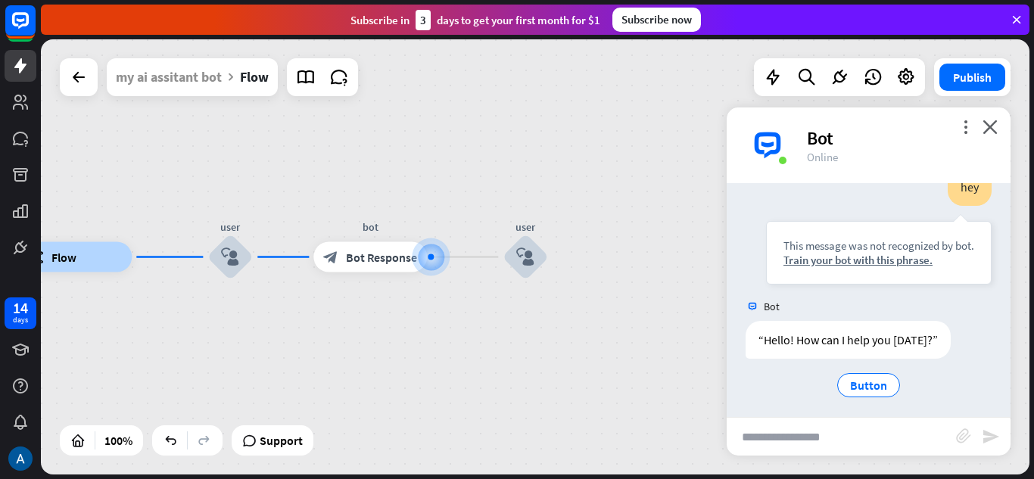
scroll to position [189, 0]
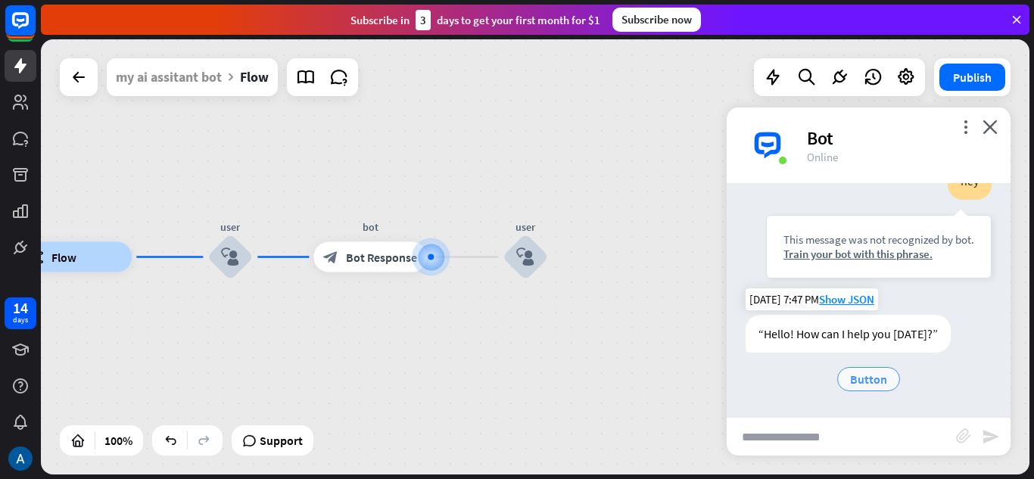
click at [872, 373] on span "Button" at bounding box center [868, 379] width 37 height 15
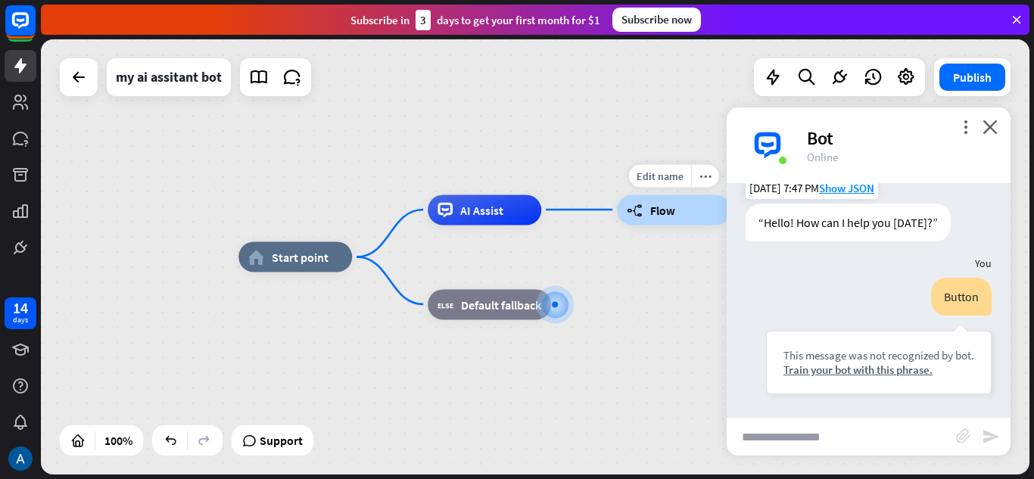
click at [666, 221] on div "builder_tree Flow" at bounding box center [674, 209] width 114 height 30
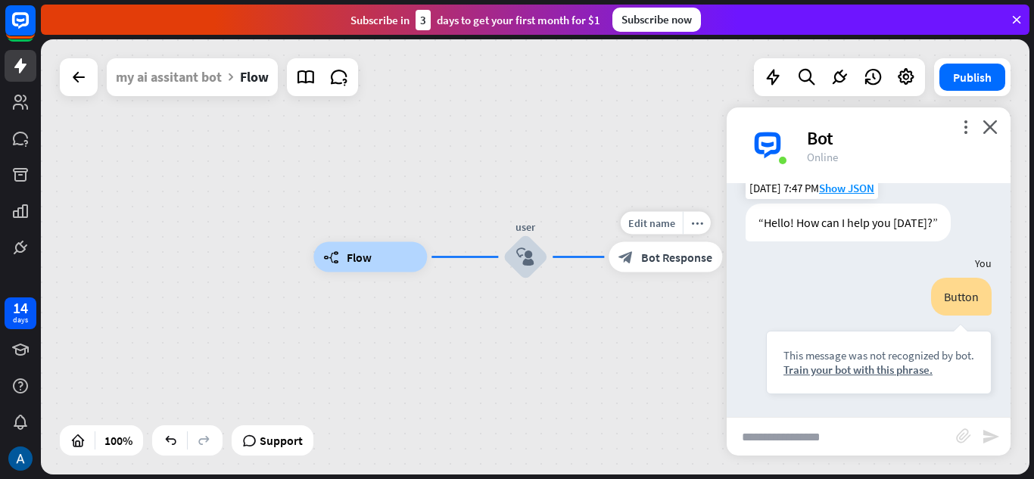
click at [623, 257] on icon "block_bot_response" at bounding box center [625, 257] width 15 height 15
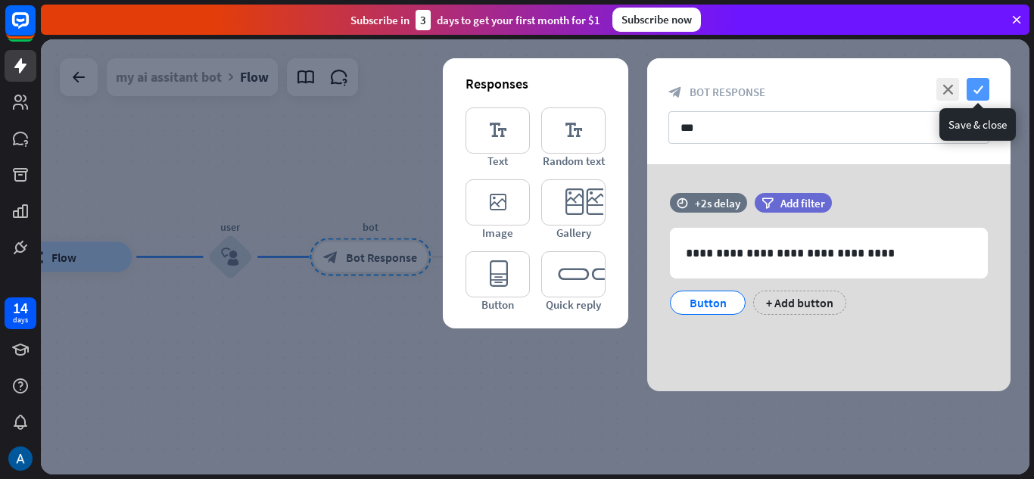
click at [978, 92] on icon "check" at bounding box center [977, 89] width 23 height 23
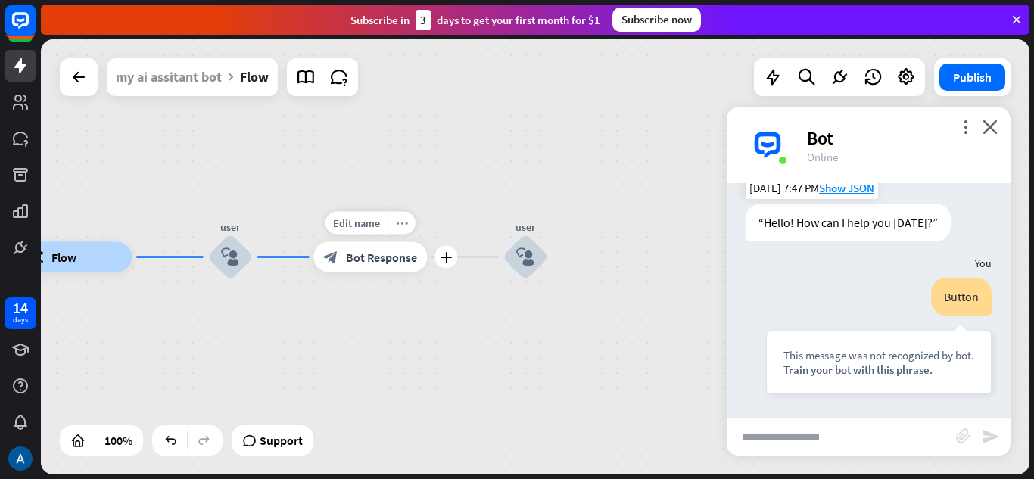
click at [397, 225] on icon "more_horiz" at bounding box center [402, 222] width 12 height 11
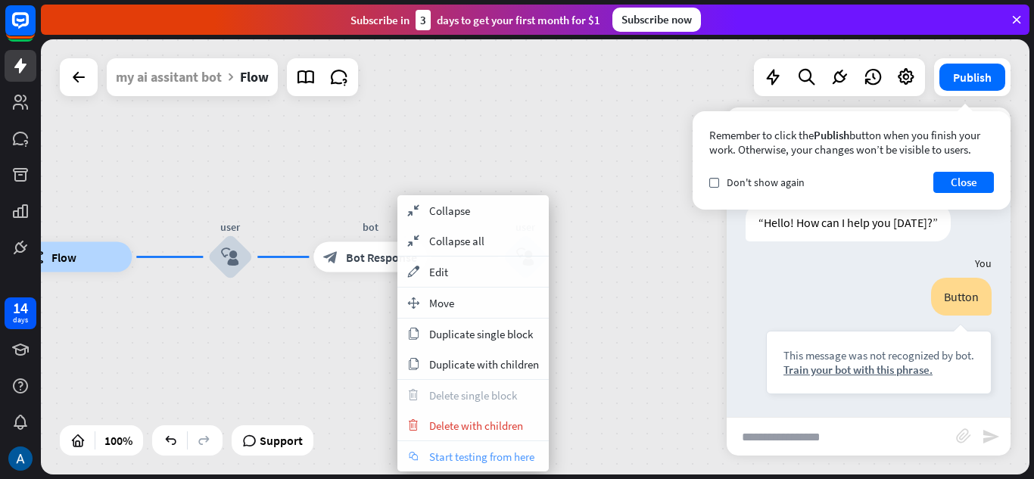
click at [457, 449] on span "Start testing from here" at bounding box center [481, 456] width 105 height 14
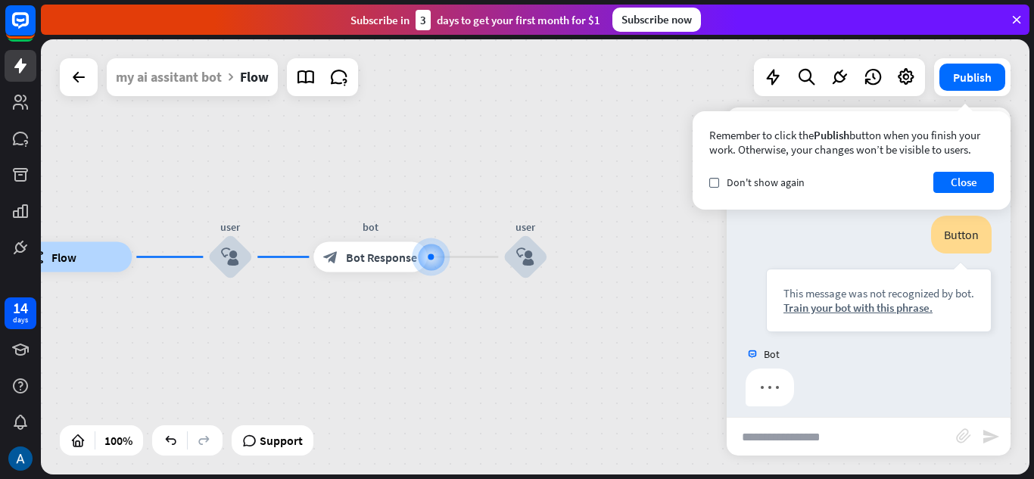
scroll to position [375, 0]
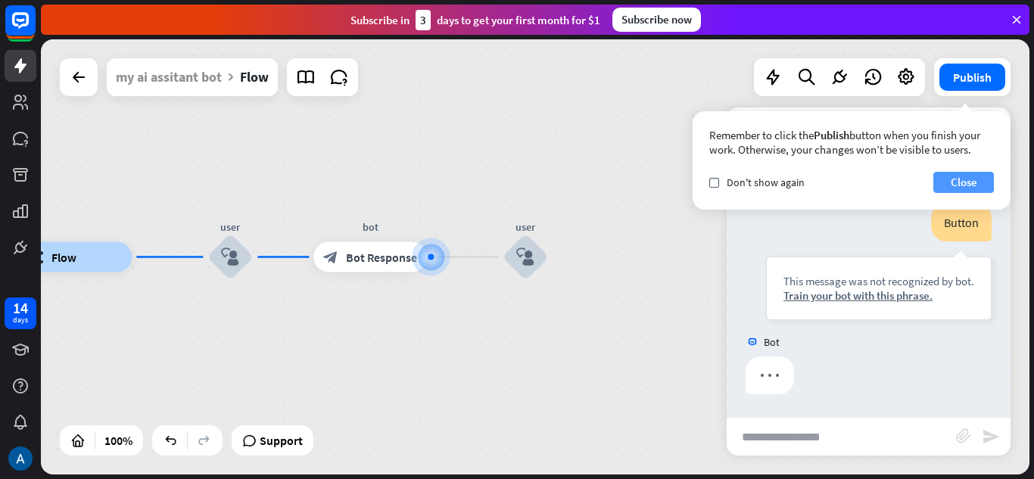
click at [962, 186] on button "Close" at bounding box center [963, 182] width 61 height 21
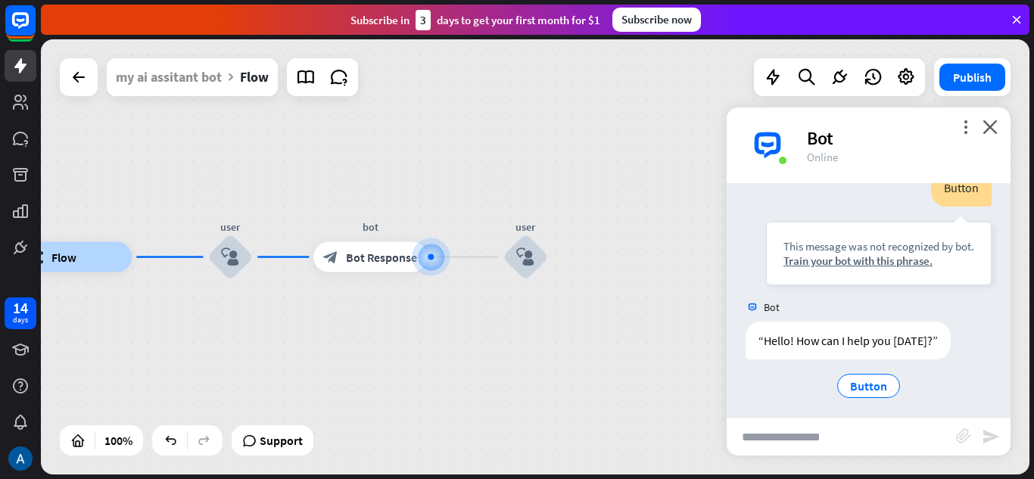
scroll to position [416, 0]
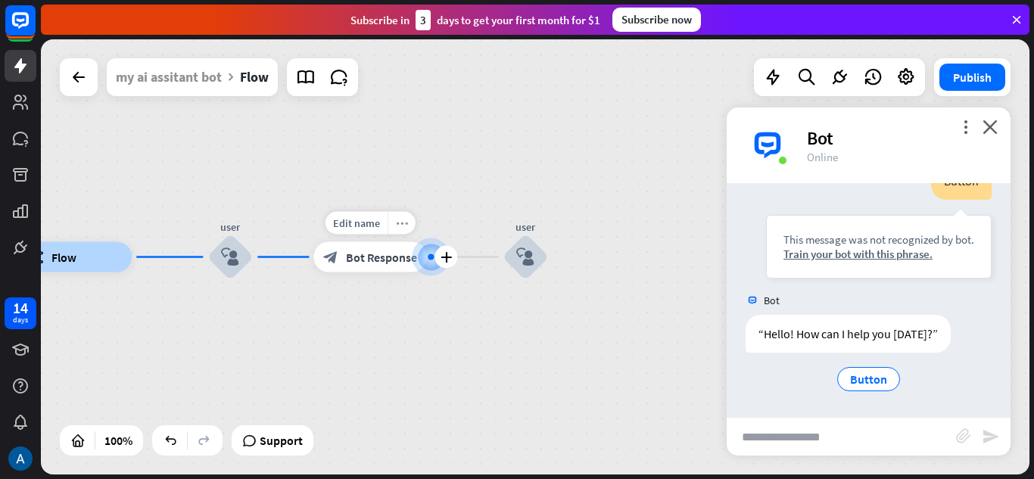
click at [406, 228] on icon "more_horiz" at bounding box center [402, 222] width 12 height 11
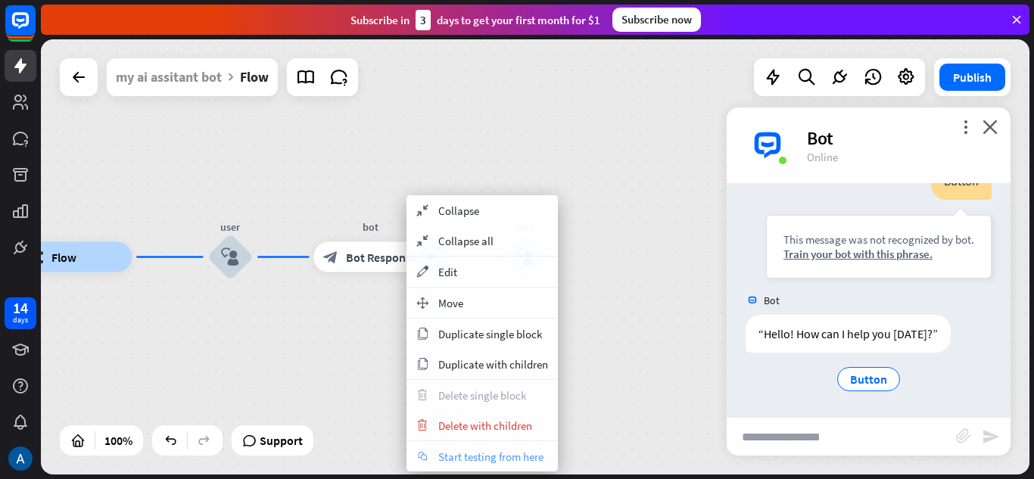
click at [478, 455] on span "Start testing from here" at bounding box center [490, 456] width 105 height 14
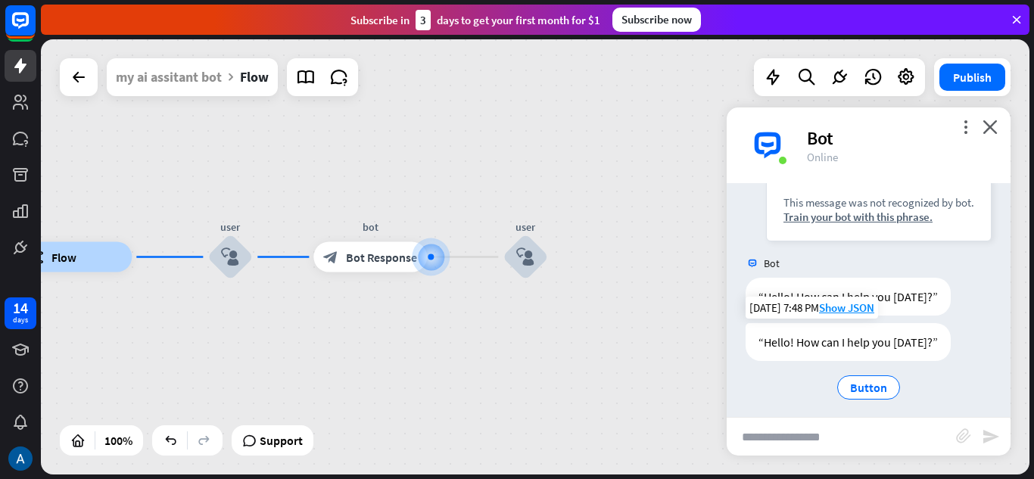
scroll to position [462, 0]
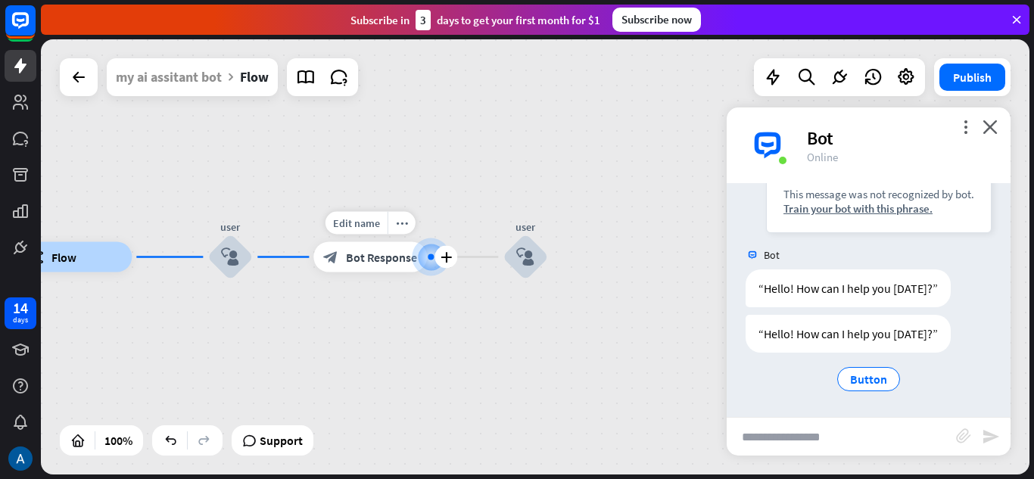
click at [374, 253] on span "Bot Response" at bounding box center [381, 257] width 71 height 15
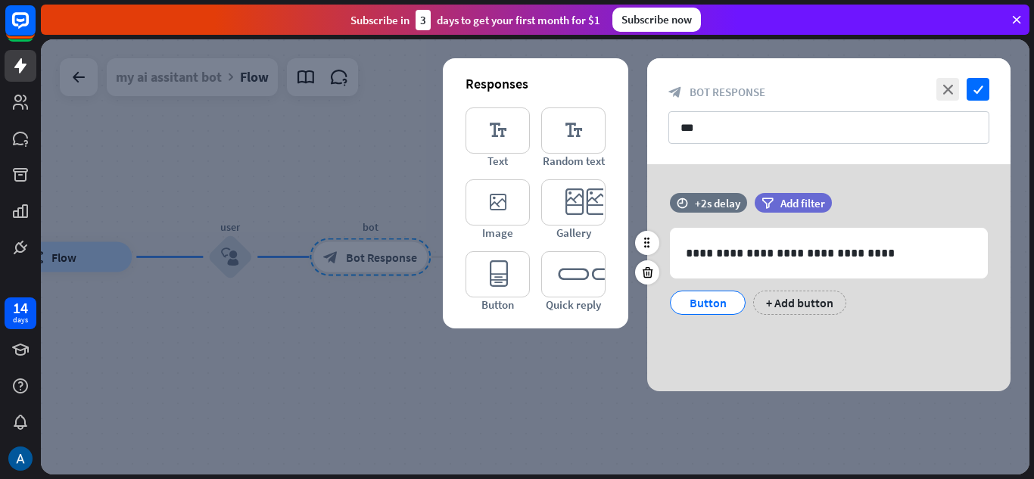
click at [724, 295] on div "Button" at bounding box center [708, 302] width 50 height 23
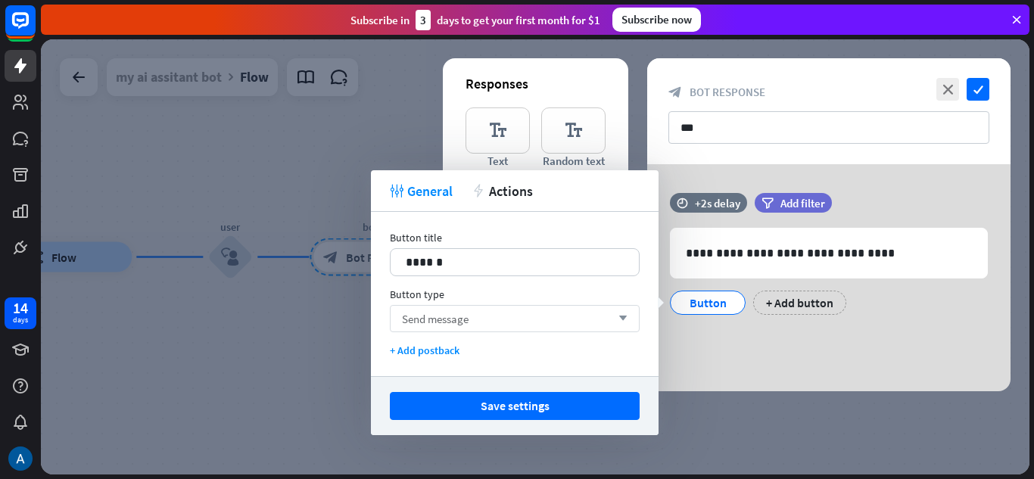
click at [533, 317] on div "Send message arrow_down" at bounding box center [515, 318] width 250 height 27
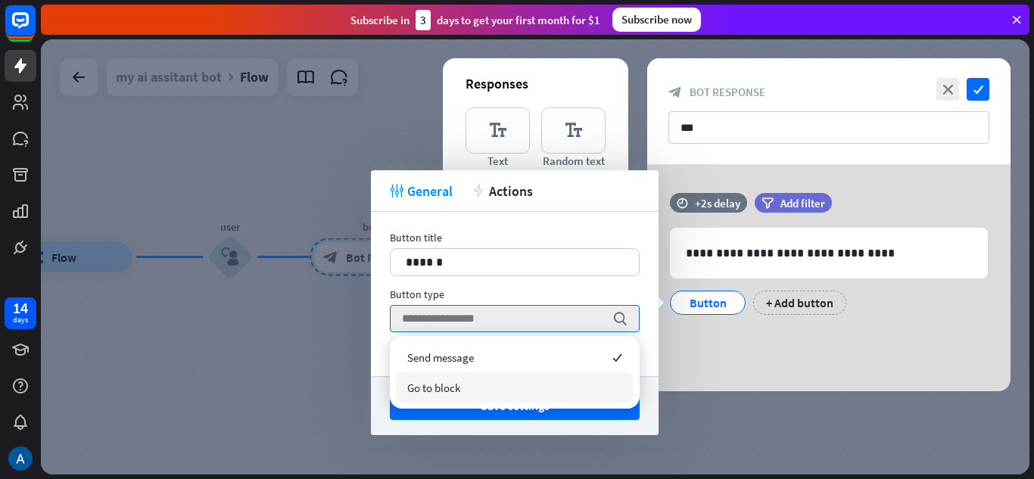
click at [521, 381] on div "Go to block" at bounding box center [515, 387] width 238 height 30
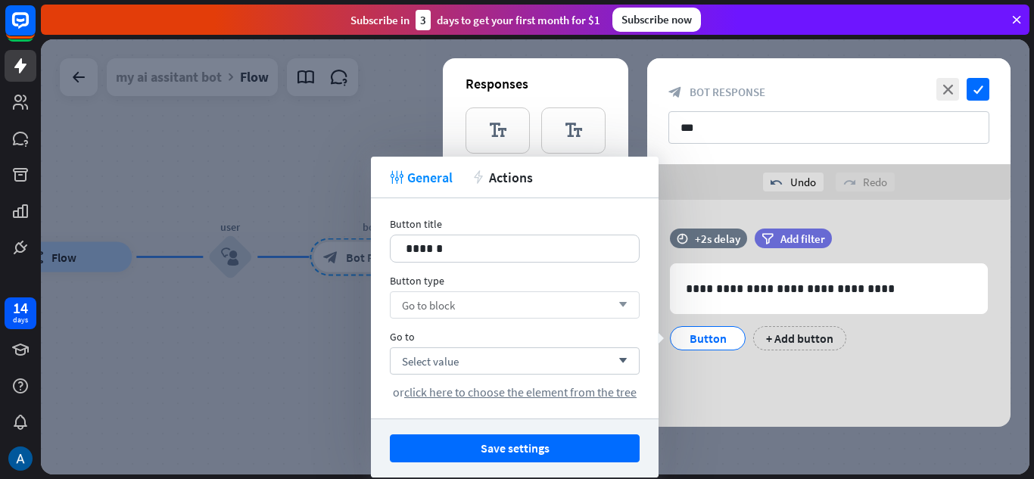
click at [515, 300] on div "Go to block arrow_down" at bounding box center [515, 304] width 250 height 27
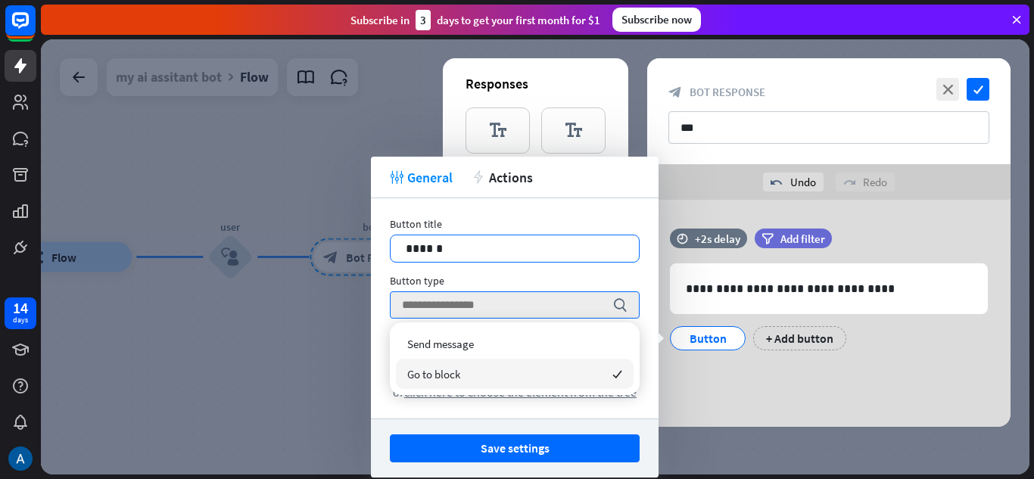
click at [521, 240] on p "******" at bounding box center [515, 248] width 218 height 19
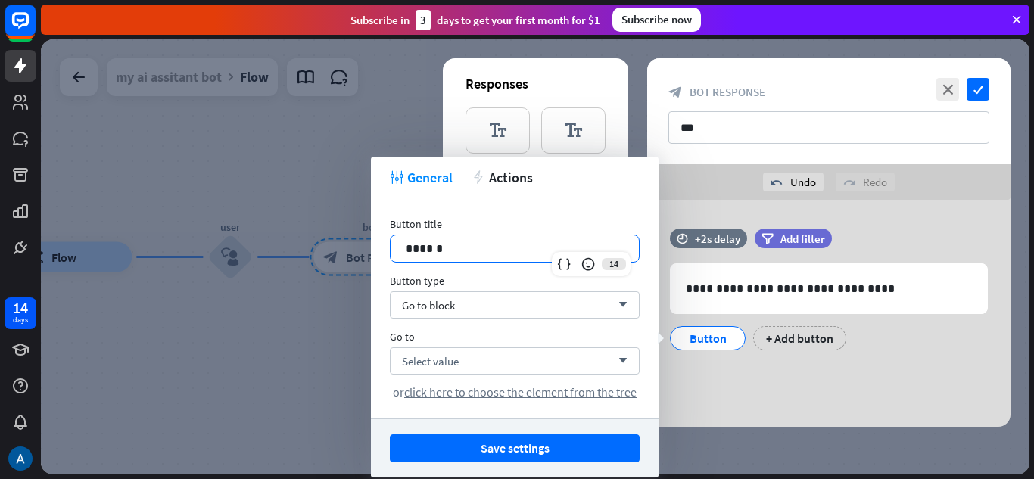
click at [742, 202] on div "**********" at bounding box center [828, 313] width 363 height 227
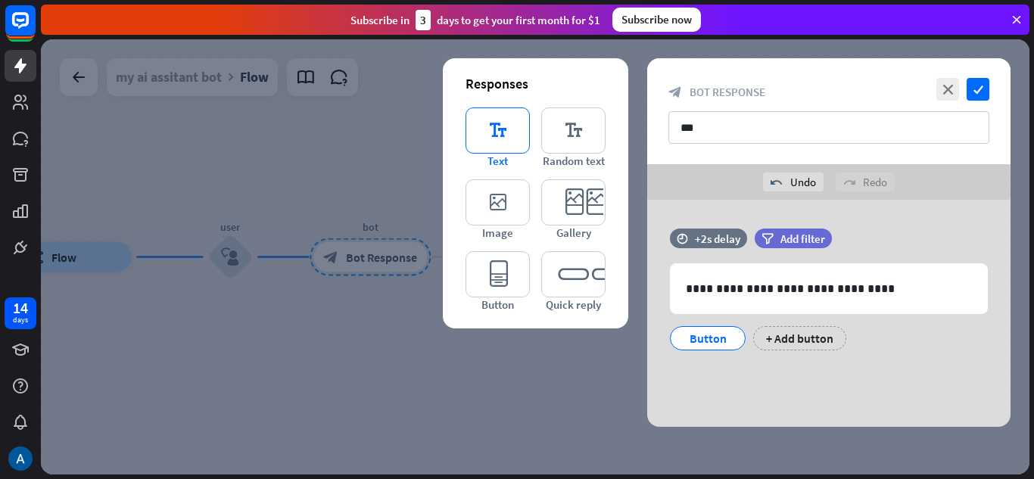
click at [508, 130] on icon "editor_text" at bounding box center [497, 130] width 64 height 46
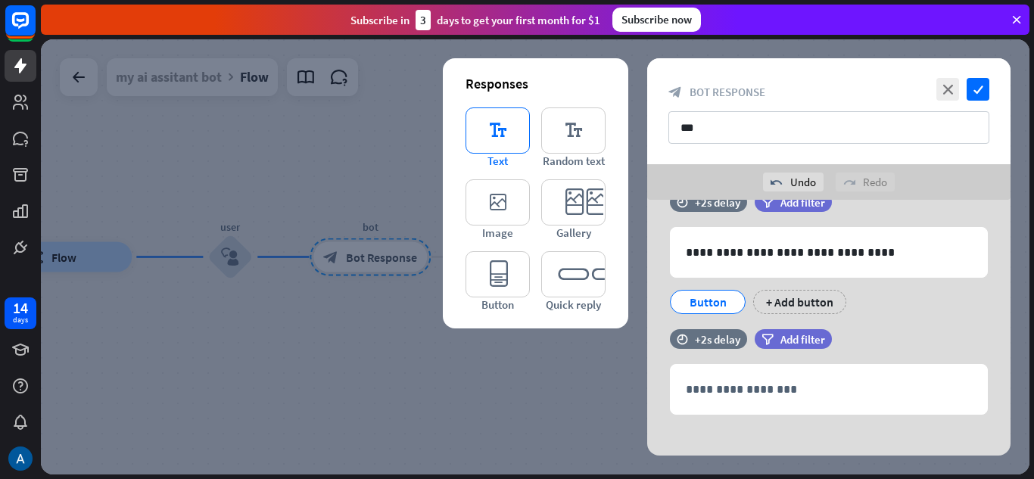
scroll to position [48, 0]
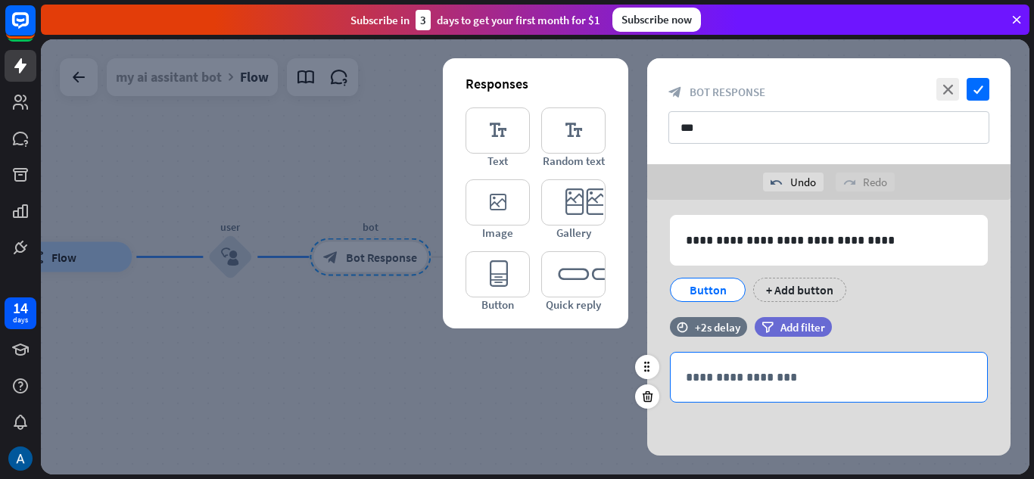
click at [794, 369] on p "**********" at bounding box center [829, 377] width 286 height 19
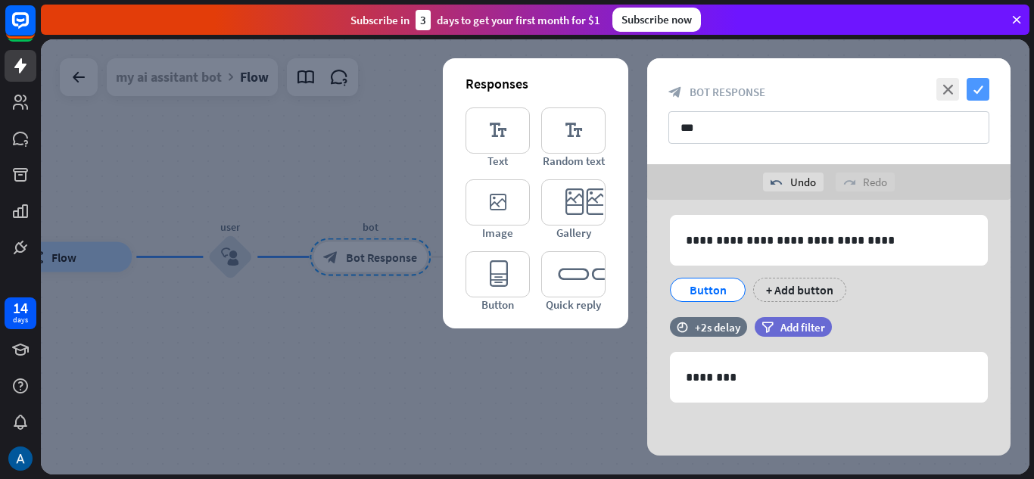
click at [980, 92] on icon "check" at bounding box center [977, 89] width 23 height 23
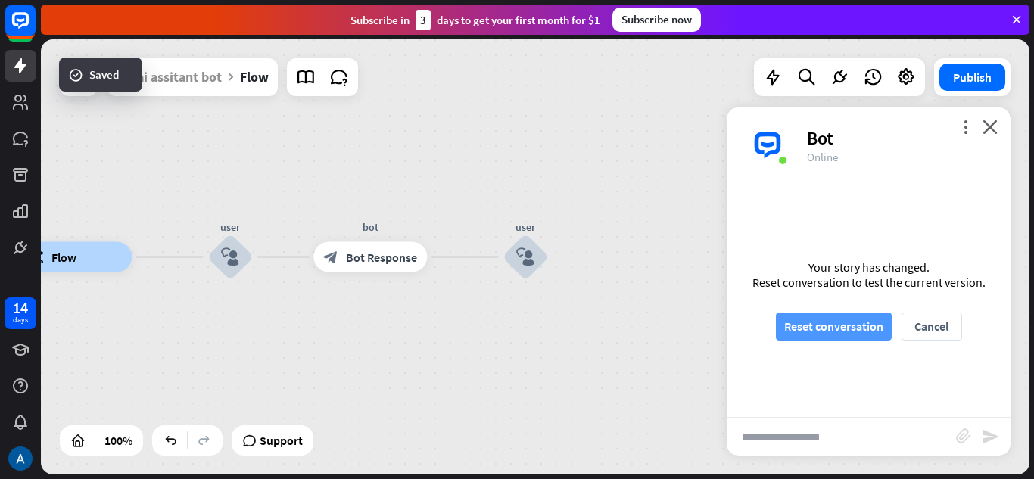
click at [838, 325] on button "Reset conversation" at bounding box center [834, 327] width 116 height 28
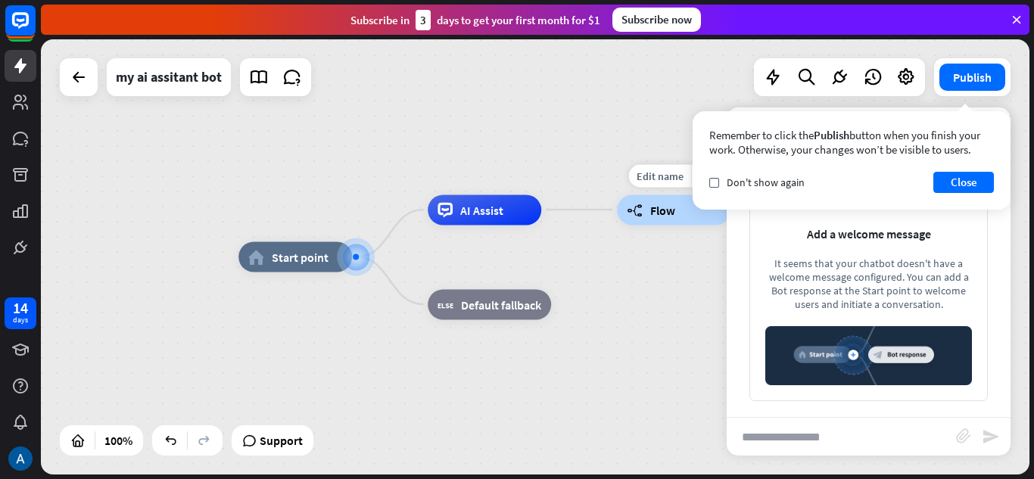
click at [659, 213] on span "Flow" at bounding box center [662, 209] width 25 height 15
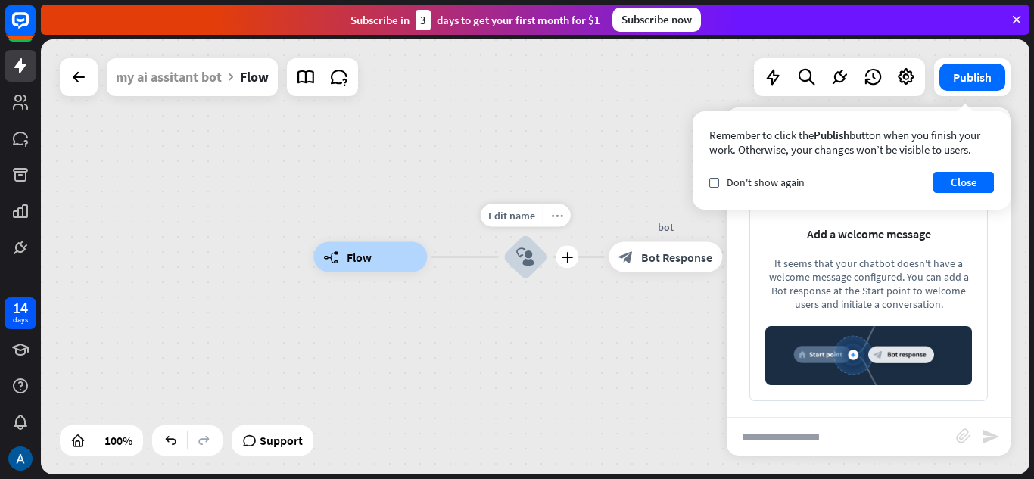
click at [553, 207] on div "more_horiz" at bounding box center [557, 215] width 28 height 23
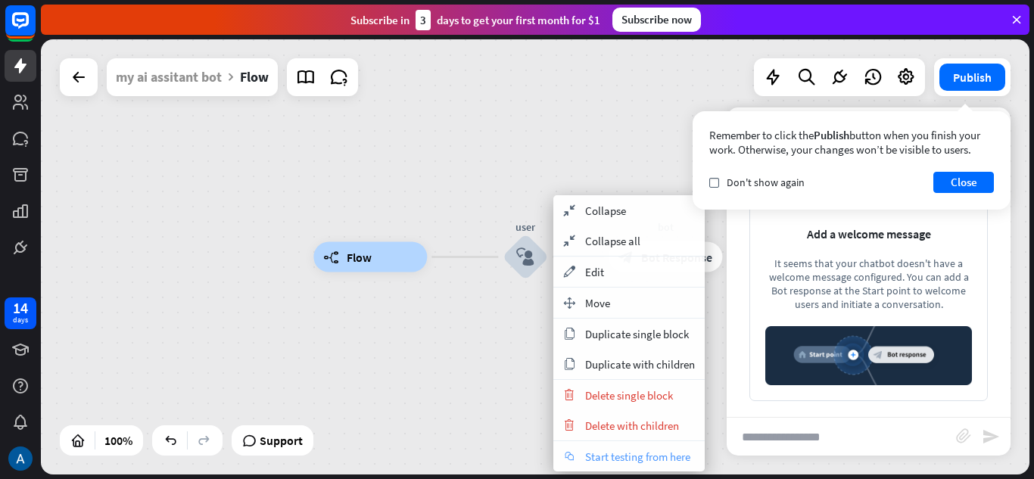
click at [627, 451] on span "Start testing from here" at bounding box center [637, 456] width 105 height 14
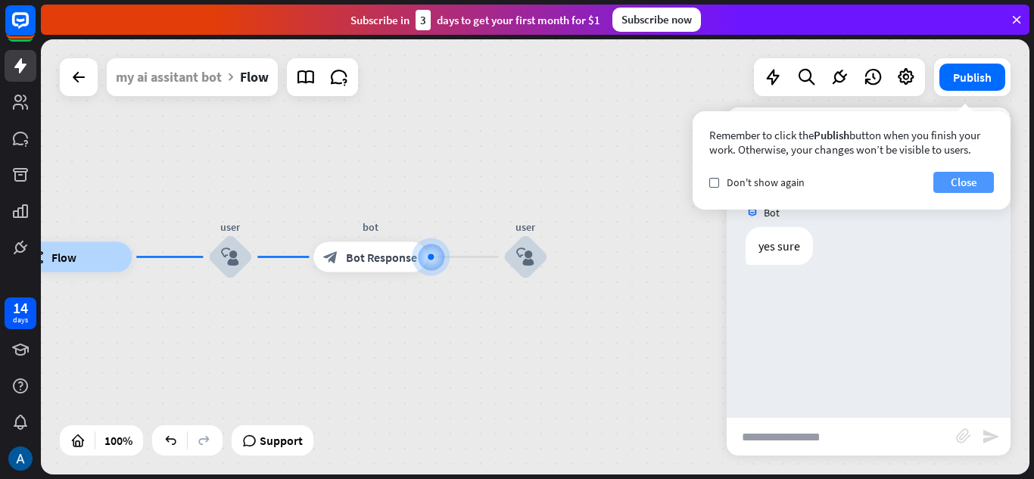
click at [953, 179] on button "Close" at bounding box center [963, 182] width 61 height 21
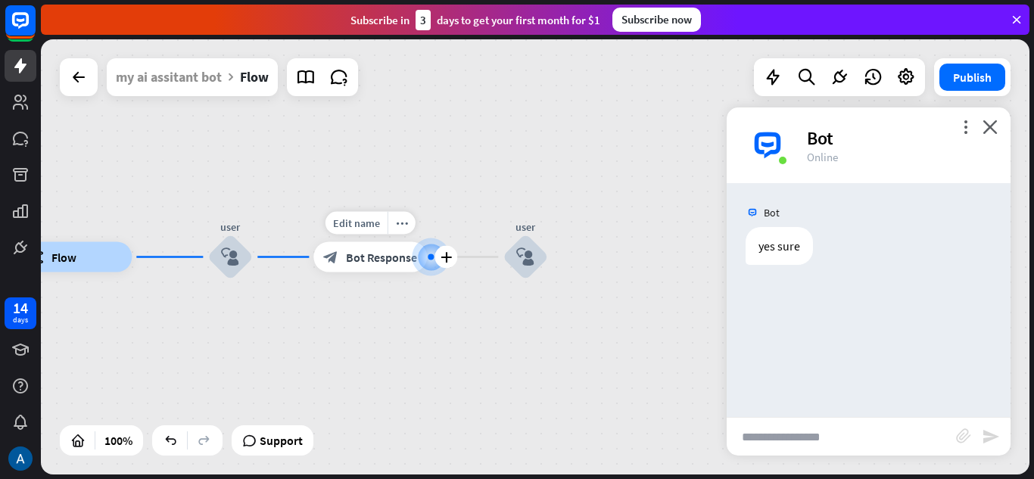
click at [391, 251] on span "Bot Response" at bounding box center [381, 257] width 71 height 15
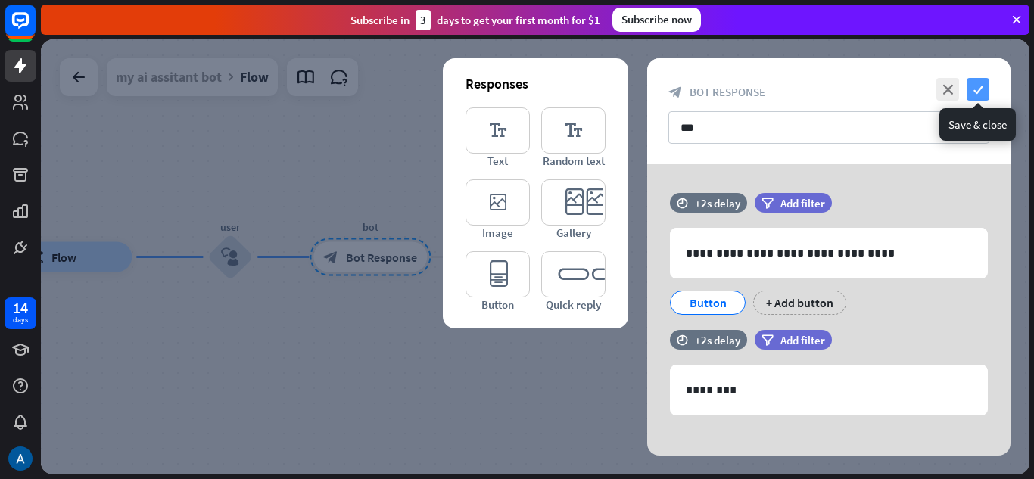
click at [975, 83] on icon "check" at bounding box center [977, 89] width 23 height 23
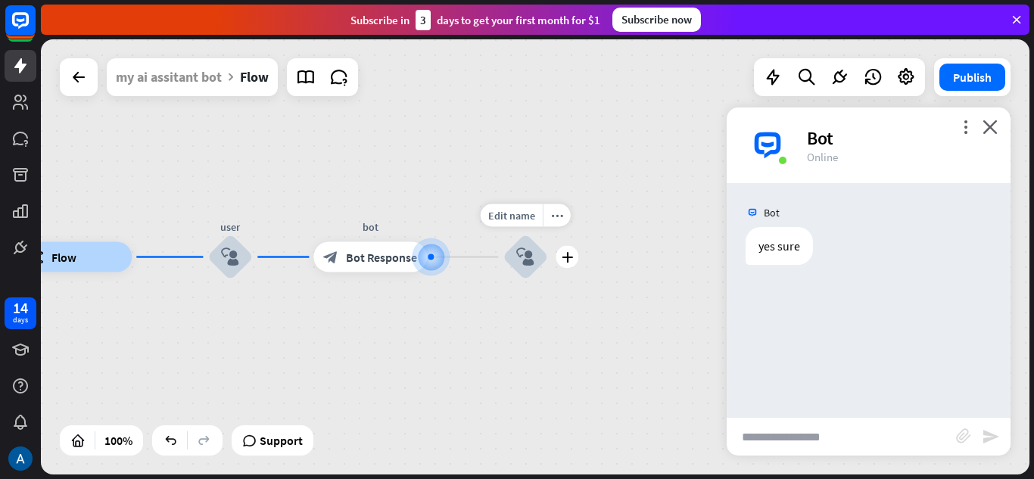
click at [505, 252] on div "block_user_input" at bounding box center [524, 257] width 45 height 45
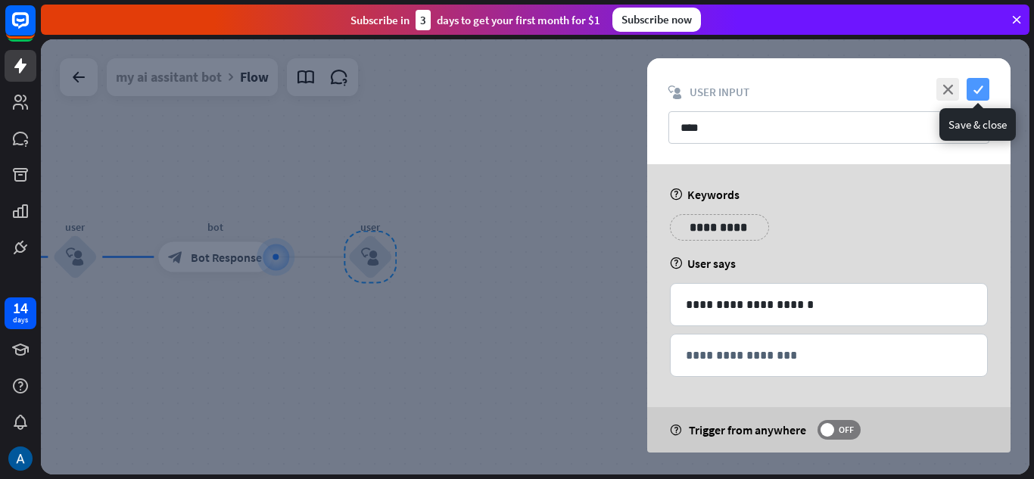
click at [981, 87] on icon "check" at bounding box center [977, 89] width 23 height 23
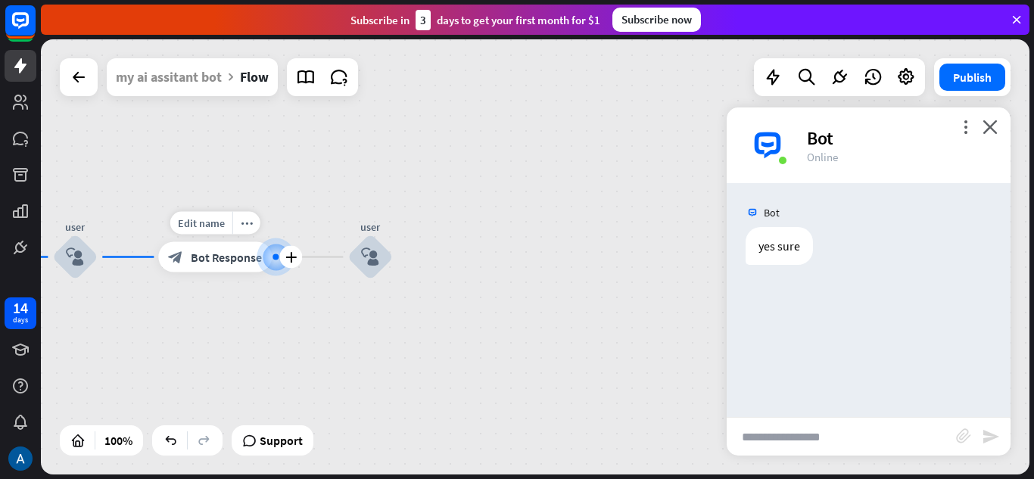
click at [215, 247] on div "block_bot_response Bot Response" at bounding box center [215, 257] width 114 height 30
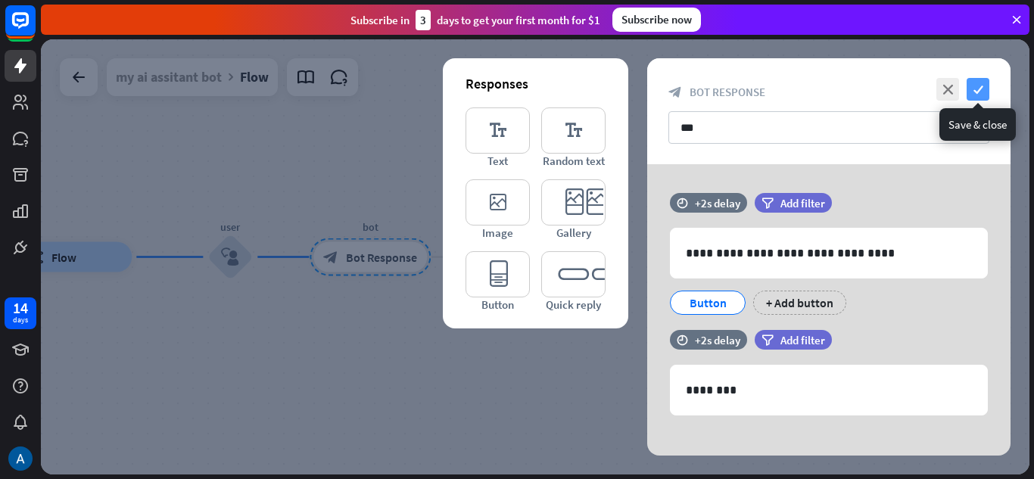
click at [984, 90] on icon "check" at bounding box center [977, 89] width 23 height 23
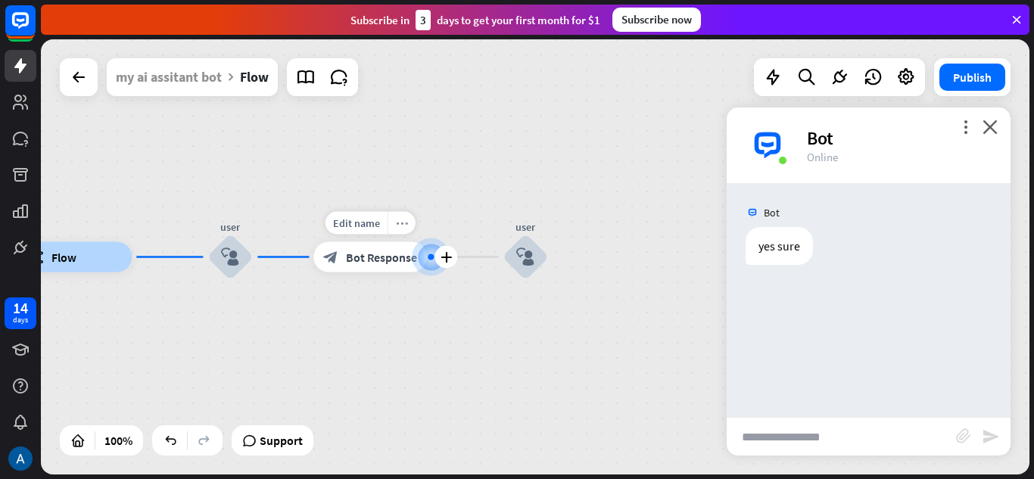
click at [405, 219] on icon "more_horiz" at bounding box center [402, 222] width 12 height 11
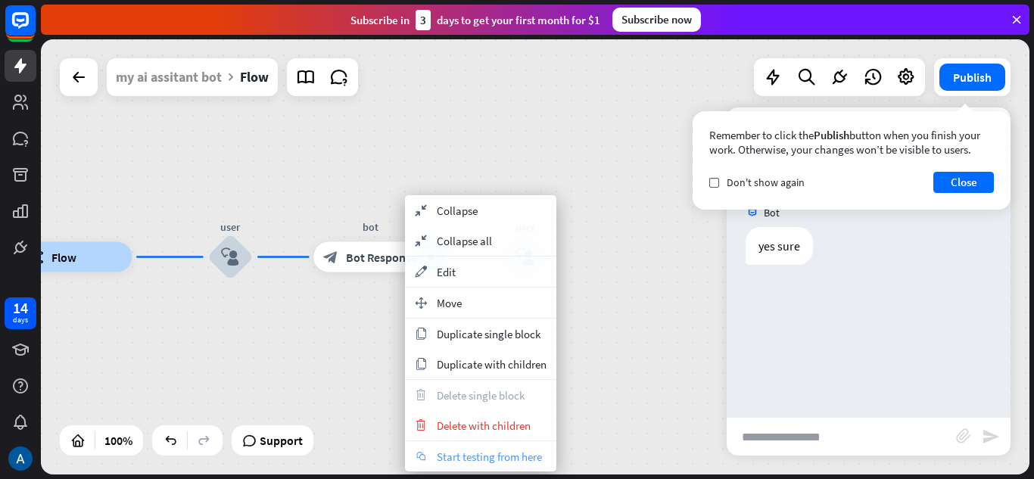
click at [452, 445] on div "chat Start testing from here" at bounding box center [480, 456] width 151 height 30
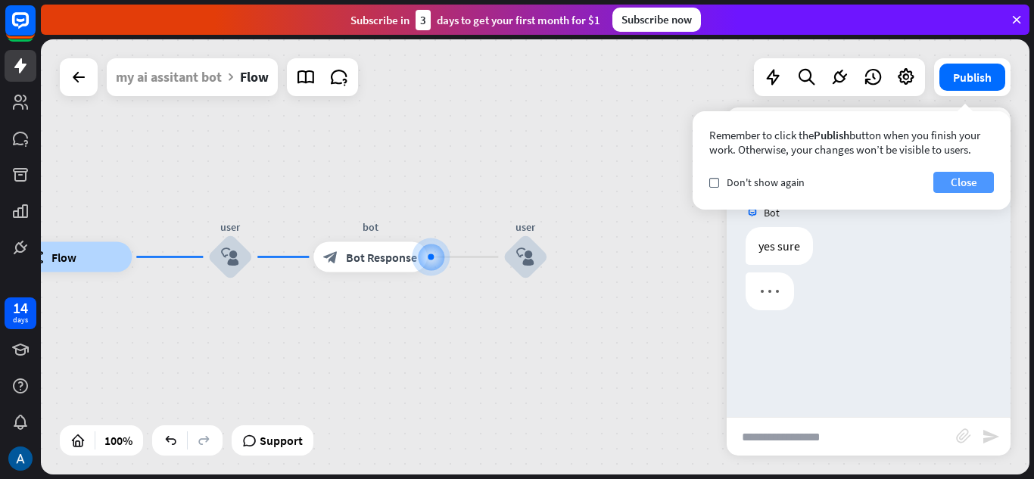
click at [967, 177] on button "Close" at bounding box center [963, 182] width 61 height 21
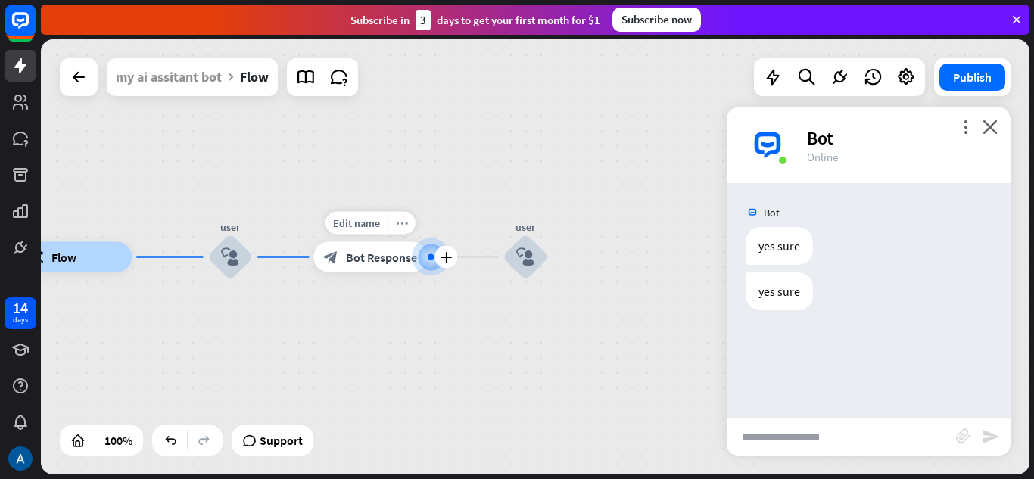
click at [398, 219] on icon "more_horiz" at bounding box center [402, 222] width 12 height 11
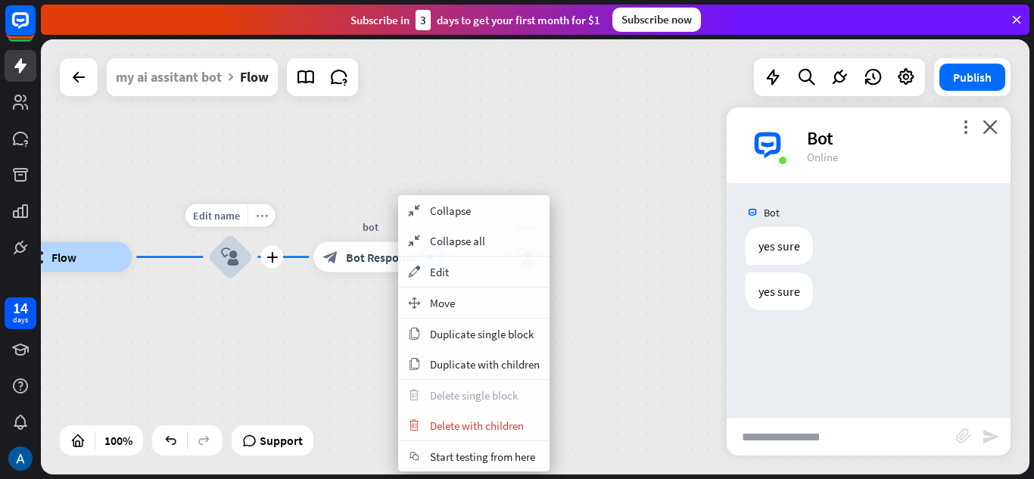
click at [263, 206] on div "more_horiz" at bounding box center [261, 215] width 28 height 23
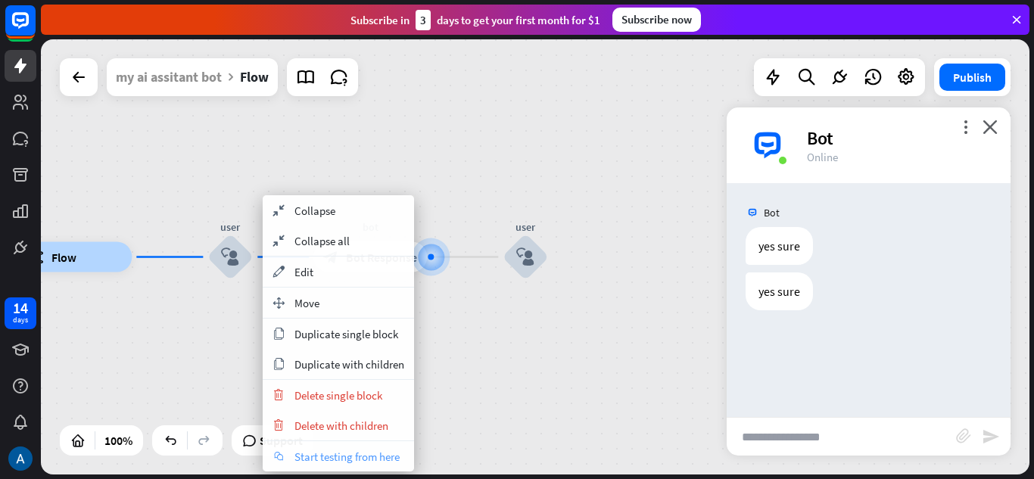
click at [336, 450] on span "Start testing from here" at bounding box center [346, 456] width 105 height 14
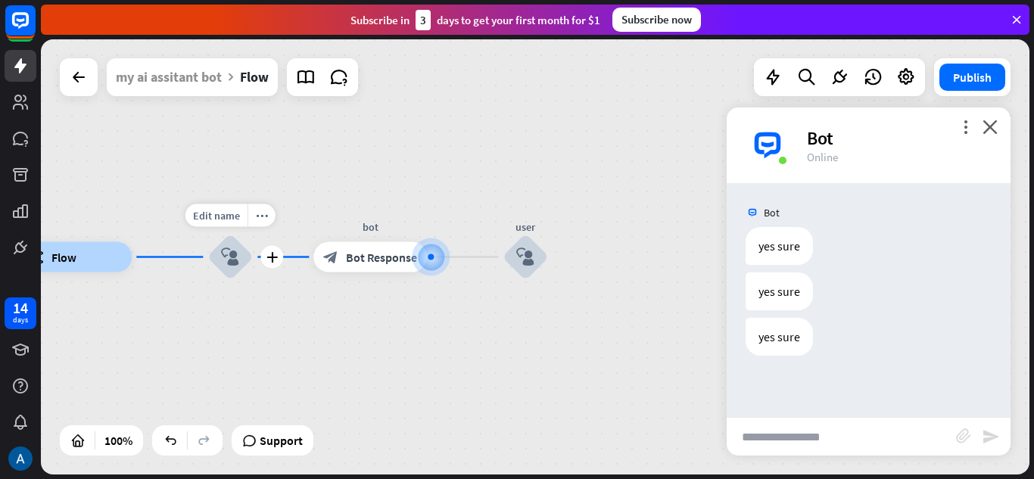
click at [228, 263] on icon "block_user_input" at bounding box center [230, 257] width 18 height 18
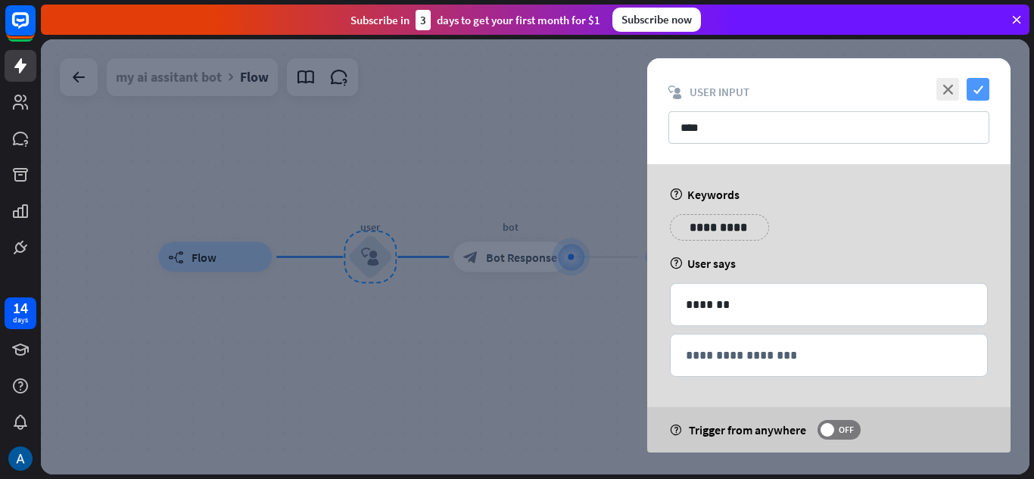
click at [977, 98] on icon "check" at bounding box center [977, 89] width 23 height 23
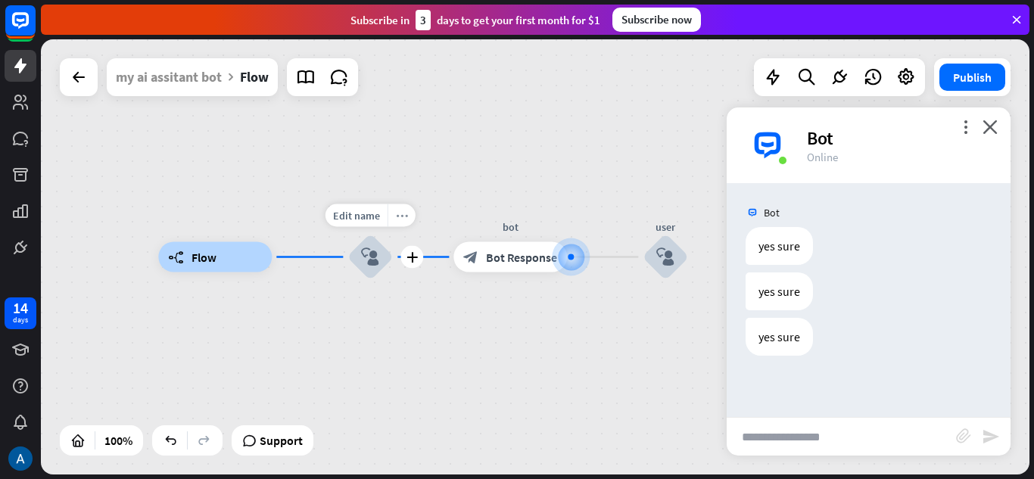
click at [398, 207] on div "more_horiz" at bounding box center [401, 215] width 28 height 23
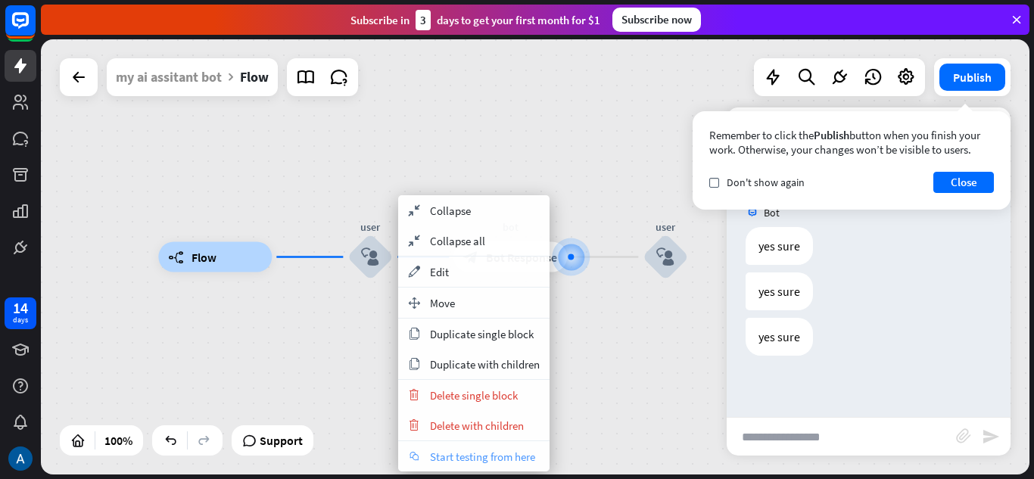
click at [446, 455] on span "Start testing from here" at bounding box center [482, 456] width 105 height 14
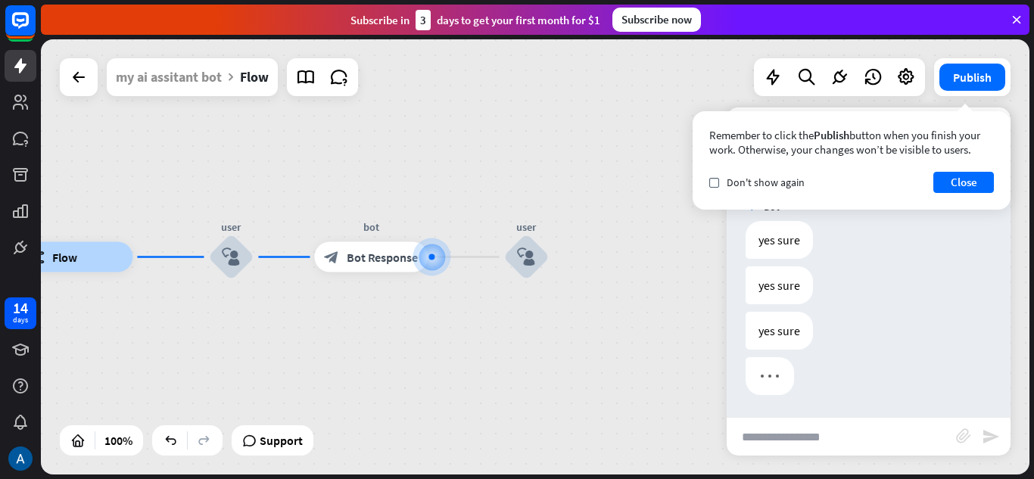
scroll to position [7, 0]
click at [861, 438] on input "text" at bounding box center [840, 437] width 229 height 38
type input "*****"
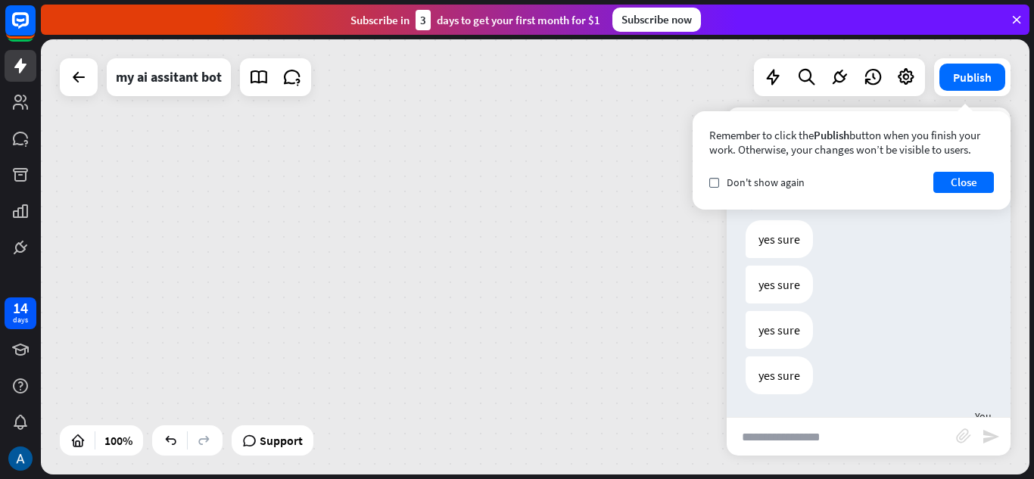
scroll to position [160, 0]
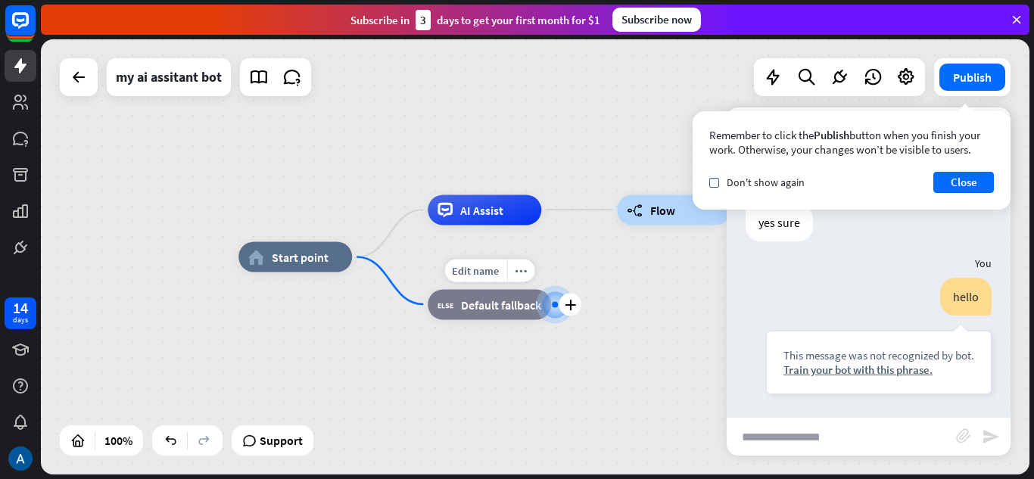
click at [552, 304] on div at bounding box center [555, 303] width 37 height 37
click at [563, 301] on div "plus" at bounding box center [569, 304] width 23 height 23
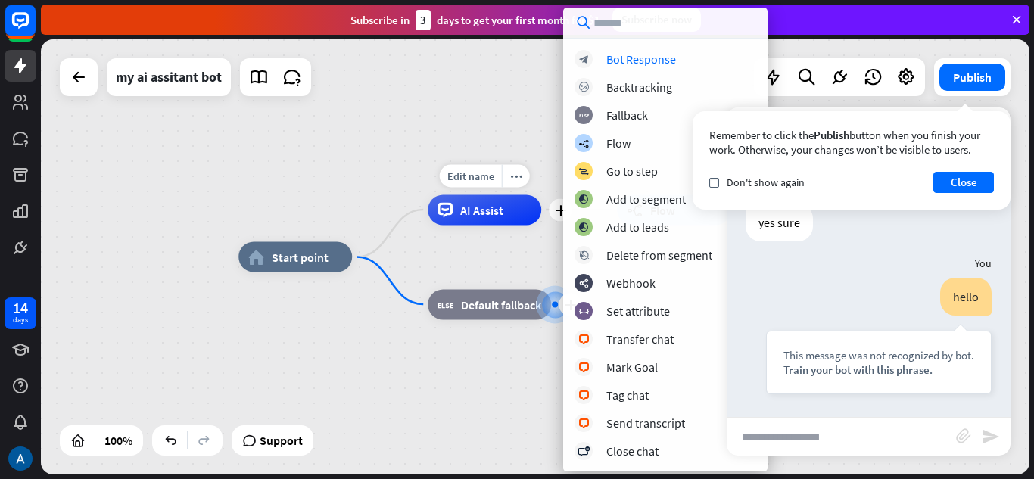
click at [491, 225] on div "Edit name more_horiz plus AI Assist" at bounding box center [485, 209] width 114 height 30
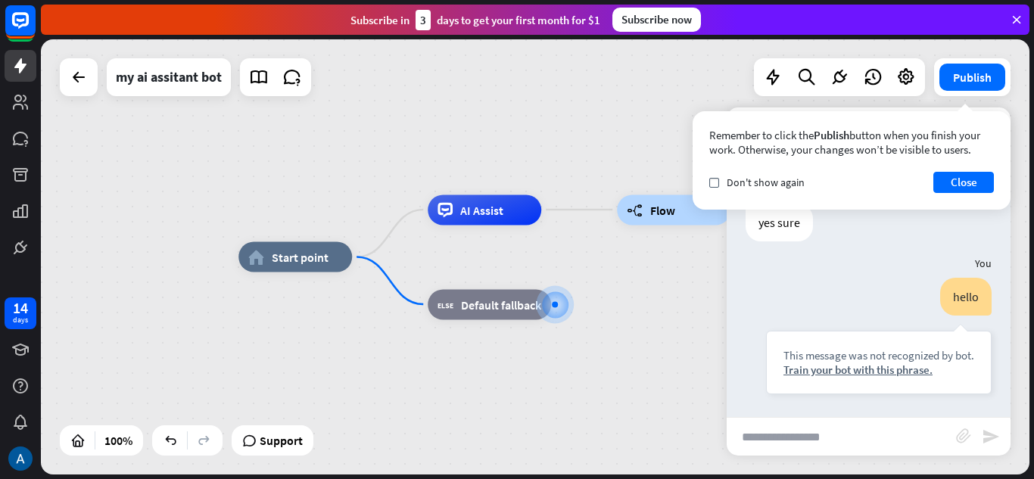
drag, startPoint x: 659, startPoint y: 218, endPoint x: 596, endPoint y: 303, distance: 105.9
click at [596, 303] on div "home_2 Start point AI Assist builder_tree Flow block_fallback Default fallback" at bounding box center [732, 474] width 988 height 435
click at [646, 175] on span "Edit name" at bounding box center [659, 176] width 47 height 14
click at [638, 288] on div "home_2 Start point AI Assist builder_tree Flow block_fallback Default fallback" at bounding box center [732, 474] width 988 height 435
click at [678, 298] on div "home_2 Start point AI Assist Edit name more_horiz builder_tree Flow block_fallb…" at bounding box center [732, 474] width 988 height 435
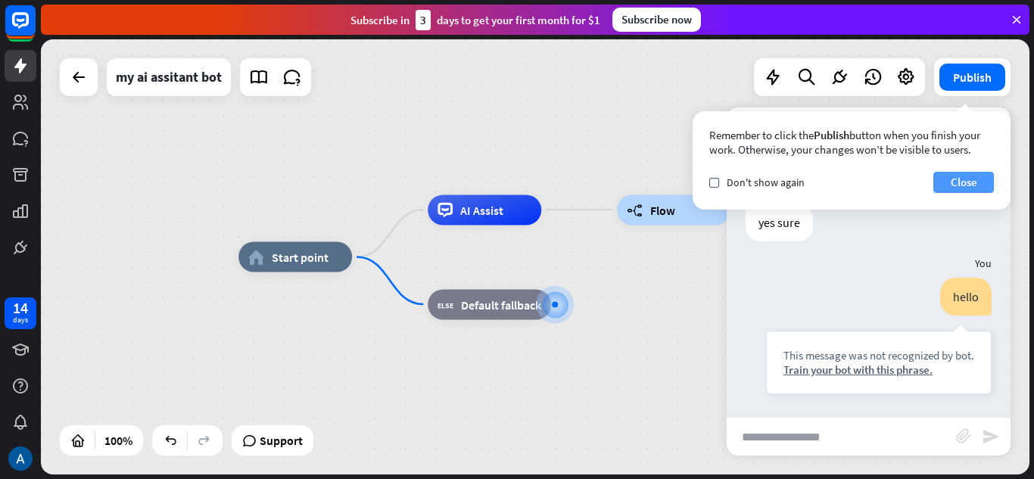
click at [981, 186] on button "Close" at bounding box center [963, 182] width 61 height 21
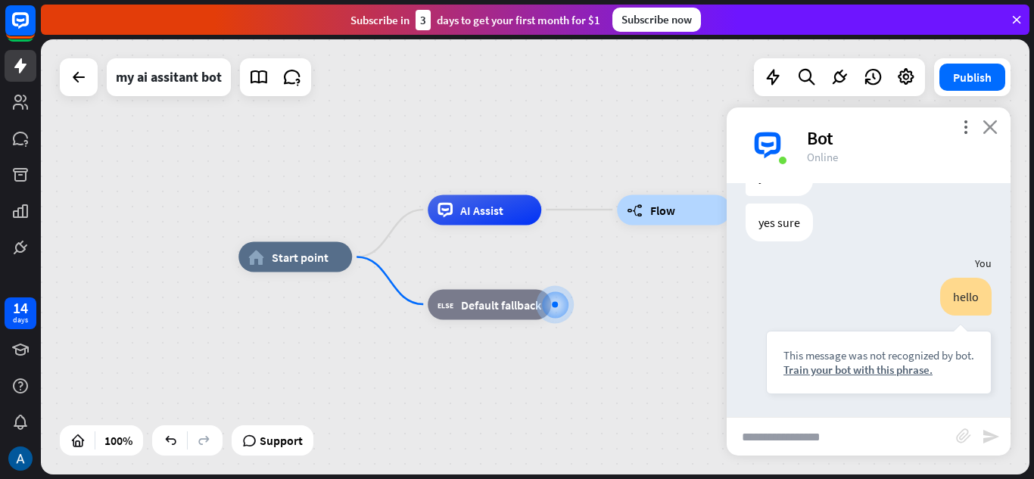
click at [993, 123] on icon "close" at bounding box center [989, 127] width 15 height 14
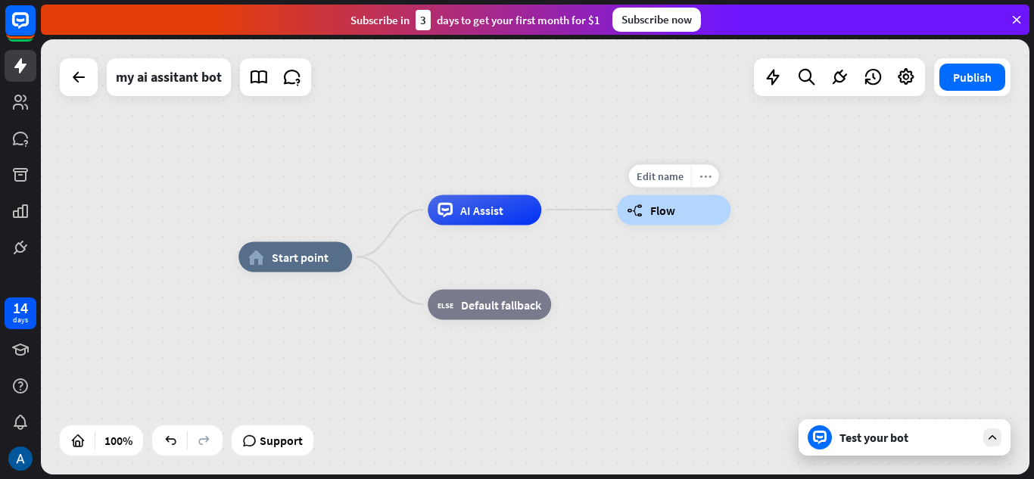
click at [702, 175] on icon "more_horiz" at bounding box center [705, 175] width 12 height 11
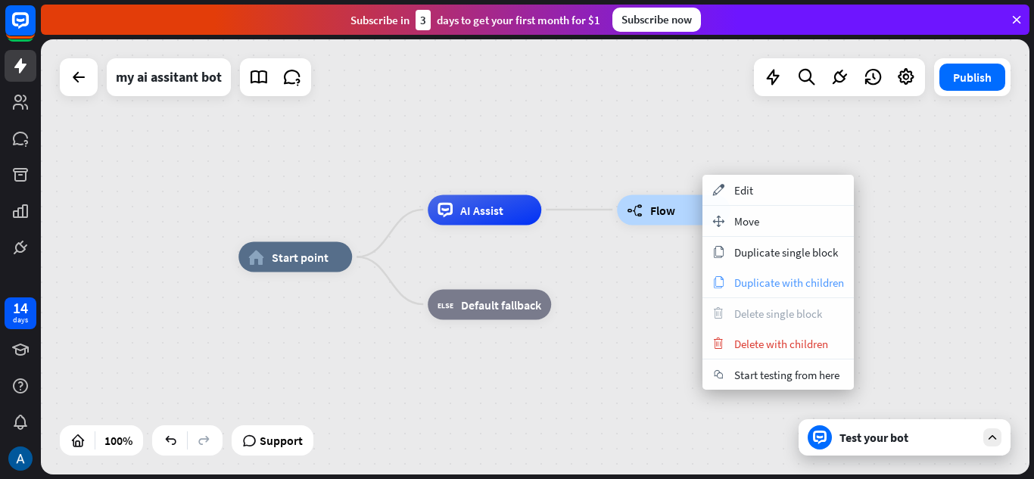
click at [769, 277] on span "Duplicate with children" at bounding box center [789, 282] width 110 height 14
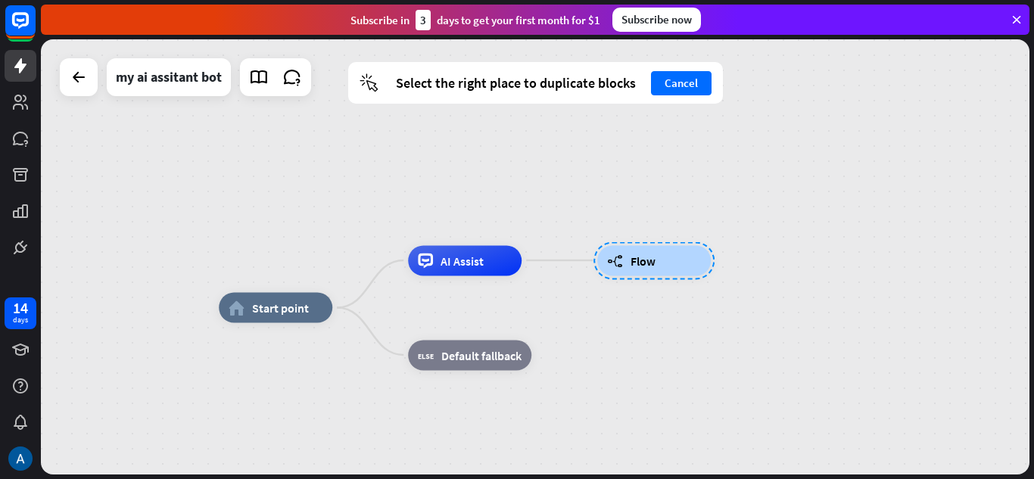
drag, startPoint x: 652, startPoint y: 207, endPoint x: 633, endPoint y: 258, distance: 54.4
click at [633, 258] on div at bounding box center [653, 260] width 121 height 38
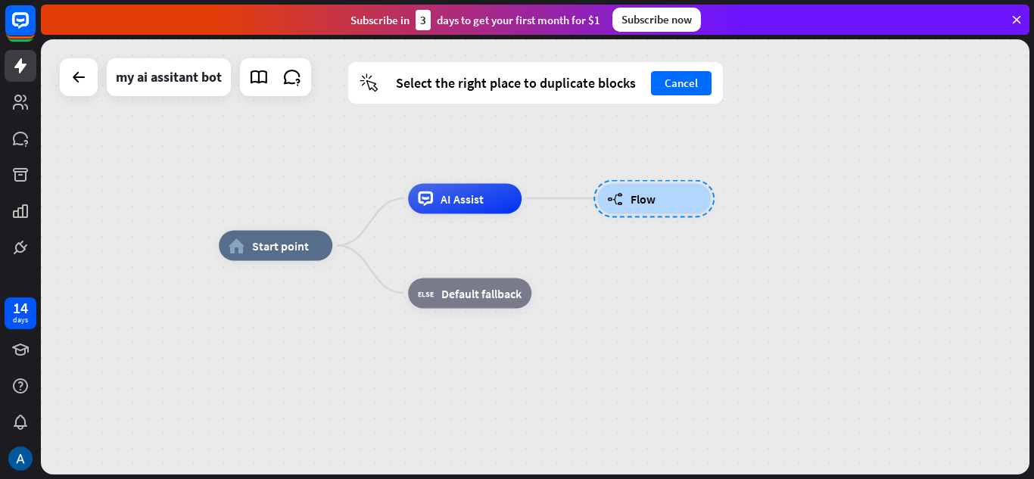
drag, startPoint x: 655, startPoint y: 210, endPoint x: 655, endPoint y: 148, distance: 62.1
click at [655, 148] on div "home_2 Start point AI Assist builder_tree Flow block_fallback Default fallback" at bounding box center [535, 256] width 988 height 435
click at [680, 93] on button "Cancel" at bounding box center [681, 83] width 61 height 24
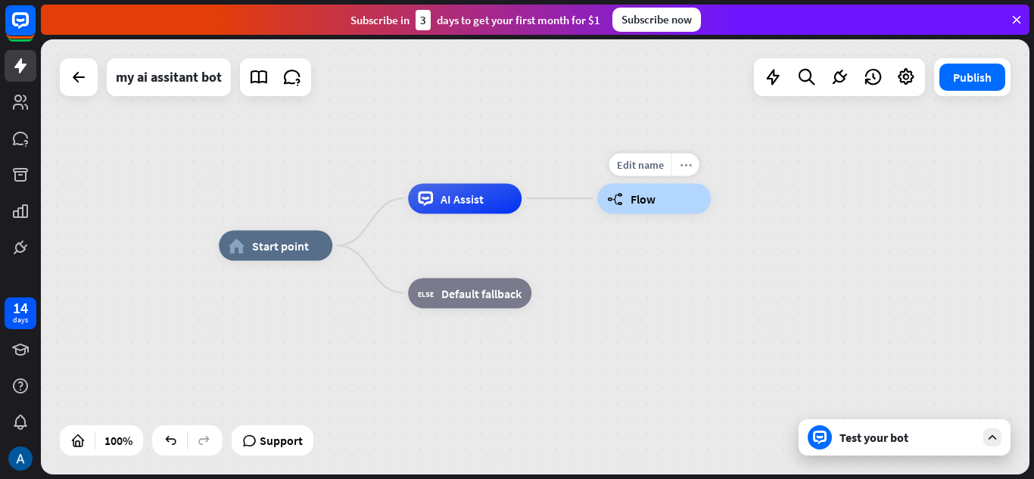
click at [683, 158] on div "more_horiz" at bounding box center [685, 164] width 28 height 23
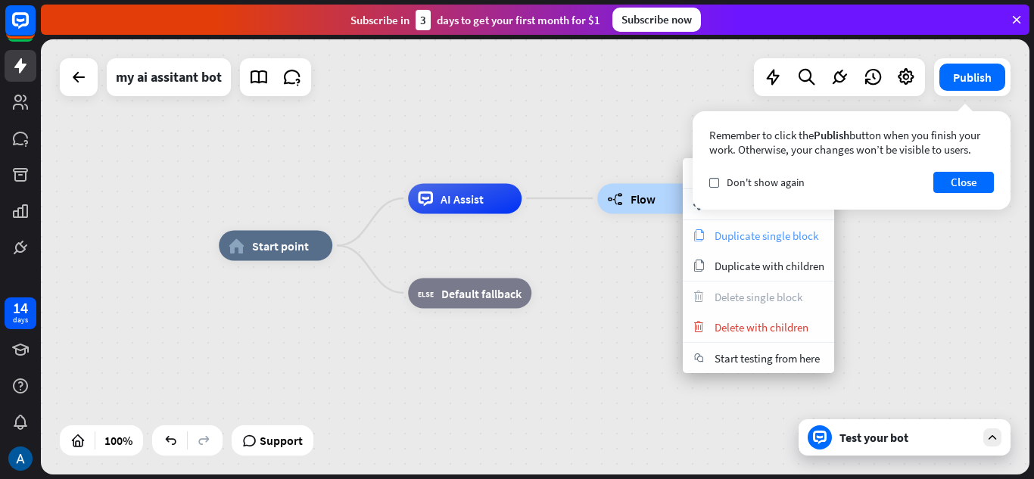
click at [740, 242] on span "Duplicate single block" at bounding box center [766, 236] width 104 height 14
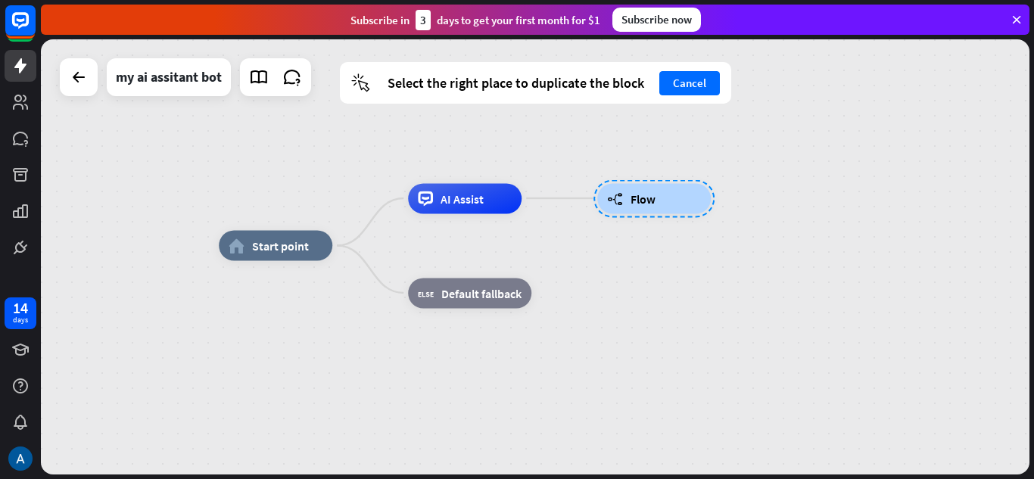
drag, startPoint x: 361, startPoint y: 81, endPoint x: 575, endPoint y: 299, distance: 305.5
click at [575, 299] on div "home_2 Start point AI Assist builder_tree Flow block_fallback Default fallback …" at bounding box center [535, 256] width 988 height 435
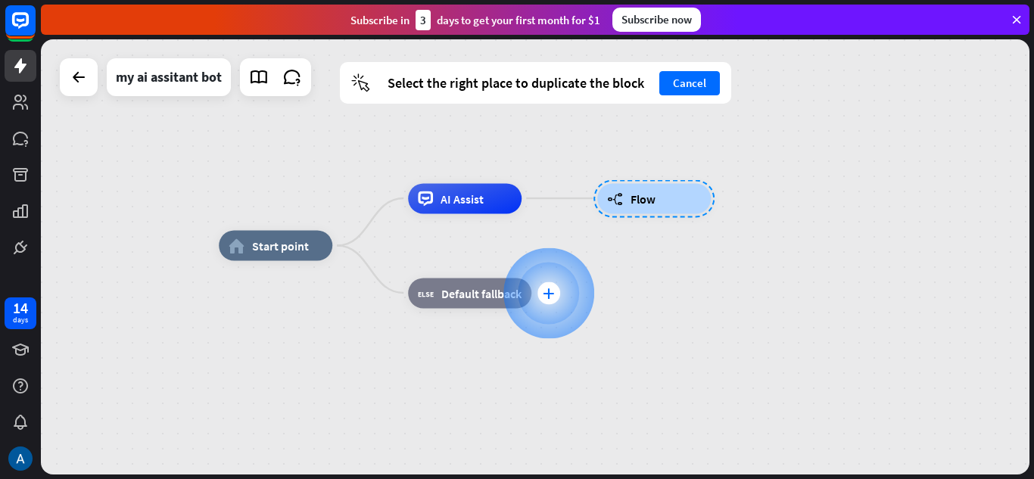
click at [545, 299] on div "plus" at bounding box center [548, 292] width 23 height 23
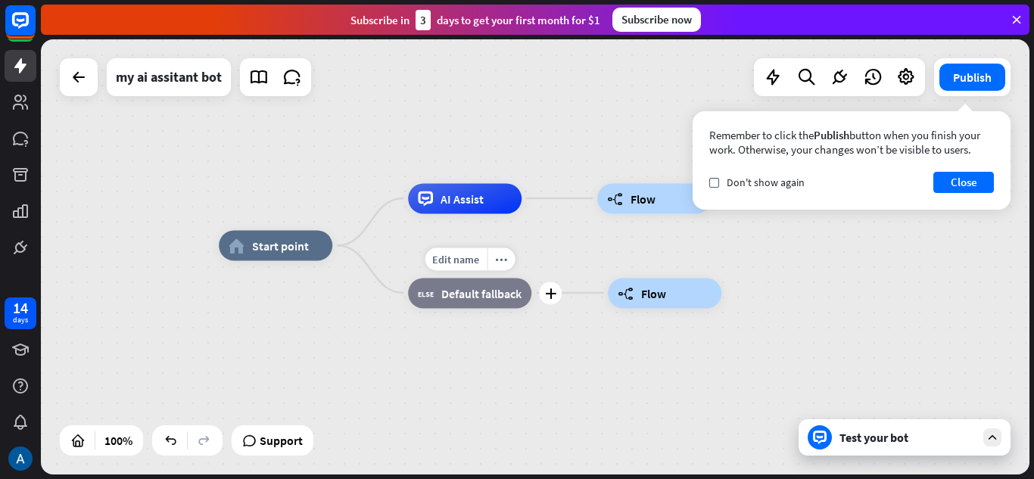
click at [500, 303] on div "block_fallback Default fallback" at bounding box center [469, 293] width 123 height 30
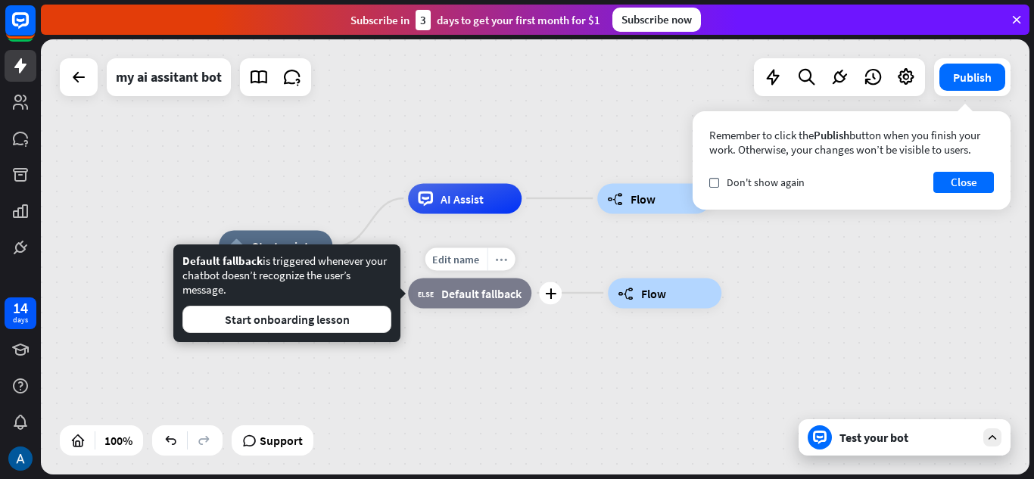
click at [505, 266] on div "more_horiz" at bounding box center [501, 258] width 28 height 23
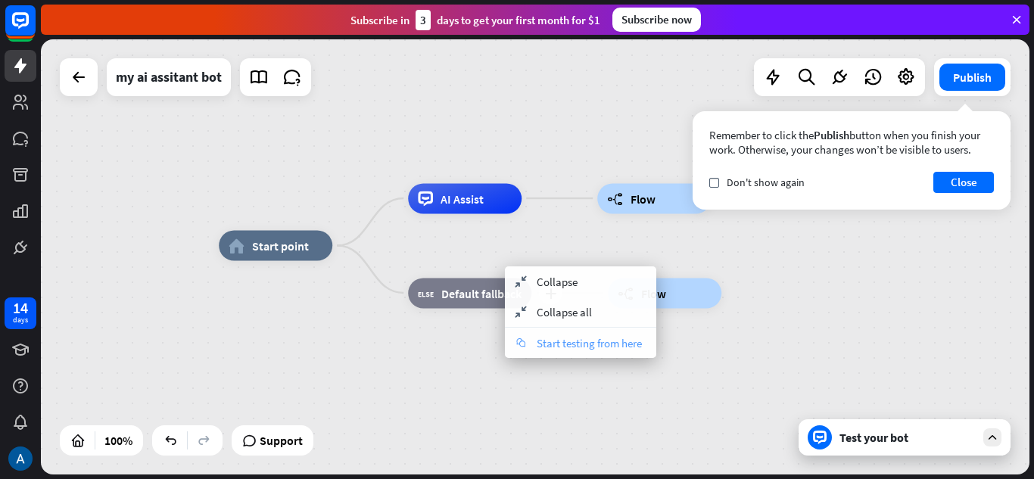
click at [522, 344] on icon "chat" at bounding box center [520, 342] width 17 height 9
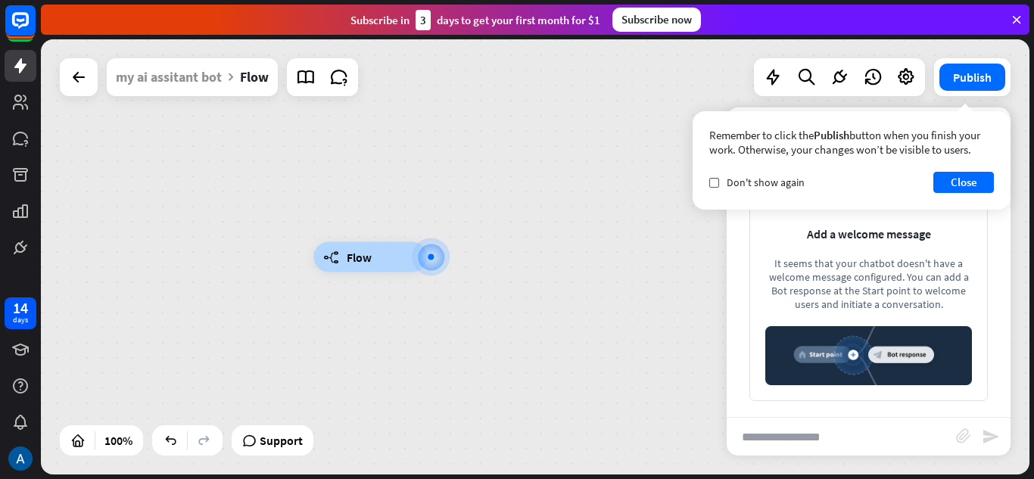
click at [819, 428] on input "text" at bounding box center [840, 437] width 229 height 38
type input "*****"
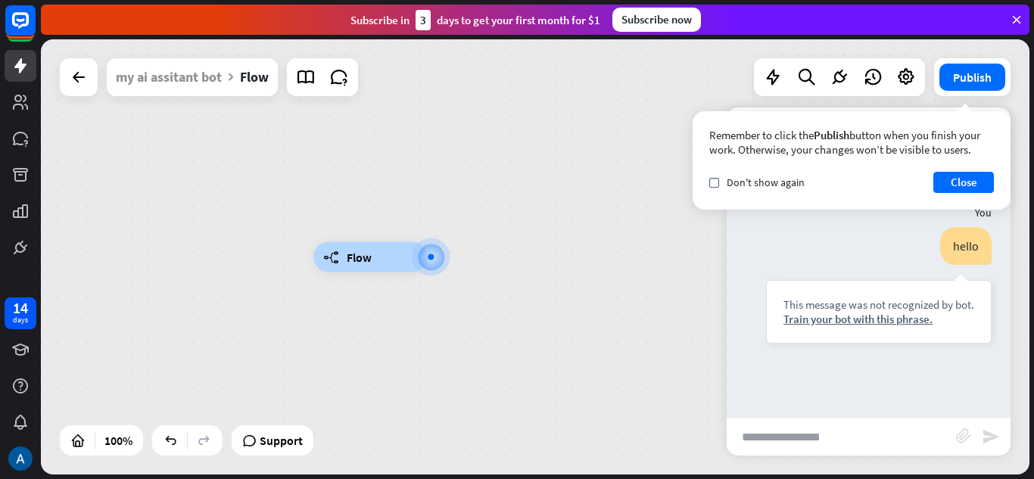
click at [328, 136] on div "builder_tree Flow" at bounding box center [535, 256] width 988 height 435
click at [73, 81] on icon at bounding box center [79, 77] width 18 height 18
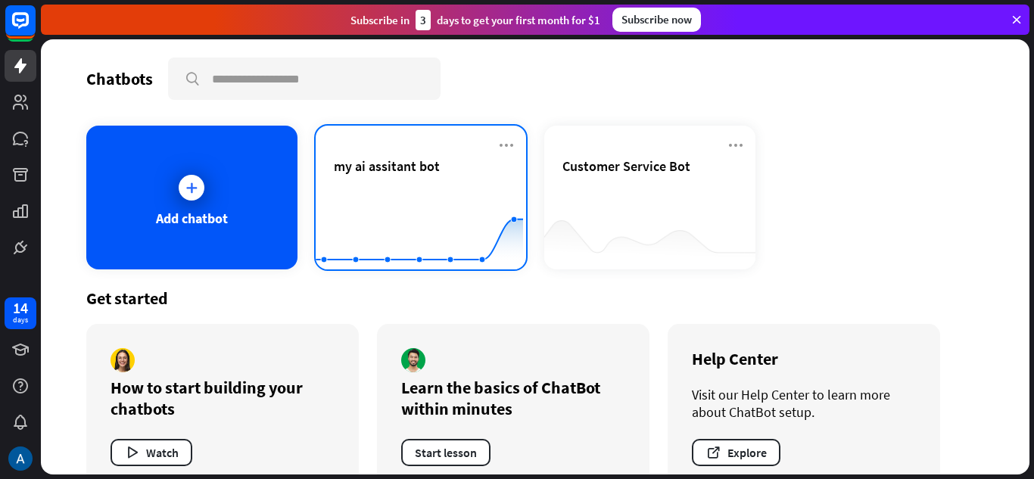
click at [355, 179] on div "my ai assitant bot" at bounding box center [421, 183] width 175 height 53
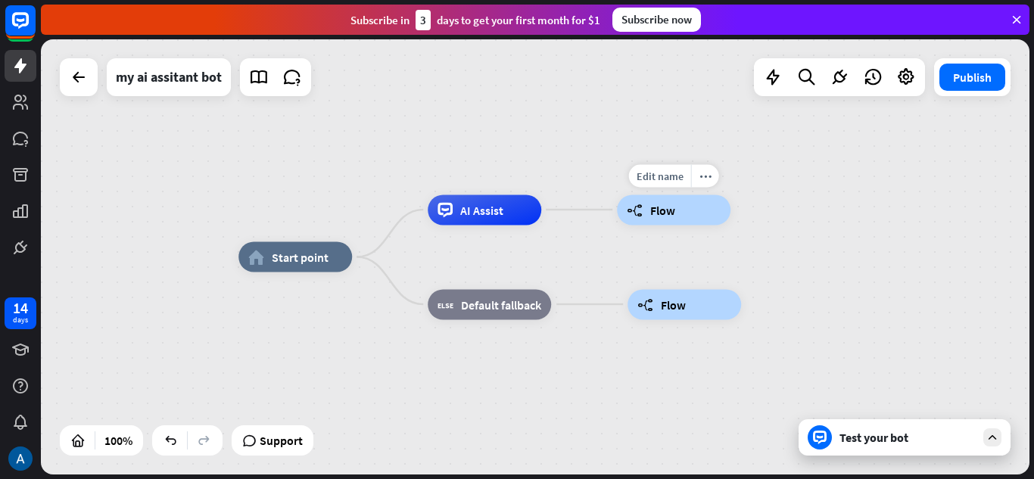
click at [684, 214] on div "builder_tree Flow" at bounding box center [674, 209] width 114 height 30
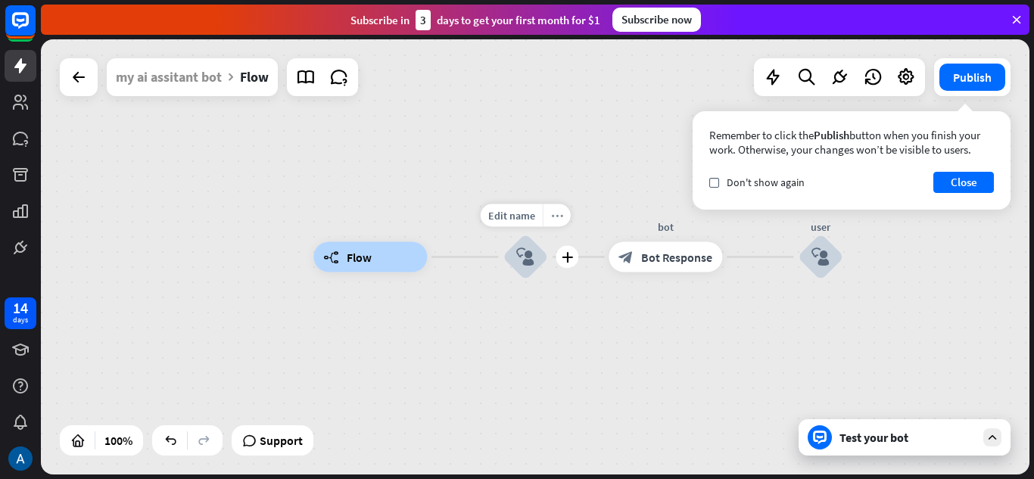
click at [548, 217] on div "more_horiz" at bounding box center [557, 215] width 28 height 23
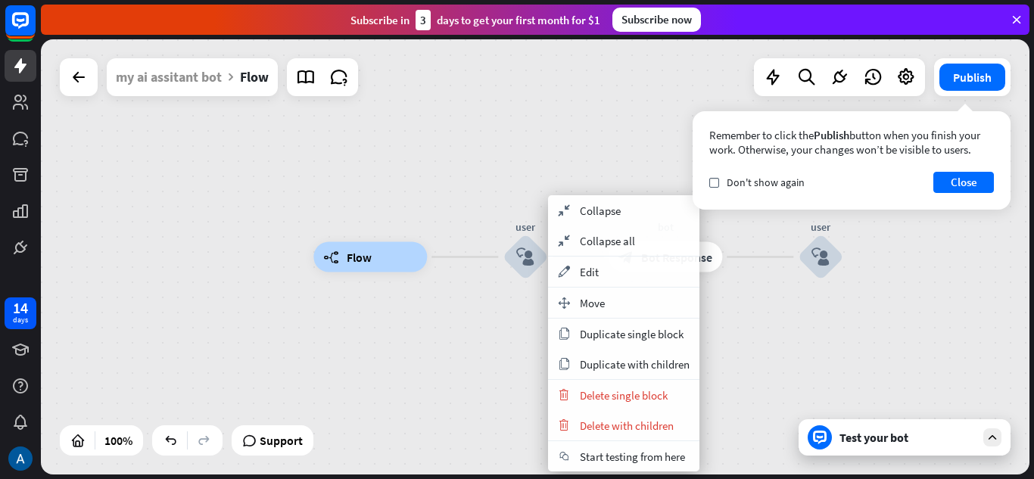
click at [466, 299] on div "builder_tree Flow user block_user_input bot block_bot_response Bot Response use…" at bounding box center [807, 474] width 988 height 435
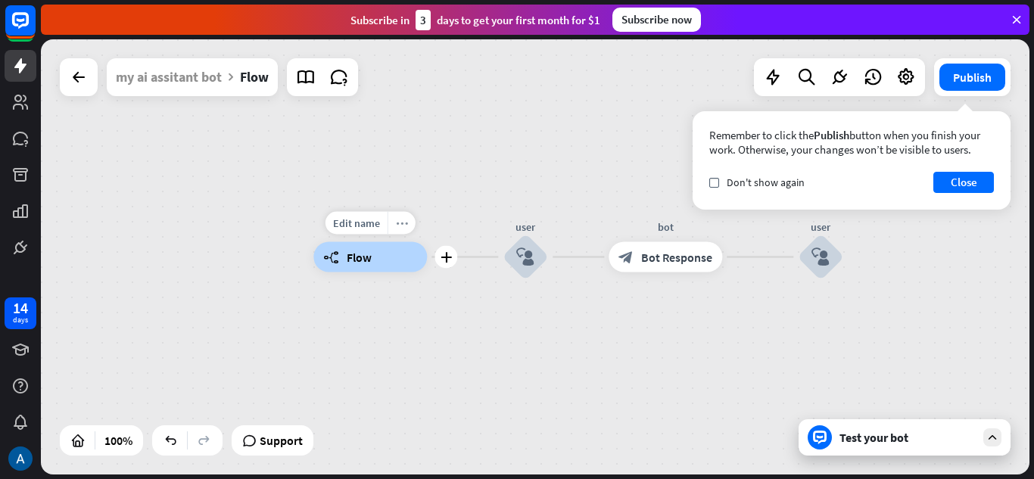
click at [403, 222] on icon "more_horiz" at bounding box center [402, 222] width 12 height 11
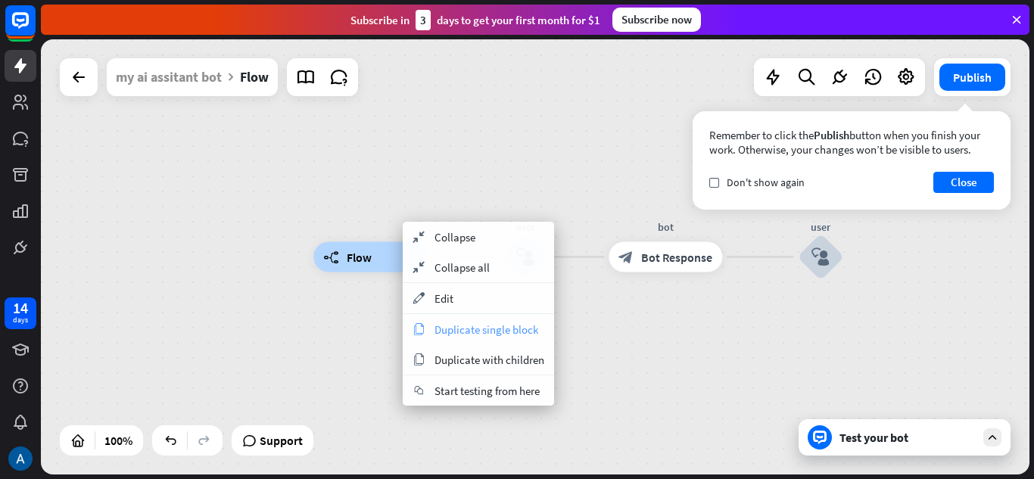
click at [451, 336] on span "Duplicate single block" at bounding box center [486, 329] width 104 height 14
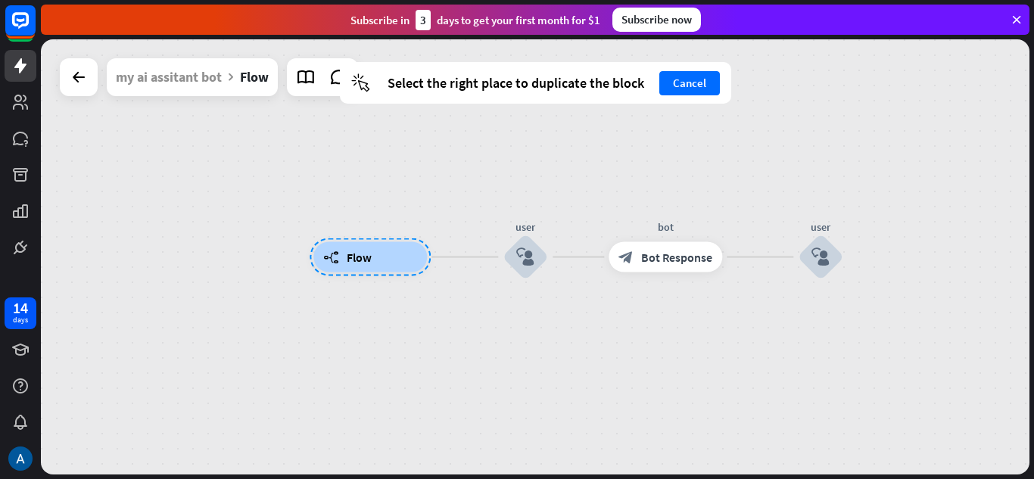
click at [375, 387] on div "builder_tree Flow user block_user_input bot block_bot_response Bot Response use…" at bounding box center [807, 474] width 988 height 435
click at [862, 370] on div "builder_tree Flow user block_user_input bot block_bot_response Bot Response use…" at bounding box center [807, 474] width 988 height 435
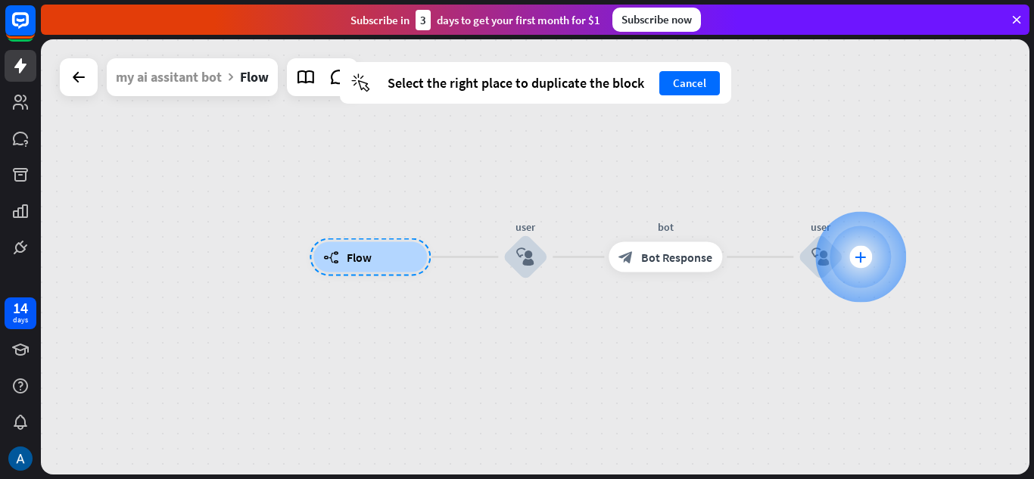
click at [858, 263] on div "plus" at bounding box center [860, 257] width 23 height 23
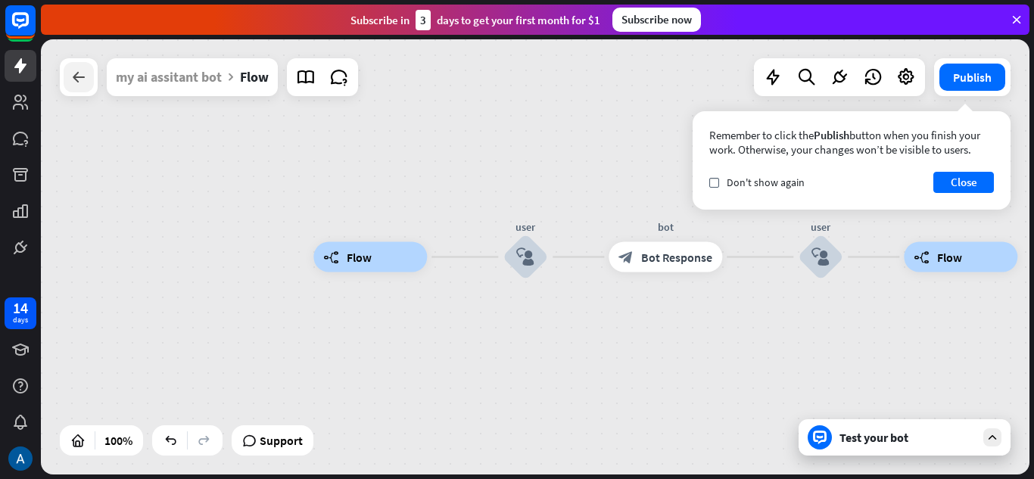
click at [66, 72] on div at bounding box center [79, 77] width 30 height 30
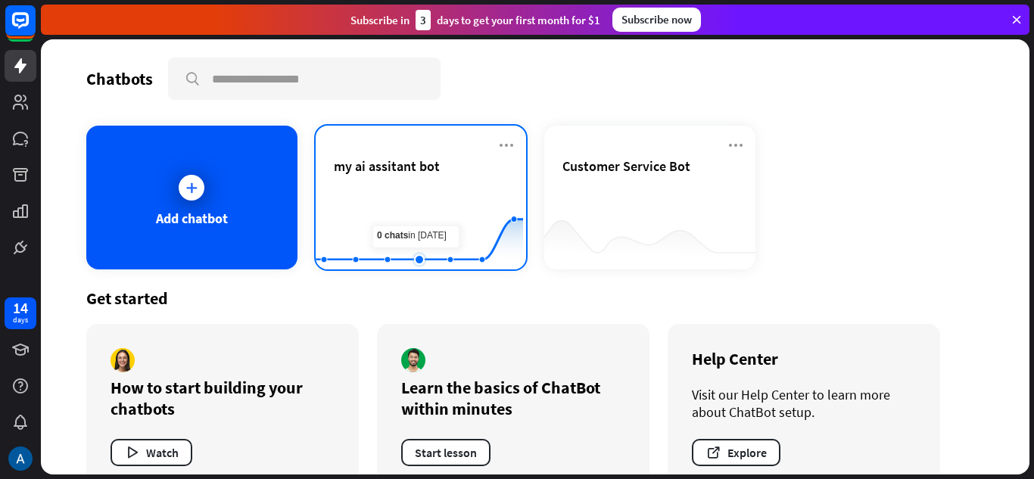
click at [407, 197] on rect at bounding box center [419, 232] width 207 height 95
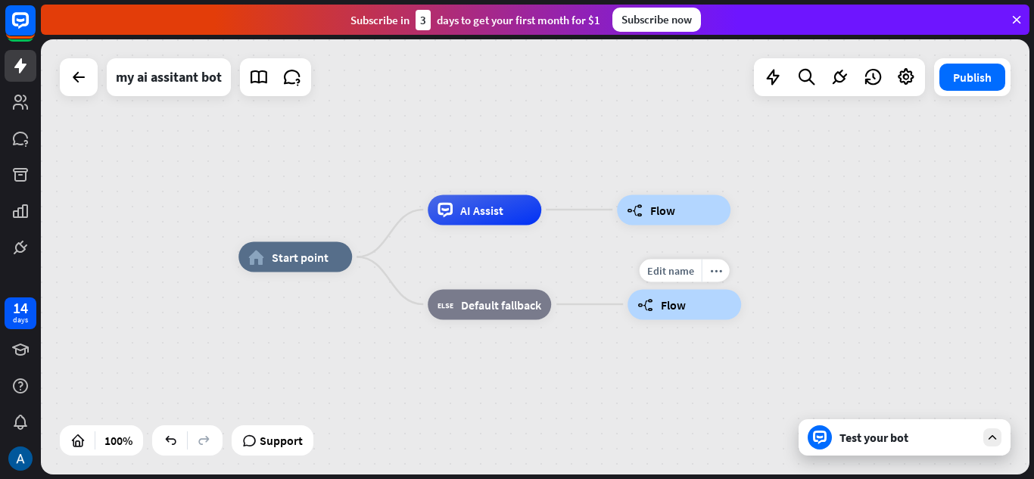
click at [693, 305] on div "builder_tree Flow" at bounding box center [684, 304] width 114 height 30
